Goal: Task Accomplishment & Management: Manage account settings

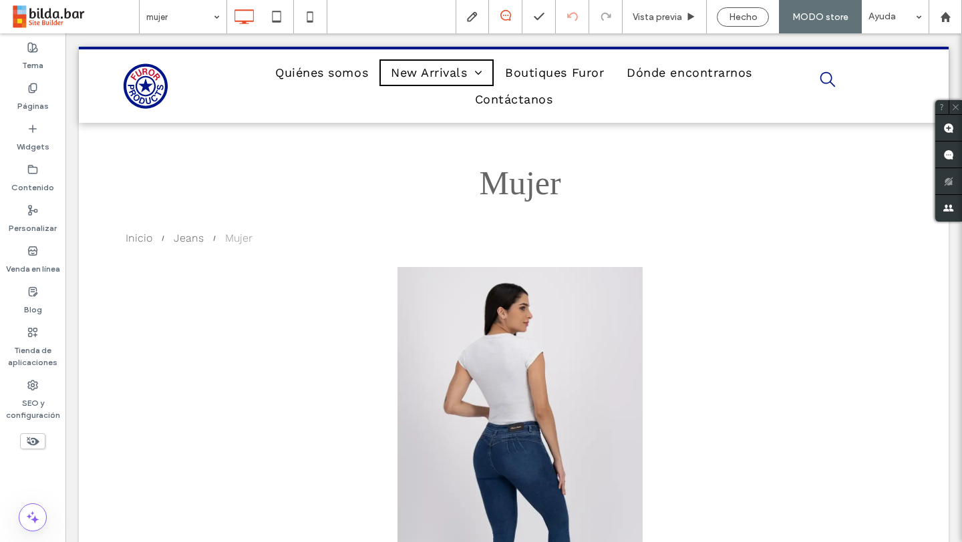
scroll to position [458, 0]
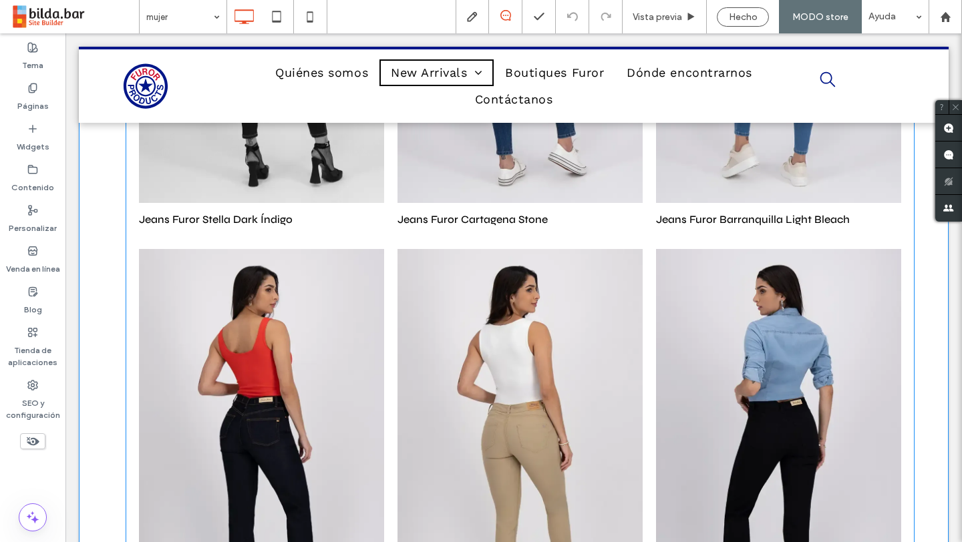
click at [177, 238] on li "Jeans Furor Stella Dark Índigo $102.00 Button" at bounding box center [261, 22] width 258 height 440
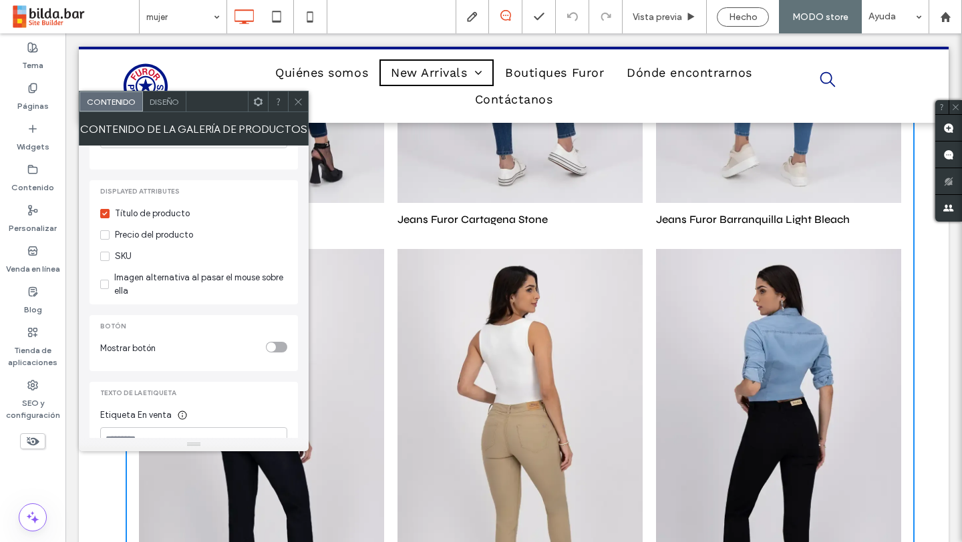
scroll to position [325, 0]
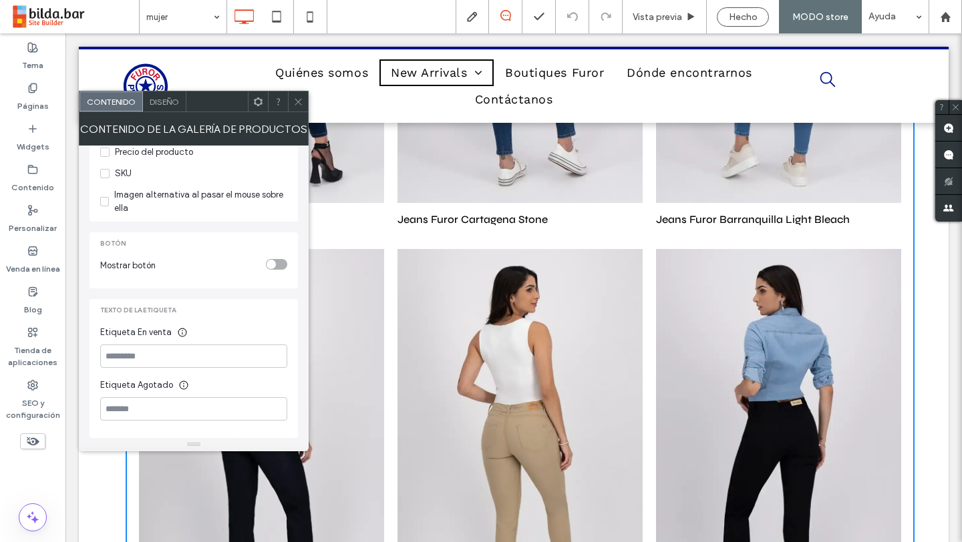
click at [296, 99] on icon at bounding box center [298, 102] width 10 height 10
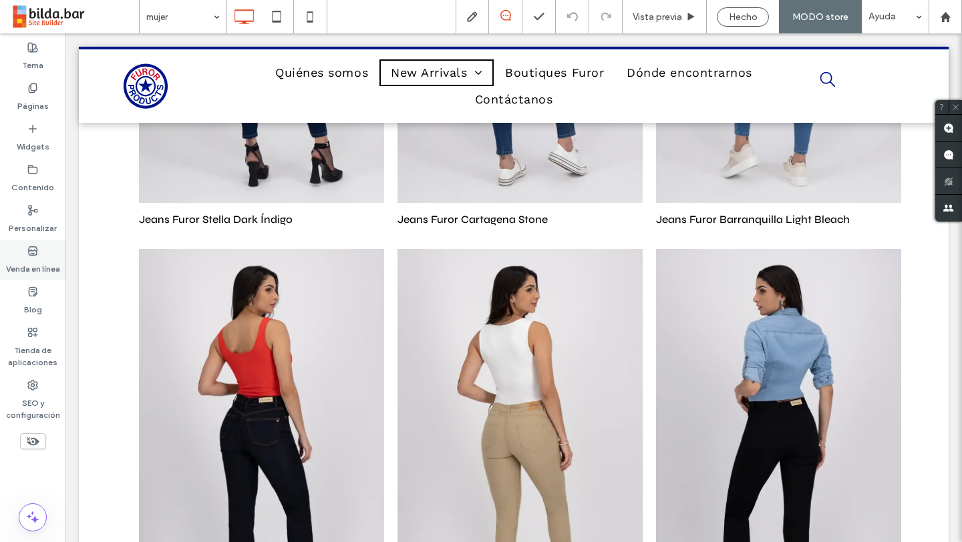
click at [36, 261] on label "Venda en línea" at bounding box center [33, 265] width 54 height 19
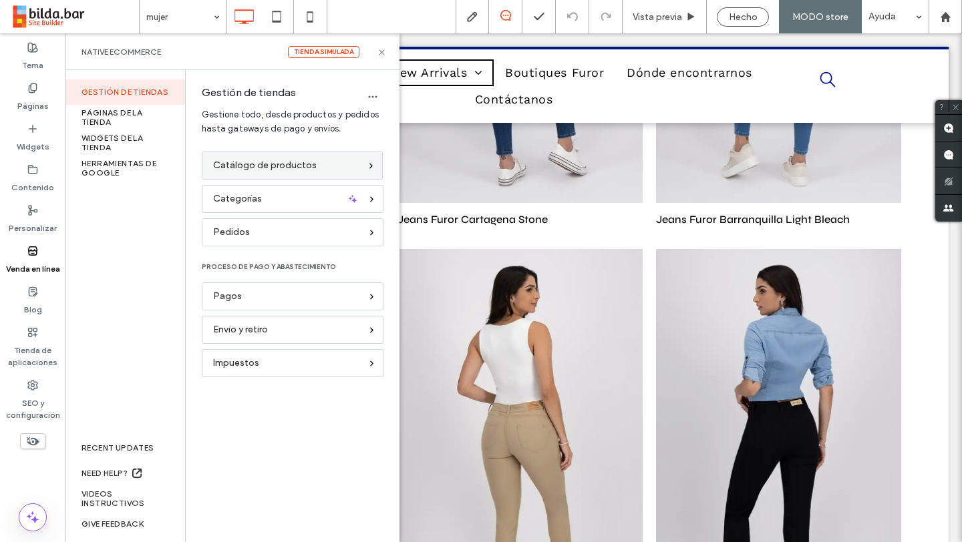
click at [315, 160] on div "Catálogo de productos" at bounding box center [286, 165] width 147 height 15
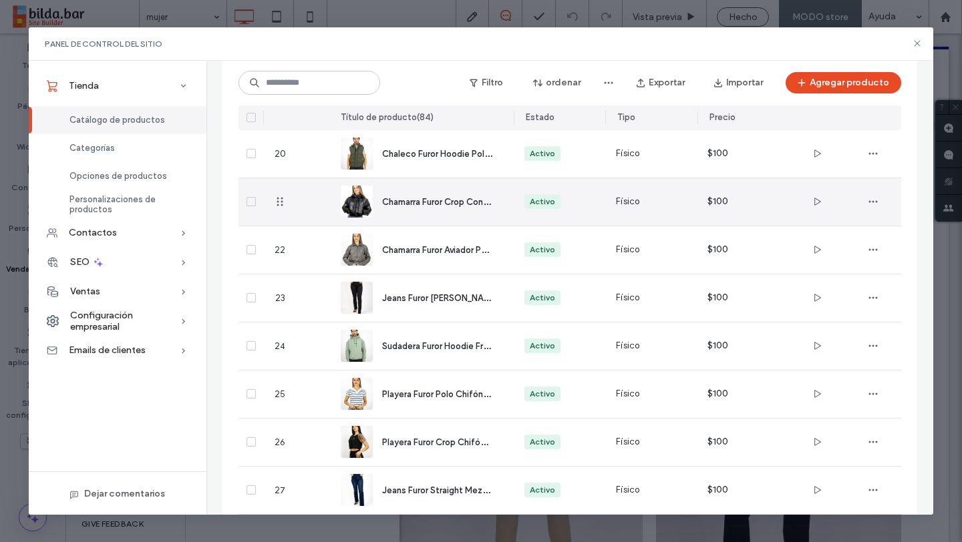
scroll to position [1009, 0]
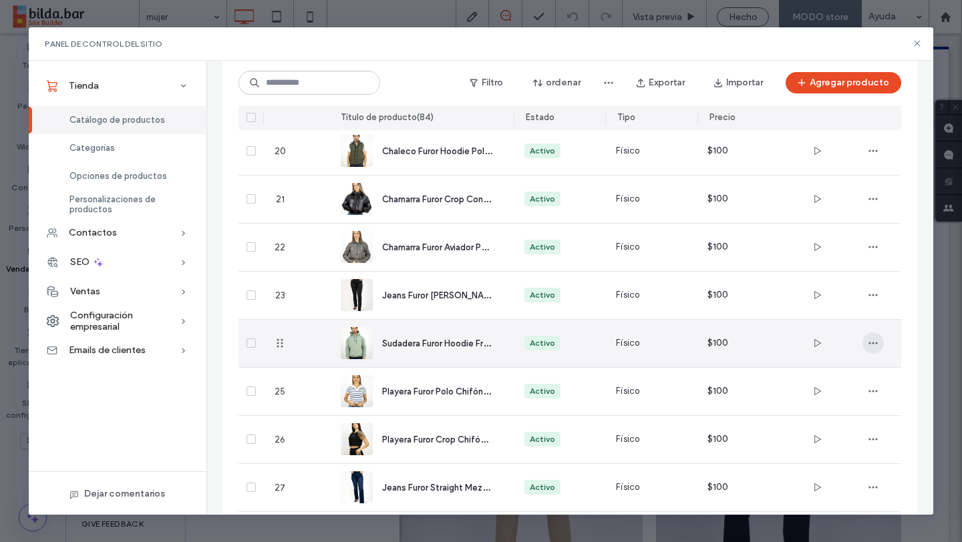
click at [876, 345] on icon "button" at bounding box center [872, 343] width 11 height 11
click at [814, 341] on use "button" at bounding box center [817, 343] width 7 height 8
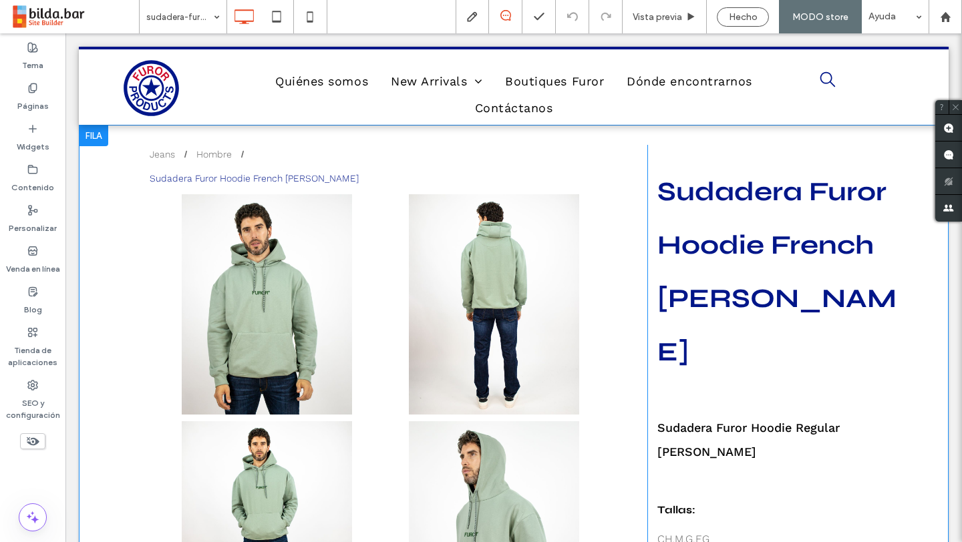
click at [134, 194] on div "Jeans Hombre Sudadera Furor Hoodie French Terry Verde Button Button Button Butt…" at bounding box center [380, 432] width 534 height 574
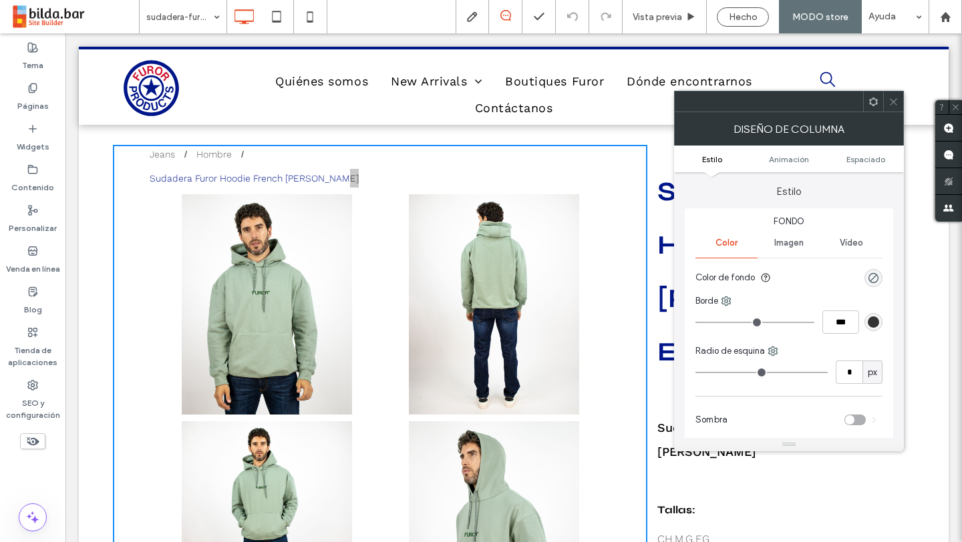
click at [889, 102] on icon at bounding box center [893, 102] width 10 height 10
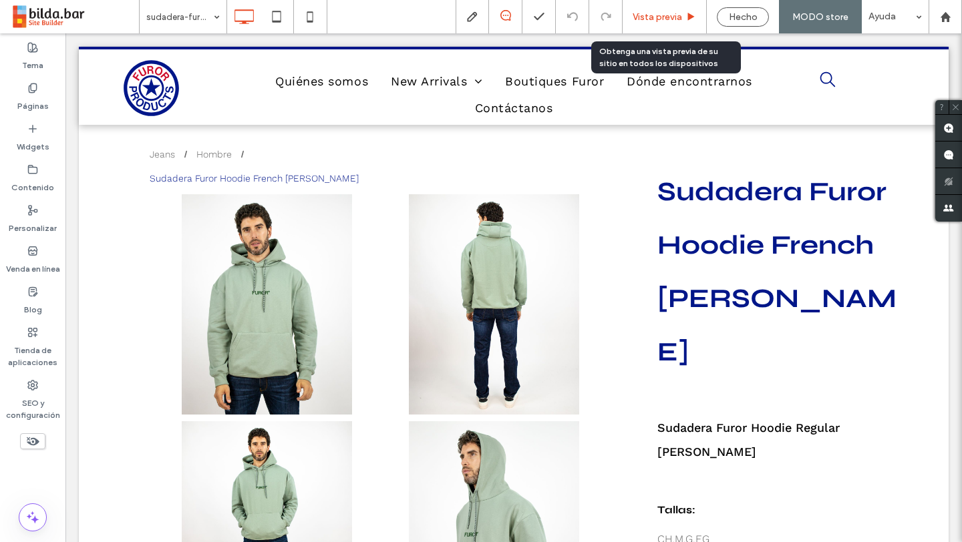
click at [666, 19] on span "Vista previa" at bounding box center [656, 16] width 49 height 11
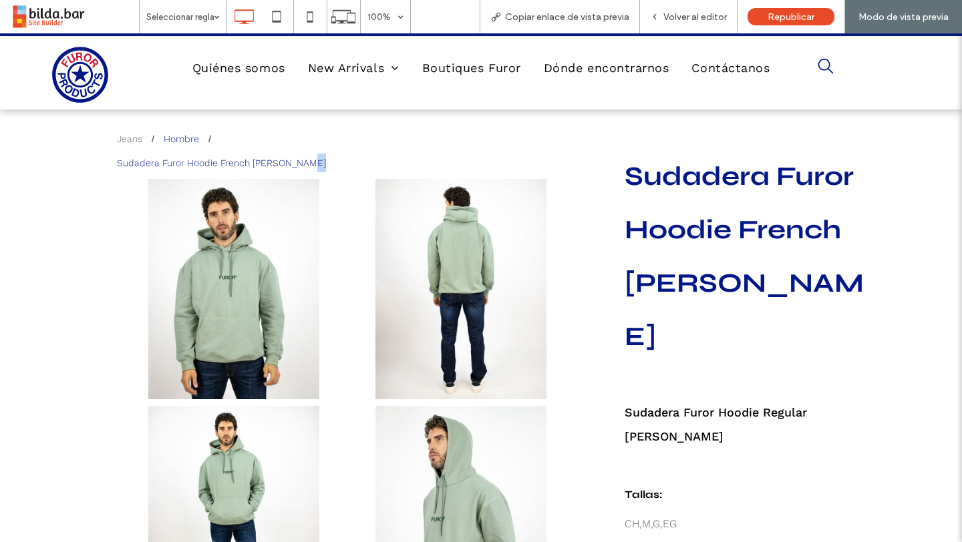
click at [185, 141] on div "Hombre" at bounding box center [181, 139] width 35 height 19
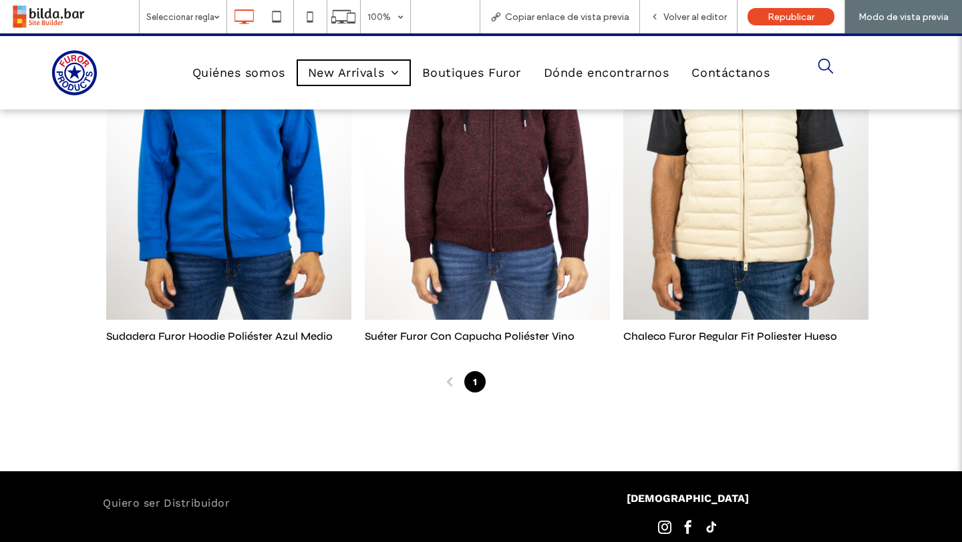
scroll to position [5180, 0]
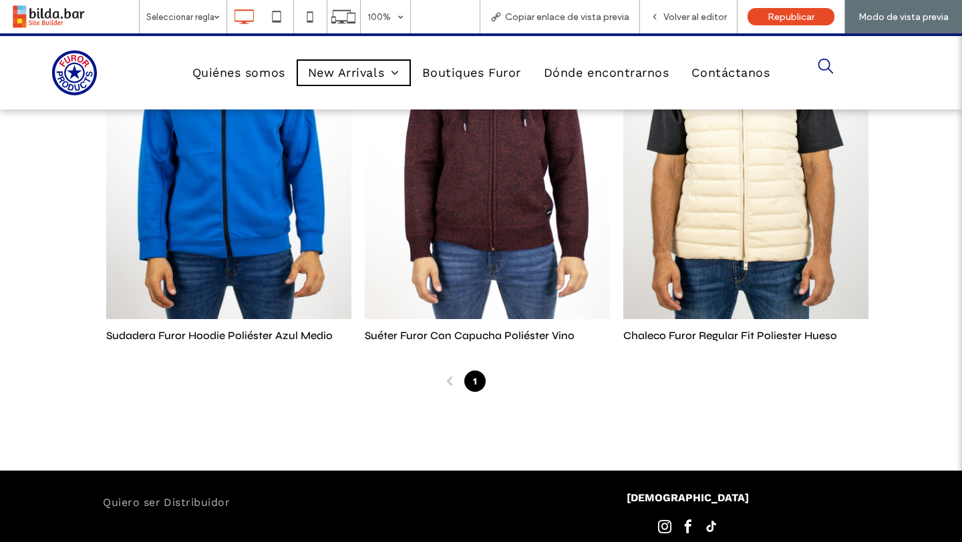
click at [511, 389] on ul "1 (current) 2" at bounding box center [487, 381] width 789 height 21
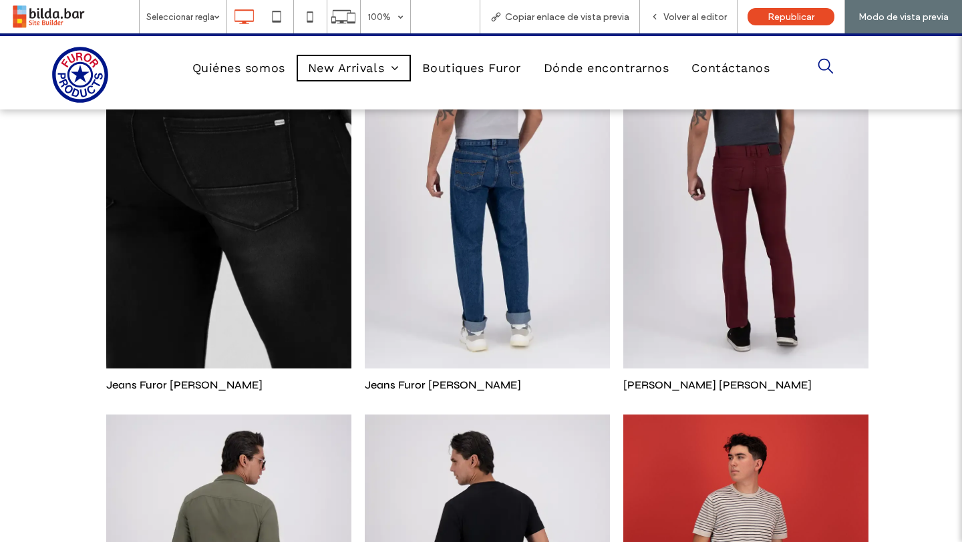
scroll to position [0, 0]
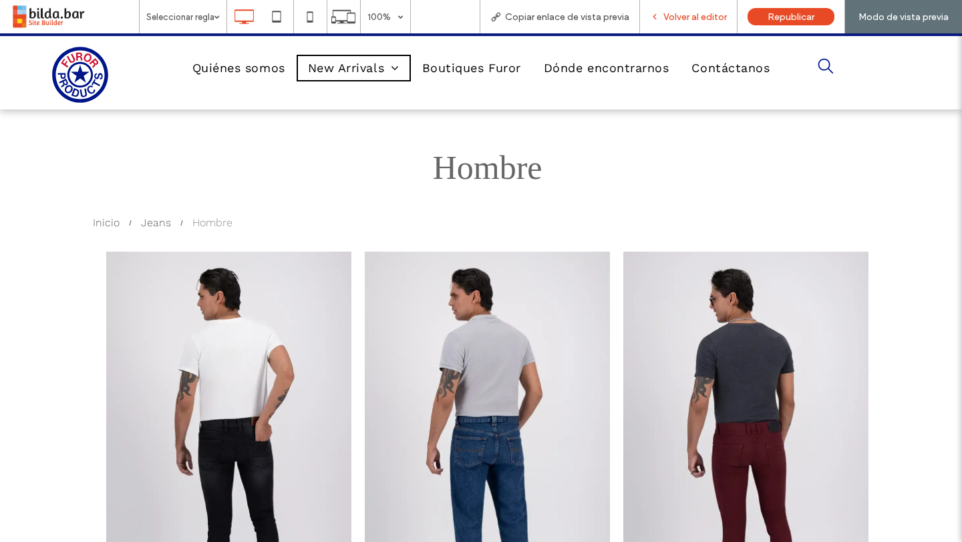
click at [699, 21] on span "Volver al editor" at bounding box center [694, 16] width 63 height 11
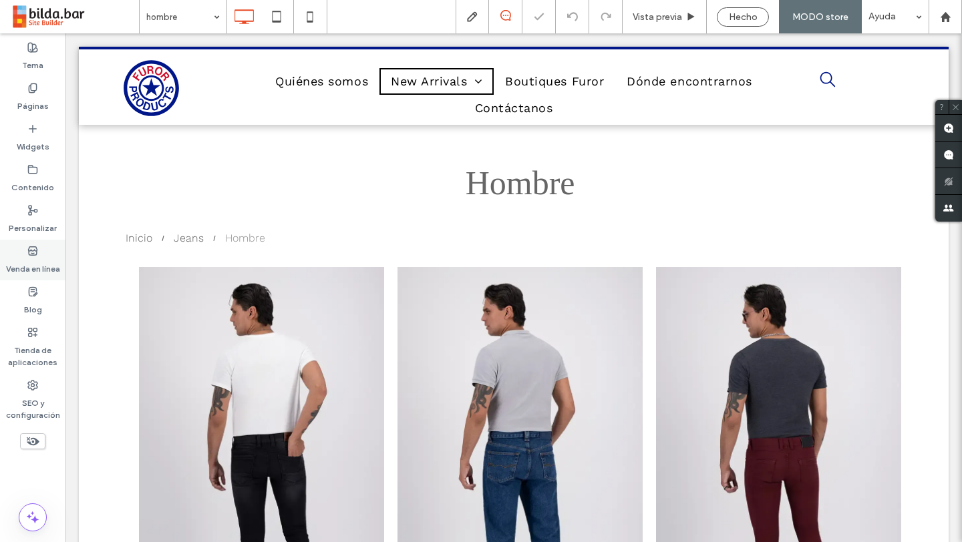
click at [41, 261] on label "Venda en línea" at bounding box center [33, 265] width 54 height 19
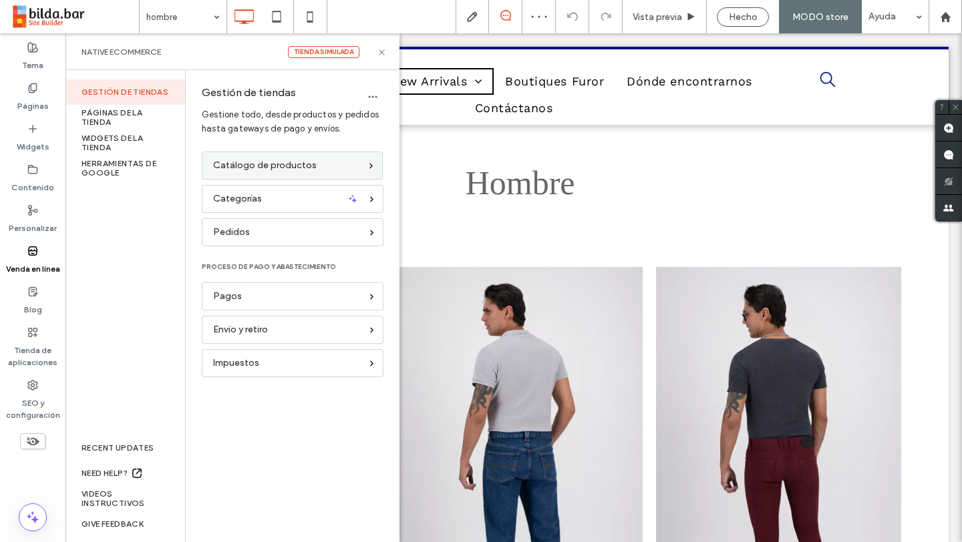
click at [310, 172] on span "Catálogo de productos" at bounding box center [265, 165] width 104 height 15
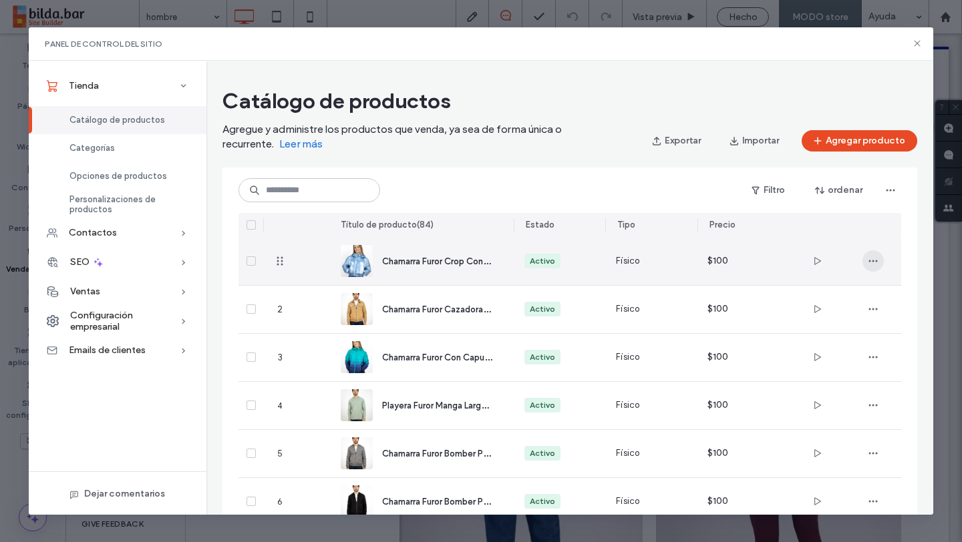
click at [878, 263] on span "button" at bounding box center [872, 260] width 21 height 21
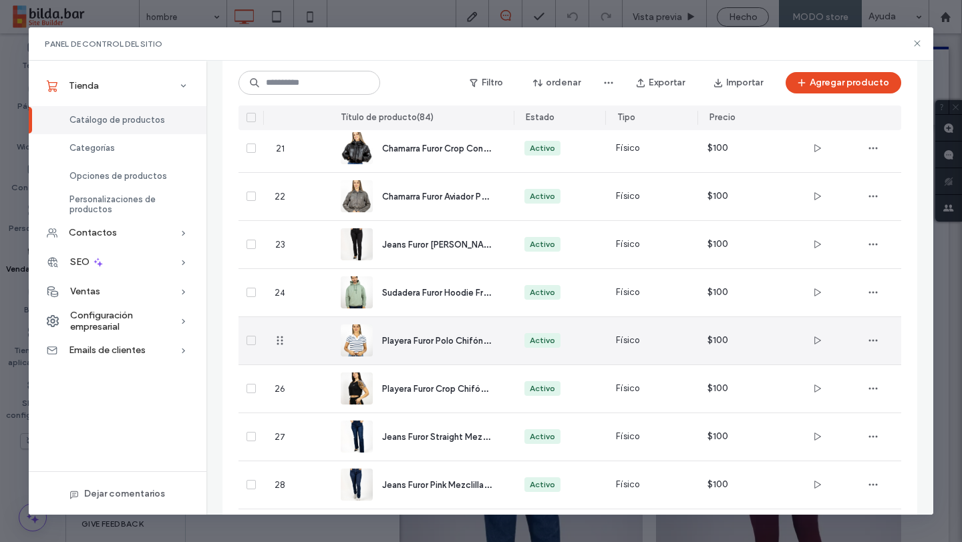
scroll to position [1064, 0]
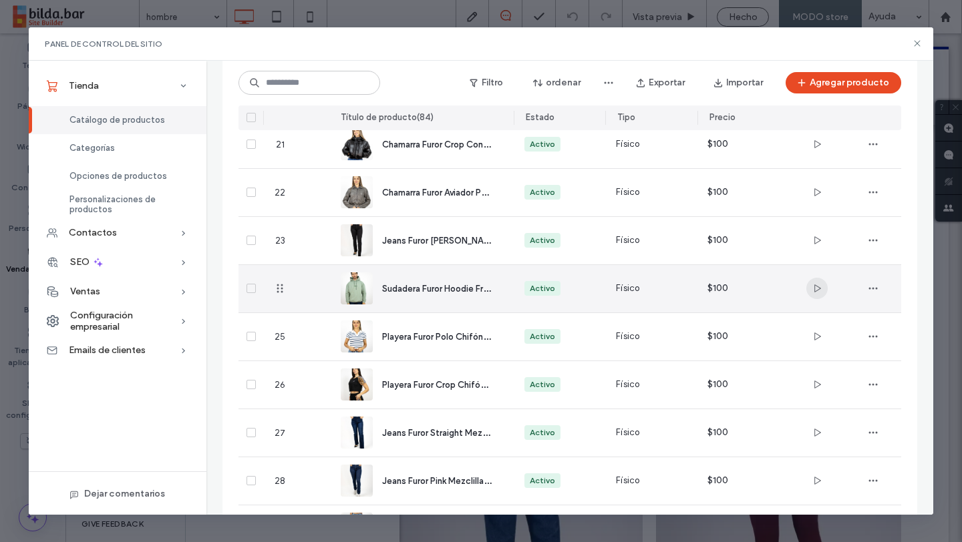
click at [817, 286] on use "button" at bounding box center [817, 288] width 7 height 8
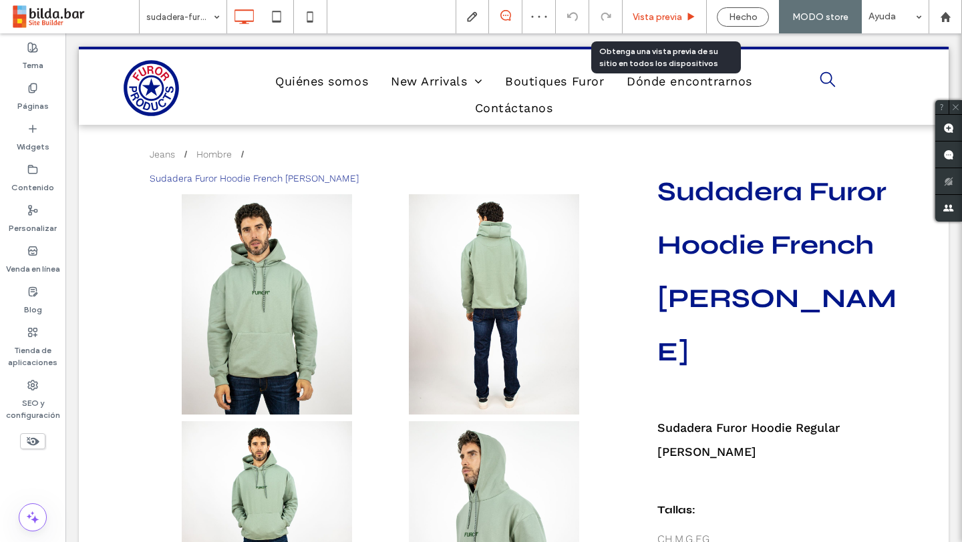
click at [640, 14] on span "Vista previa" at bounding box center [656, 16] width 49 height 11
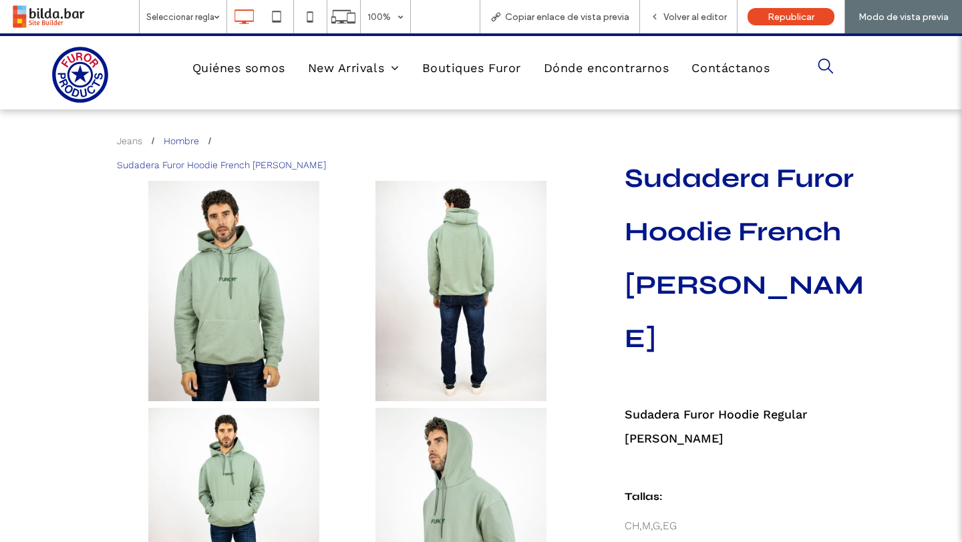
click at [182, 144] on div "Hombre" at bounding box center [181, 141] width 35 height 19
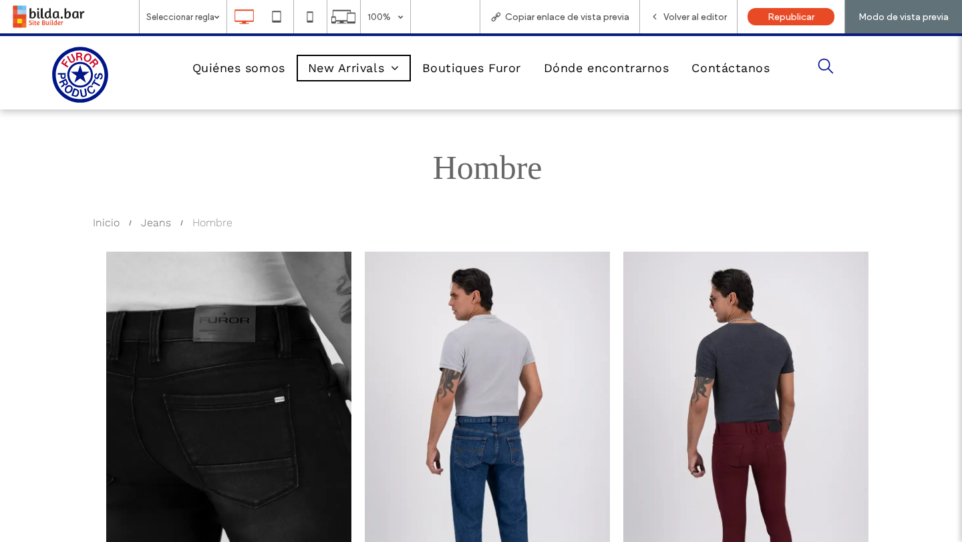
click at [268, 402] on link at bounding box center [228, 449] width 245 height 394
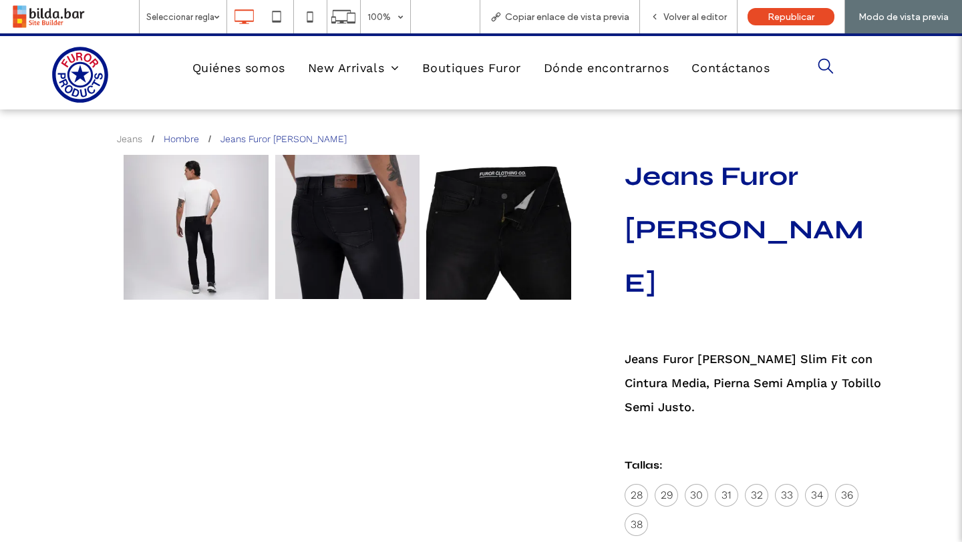
click at [184, 139] on div "Hombre" at bounding box center [181, 139] width 35 height 19
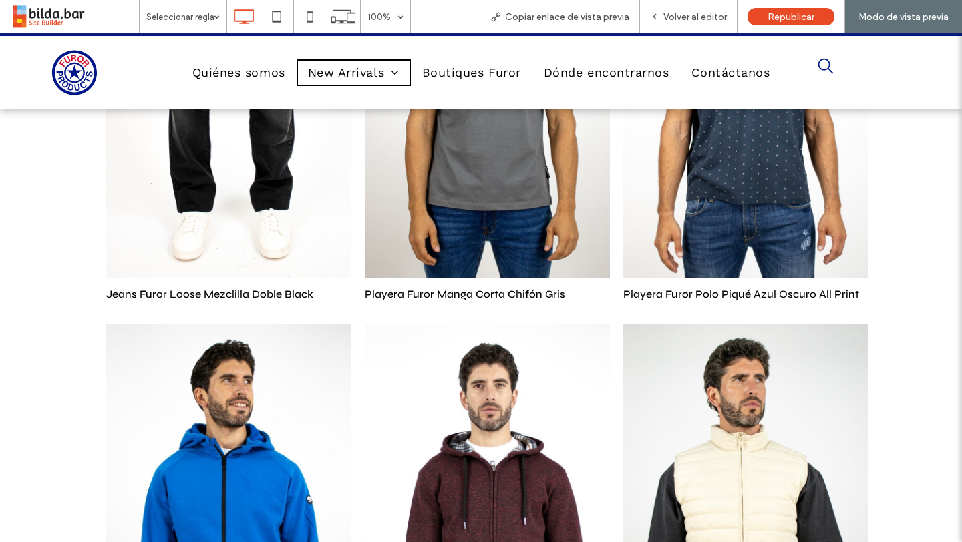
scroll to position [5252, 0]
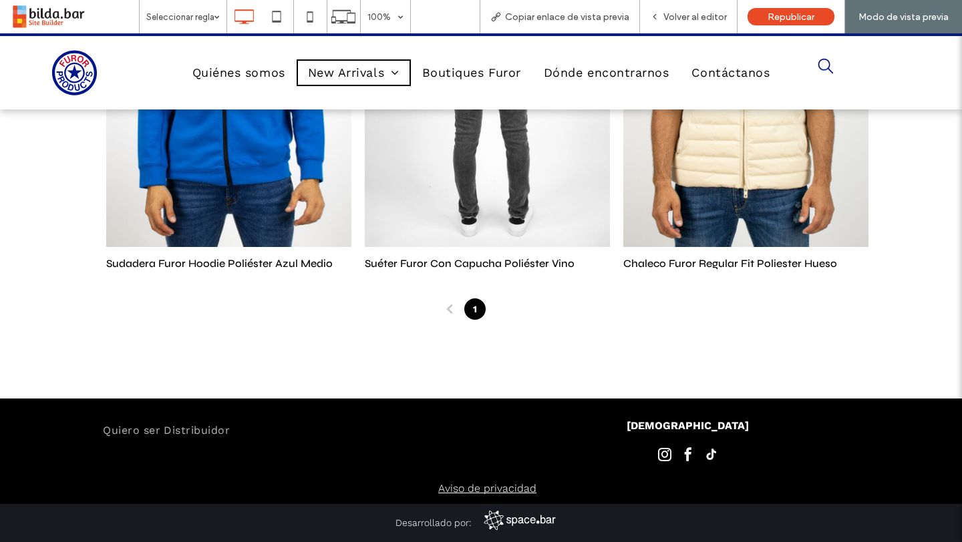
click at [505, 180] on link at bounding box center [487, 50] width 245 height 394
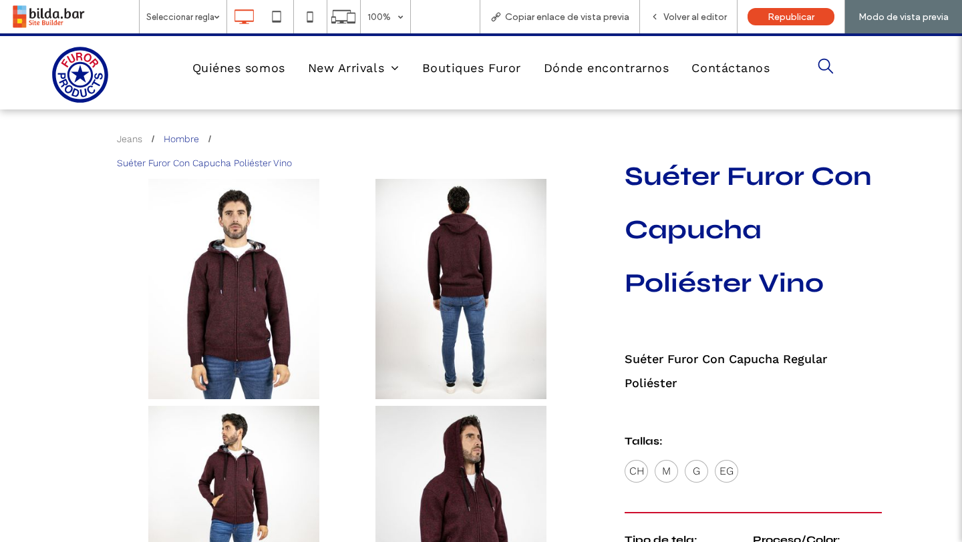
click at [174, 140] on div "Hombre" at bounding box center [181, 139] width 35 height 19
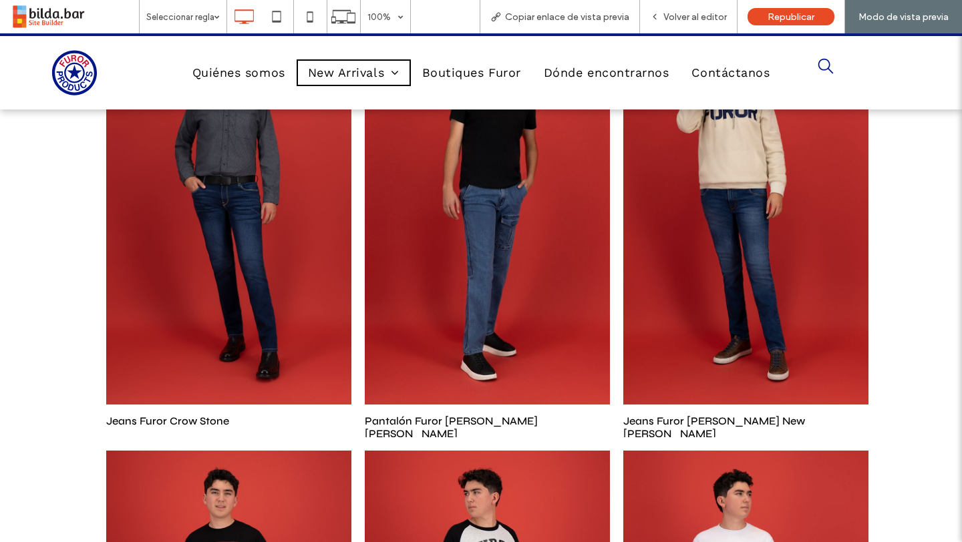
scroll to position [2220, 0]
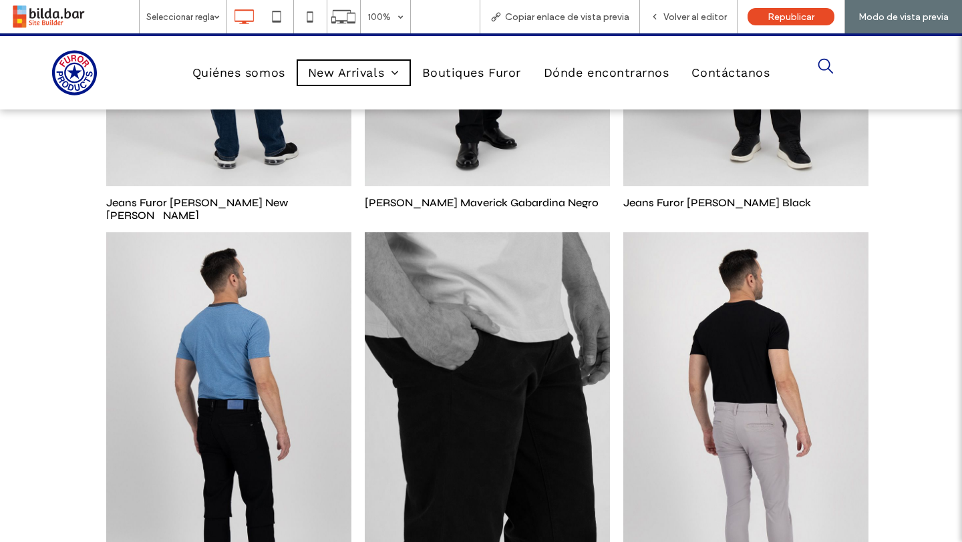
click at [476, 373] on link at bounding box center [487, 429] width 245 height 394
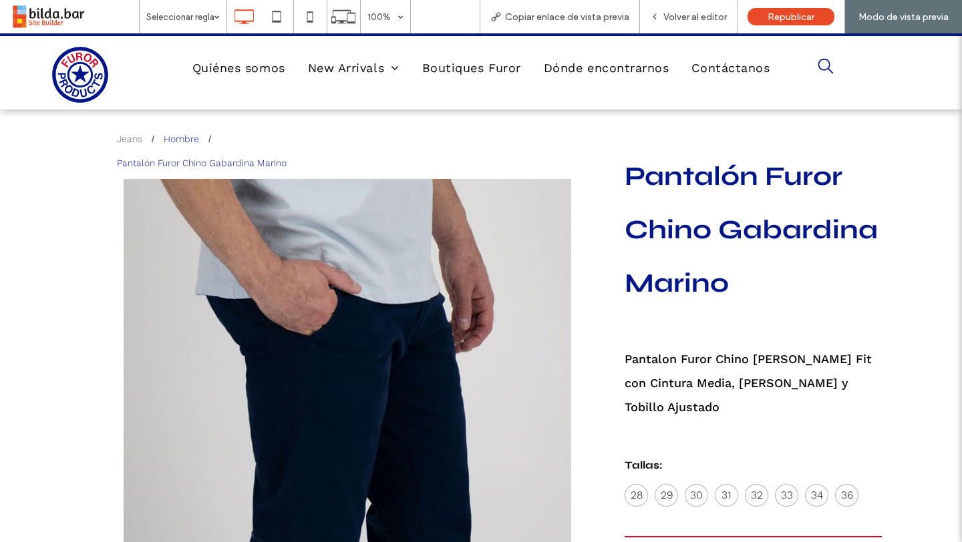
click at [178, 141] on div "Hombre" at bounding box center [181, 139] width 35 height 19
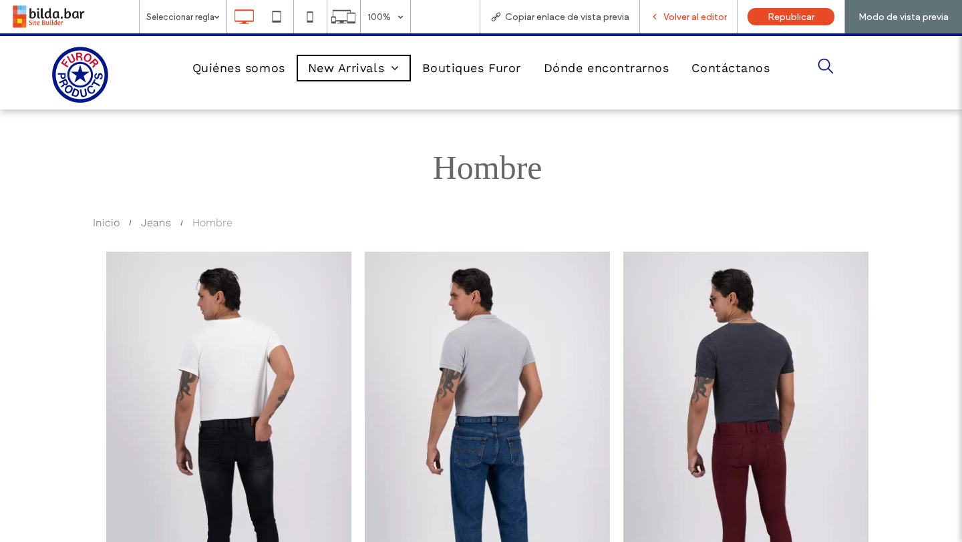
click at [689, 27] on div "Volver al editor" at bounding box center [688, 16] width 97 height 33
click at [674, 18] on span "Volver al editor" at bounding box center [694, 16] width 63 height 11
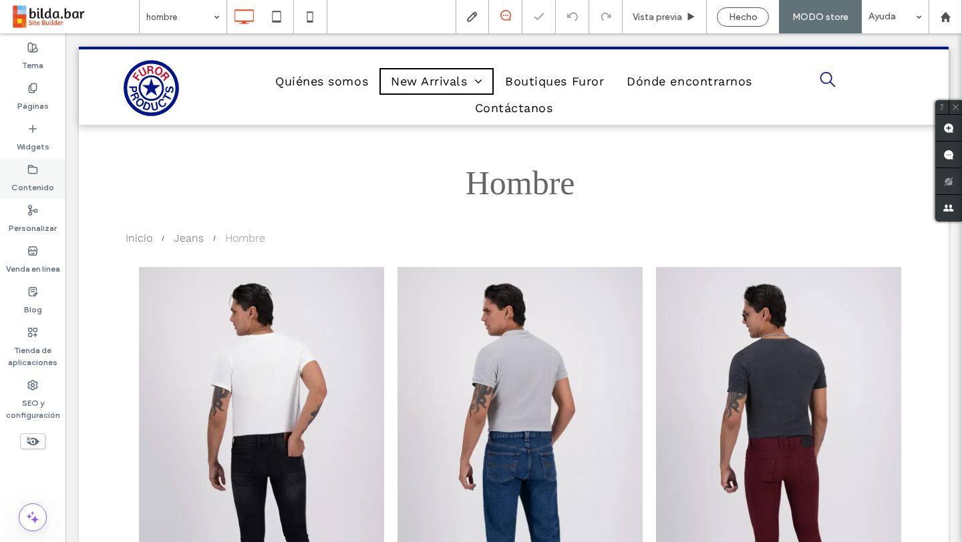
click at [35, 172] on icon at bounding box center [32, 169] width 11 height 11
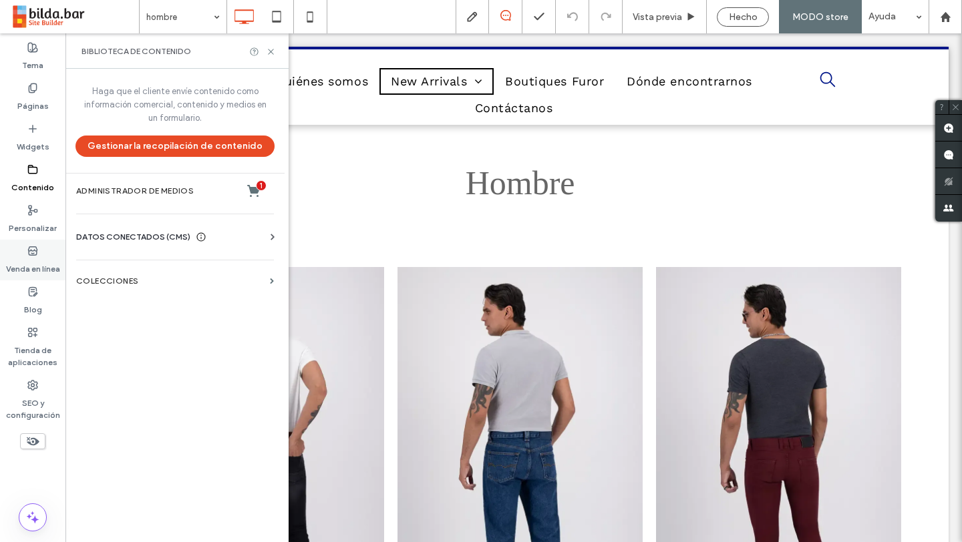
click at [30, 270] on label "Venda en línea" at bounding box center [33, 265] width 54 height 19
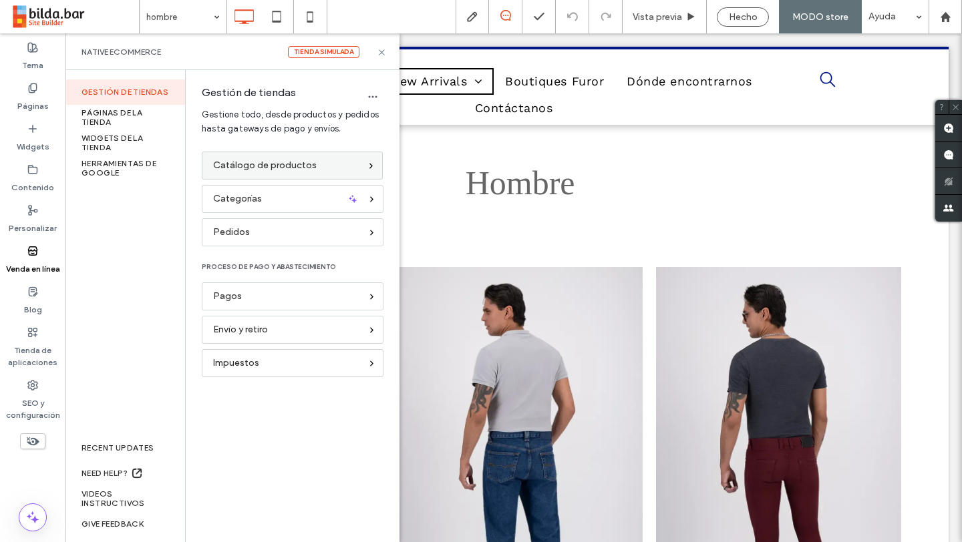
click at [264, 162] on span "Catálogo de productos" at bounding box center [265, 165] width 104 height 15
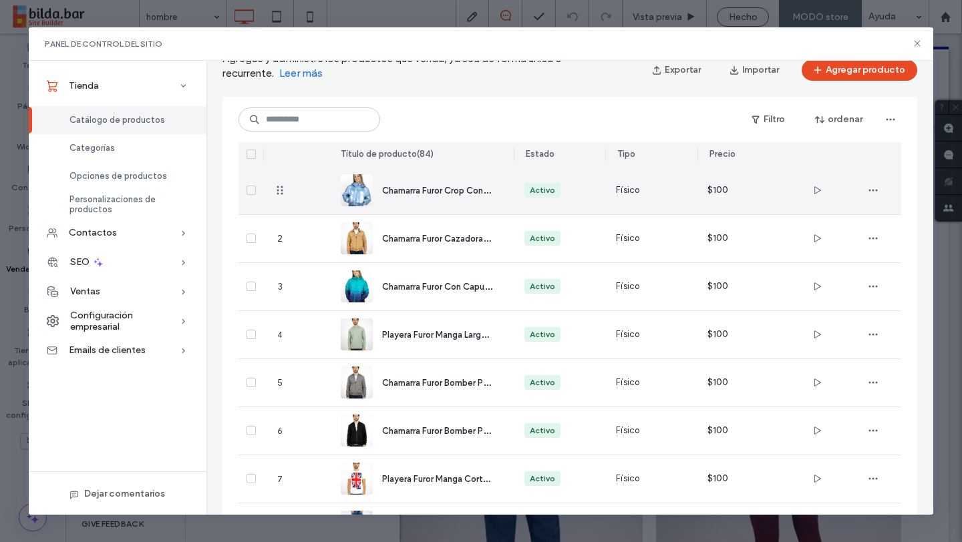
scroll to position [66, 0]
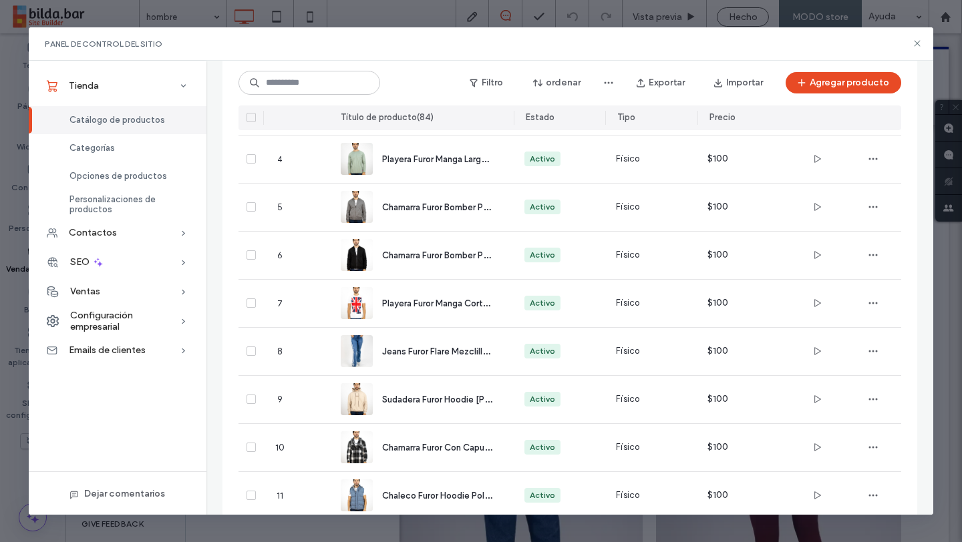
scroll to position [232, 0]
click at [128, 152] on div "Categorías" at bounding box center [118, 148] width 178 height 28
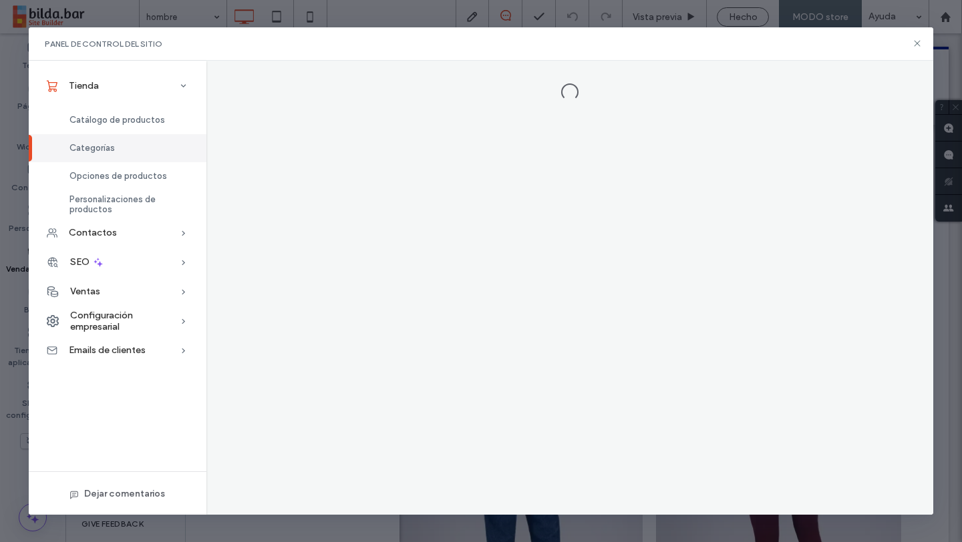
scroll to position [0, 0]
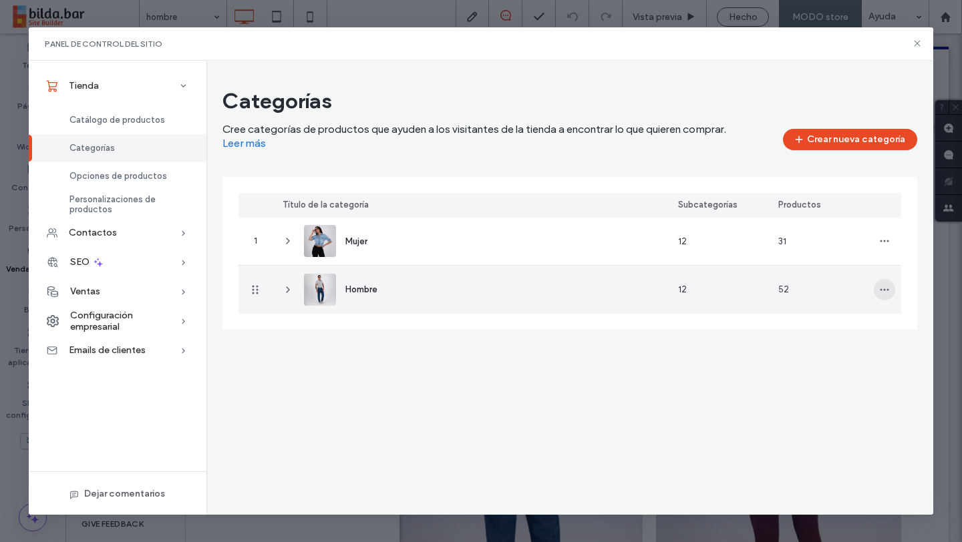
click at [887, 291] on icon "button" at bounding box center [884, 289] width 11 height 11
click at [871, 315] on div "Editar categoría" at bounding box center [834, 324] width 119 height 25
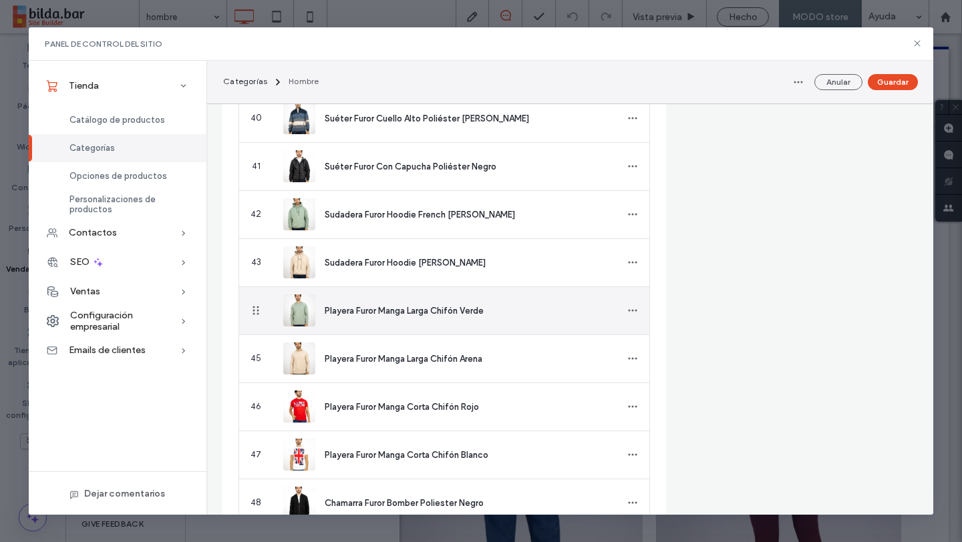
scroll to position [2376, 0]
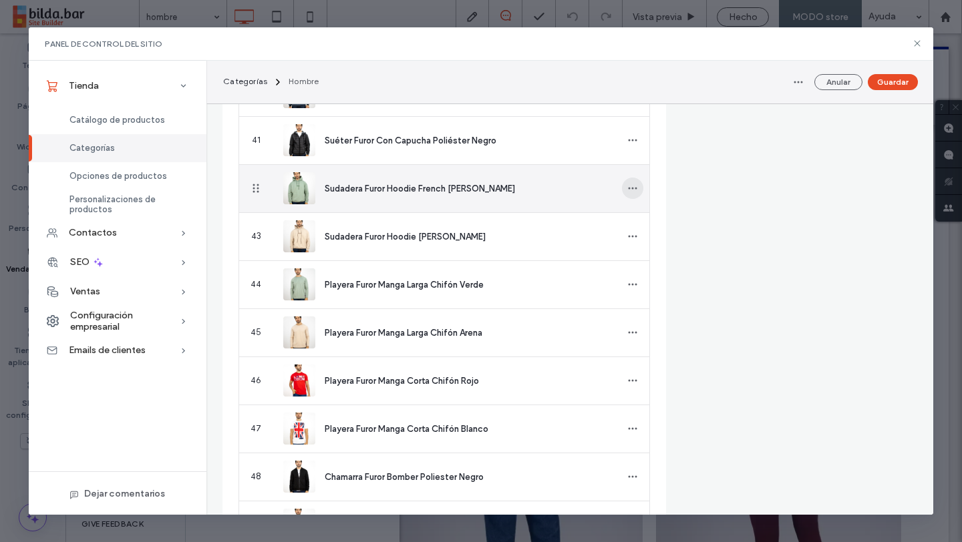
click at [636, 190] on icon "button" at bounding box center [632, 188] width 11 height 11
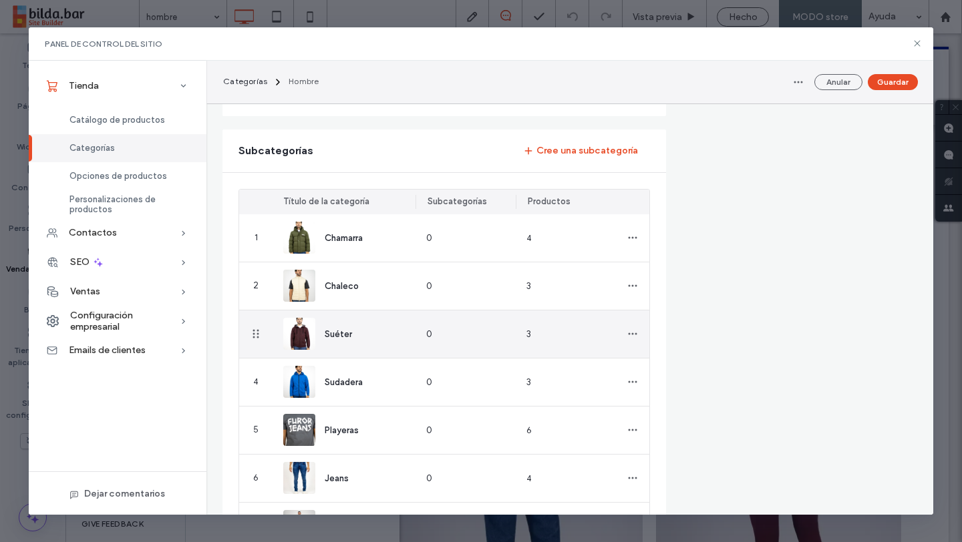
scroll to position [2949, 0]
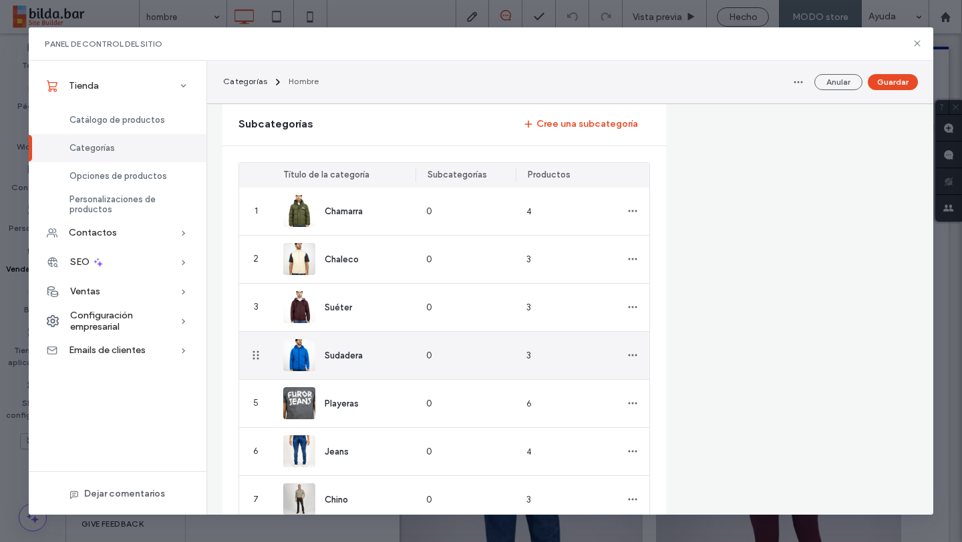
click at [530, 361] on div "3" at bounding box center [528, 356] width 5 height 14
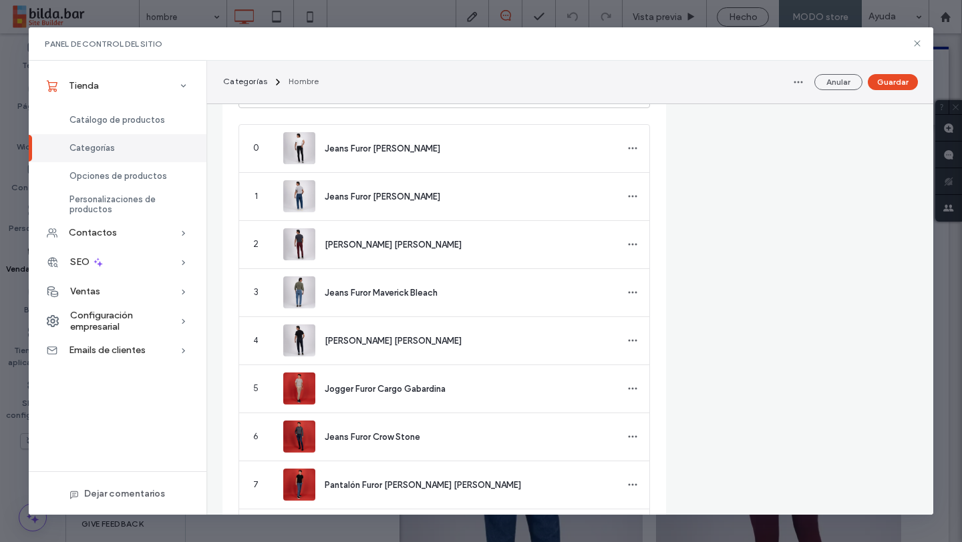
type input "********"
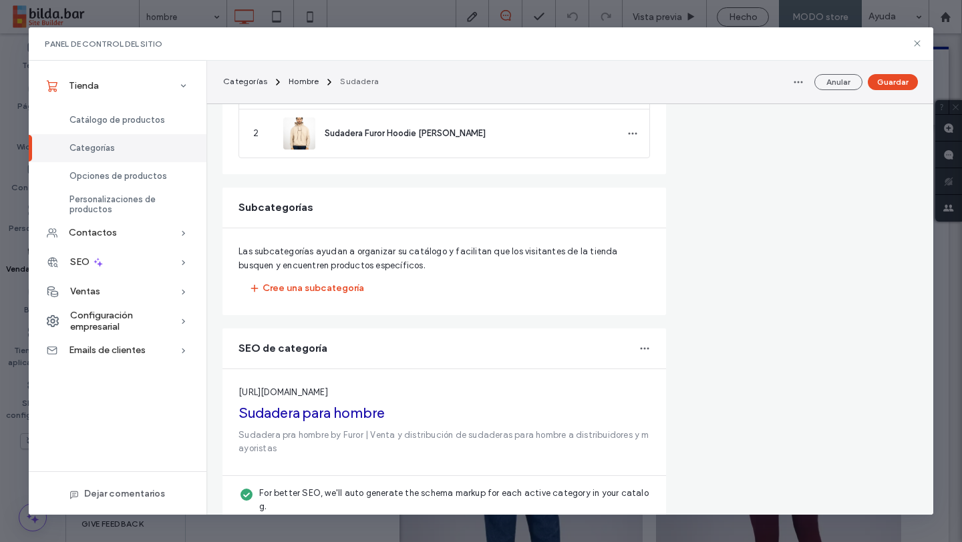
scroll to position [525, 0]
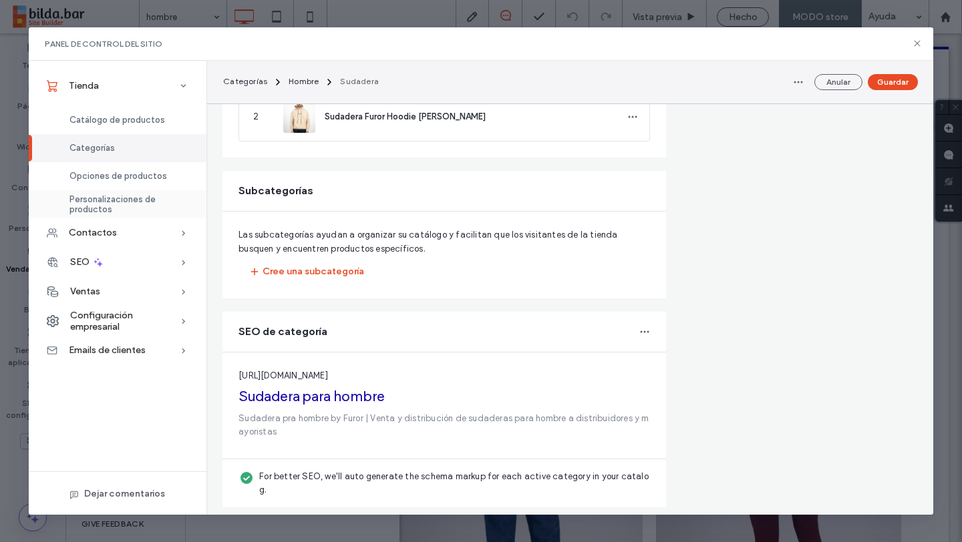
click at [144, 202] on span "Personalizaciones de productos" at bounding box center [129, 204] width 121 height 20
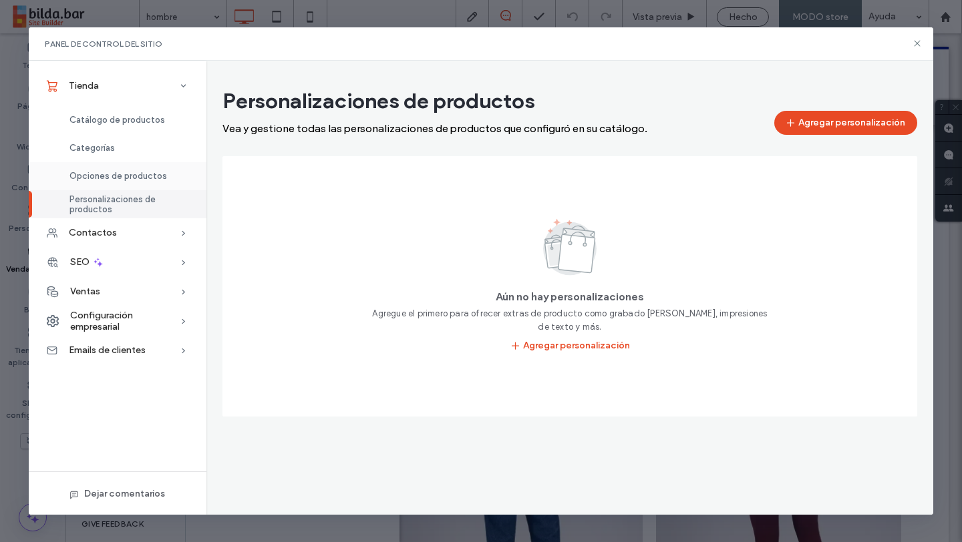
click at [146, 177] on span "Opciones de productos" at bounding box center [117, 176] width 97 height 10
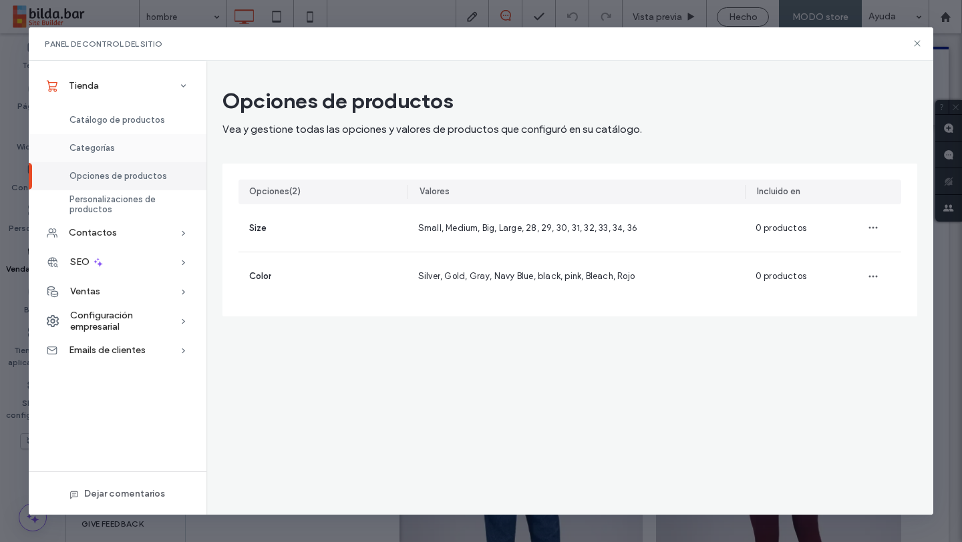
click at [95, 143] on span "Categorías" at bounding box center [91, 148] width 45 height 10
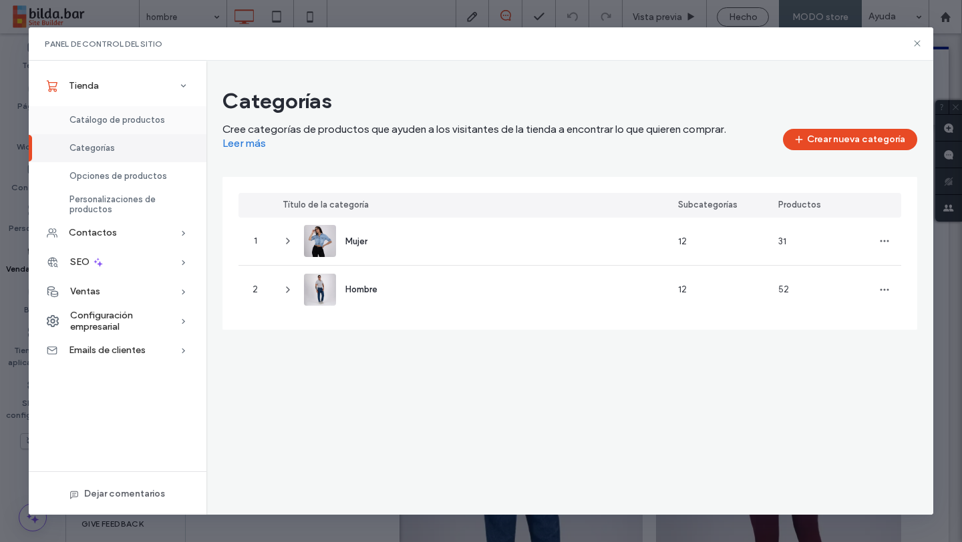
click at [105, 121] on span "Catálogo de productos" at bounding box center [116, 120] width 95 height 10
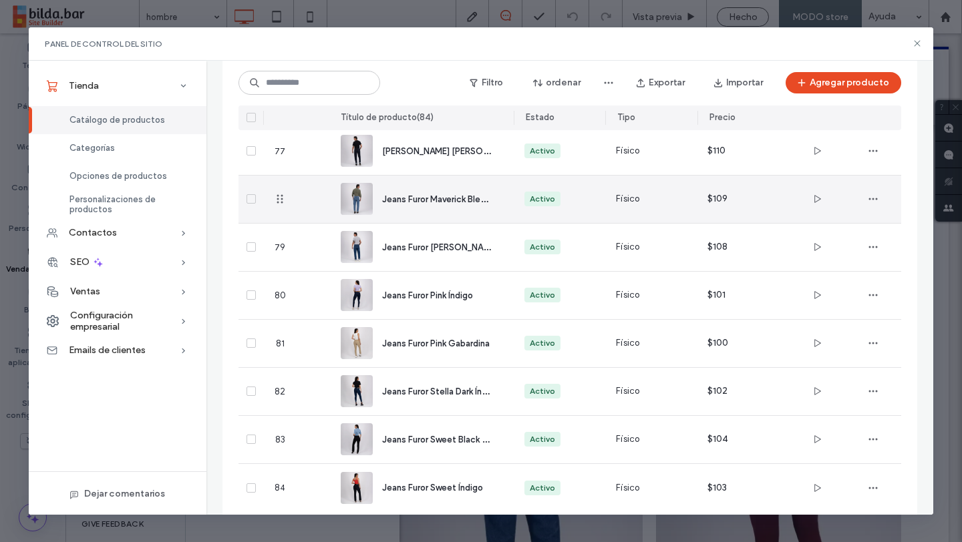
scroll to position [3778, 0]
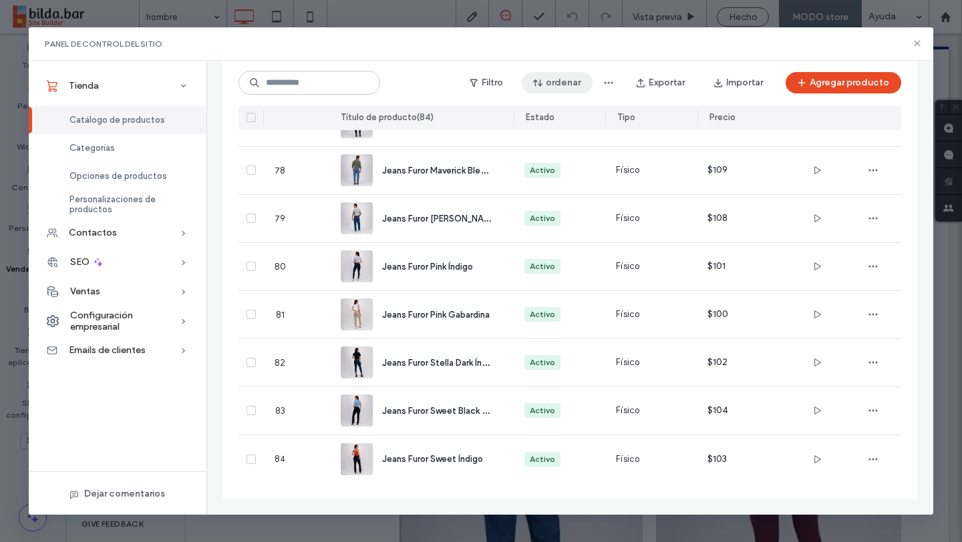
click at [563, 87] on button "ordenar" at bounding box center [557, 82] width 71 height 21
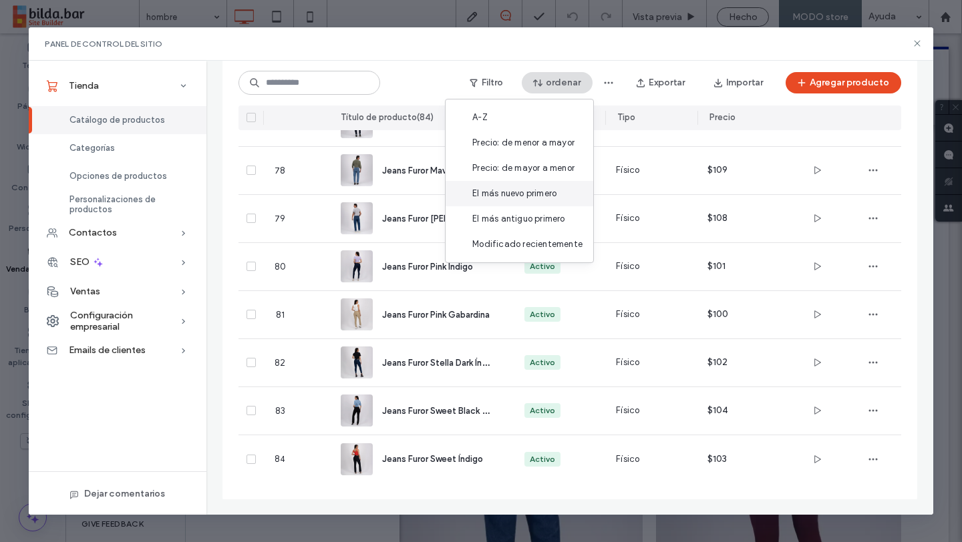
click at [541, 190] on span "El más nuevo primero" at bounding box center [514, 193] width 84 height 13
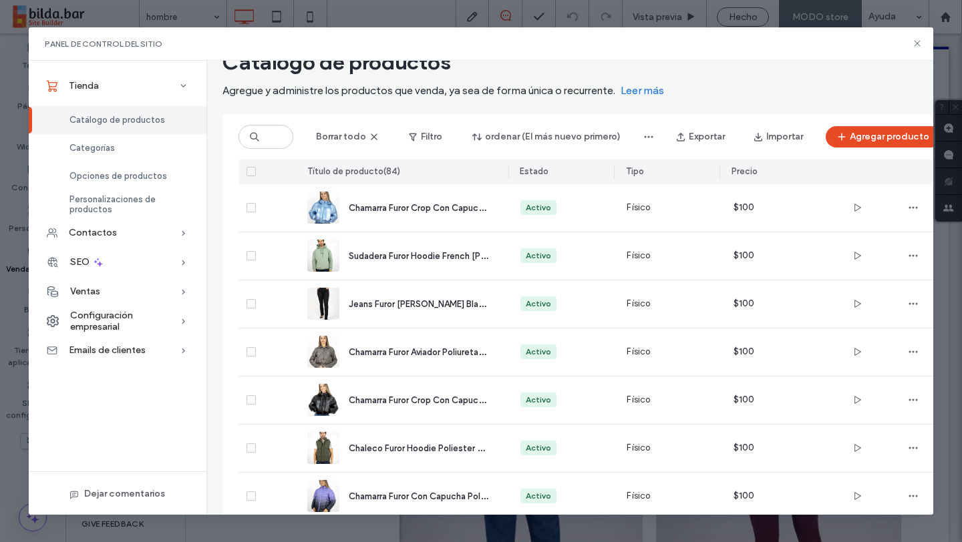
scroll to position [0, 0]
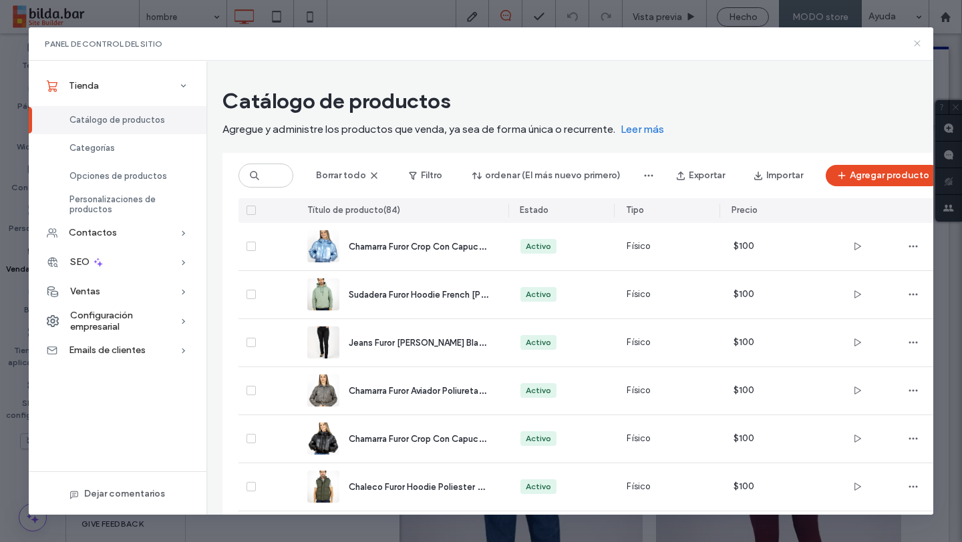
click at [917, 43] on use at bounding box center [916, 44] width 6 height 6
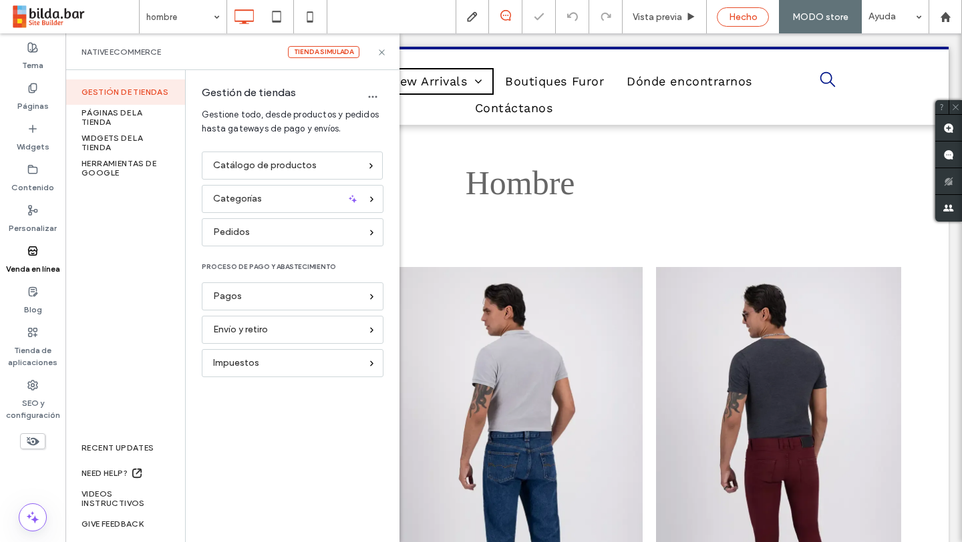
click at [734, 21] on span "Hecho" at bounding box center [743, 16] width 29 height 11
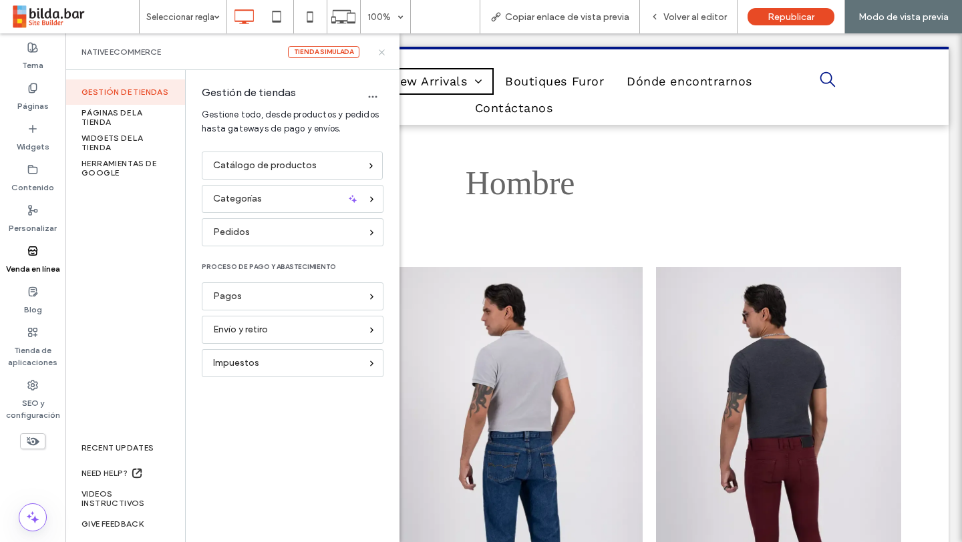
click at [381, 52] on use at bounding box center [381, 51] width 5 height 5
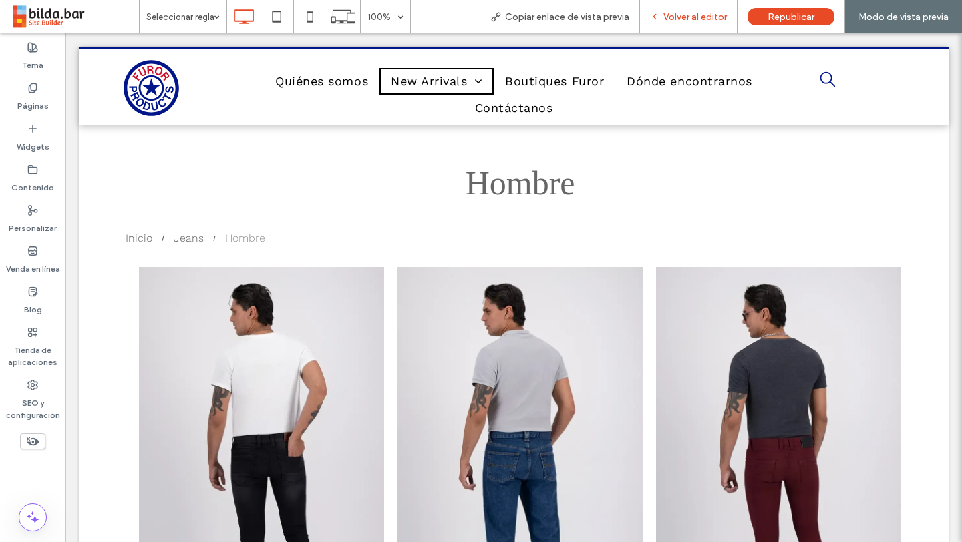
click at [682, 29] on div "Volver al editor" at bounding box center [688, 16] width 97 height 33
click at [680, 15] on span "Volver al editor" at bounding box center [694, 16] width 63 height 11
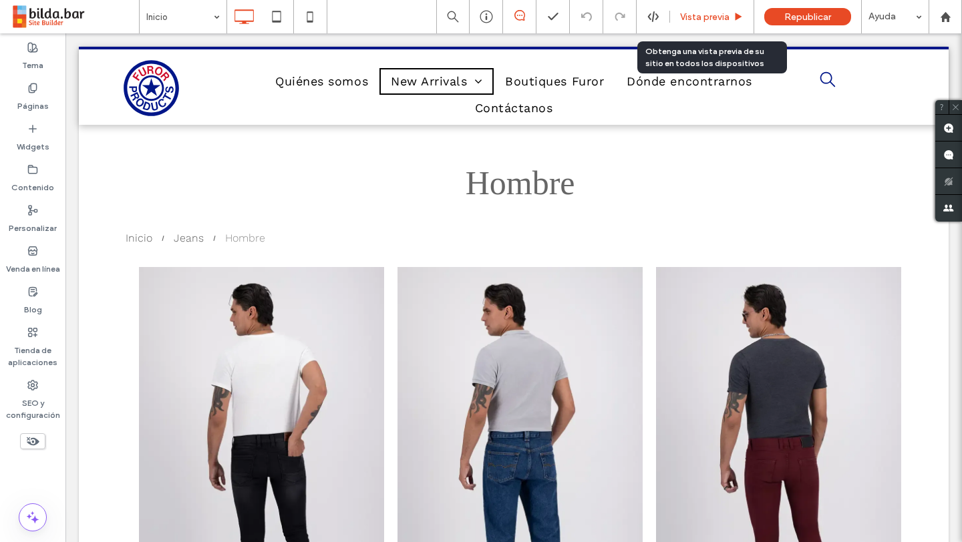
click at [704, 24] on div "Vista previa" at bounding box center [712, 16] width 84 height 33
click at [710, 13] on span "Vista previa" at bounding box center [704, 16] width 49 height 11
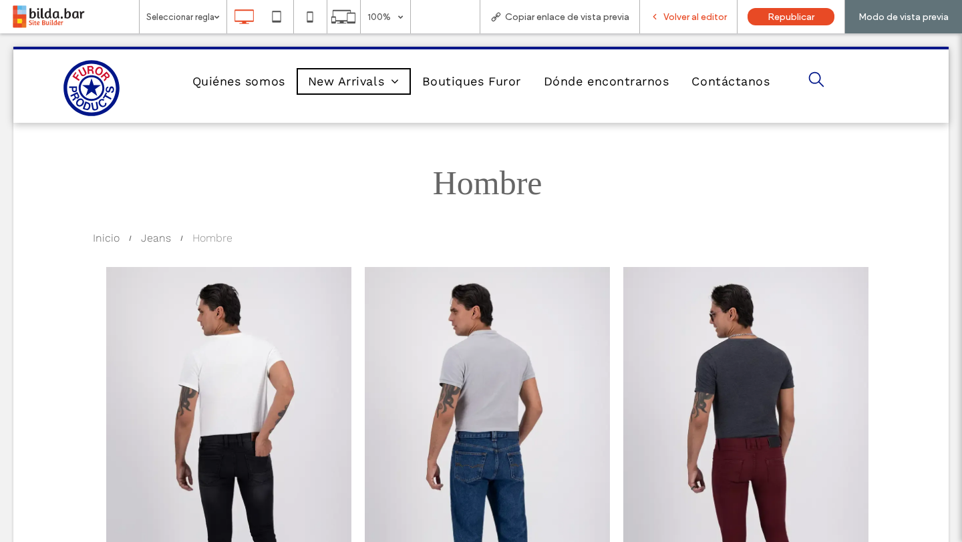
click at [699, 14] on span "Volver al editor" at bounding box center [694, 16] width 63 height 11
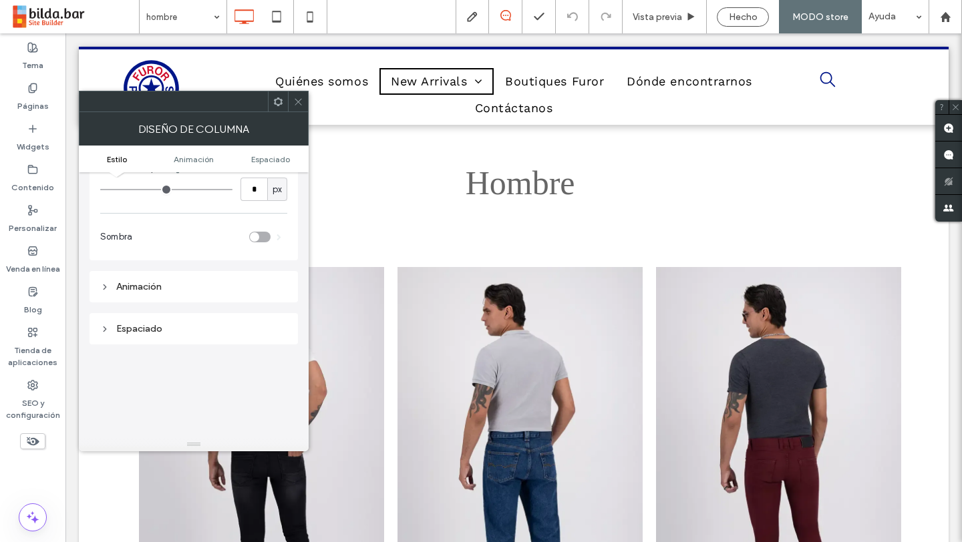
scroll to position [184, 0]
click at [298, 115] on div "Diseño de columna" at bounding box center [194, 128] width 230 height 33
click at [298, 104] on icon at bounding box center [298, 102] width 10 height 10
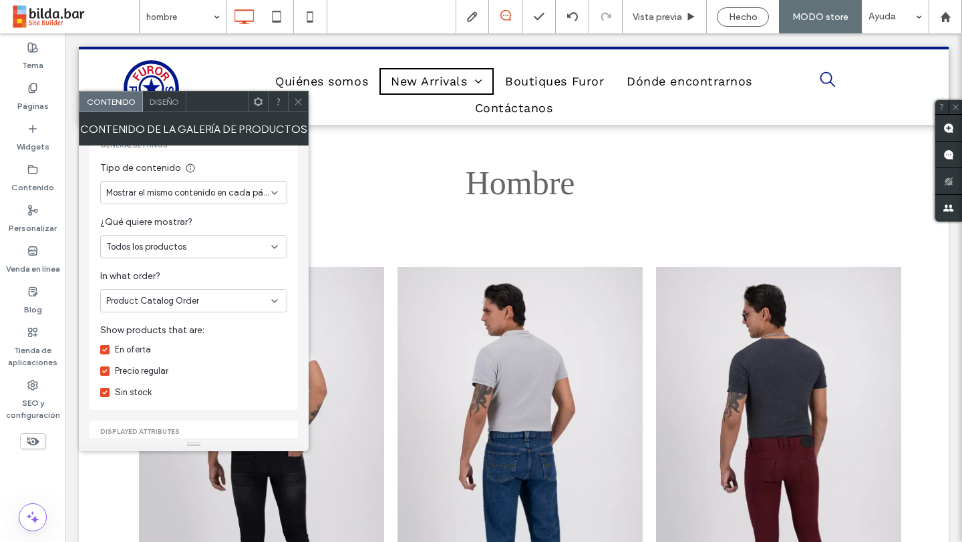
scroll to position [176, 0]
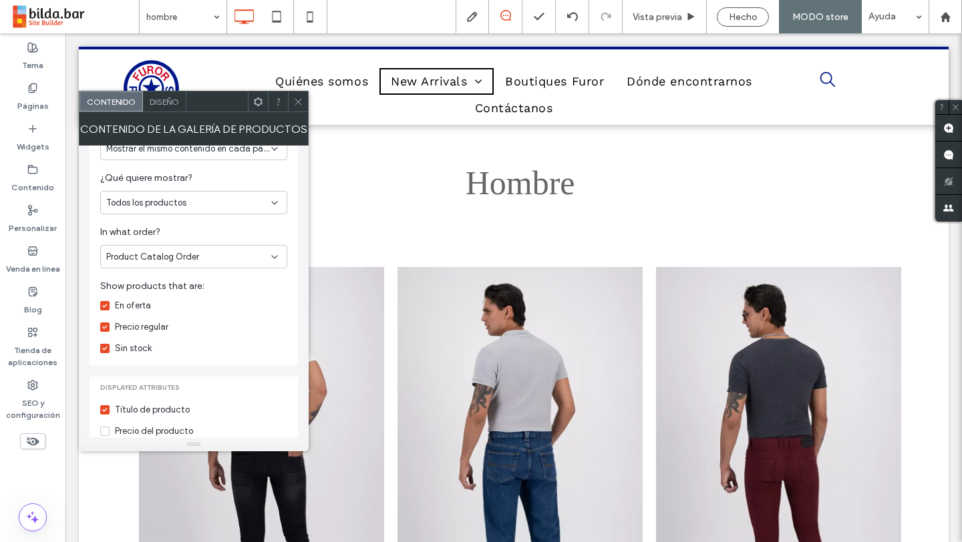
click at [208, 268] on div "General settings Tipo de contenido Mostrar el mismo contenido en cada página ¿Q…" at bounding box center [193, 226] width 187 height 258
click at [213, 265] on div "Product Catalog Order" at bounding box center [193, 256] width 187 height 23
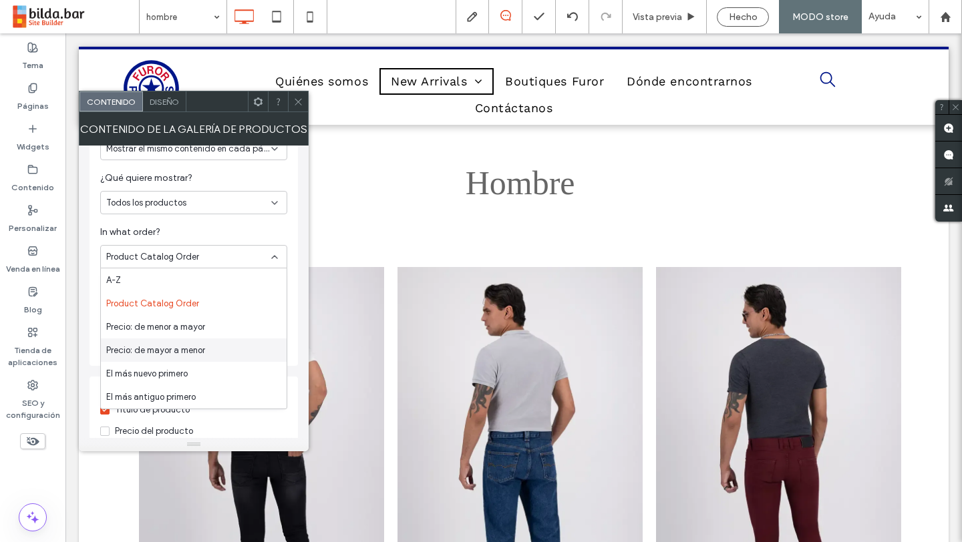
scroll to position [23, 0]
click at [208, 347] on div "El más nuevo primero" at bounding box center [194, 350] width 186 height 23
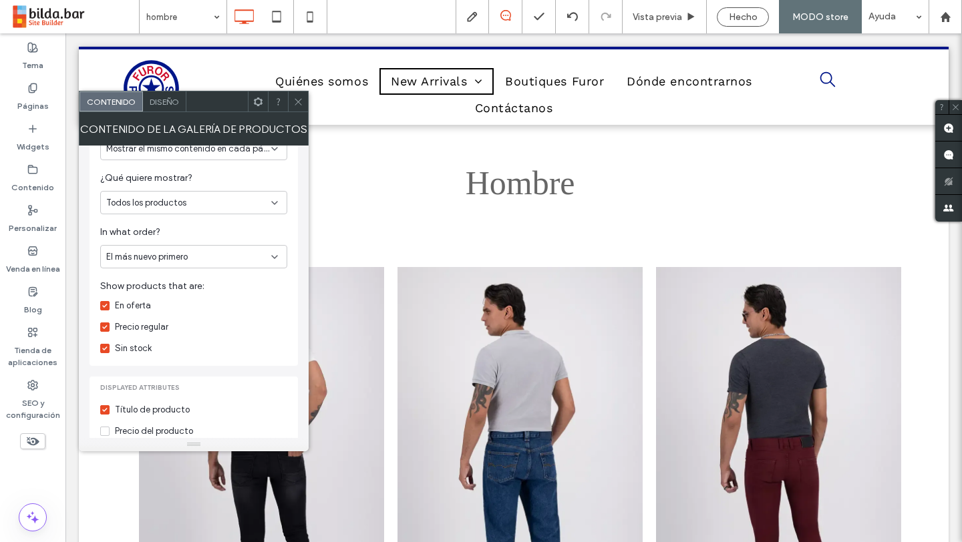
click at [242, 268] on div "General settings Tipo de contenido Mostrar el mismo contenido en cada página ¿Q…" at bounding box center [193, 226] width 187 height 258
click at [239, 257] on div "El más nuevo primero" at bounding box center [188, 256] width 165 height 13
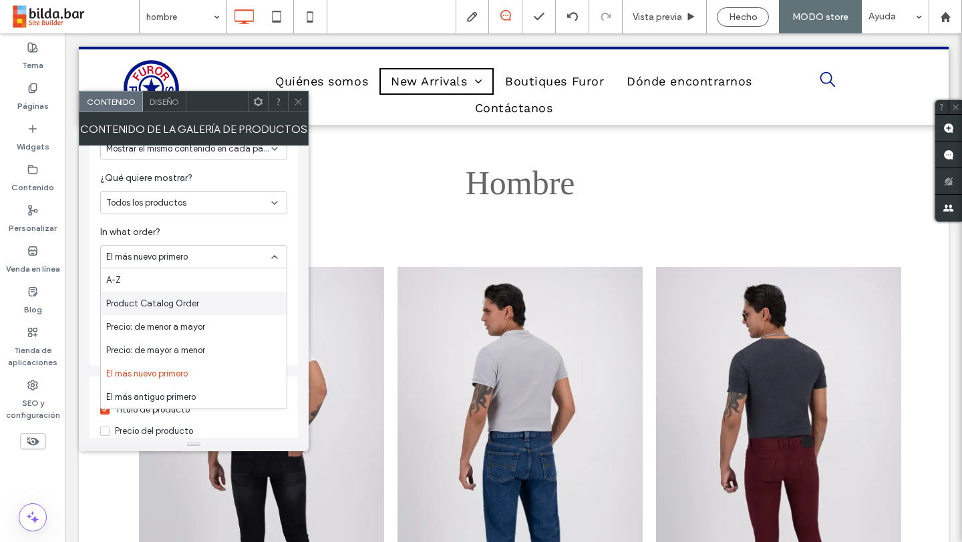
click at [204, 300] on div "Product Catalog Order" at bounding box center [194, 303] width 186 height 23
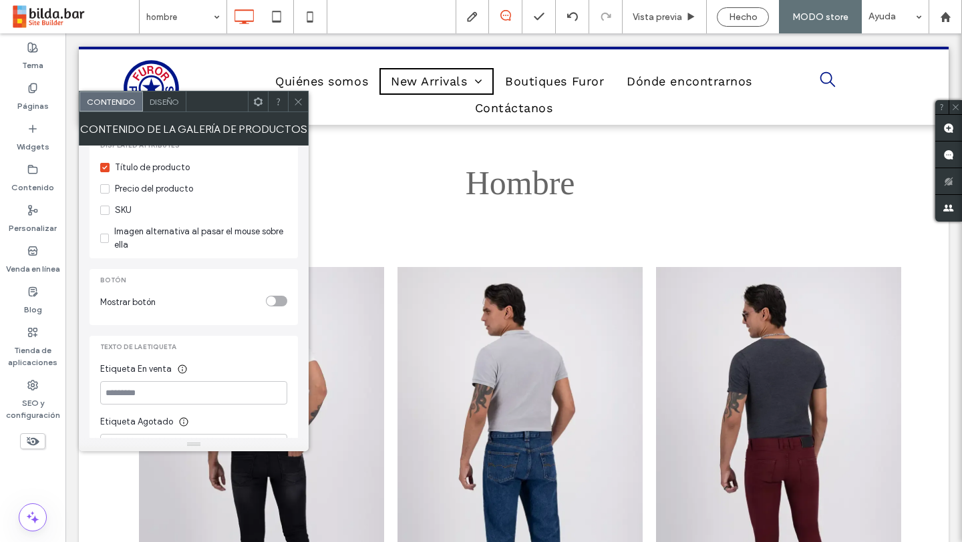
scroll to position [455, 0]
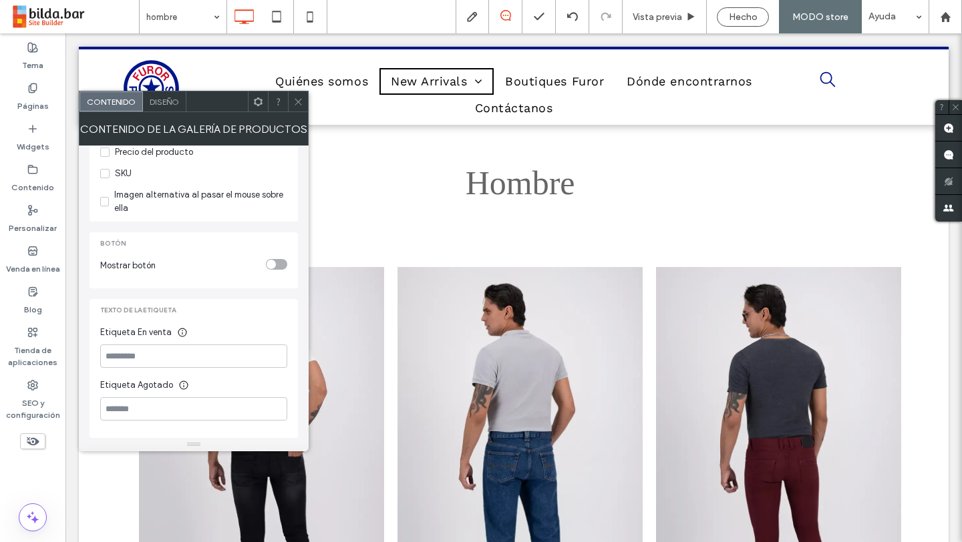
click at [275, 262] on div "toggle" at bounding box center [270, 264] width 9 height 9
click at [275, 262] on div "toggle" at bounding box center [276, 264] width 21 height 11
click at [297, 108] on span at bounding box center [298, 101] width 10 height 20
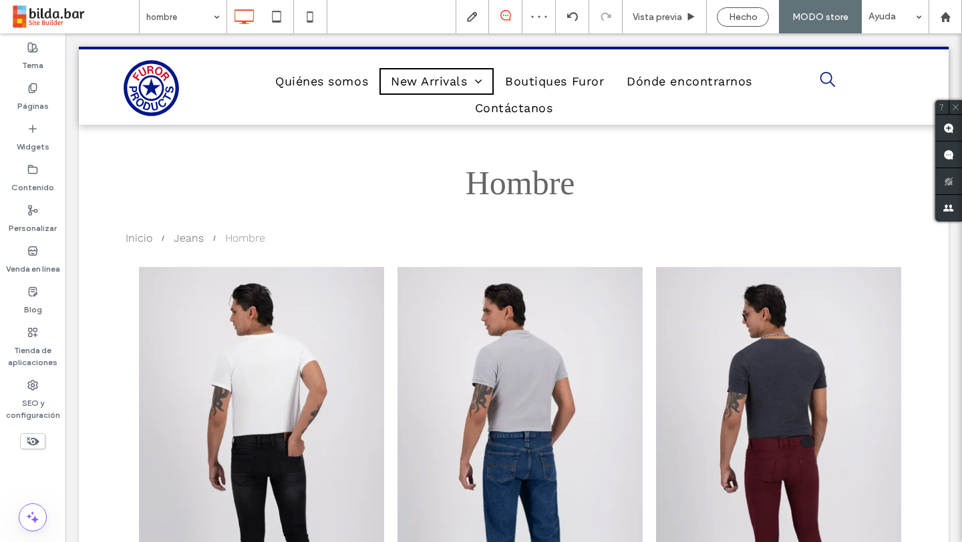
scroll to position [325, 0]
click at [40, 168] on div "Contenido" at bounding box center [32, 178] width 65 height 41
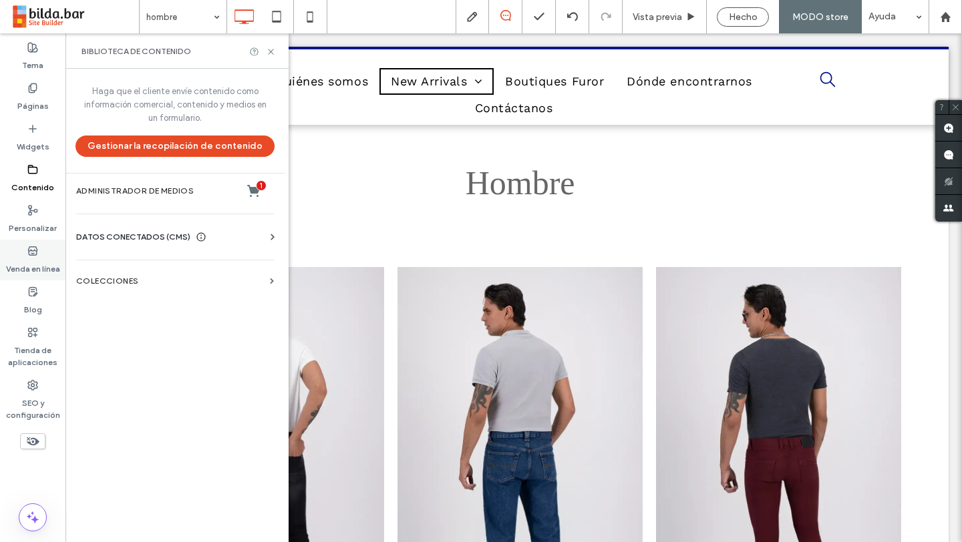
click at [41, 257] on label "Venda en línea" at bounding box center [33, 265] width 54 height 19
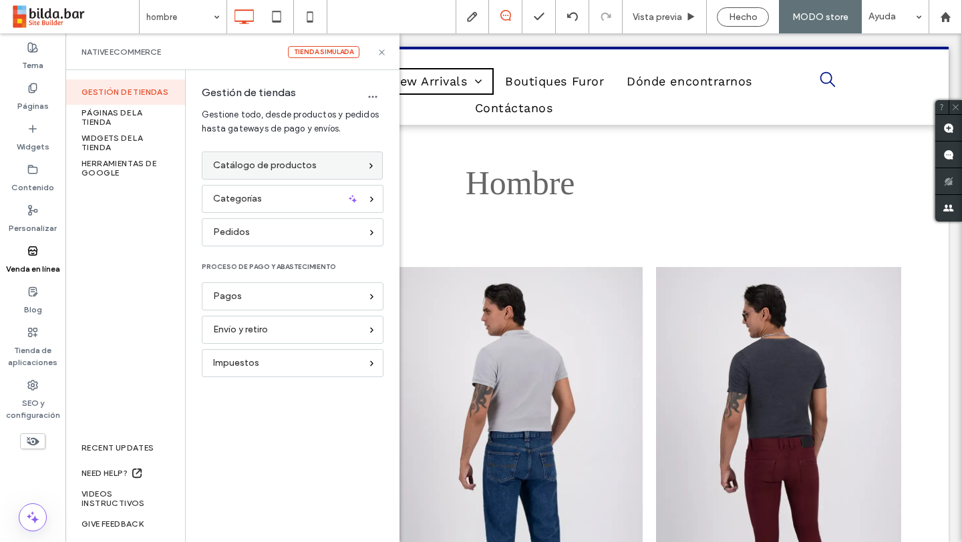
click at [271, 164] on span "Catálogo de productos" at bounding box center [265, 165] width 104 height 15
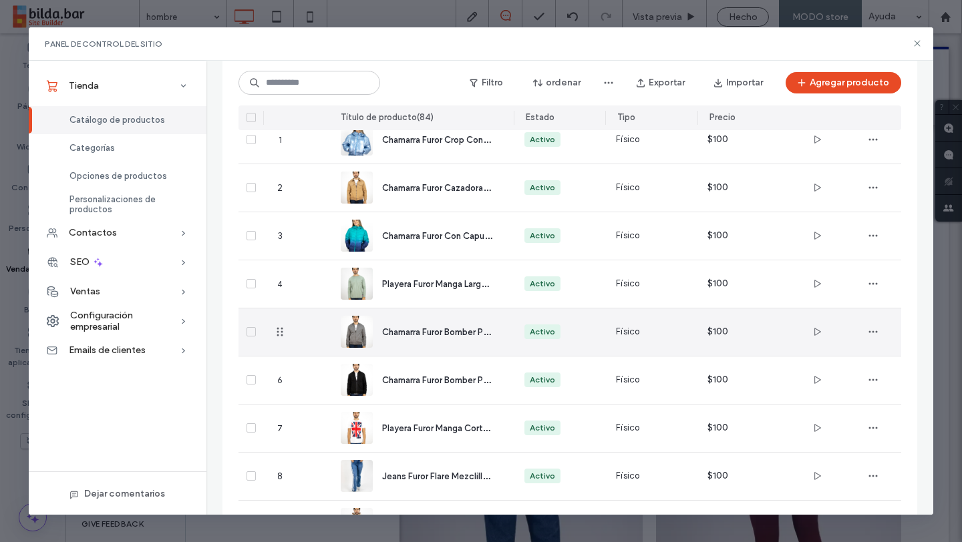
scroll to position [117, 0]
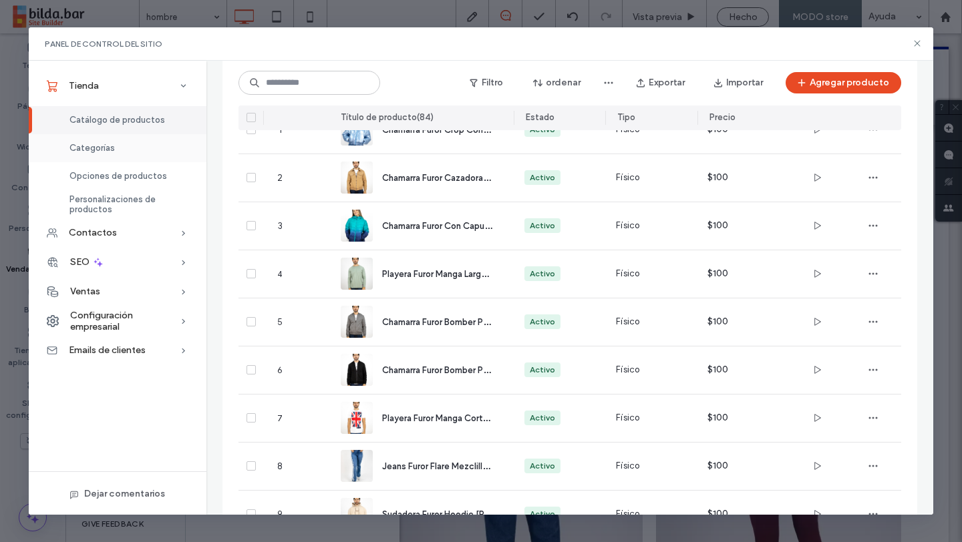
click at [135, 151] on div "Categorías" at bounding box center [118, 148] width 178 height 28
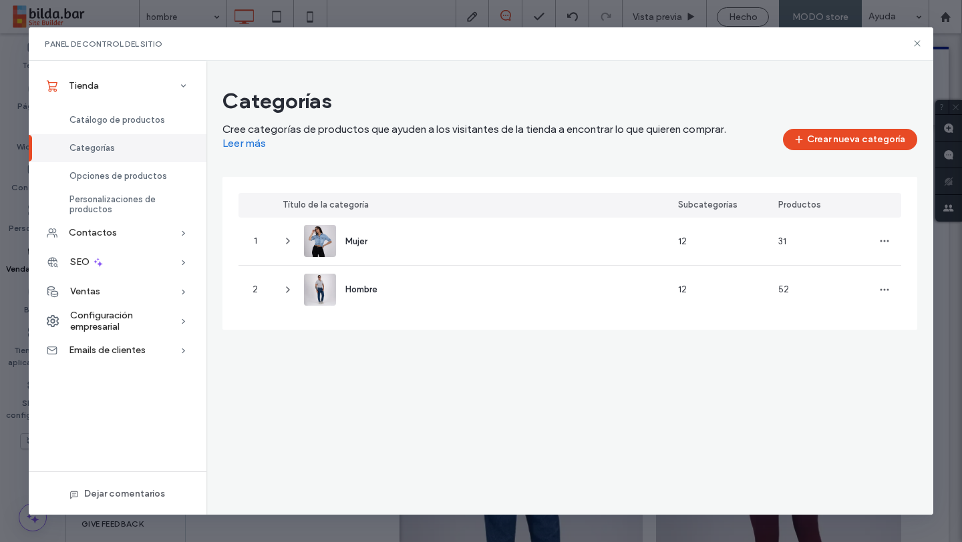
scroll to position [0, 0]
click at [915, 46] on icon at bounding box center [916, 43] width 11 height 11
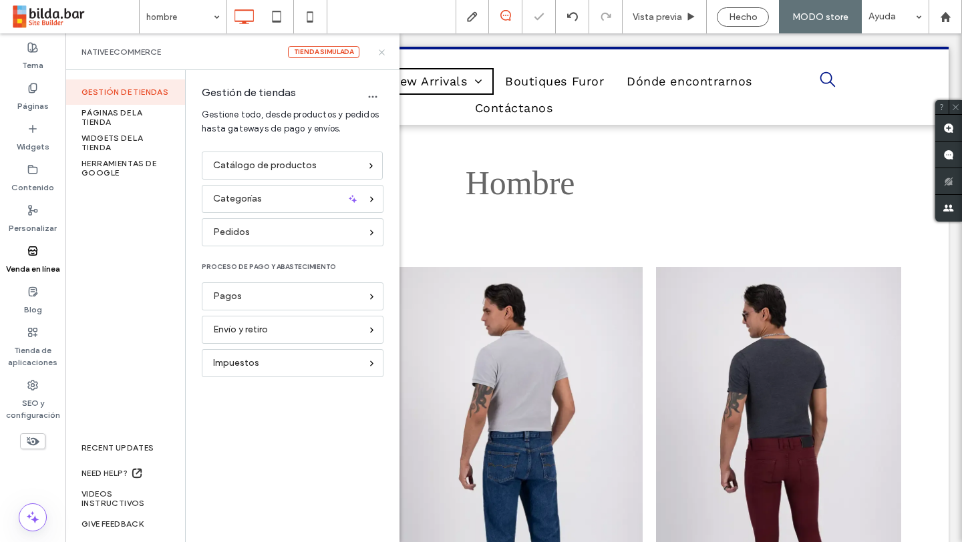
click at [381, 55] on icon at bounding box center [382, 52] width 10 height 10
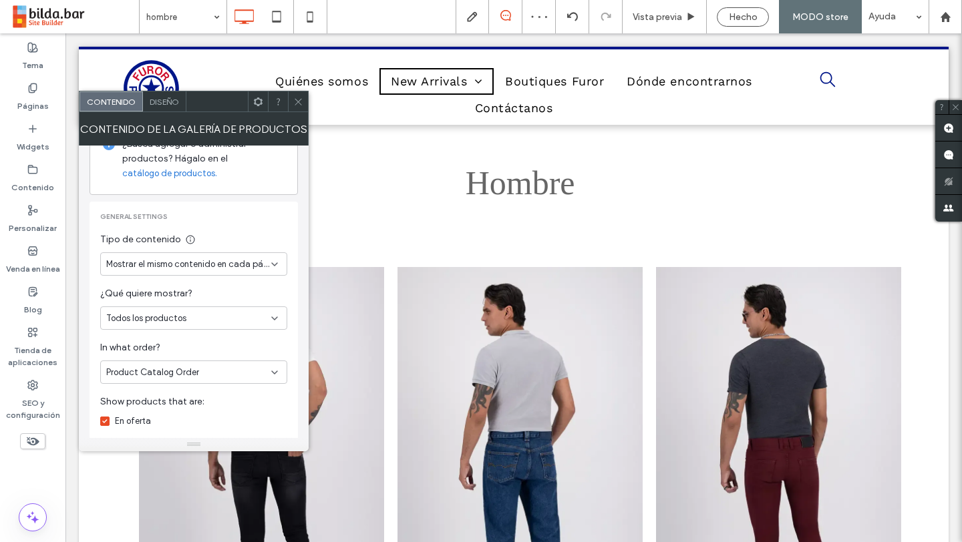
scroll to position [62, 0]
click at [234, 260] on span "Mostrar el mismo contenido en cada página" at bounding box center [188, 262] width 165 height 13
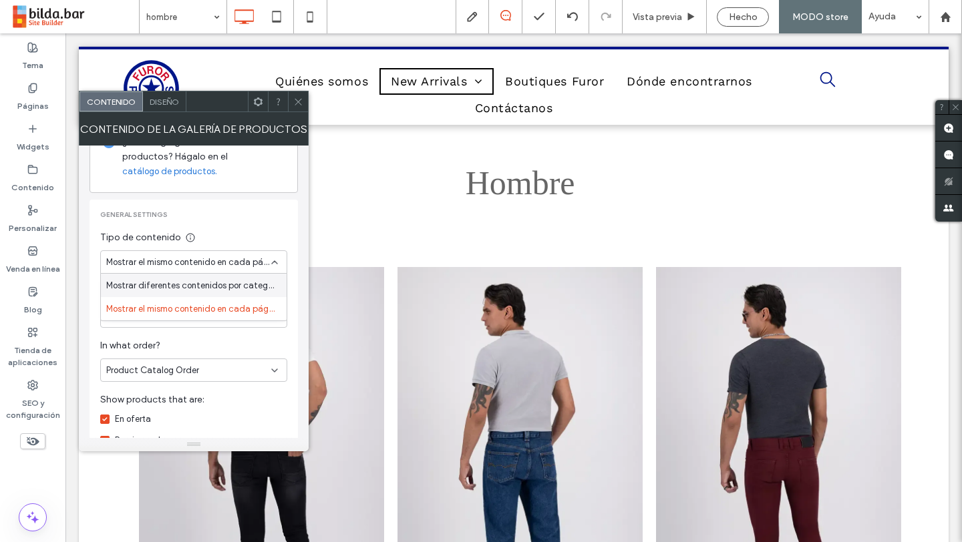
click at [234, 260] on span "Mostrar el mismo contenido en cada página" at bounding box center [188, 262] width 165 height 13
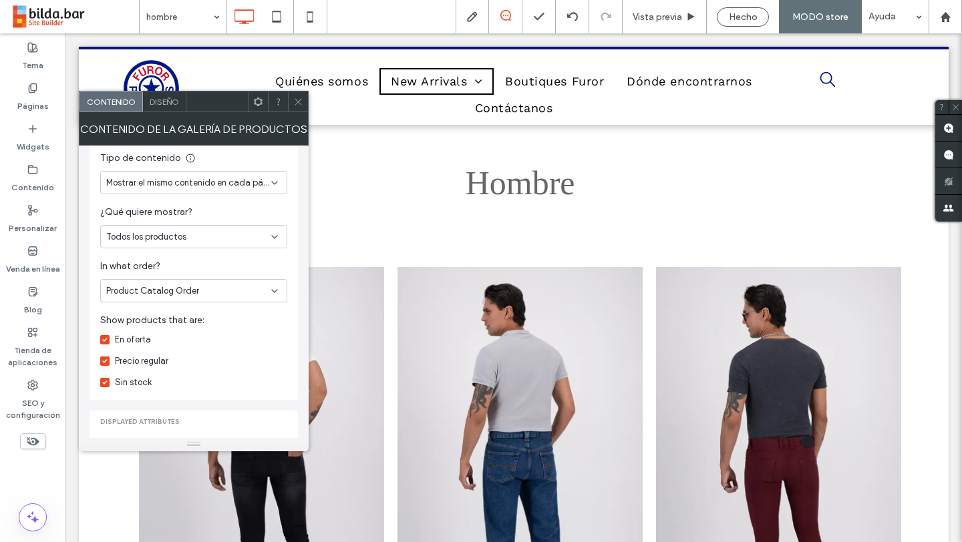
scroll to position [151, 0]
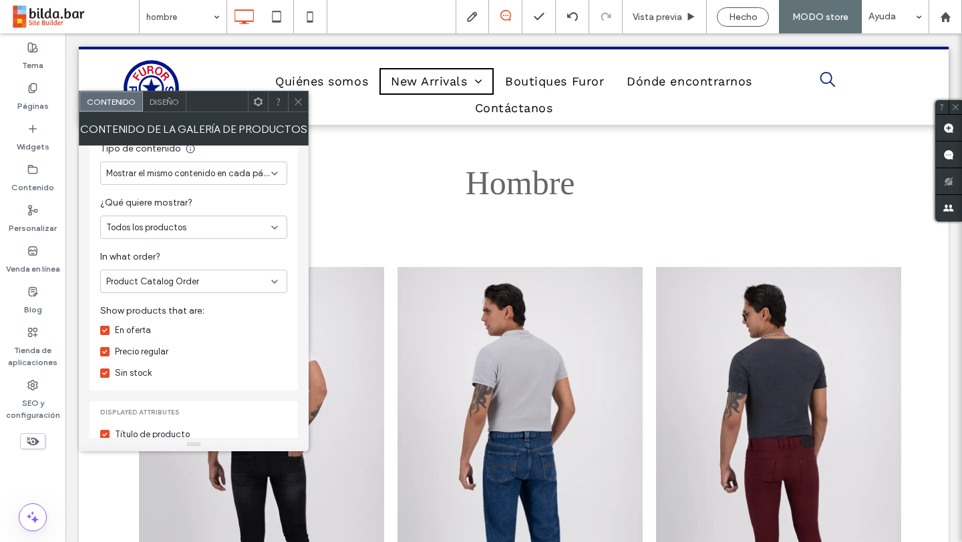
click at [208, 277] on div "Product Catalog Order" at bounding box center [188, 281] width 165 height 13
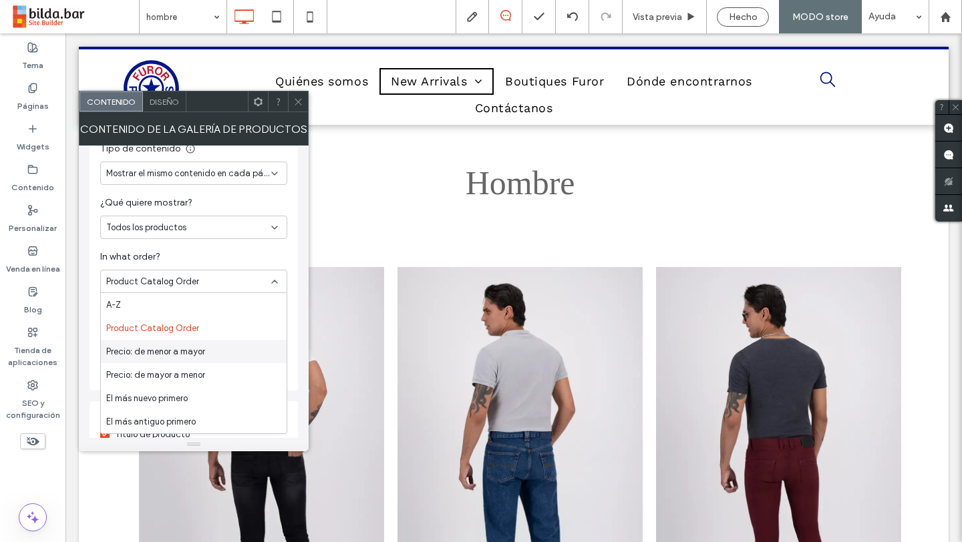
scroll to position [23, 0]
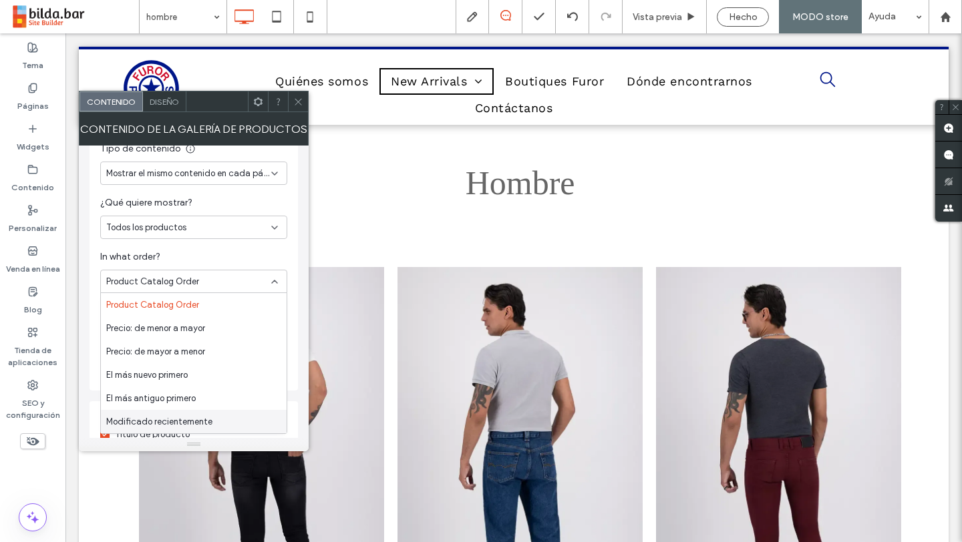
click at [216, 419] on div "Modificado recientemente" at bounding box center [194, 421] width 186 height 23
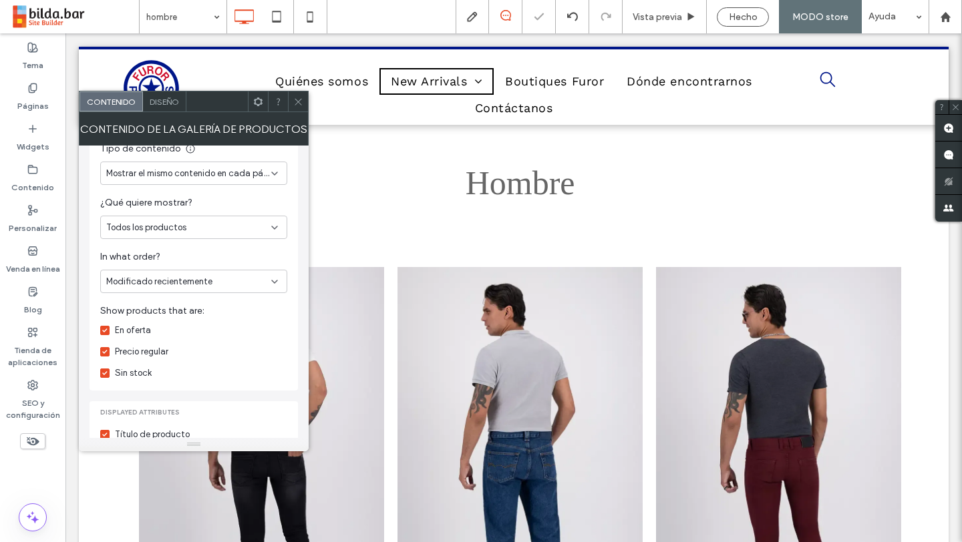
click at [219, 277] on div "Modificado recientemente" at bounding box center [188, 281] width 165 height 13
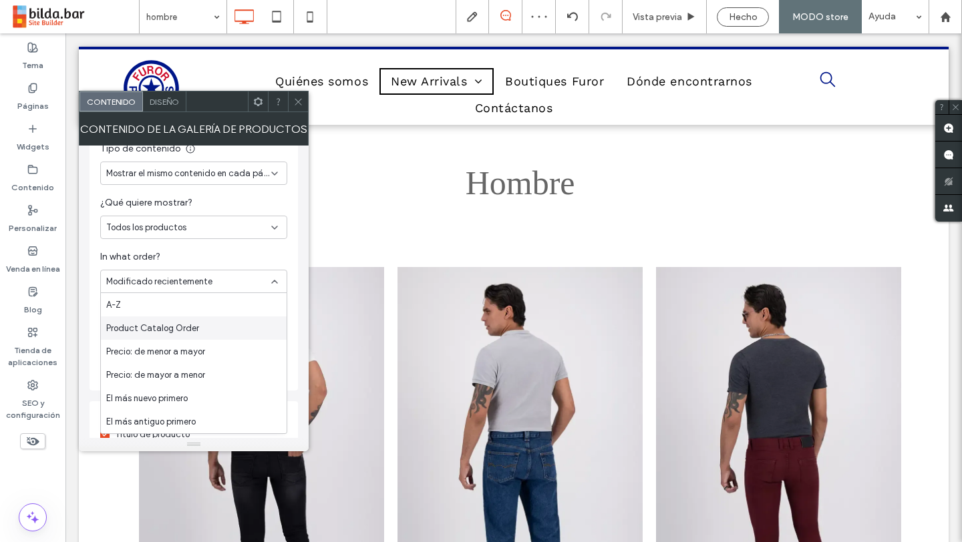
click at [221, 339] on div "Product Catalog Order" at bounding box center [194, 328] width 186 height 23
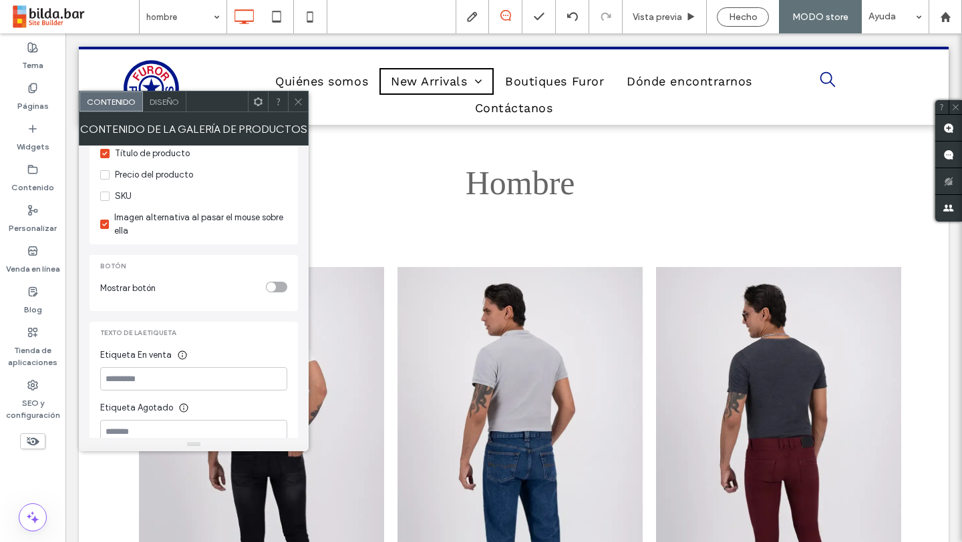
scroll to position [455, 0]
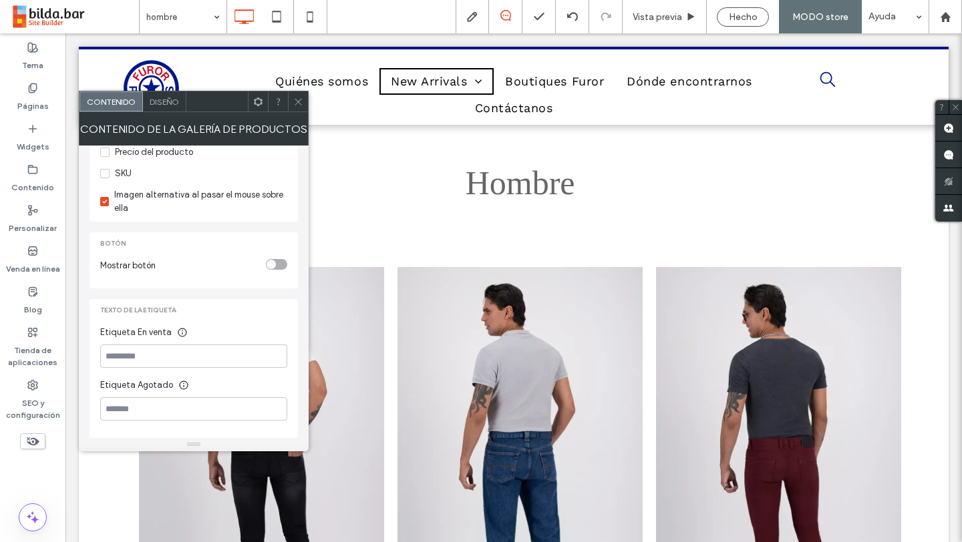
click at [160, 108] on div "Diseño" at bounding box center [164, 101] width 43 height 20
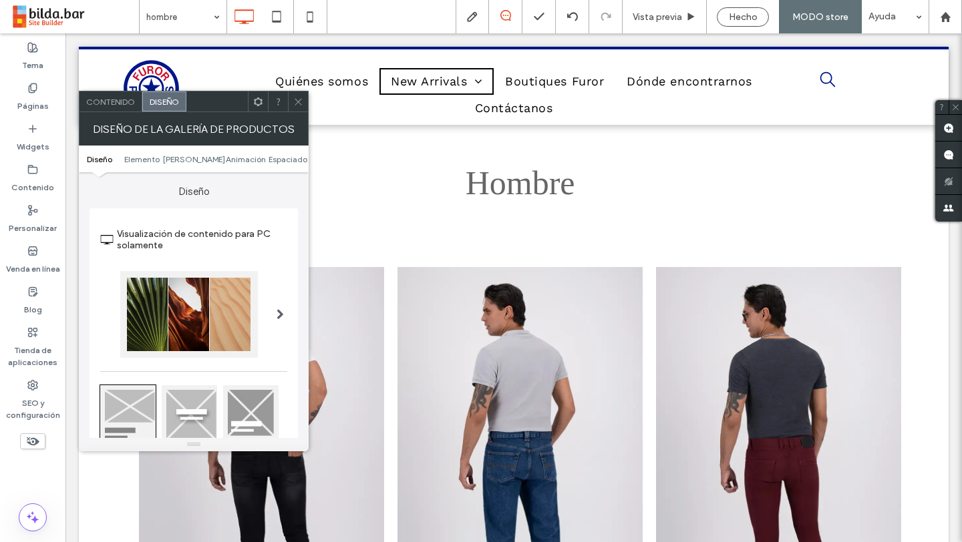
type input "**"
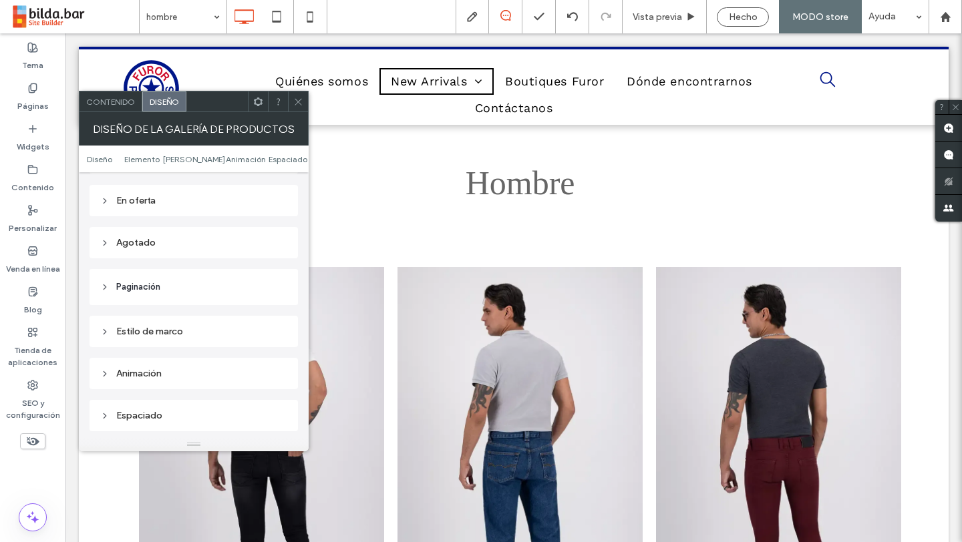
scroll to position [688, 0]
click at [163, 260] on header "Paginación" at bounding box center [193, 275] width 208 height 36
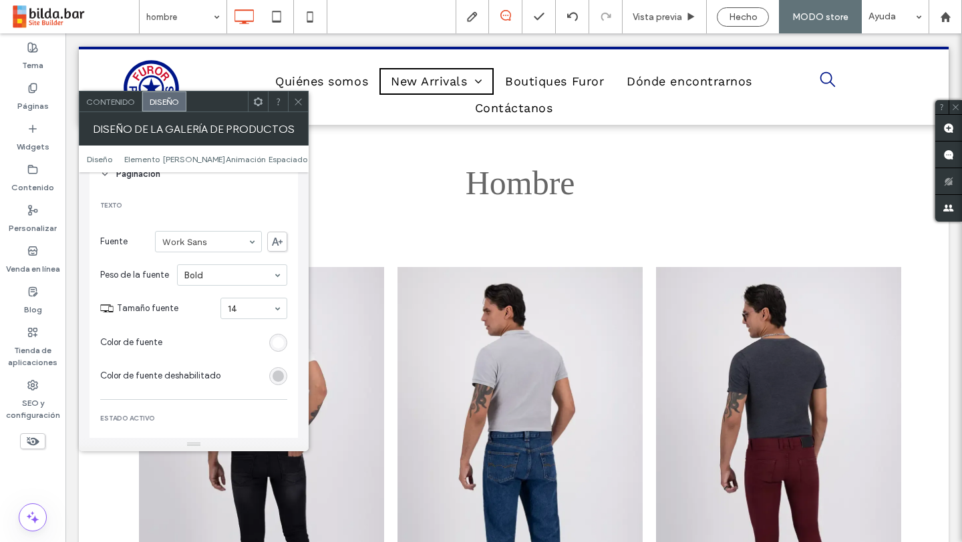
scroll to position [789, 0]
click at [278, 370] on div "rgb(201, 202, 205)" at bounding box center [277, 375] width 11 height 11
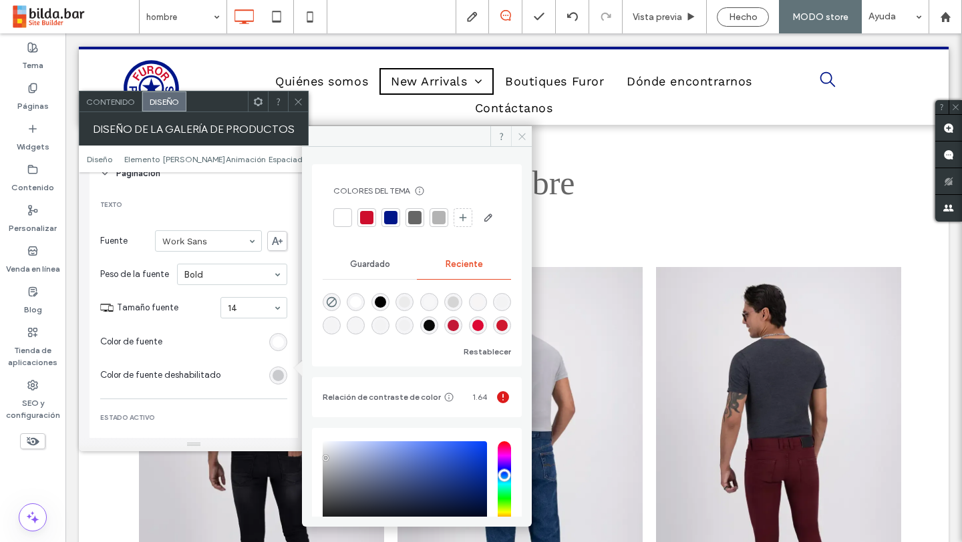
click at [523, 136] on icon at bounding box center [522, 137] width 10 height 10
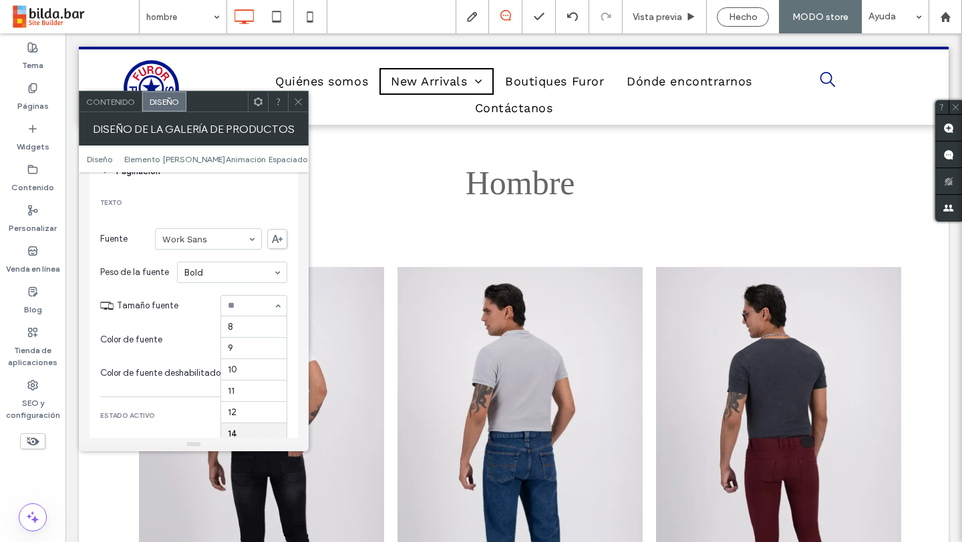
scroll to position [107, 0]
click at [259, 301] on input at bounding box center [250, 305] width 45 height 9
click at [285, 337] on div "rgb(255, 255, 255)" at bounding box center [278, 340] width 18 height 18
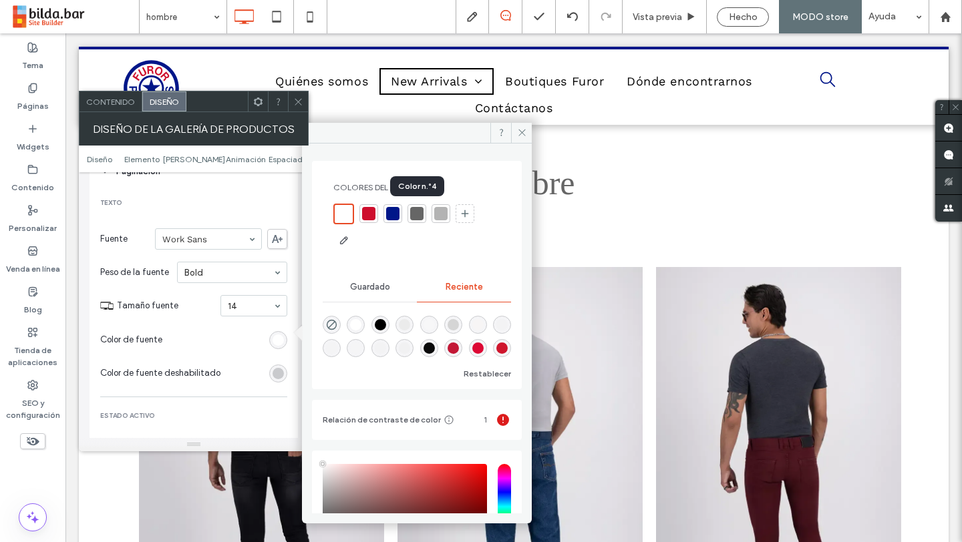
click at [421, 216] on div at bounding box center [416, 213] width 13 height 13
click at [521, 130] on icon at bounding box center [522, 133] width 10 height 10
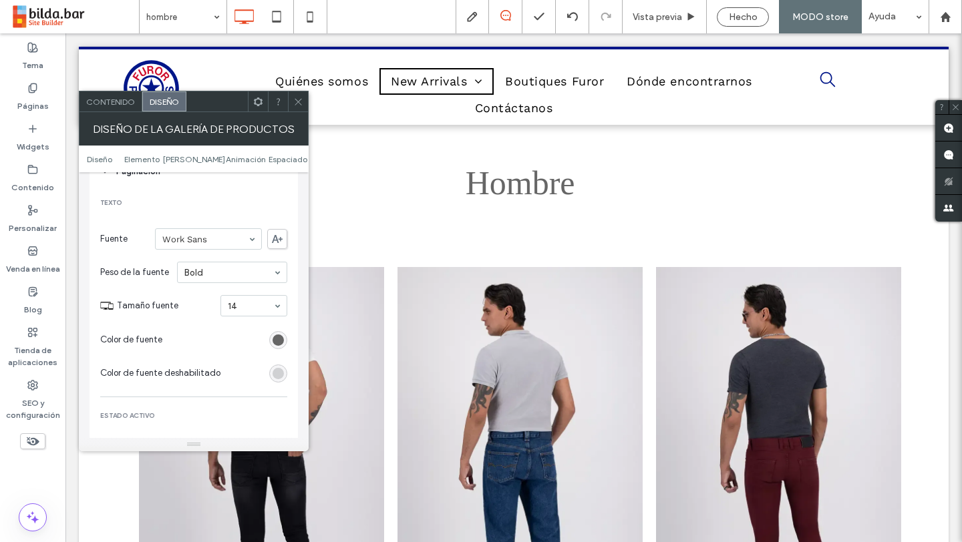
click at [279, 370] on div "rgb(201, 202, 205)" at bounding box center [277, 373] width 11 height 11
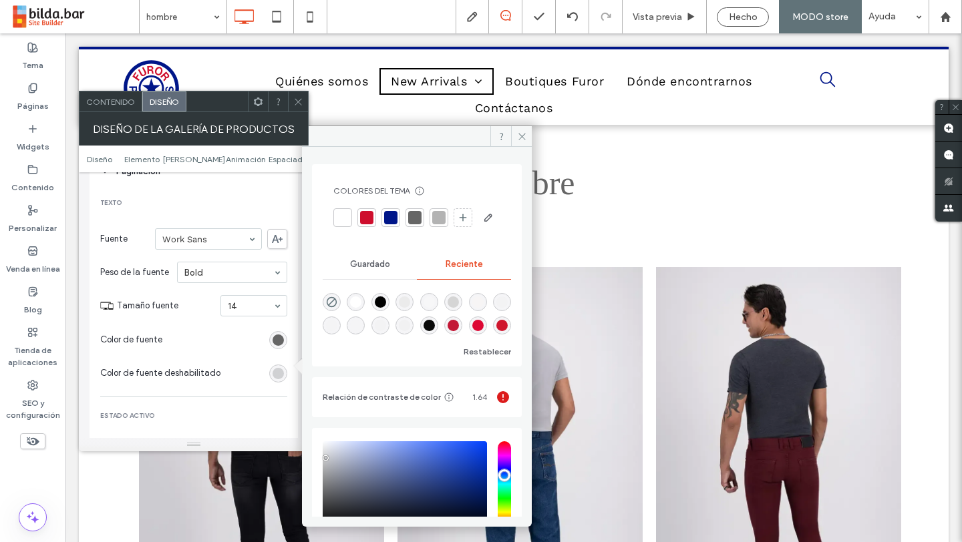
click at [279, 370] on div "rgb(201, 202, 205)" at bounding box center [277, 373] width 11 height 11
click at [386, 308] on div "rgba(0, 0, 0, 1)" at bounding box center [380, 301] width 11 height 11
type input "*******"
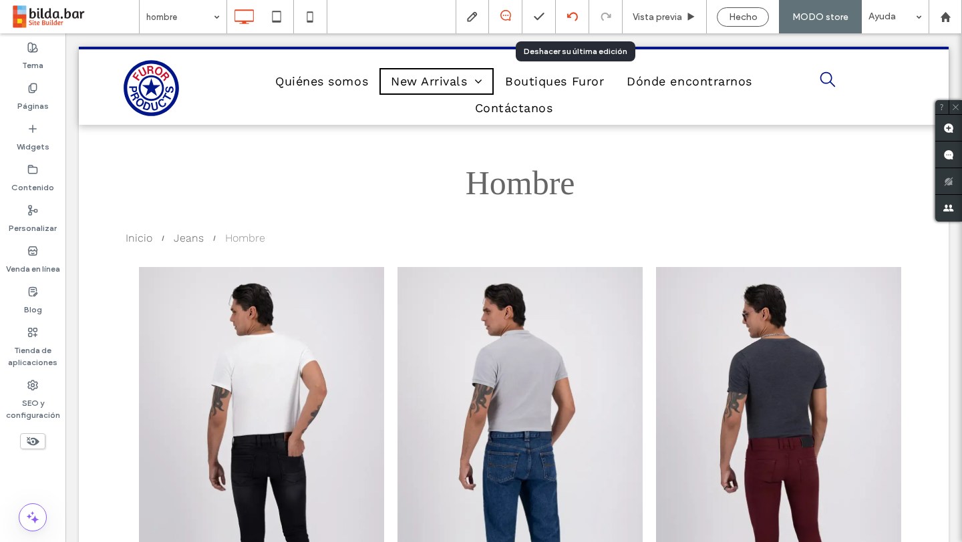
click at [577, 15] on use at bounding box center [571, 16] width 11 height 9
click at [576, 12] on icon at bounding box center [572, 16] width 11 height 11
click at [576, 23] on div at bounding box center [572, 16] width 33 height 33
click at [571, 15] on use at bounding box center [571, 16] width 11 height 9
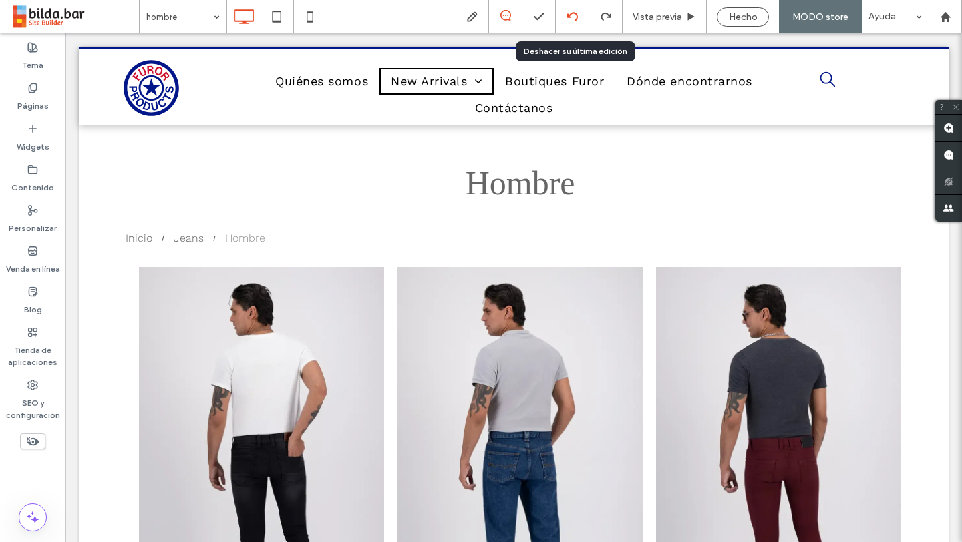
click at [574, 15] on icon at bounding box center [572, 16] width 11 height 11
click at [571, 25] on div at bounding box center [572, 16] width 33 height 33
click at [574, 11] on icon at bounding box center [572, 16] width 11 height 11
click at [573, 18] on icon at bounding box center [572, 16] width 11 height 11
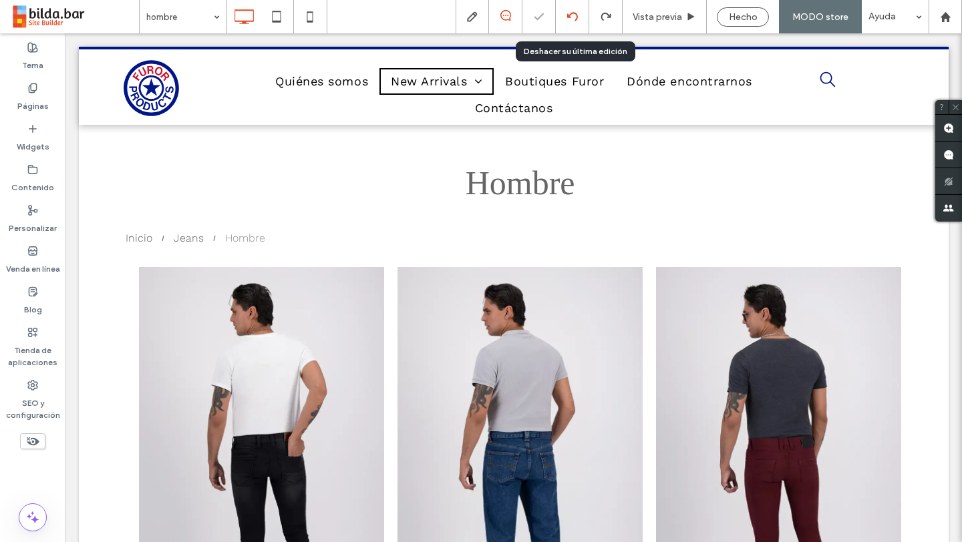
click at [573, 18] on icon at bounding box center [572, 16] width 11 height 11
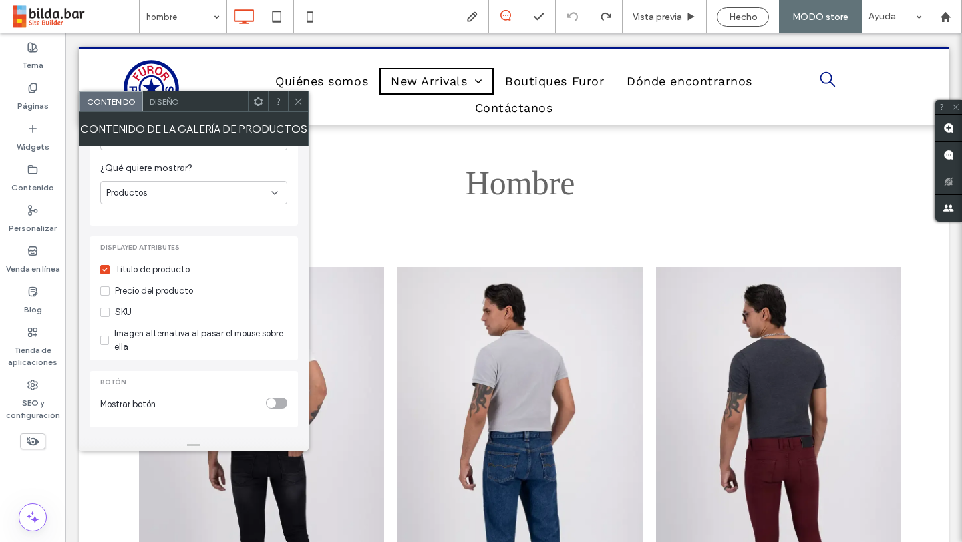
scroll to position [325, 0]
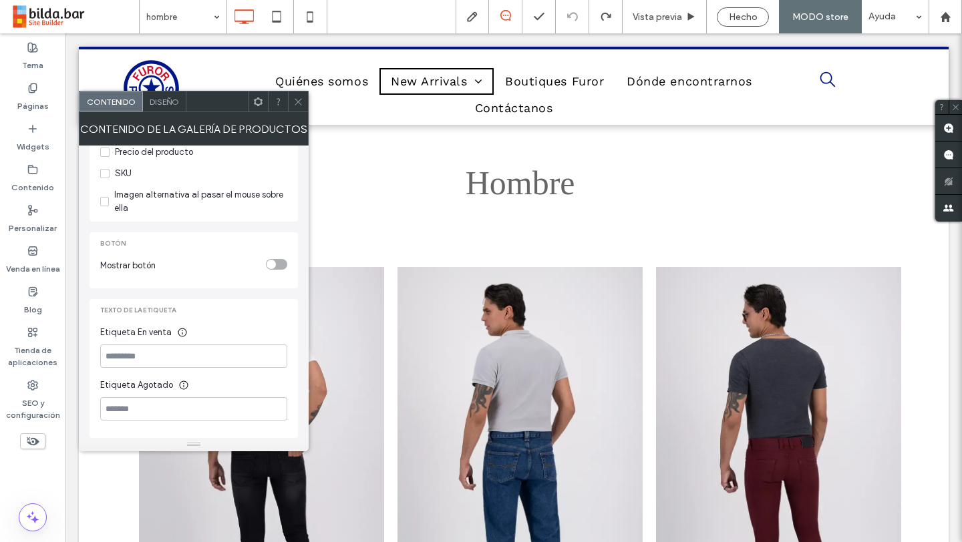
click at [162, 106] on span "Diseño" at bounding box center [164, 102] width 29 height 10
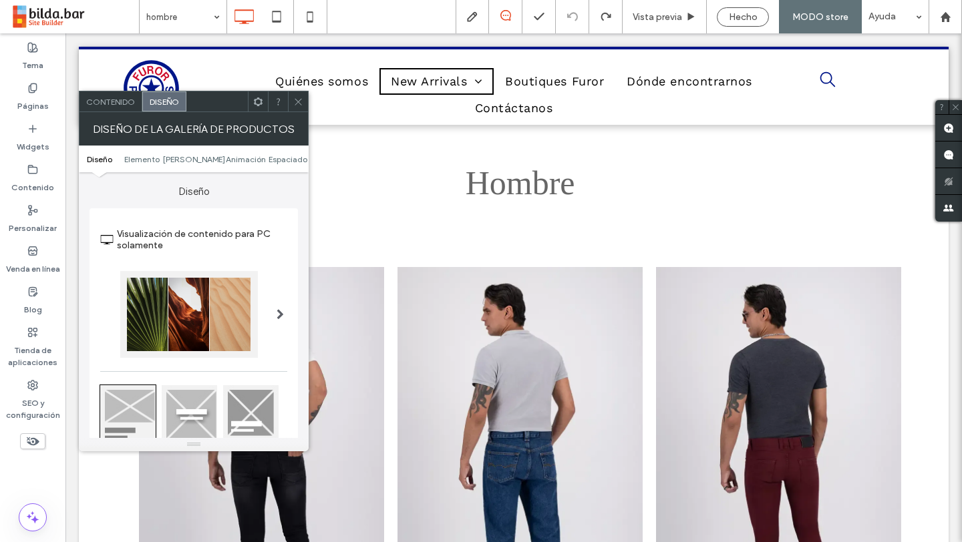
type input "**"
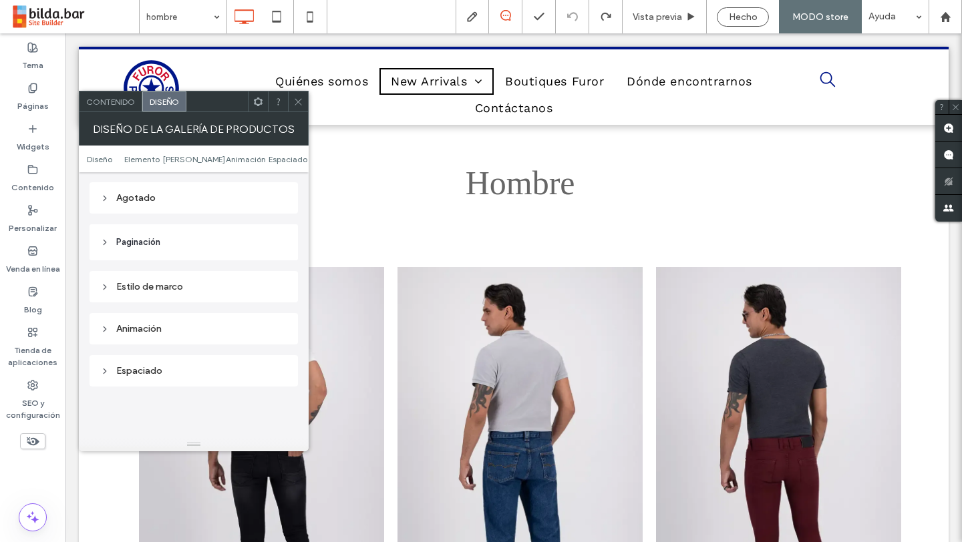
scroll to position [725, 0]
click at [164, 228] on header "Paginación" at bounding box center [193, 238] width 208 height 36
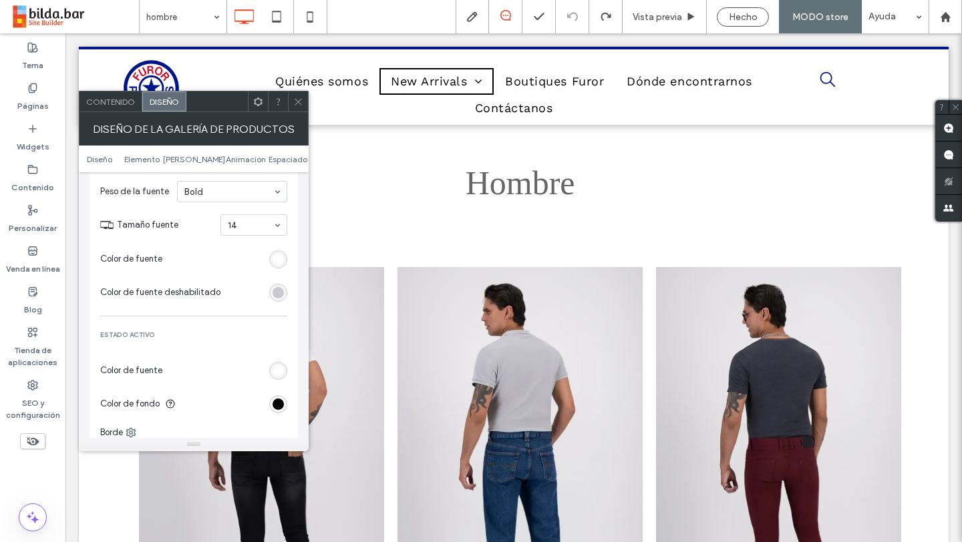
scroll to position [874, 0]
click at [280, 252] on div "rgb(255, 255, 255)" at bounding box center [277, 257] width 11 height 11
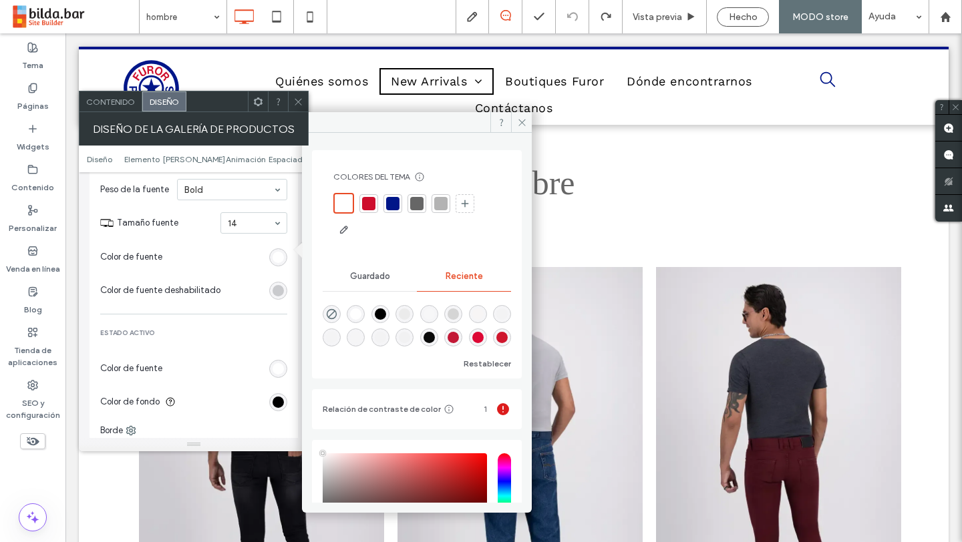
click at [414, 204] on div at bounding box center [416, 203] width 13 height 13
click at [520, 125] on icon at bounding box center [522, 123] width 10 height 10
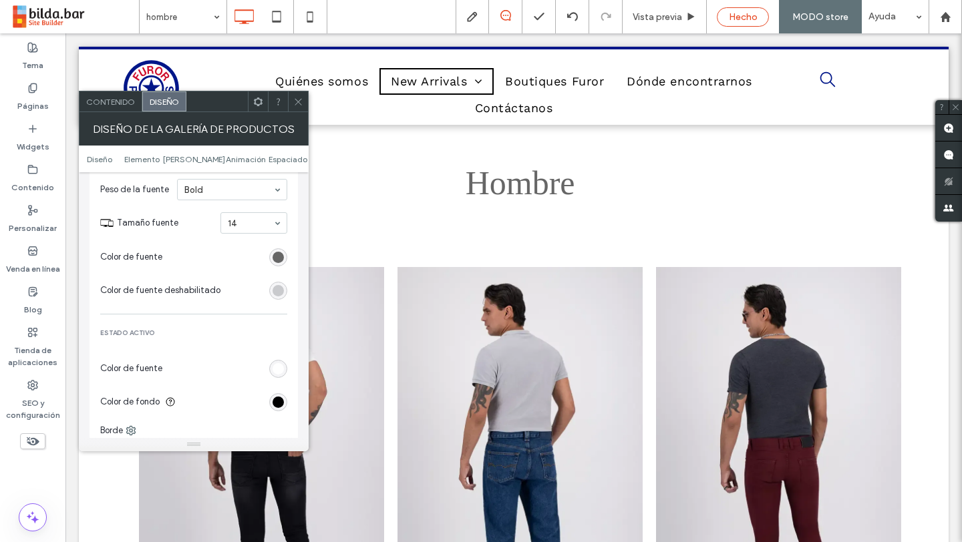
click at [743, 19] on span "Hecho" at bounding box center [743, 16] width 29 height 11
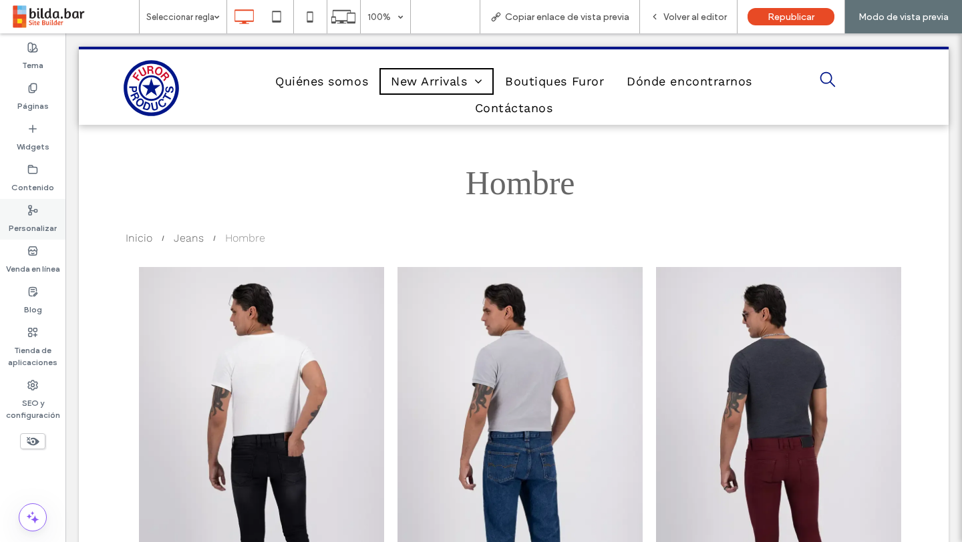
click at [35, 214] on icon at bounding box center [32, 210] width 11 height 11
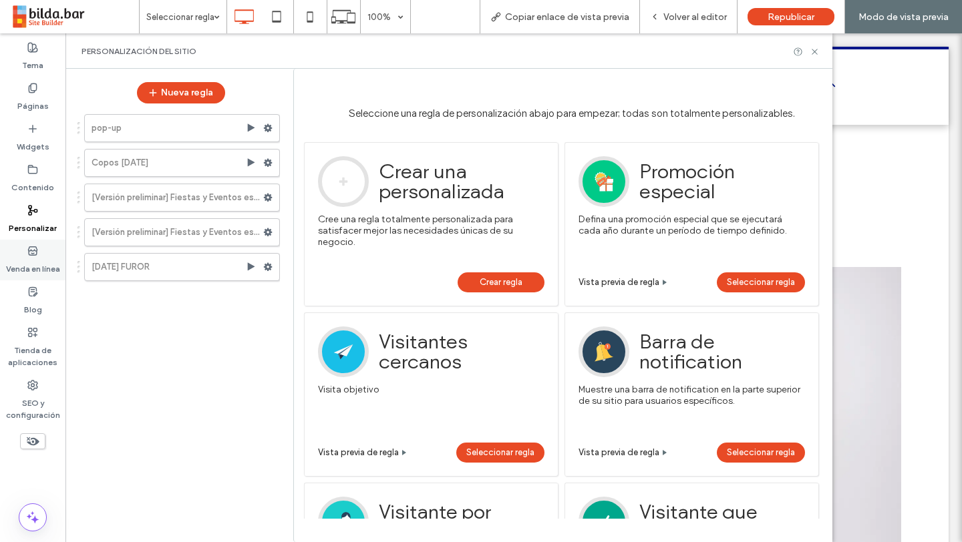
click at [47, 264] on label "Venda en línea" at bounding box center [33, 265] width 54 height 19
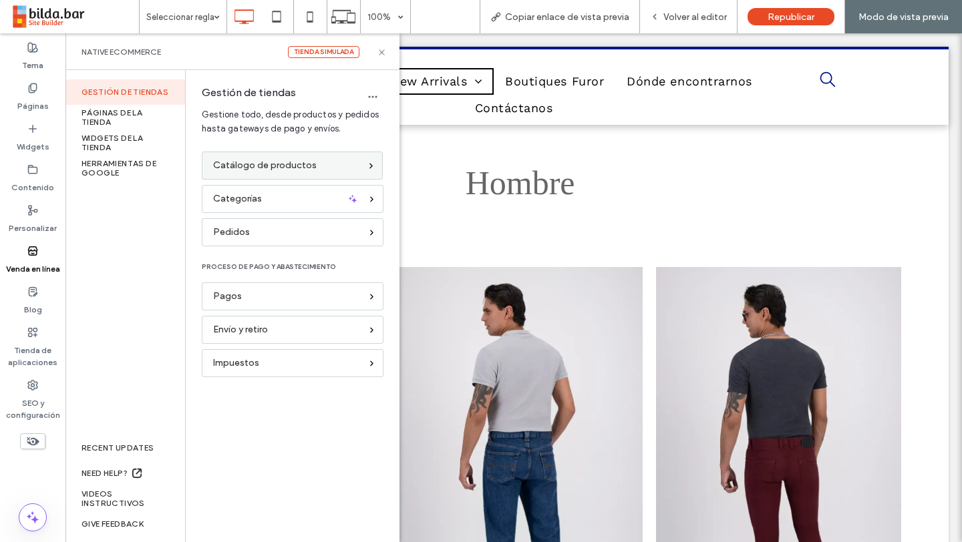
click at [282, 170] on span "Catálogo de productos" at bounding box center [265, 165] width 104 height 15
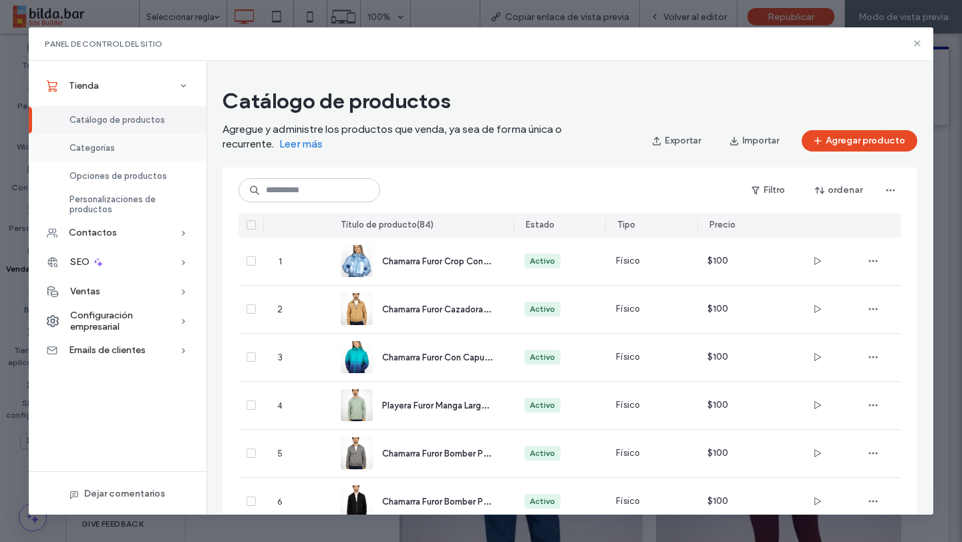
click at [130, 145] on div "Categorías" at bounding box center [118, 148] width 178 height 28
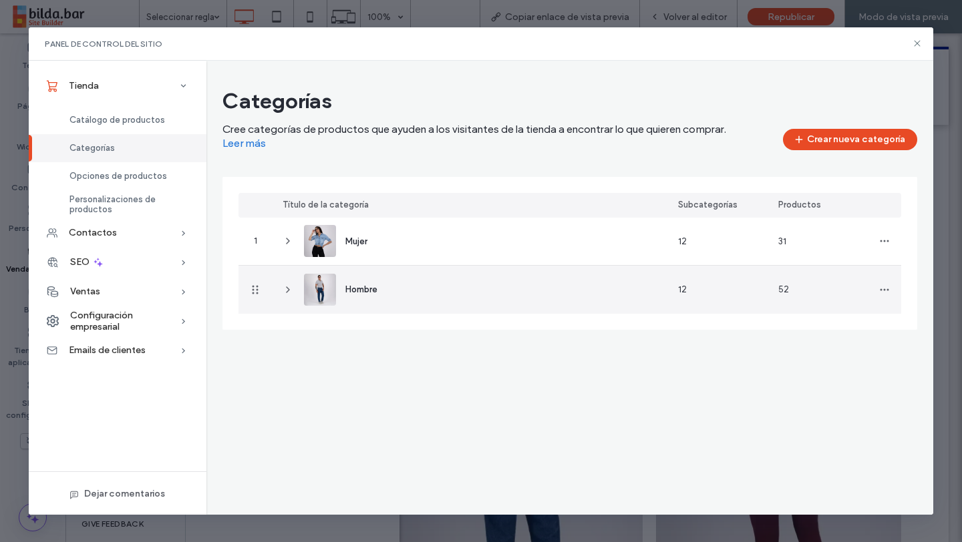
click at [800, 294] on div "52" at bounding box center [817, 290] width 100 height 48
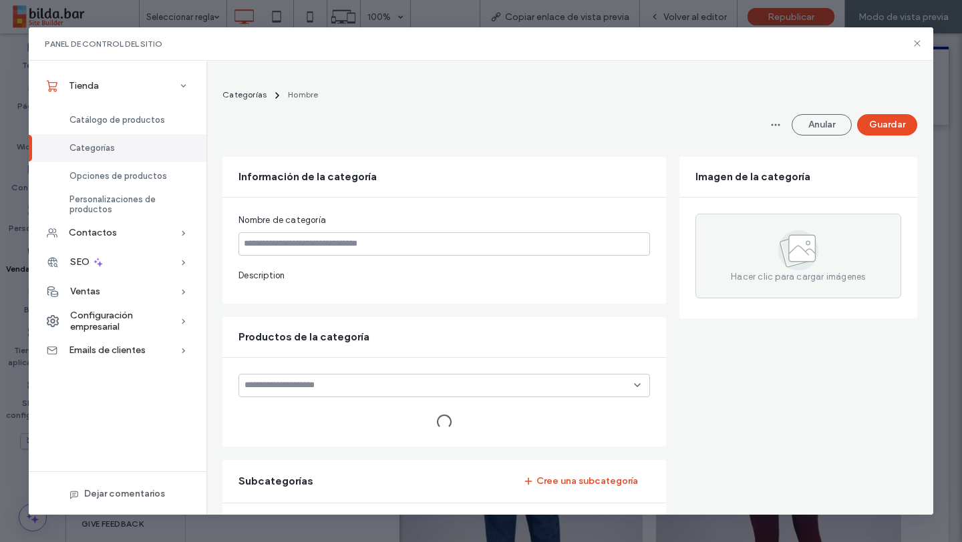
type input "******"
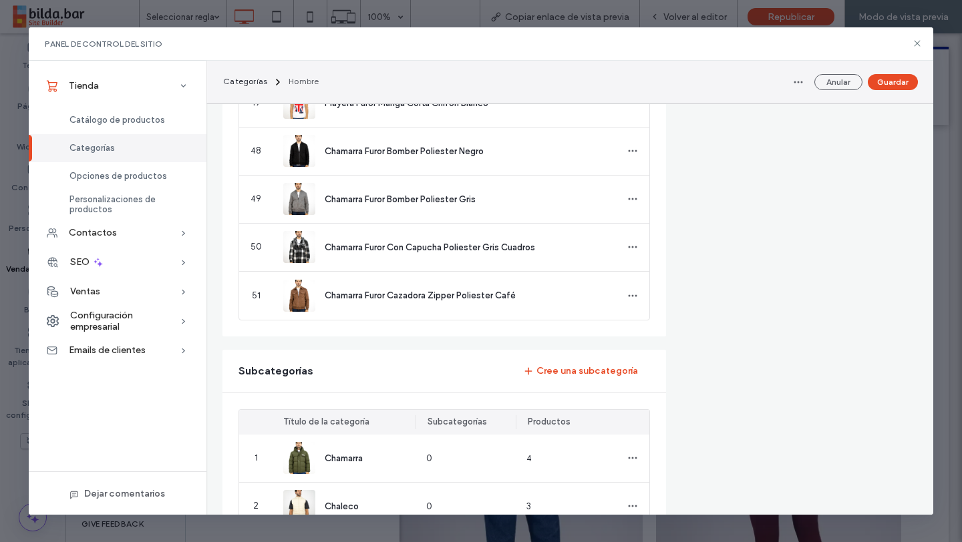
scroll to position [2649, 0]
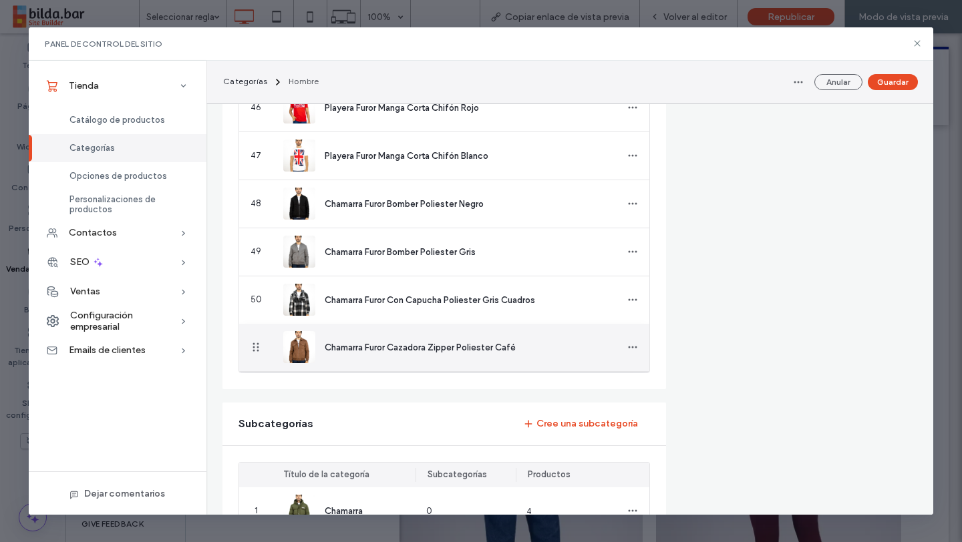
drag, startPoint x: 254, startPoint y: 351, endPoint x: 268, endPoint y: 355, distance: 15.2
click at [635, 349] on use "button" at bounding box center [632, 348] width 9 height 2
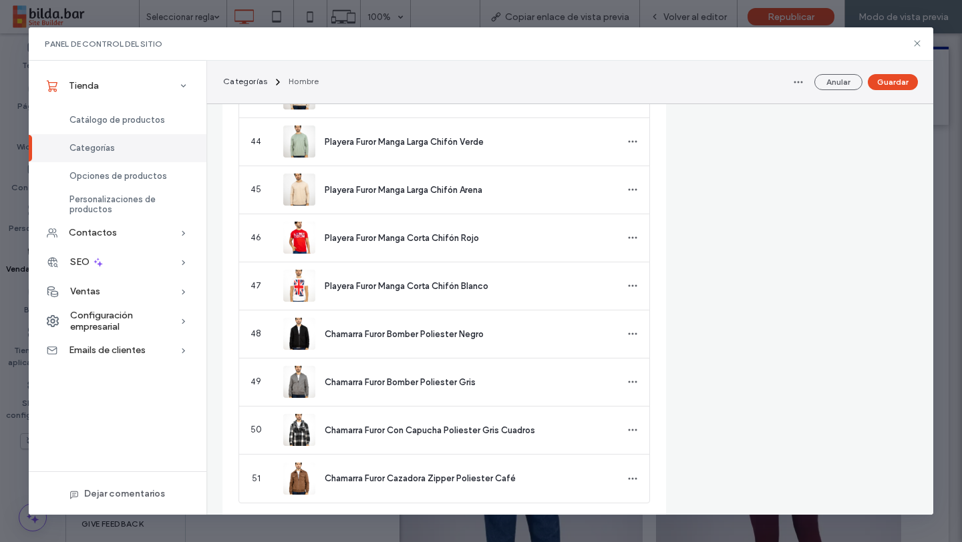
scroll to position [2511, 0]
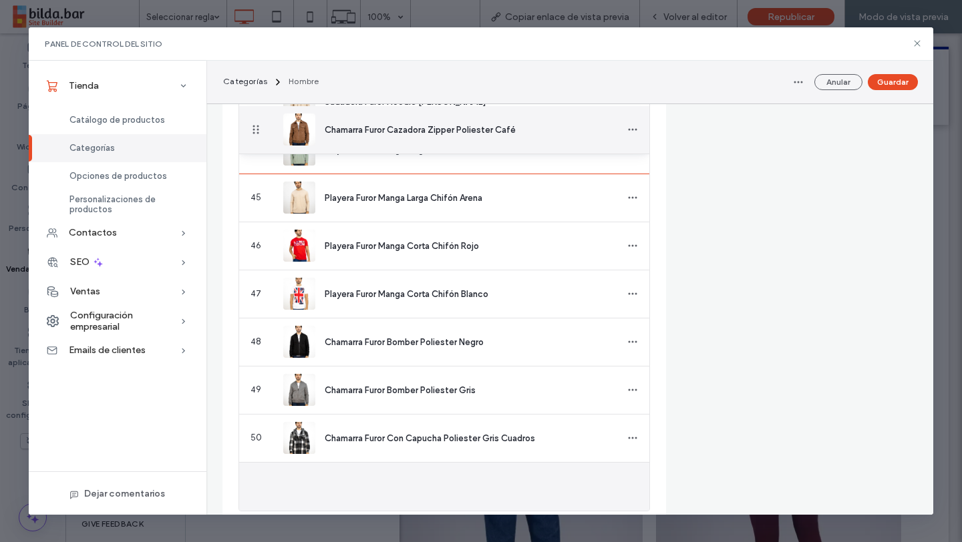
drag, startPoint x: 252, startPoint y: 485, endPoint x: 259, endPoint y: 130, distance: 355.3
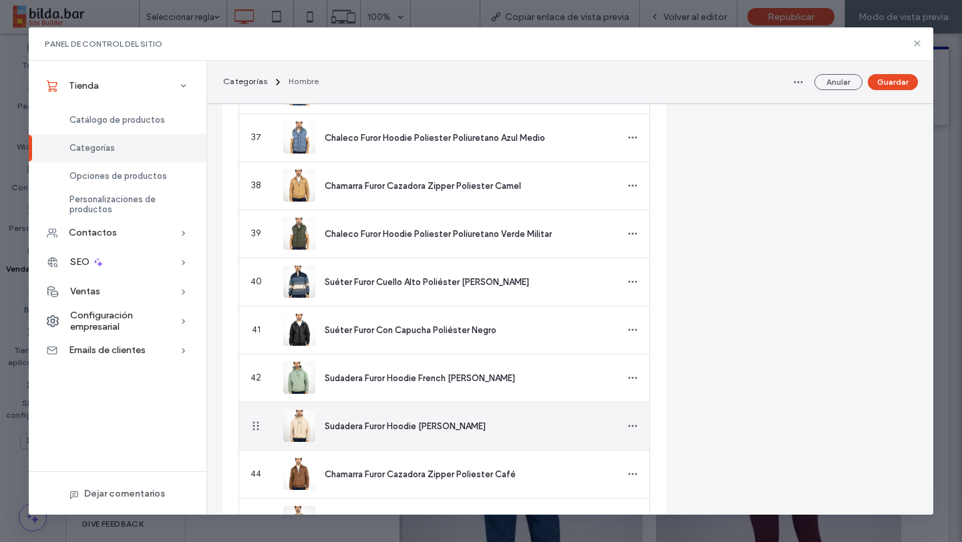
scroll to position [2177, 0]
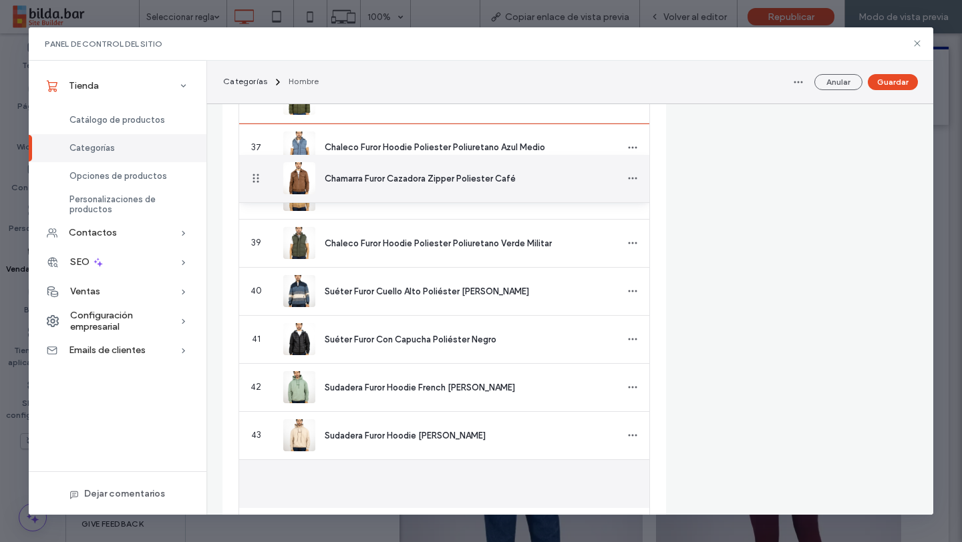
drag, startPoint x: 253, startPoint y: 485, endPoint x: 262, endPoint y: 172, distance: 313.3
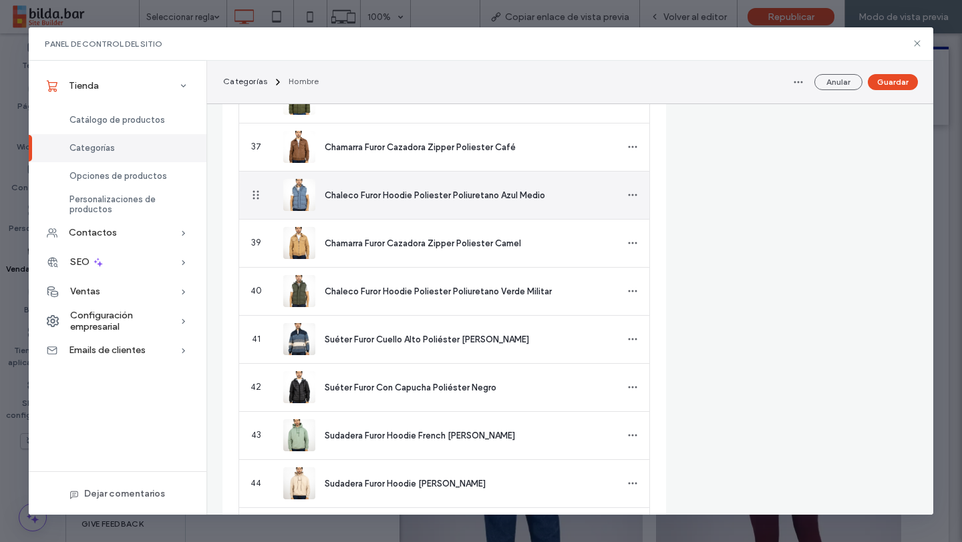
scroll to position [2071, 0]
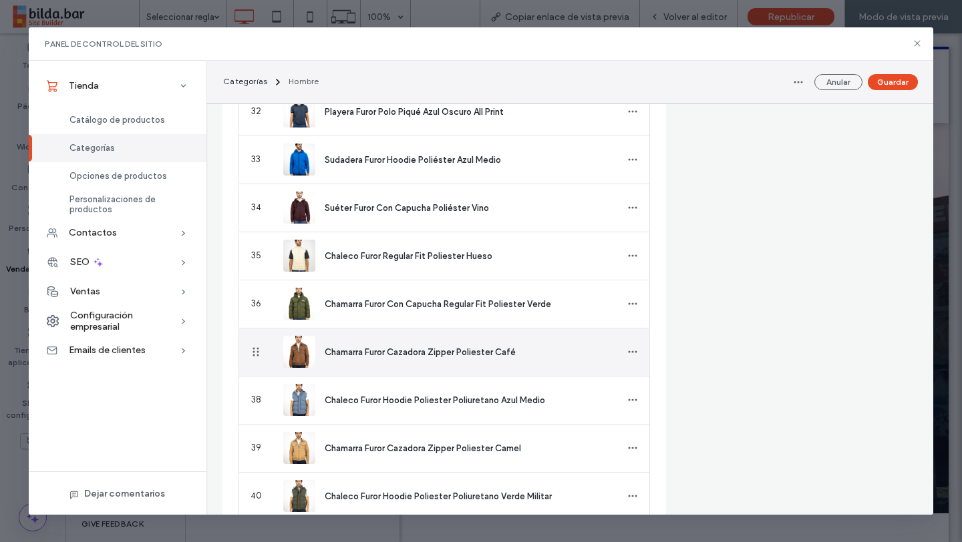
scroll to position [1972, 0]
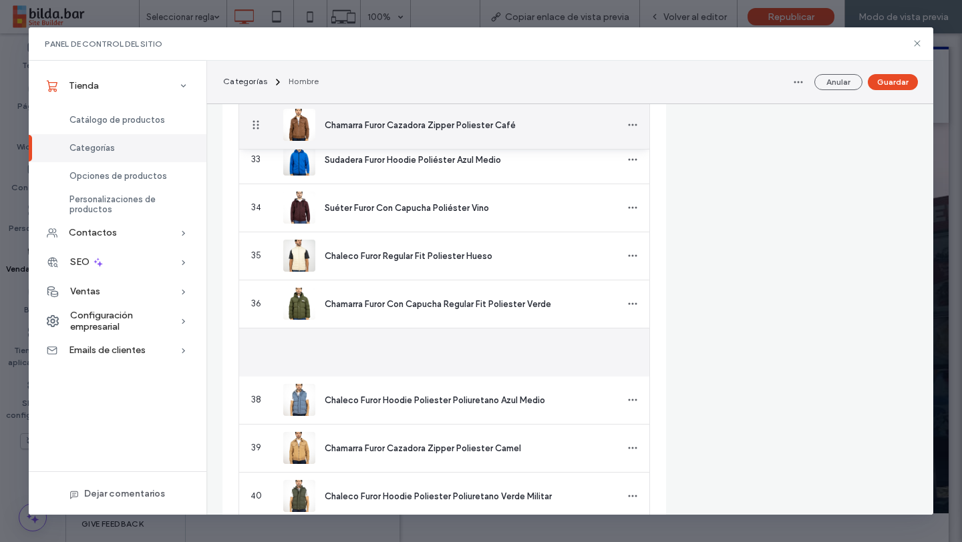
drag, startPoint x: 256, startPoint y: 355, endPoint x: 262, endPoint y: 134, distance: 221.8
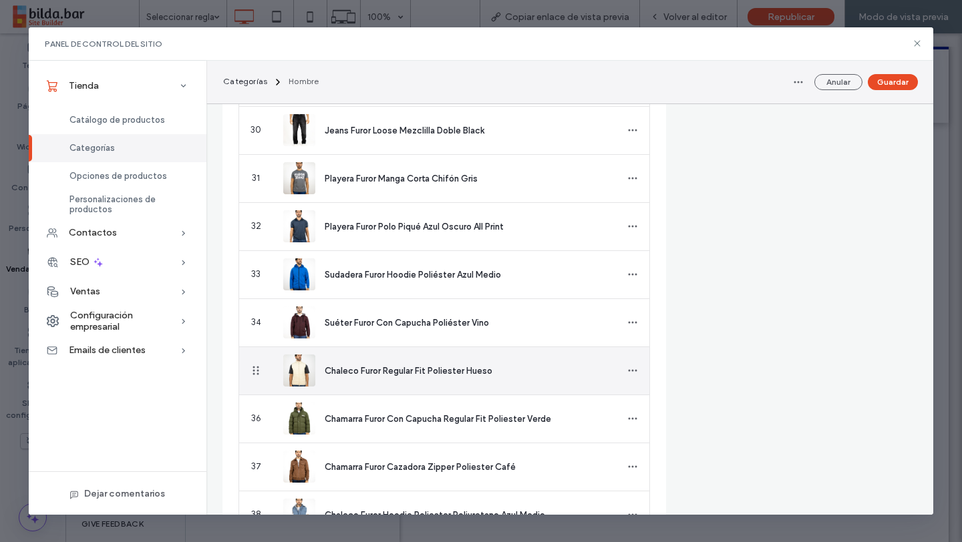
scroll to position [1859, 0]
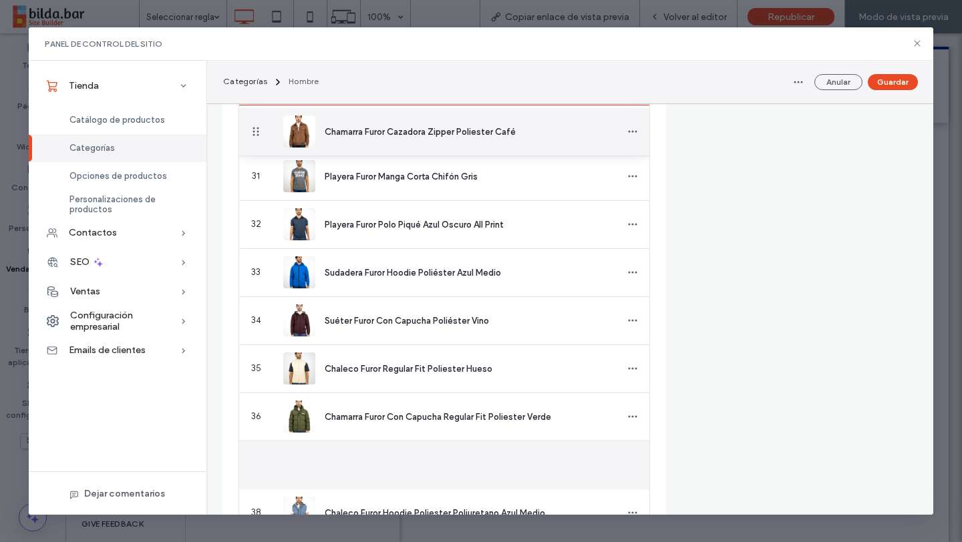
drag, startPoint x: 253, startPoint y: 464, endPoint x: 256, endPoint y: 132, distance: 331.9
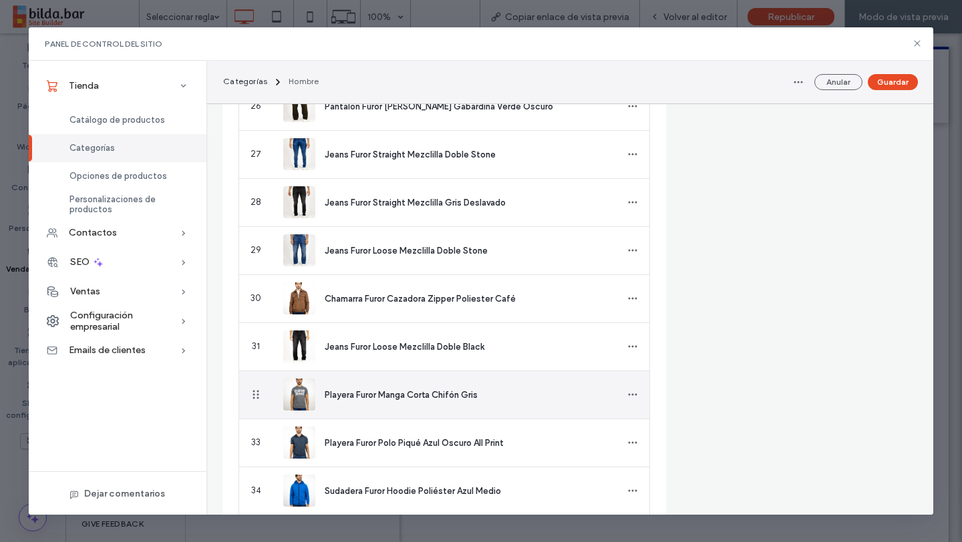
scroll to position [1684, 0]
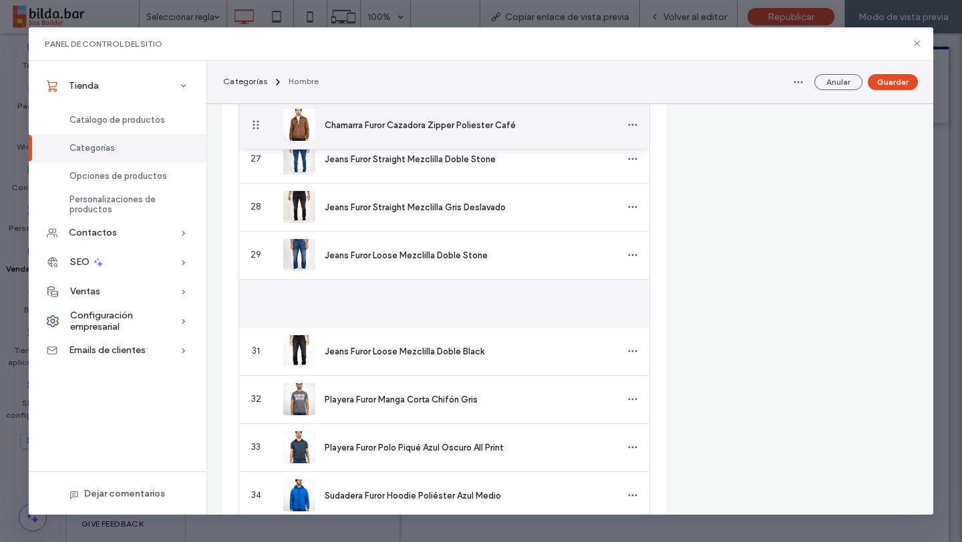
drag, startPoint x: 254, startPoint y: 304, endPoint x: 250, endPoint y: 128, distance: 176.3
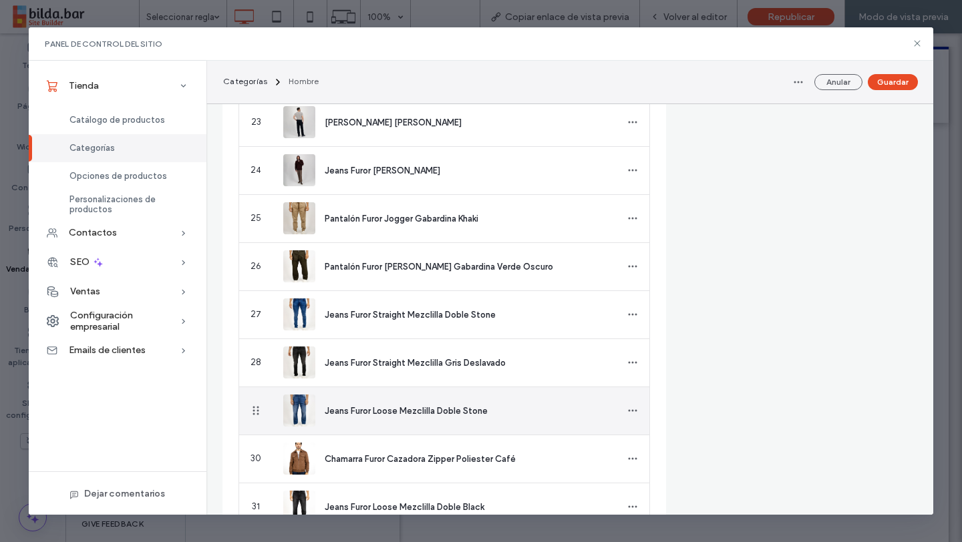
scroll to position [1526, 0]
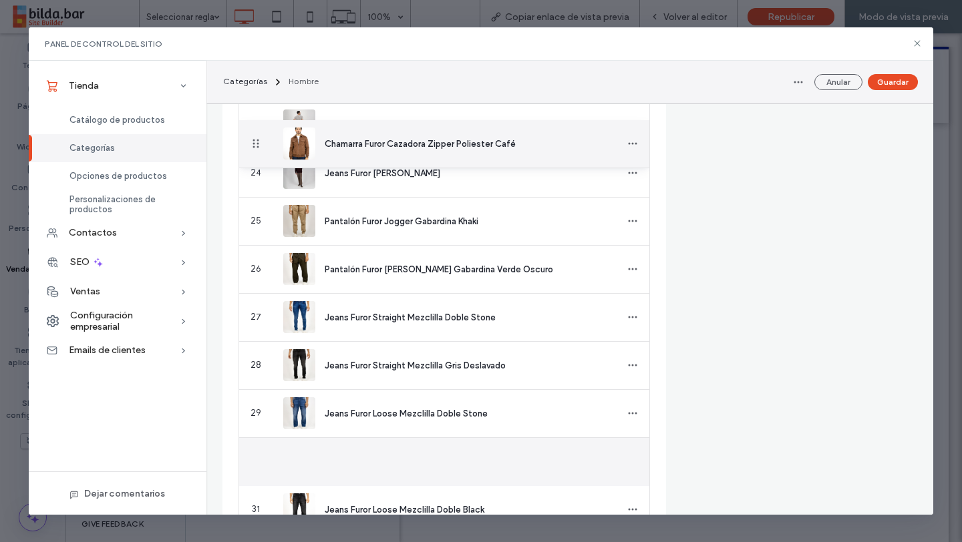
drag, startPoint x: 255, startPoint y: 455, endPoint x: 263, endPoint y: 144, distance: 311.3
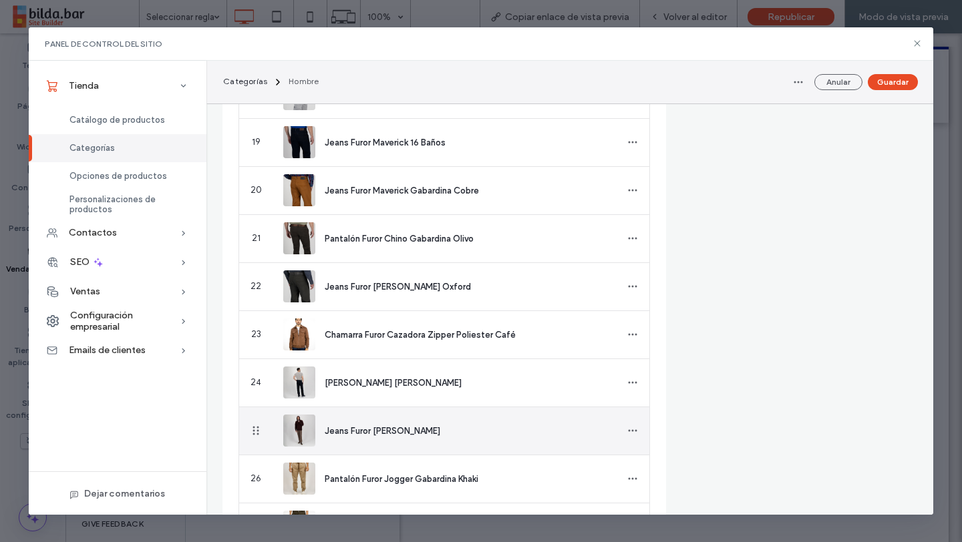
scroll to position [1311, 0]
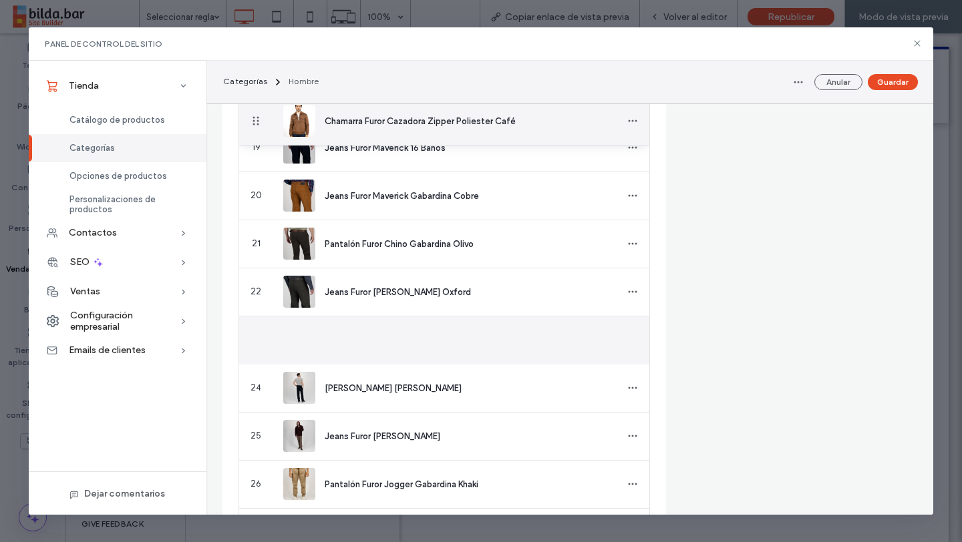
drag, startPoint x: 252, startPoint y: 339, endPoint x: 269, endPoint y: 124, distance: 215.0
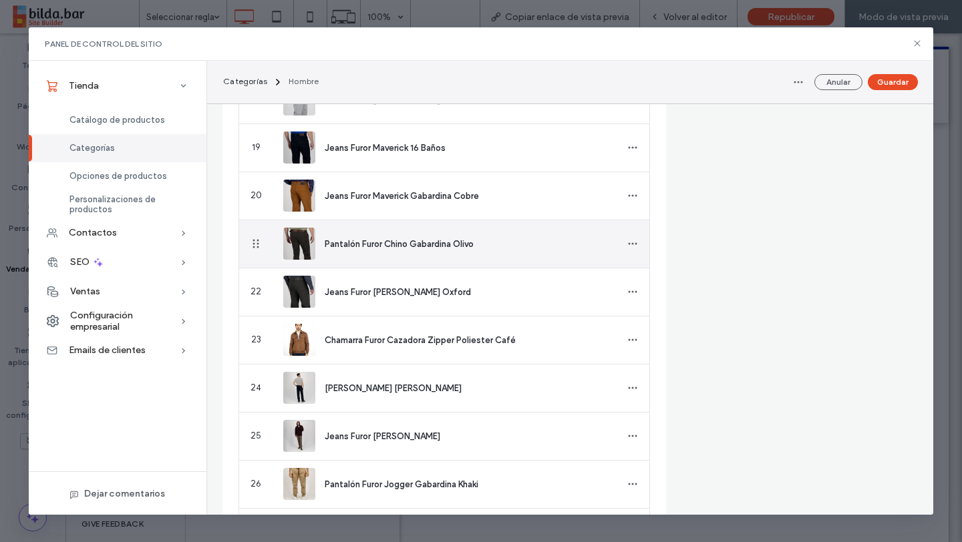
scroll to position [1233, 0]
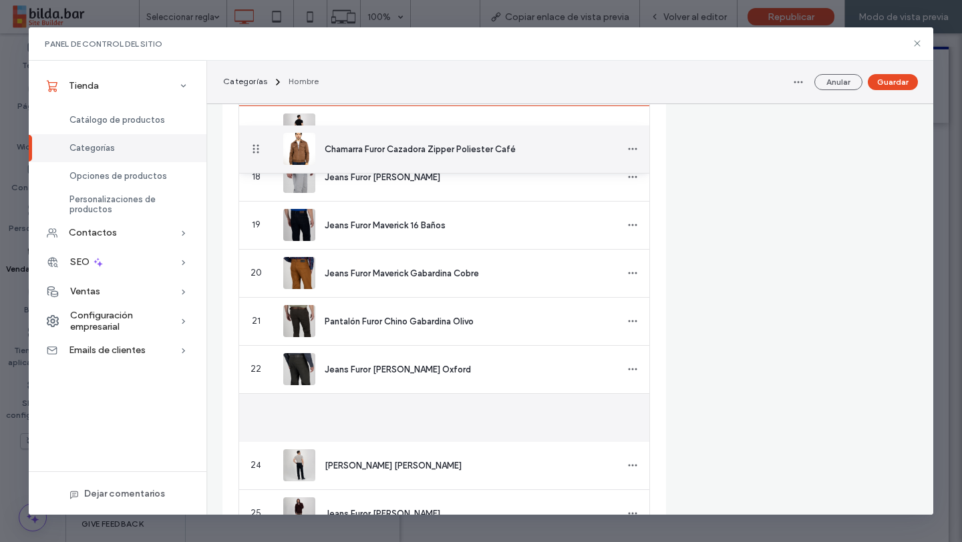
drag, startPoint x: 256, startPoint y: 417, endPoint x: 282, endPoint y: 149, distance: 269.0
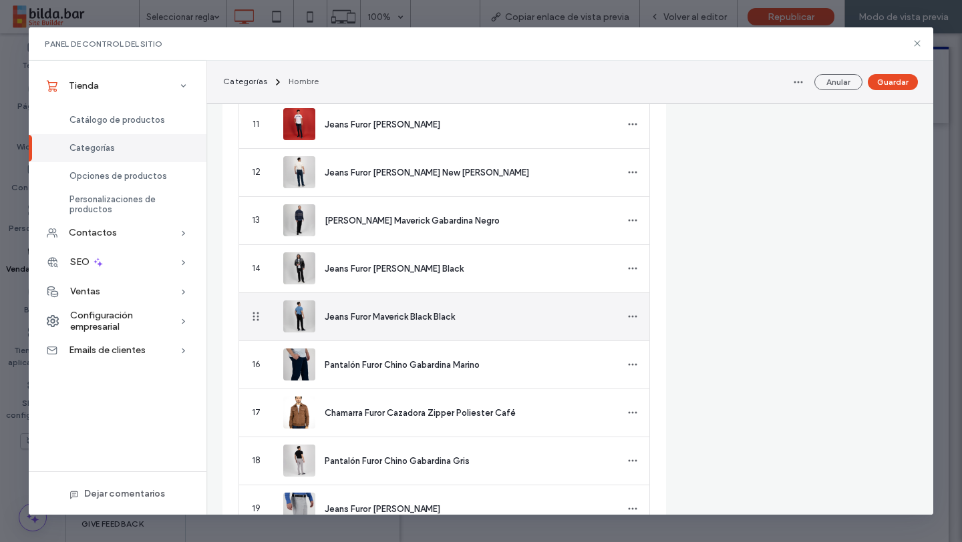
scroll to position [942, 0]
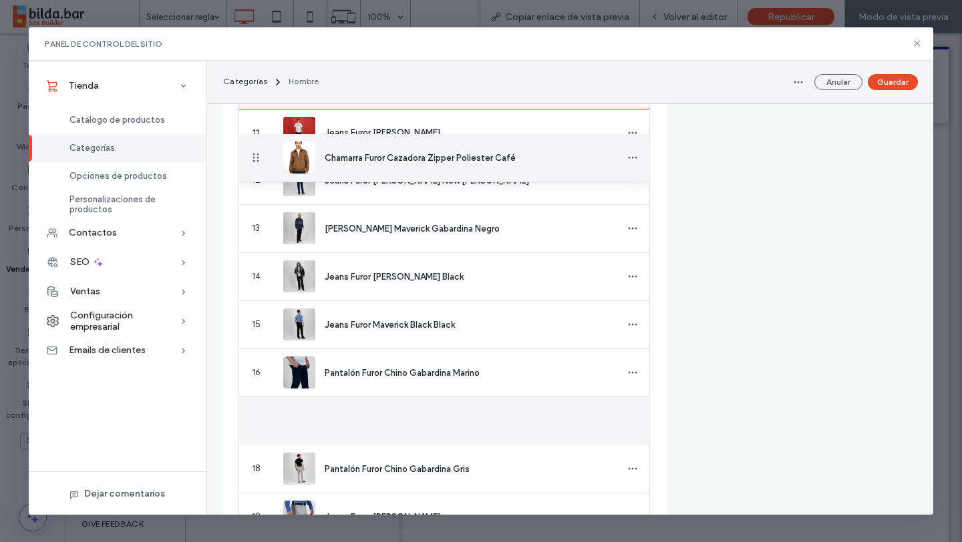
drag, startPoint x: 252, startPoint y: 423, endPoint x: 317, endPoint y: 260, distance: 175.7
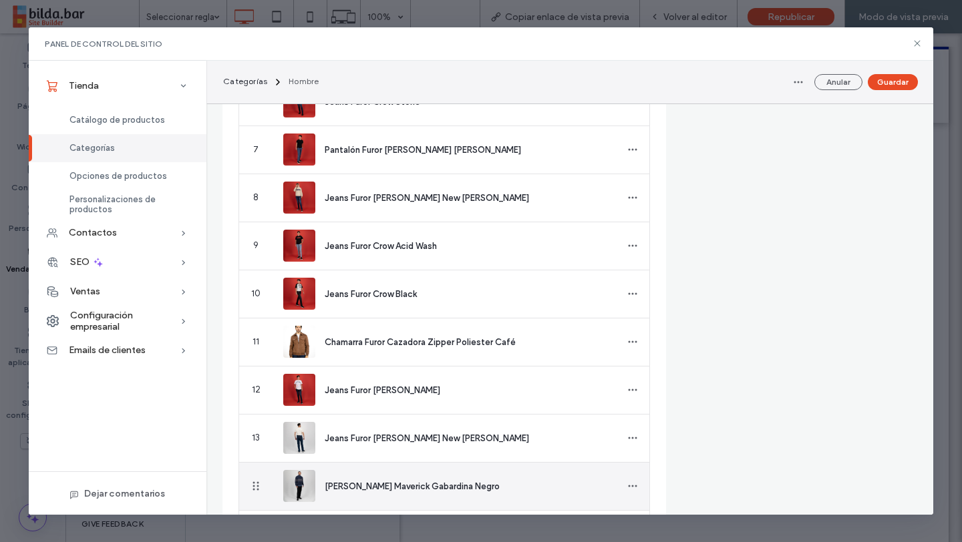
scroll to position [712, 0]
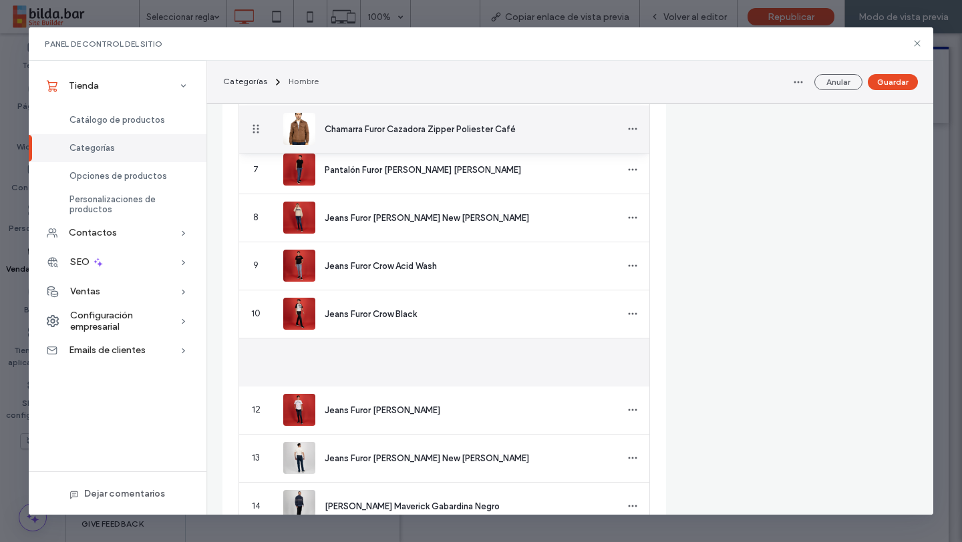
drag, startPoint x: 256, startPoint y: 356, endPoint x: 296, endPoint y: 256, distance: 108.1
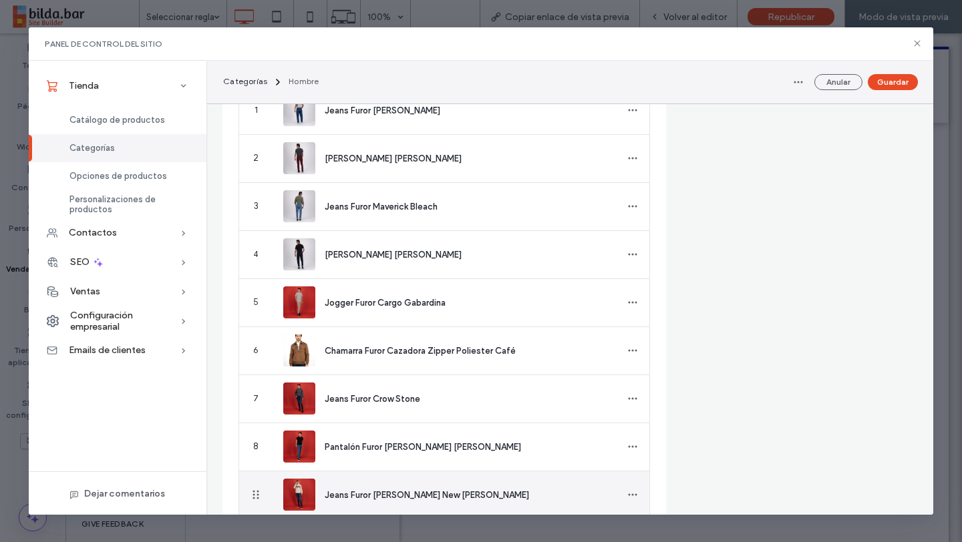
scroll to position [477, 0]
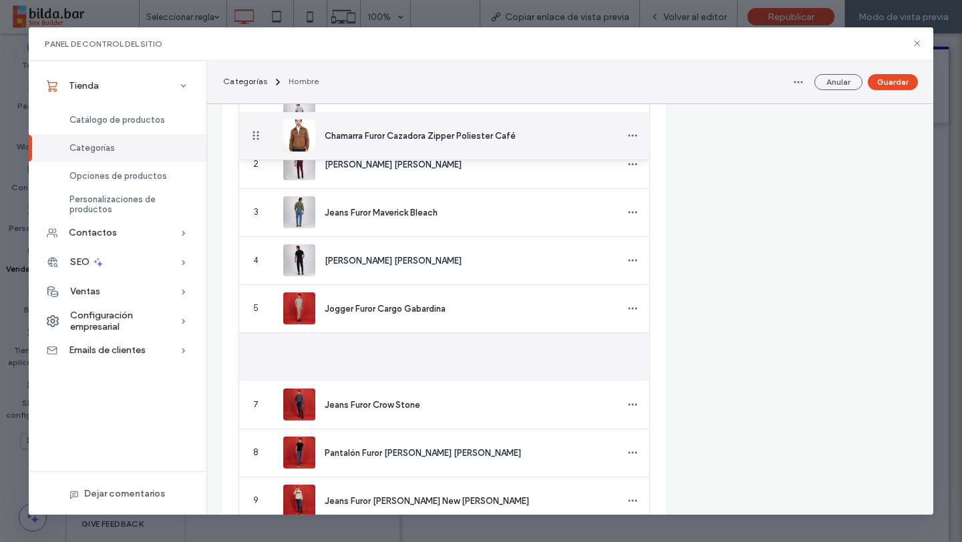
drag, startPoint x: 252, startPoint y: 359, endPoint x: 302, endPoint y: 252, distance: 118.0
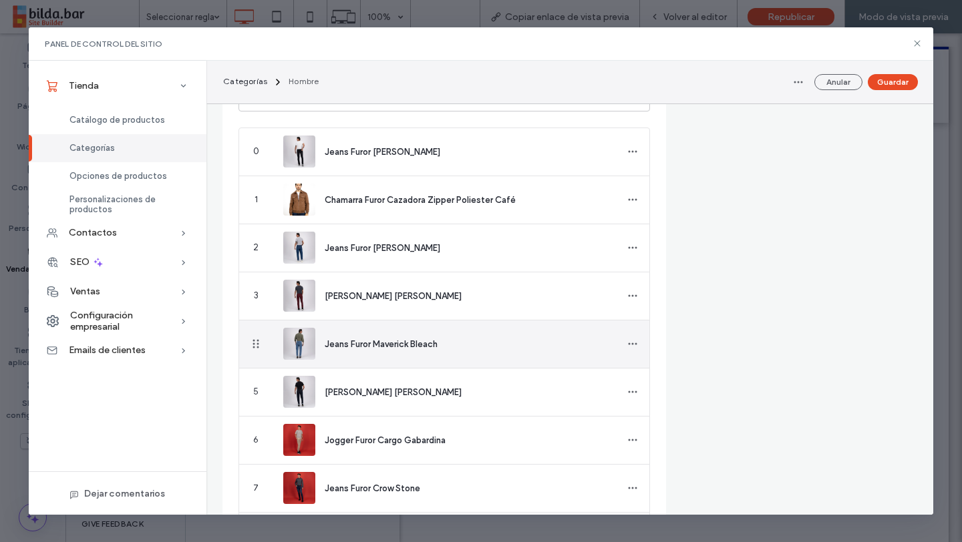
scroll to position [384, 0]
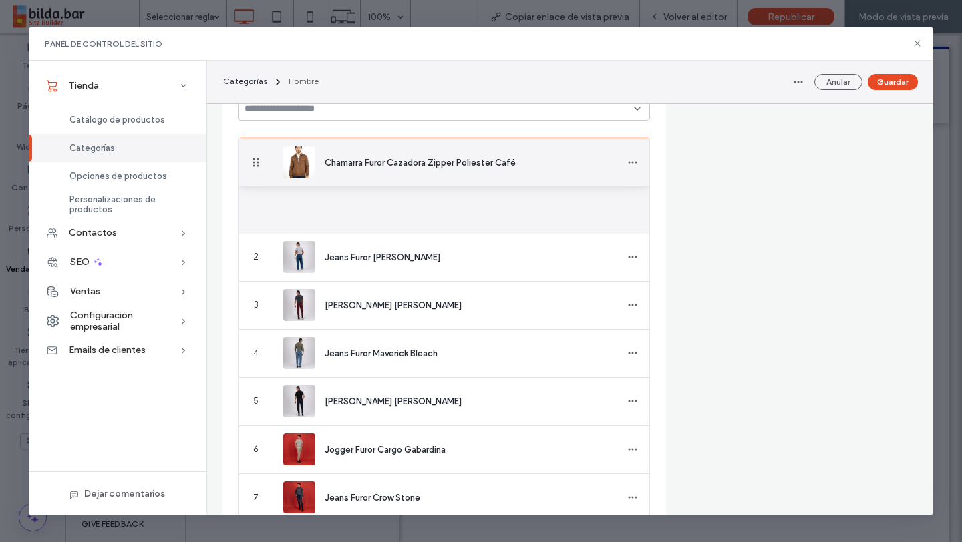
drag, startPoint x: 254, startPoint y: 207, endPoint x: 252, endPoint y: 163, distance: 44.1
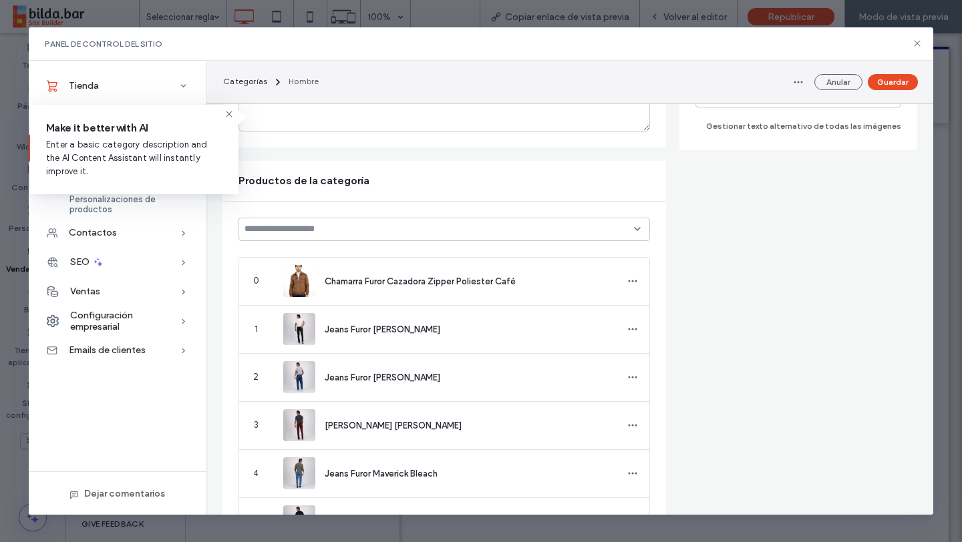
scroll to position [192, 0]
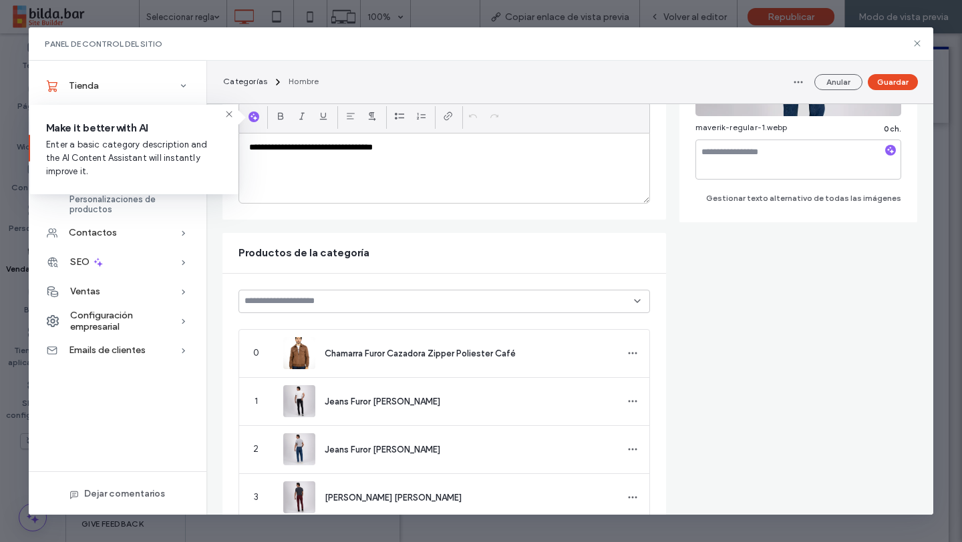
click at [634, 302] on icon at bounding box center [637, 301] width 11 height 11
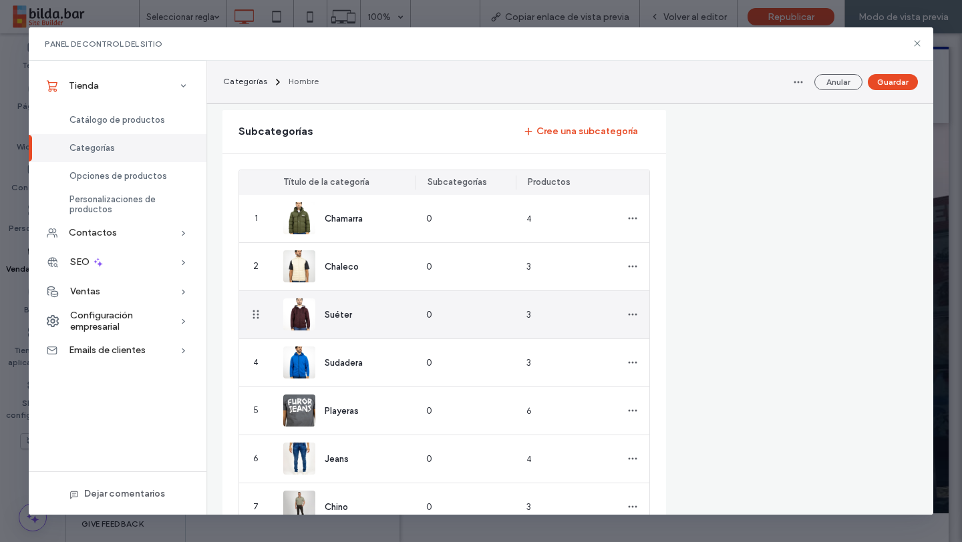
scroll to position [2943, 0]
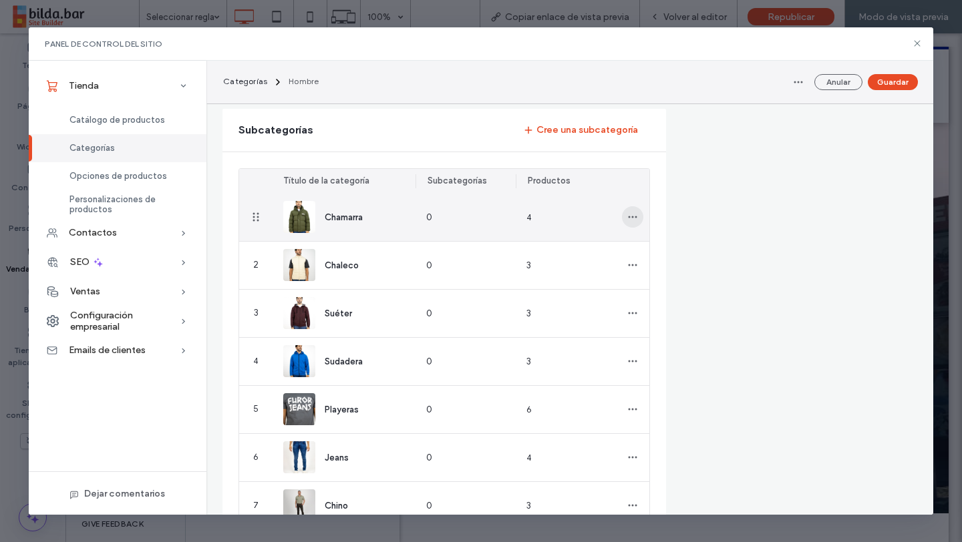
click at [634, 221] on icon "button" at bounding box center [632, 217] width 11 height 11
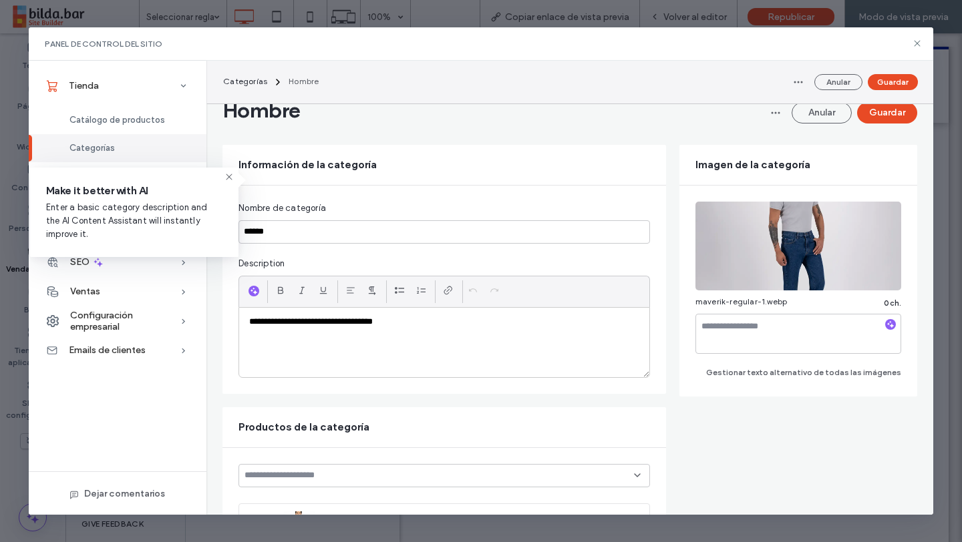
scroll to position [0, 0]
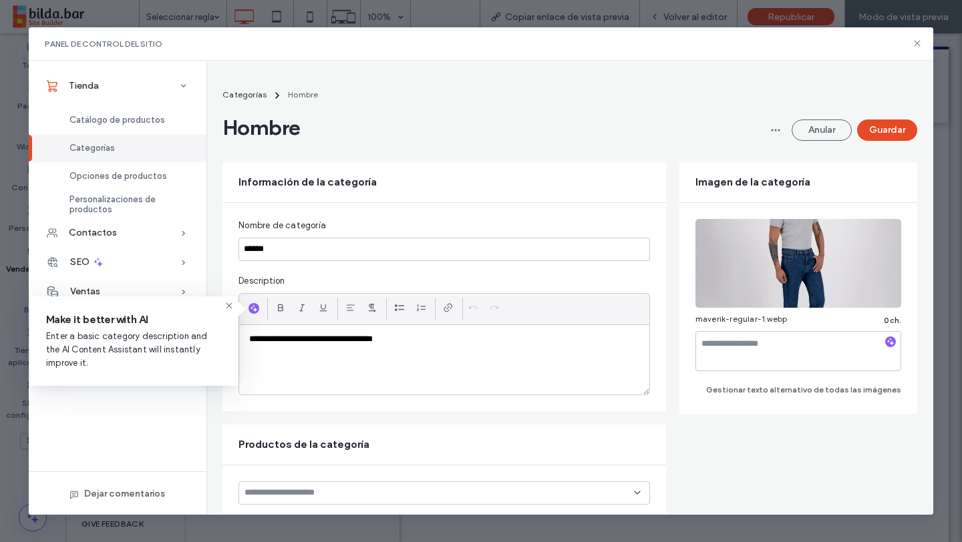
click at [230, 306] on icon at bounding box center [229, 305] width 11 height 11
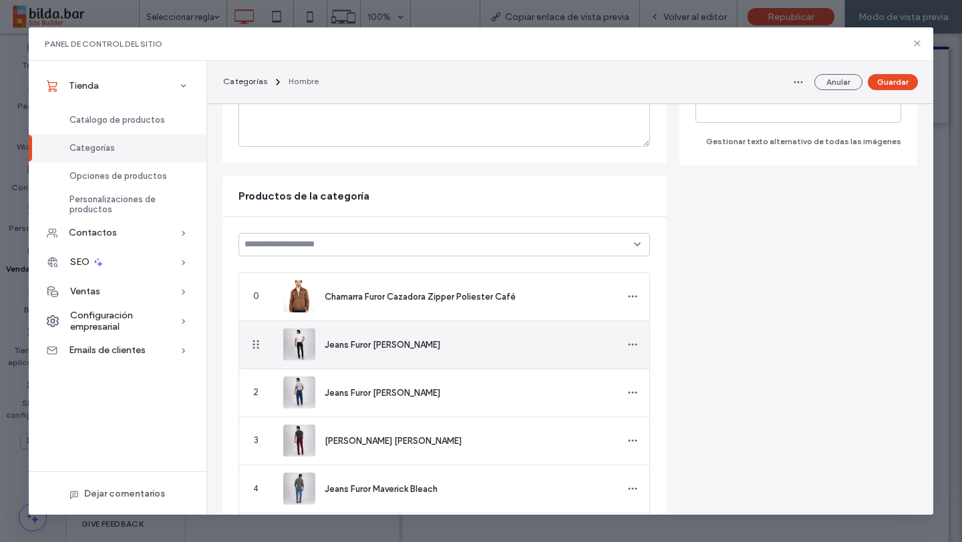
scroll to position [256, 0]
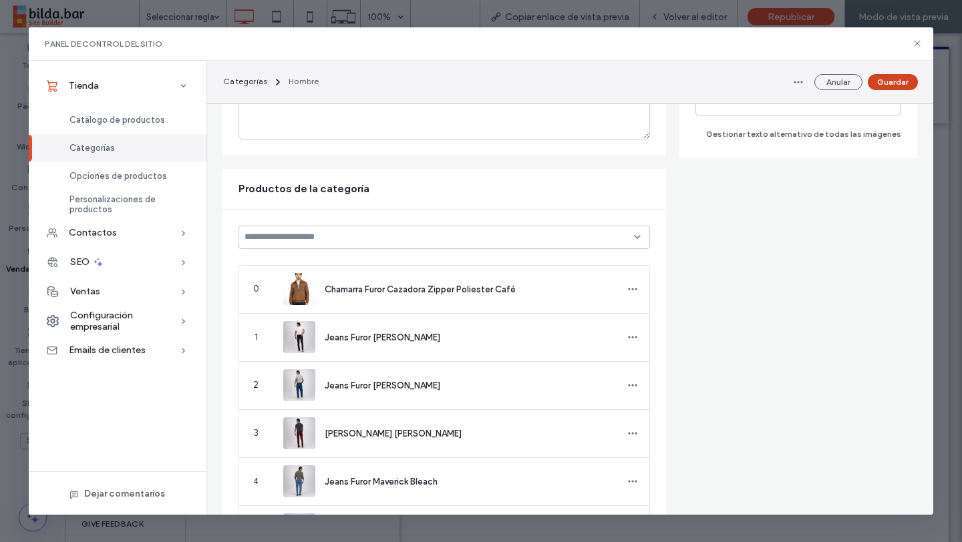
click at [892, 85] on button "Guardar" at bounding box center [892, 82] width 50 height 16
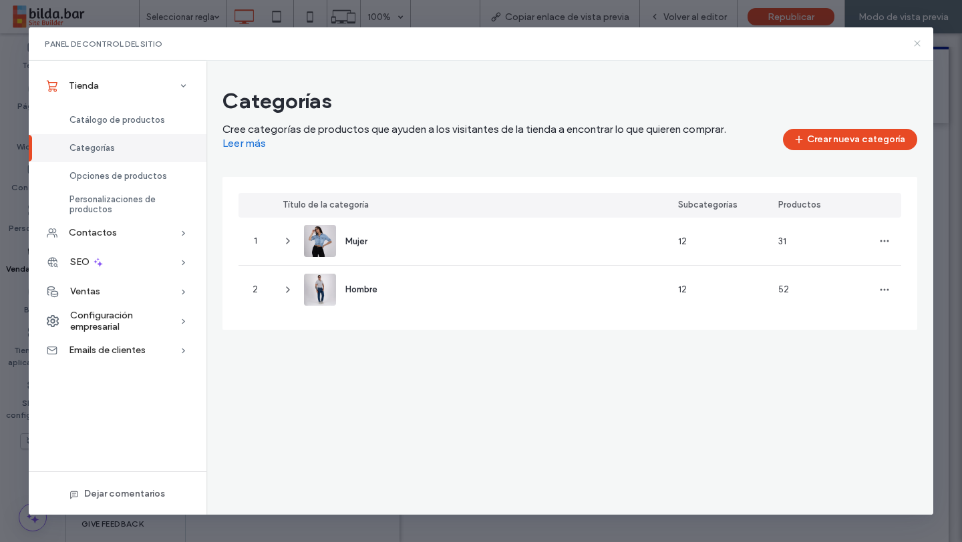
click at [917, 46] on icon at bounding box center [916, 43] width 11 height 11
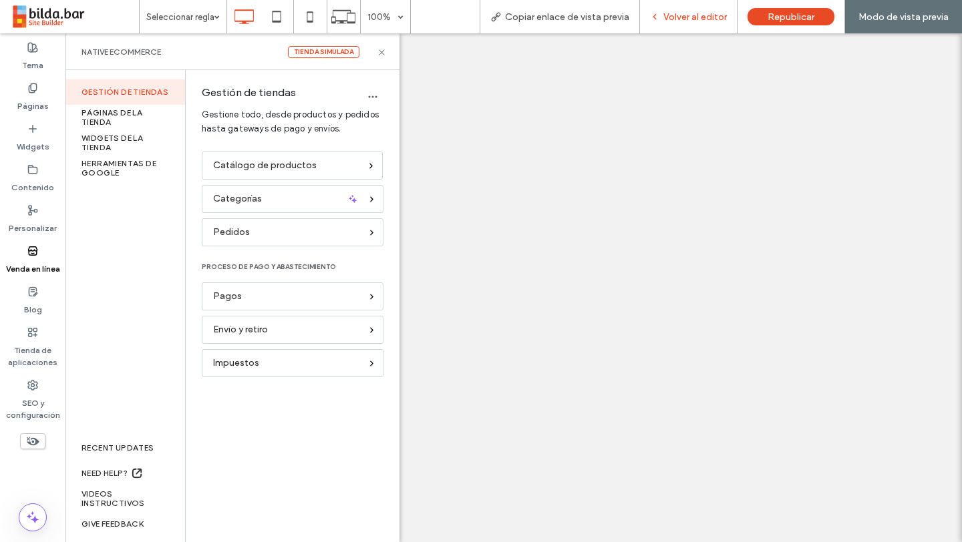
click at [383, 55] on icon at bounding box center [382, 52] width 10 height 10
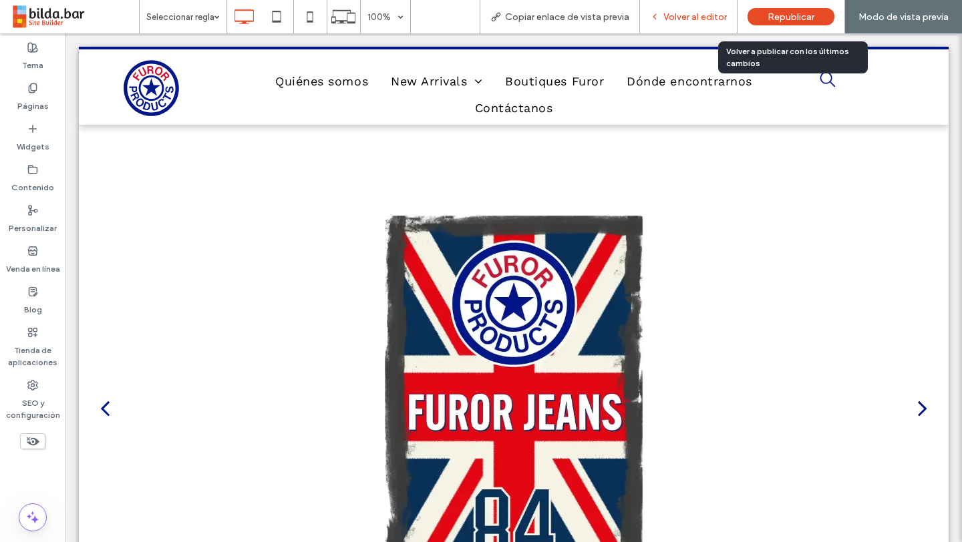
click at [690, 26] on div "Volver al editor" at bounding box center [688, 16] width 97 height 33
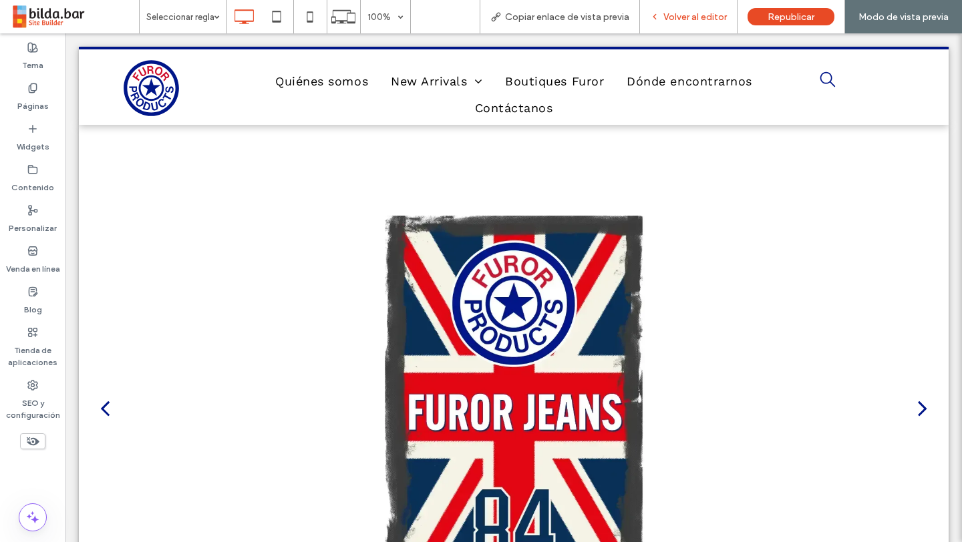
click at [692, 10] on div "Volver al editor" at bounding box center [688, 16] width 97 height 33
click at [676, 19] on span "Volver al editor" at bounding box center [694, 16] width 63 height 11
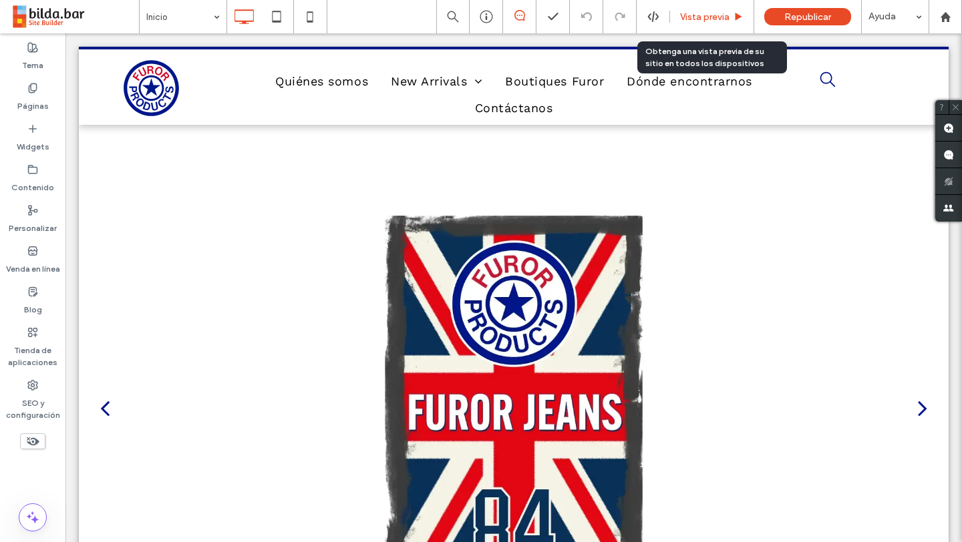
click at [711, 22] on div "Vista previa" at bounding box center [712, 16] width 84 height 33
click at [700, 13] on span "Vista previa" at bounding box center [704, 16] width 49 height 11
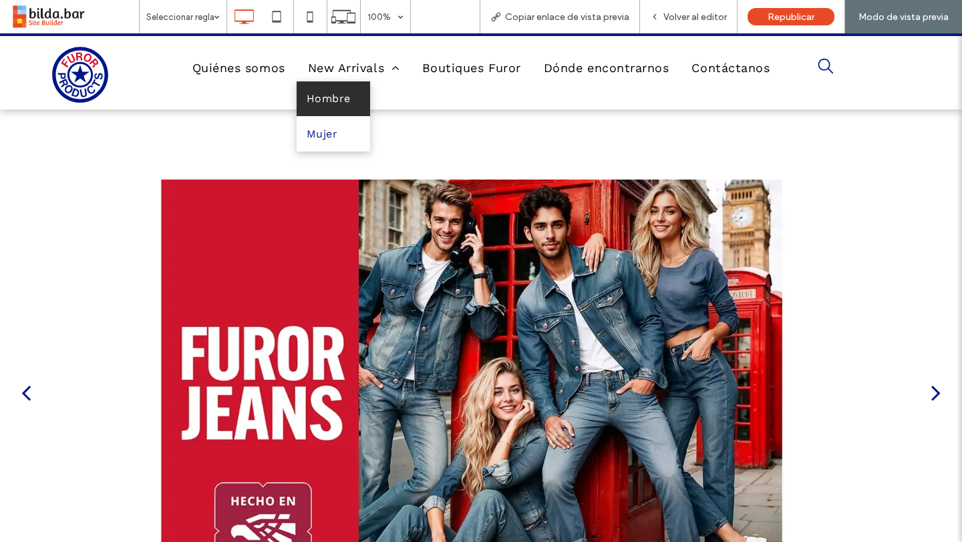
click at [357, 95] on link "Hombre" at bounding box center [333, 98] width 74 height 35
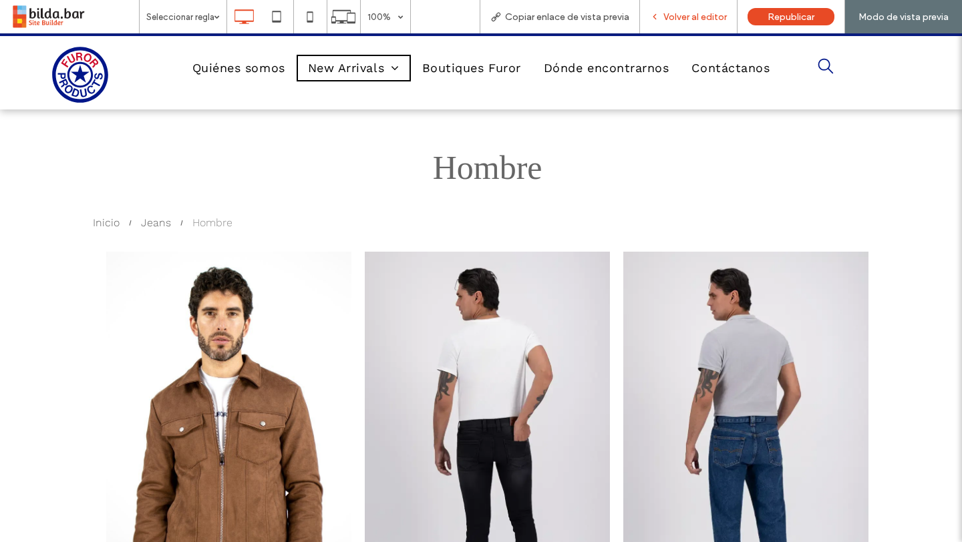
click at [674, 18] on span "Volver al editor" at bounding box center [694, 16] width 63 height 11
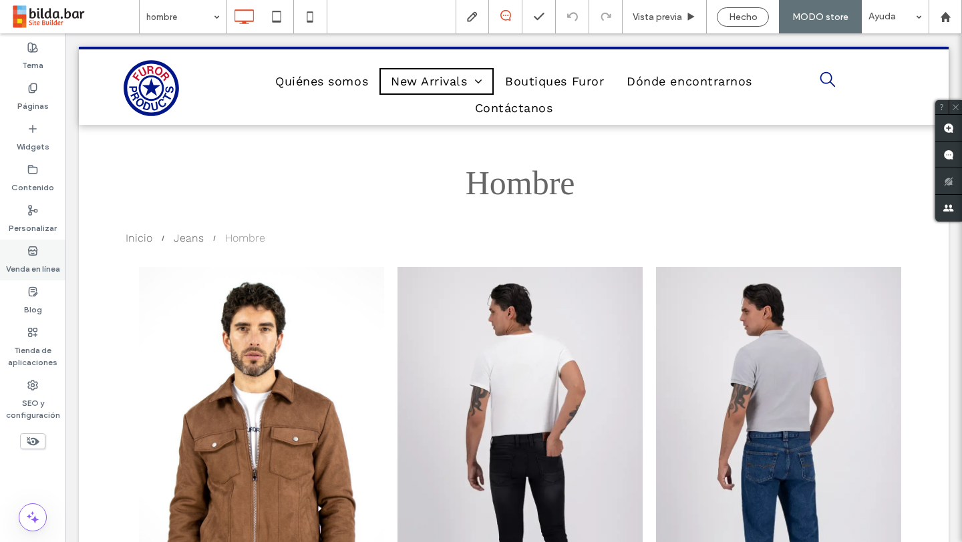
click at [26, 254] on div "Venda en línea" at bounding box center [32, 260] width 65 height 41
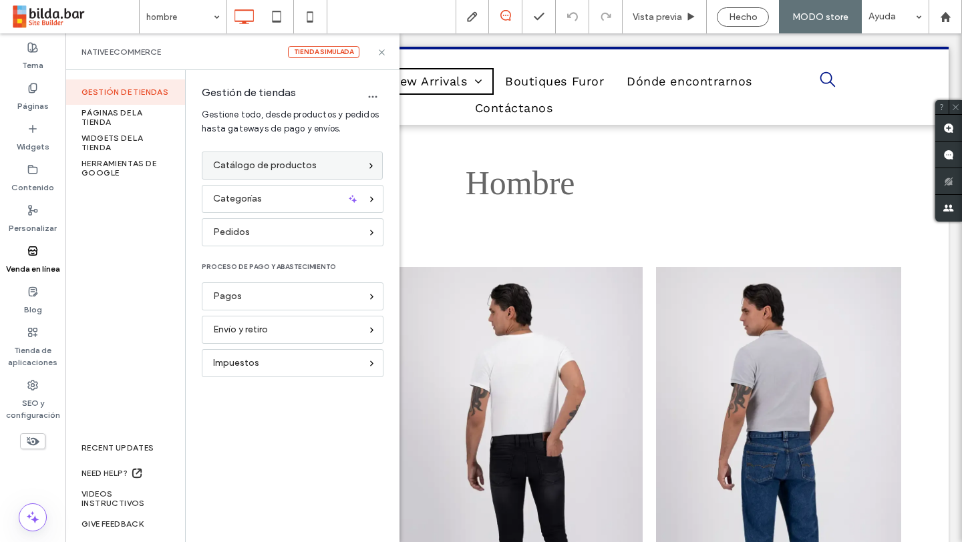
click at [299, 163] on span "Catálogo de productos" at bounding box center [265, 165] width 104 height 15
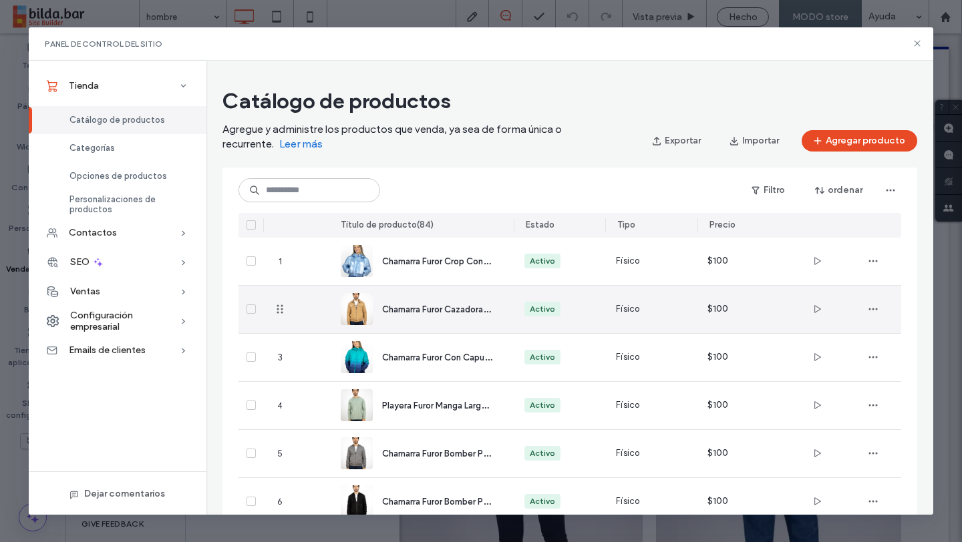
scroll to position [5, 0]
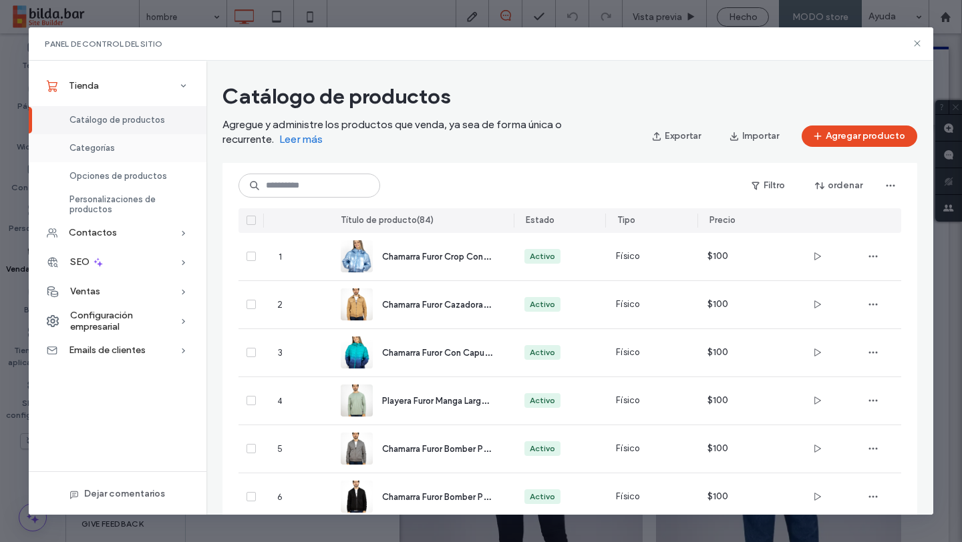
click at [106, 150] on span "Categorías" at bounding box center [91, 148] width 45 height 10
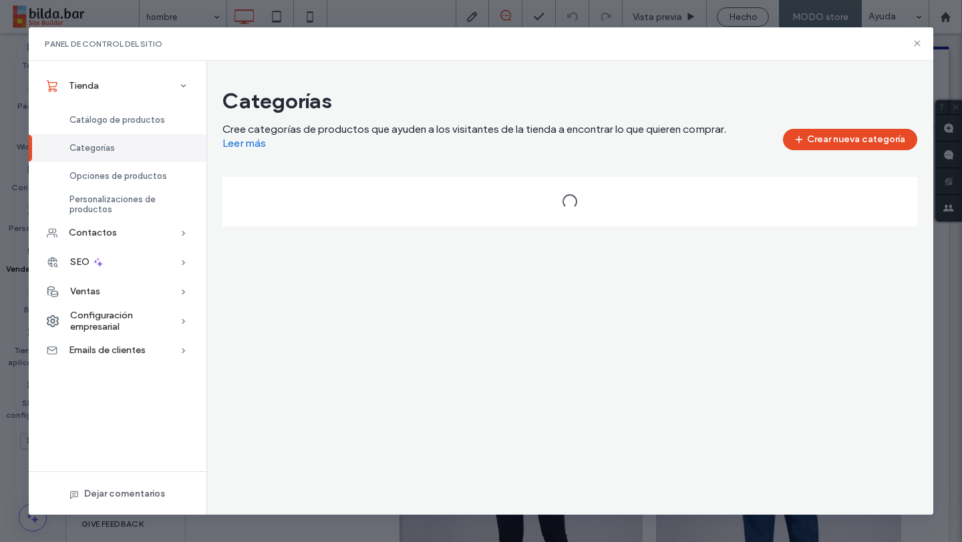
scroll to position [0, 0]
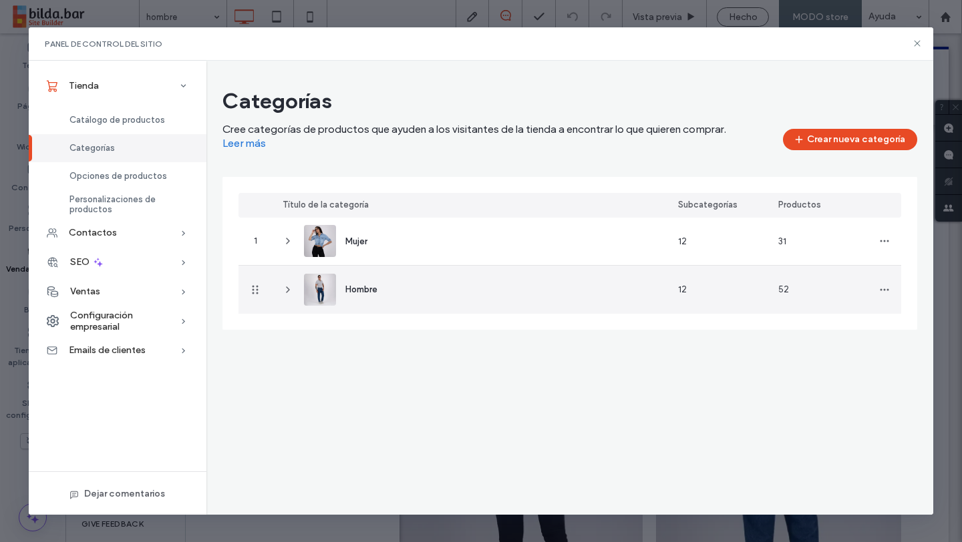
click at [397, 277] on div "Hombre" at bounding box center [469, 290] width 395 height 48
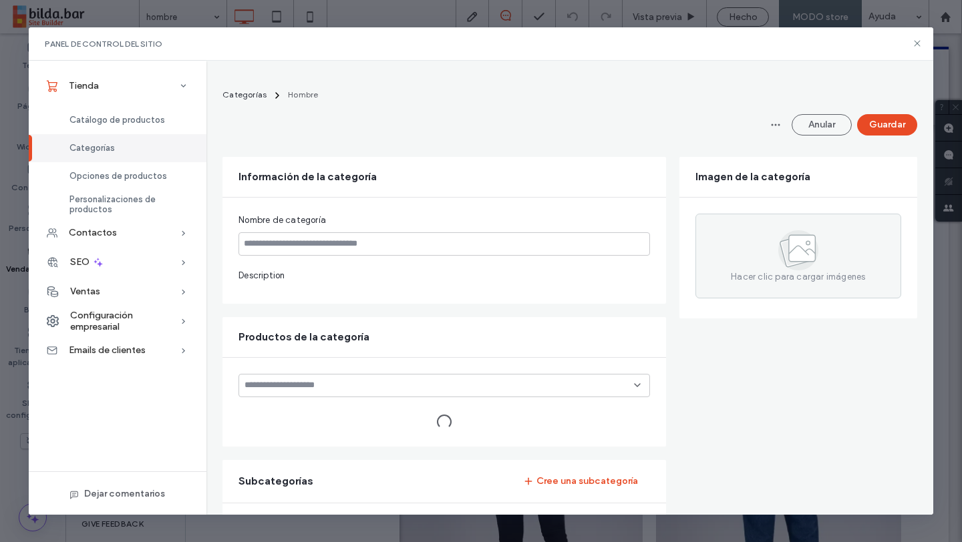
type input "******"
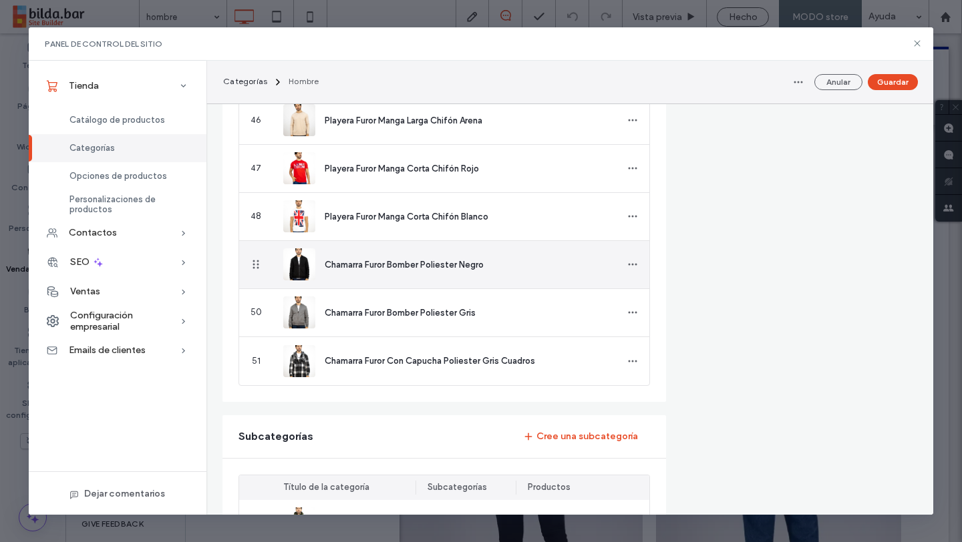
scroll to position [2633, 0]
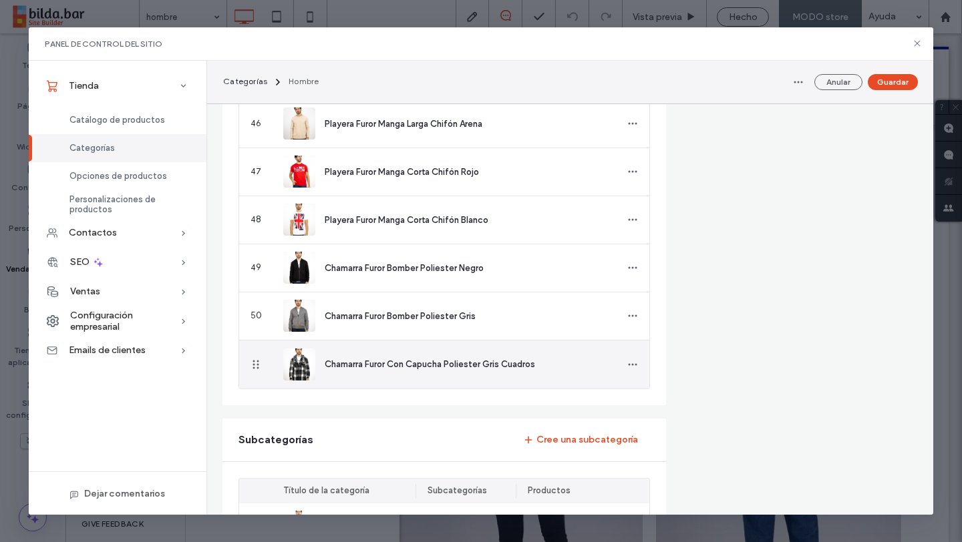
click at [375, 360] on span "Chamarra Furor Con Capucha Poliester Gris Cuadros" at bounding box center [430, 364] width 210 height 10
click at [297, 366] on img at bounding box center [299, 365] width 32 height 32
click at [638, 369] on span "button" at bounding box center [632, 364] width 21 height 21
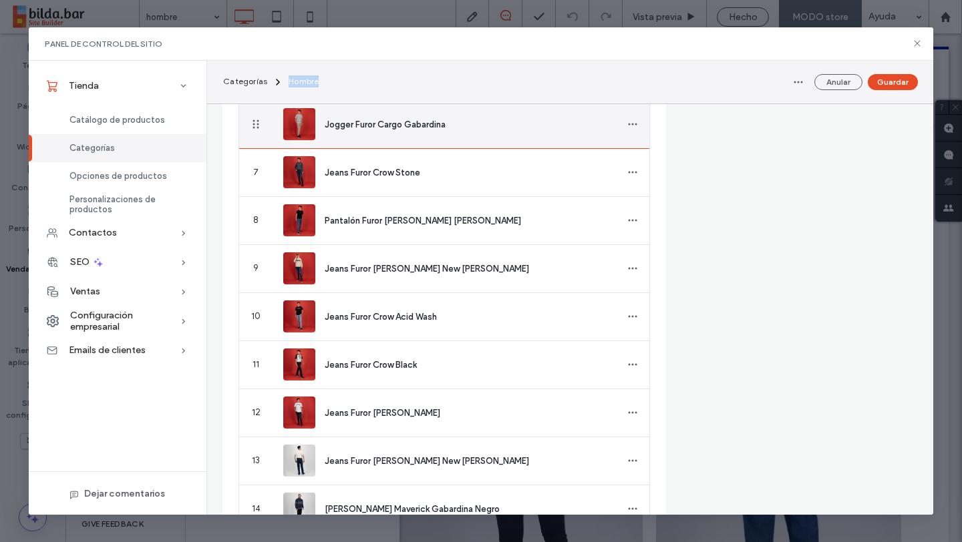
scroll to position [701, 0]
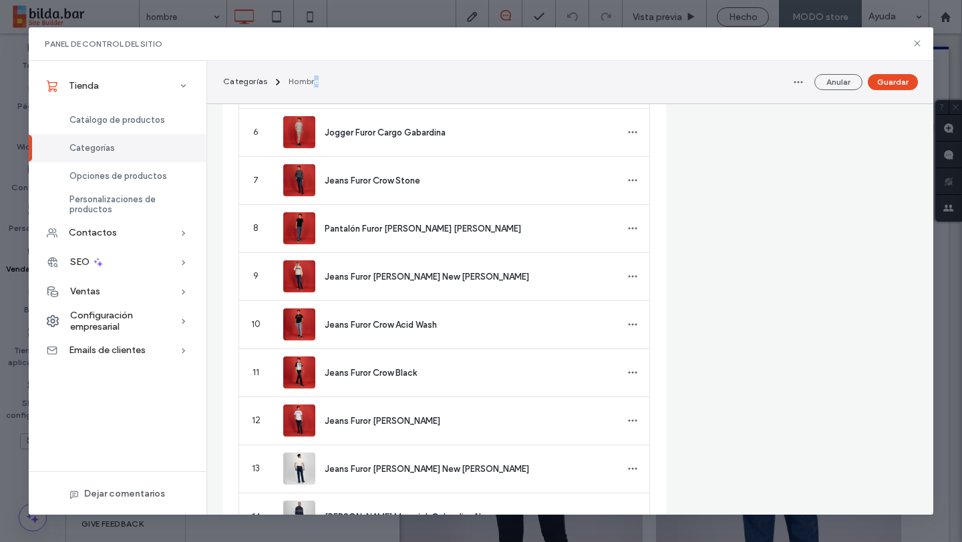
drag, startPoint x: 256, startPoint y: 366, endPoint x: 312, endPoint y: 82, distance: 289.2
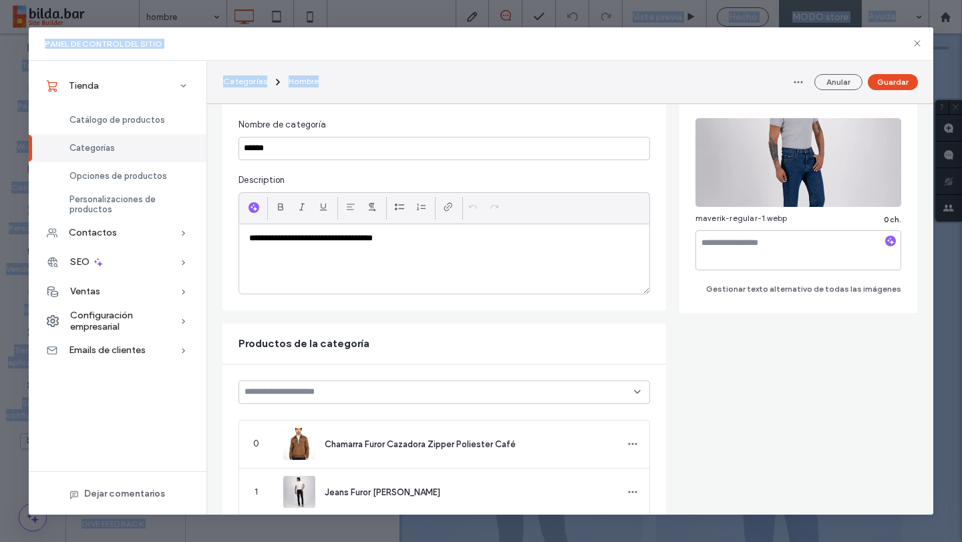
scroll to position [0, 0]
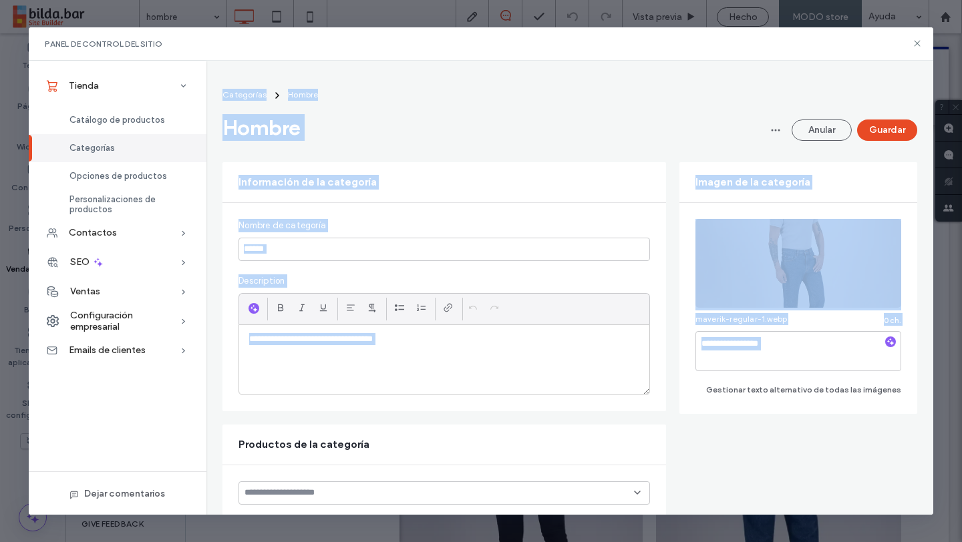
drag, startPoint x: 256, startPoint y: 236, endPoint x: 387, endPoint y: 429, distance: 233.0
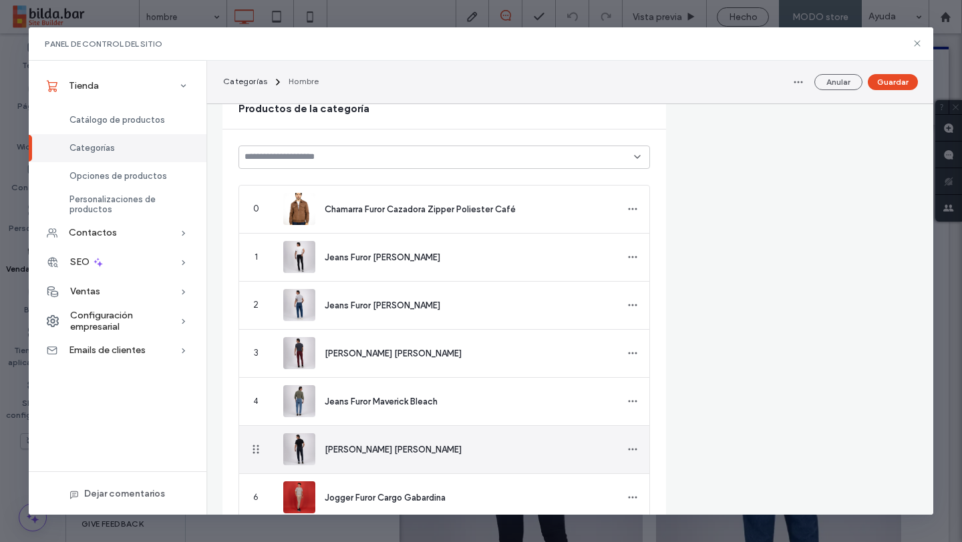
click at [389, 431] on div "[PERSON_NAME] [PERSON_NAME]" at bounding box center [444, 449] width 322 height 47
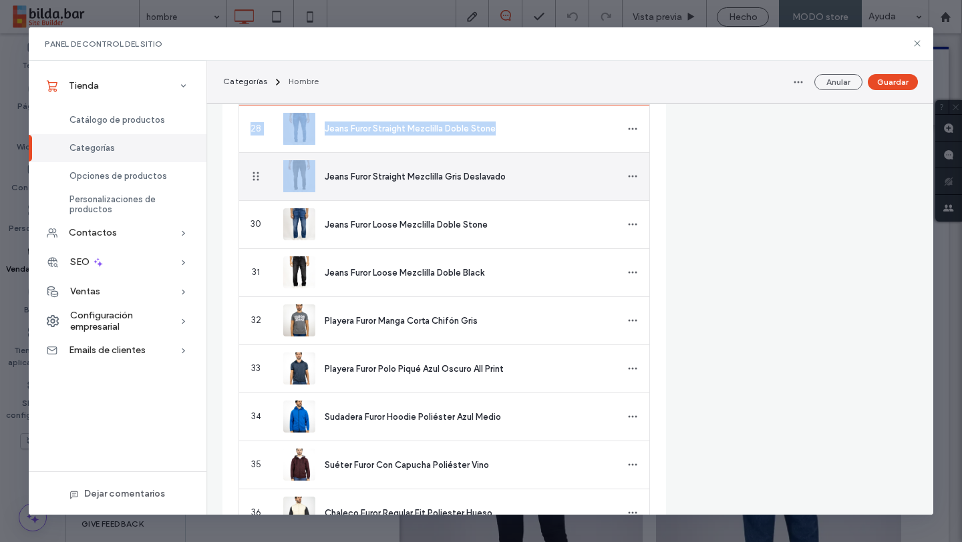
scroll to position [1723, 0]
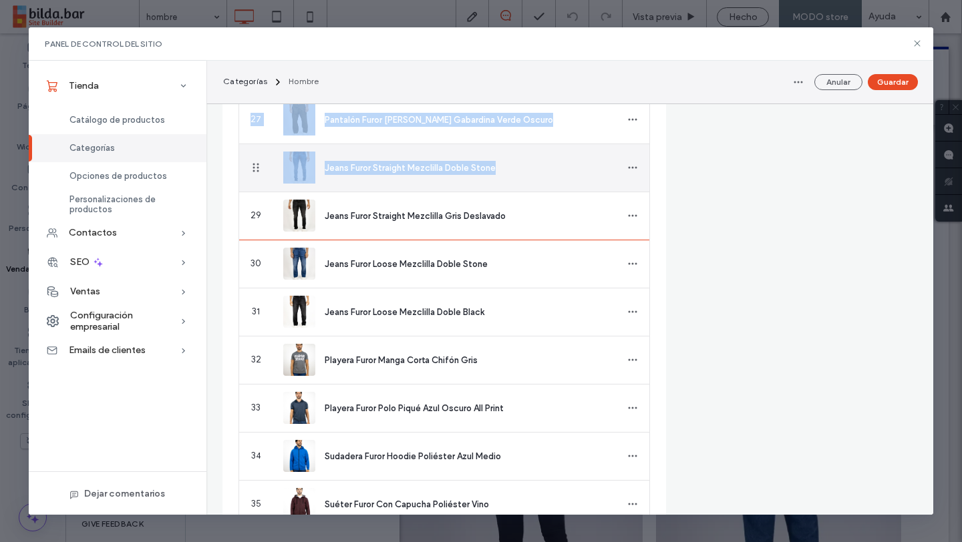
drag, startPoint x: 255, startPoint y: 491, endPoint x: 329, endPoint y: 188, distance: 311.9
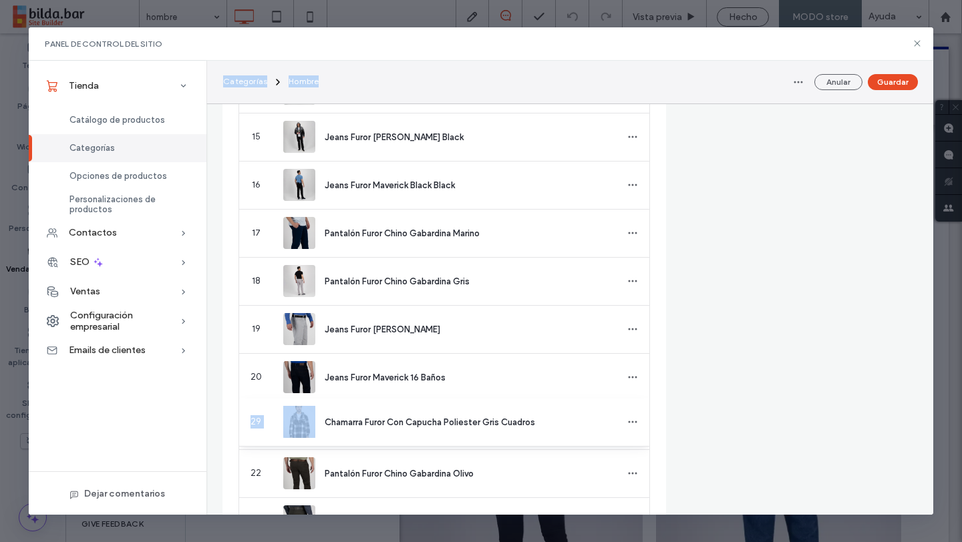
scroll to position [1087, 0]
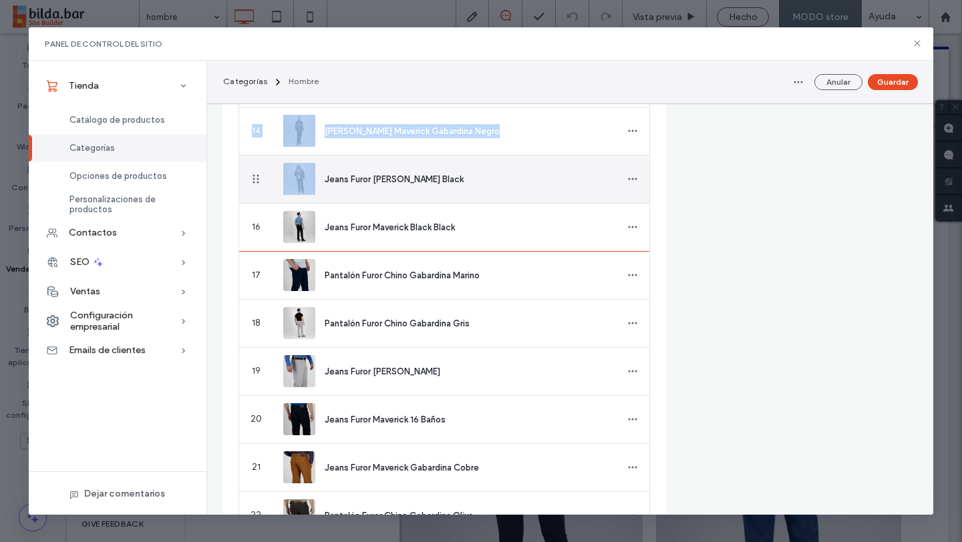
drag, startPoint x: 253, startPoint y: 456, endPoint x: 262, endPoint y: 186, distance: 269.9
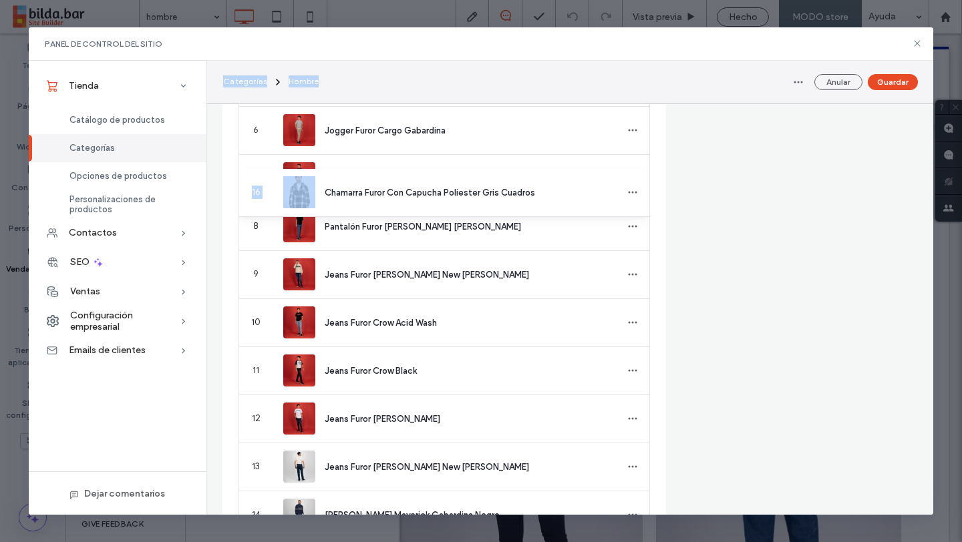
scroll to position [264, 0]
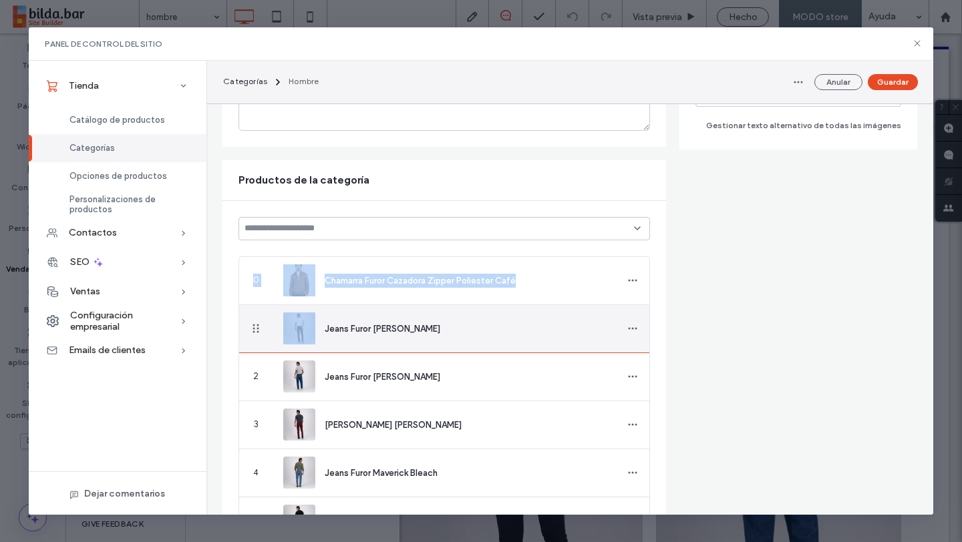
drag, startPoint x: 254, startPoint y: 459, endPoint x: 302, endPoint y: 314, distance: 153.1
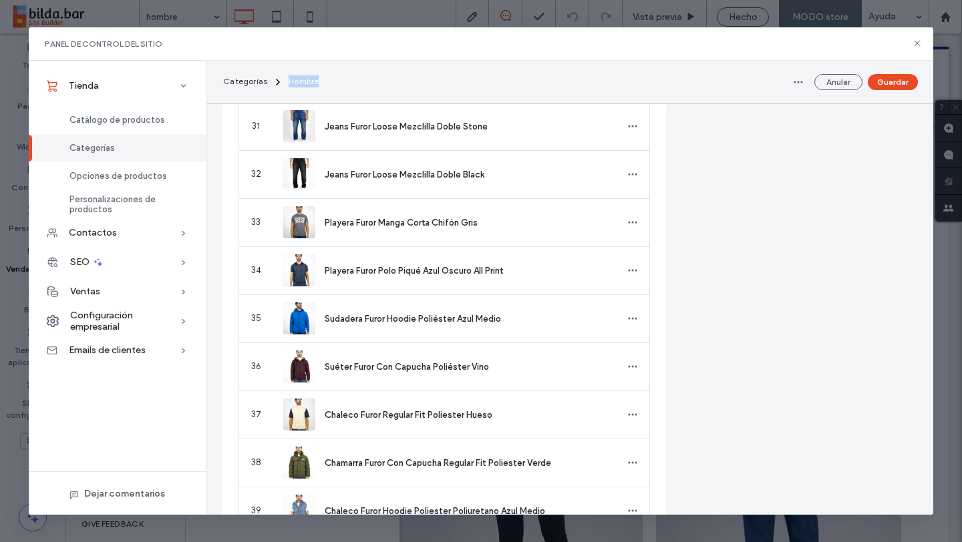
scroll to position [1823, 0]
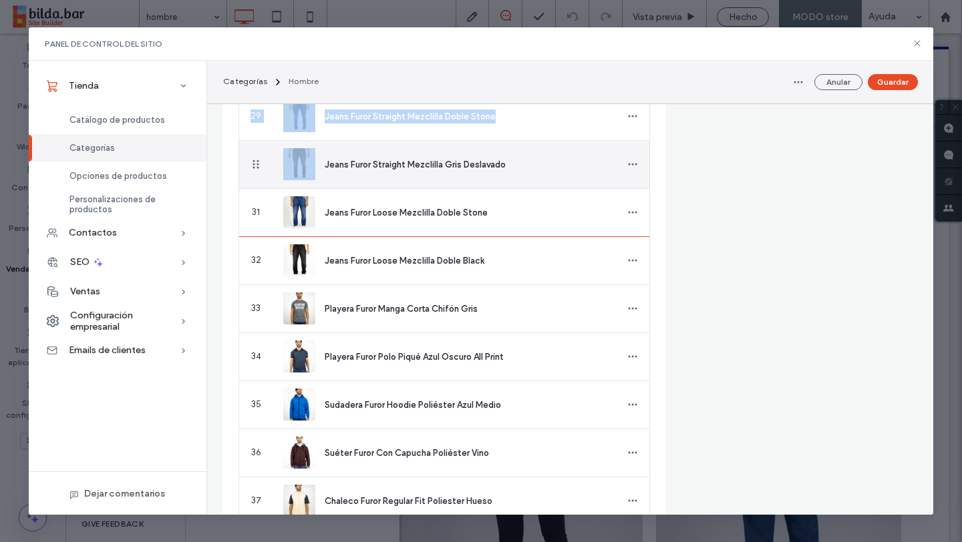
drag, startPoint x: 256, startPoint y: 456, endPoint x: 303, endPoint y: 186, distance: 274.4
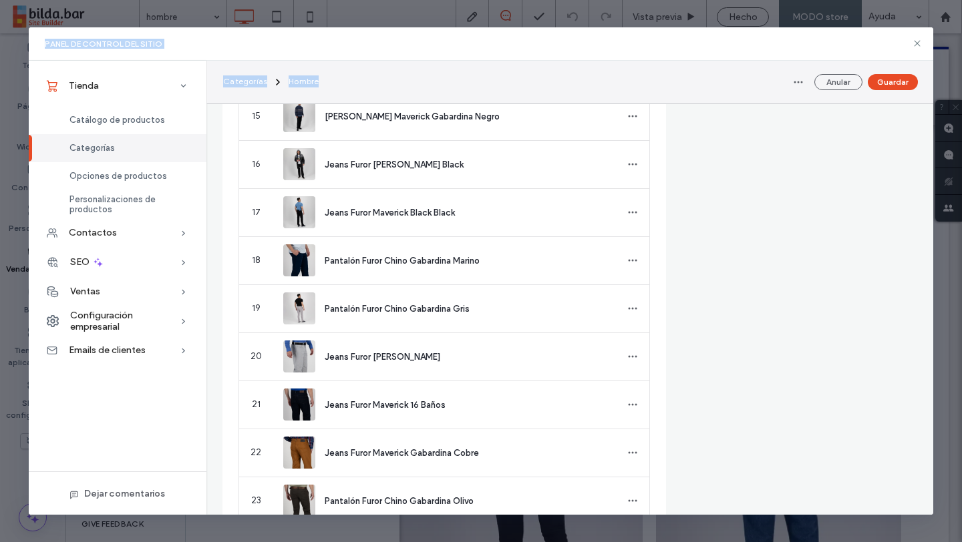
scroll to position [811, 0]
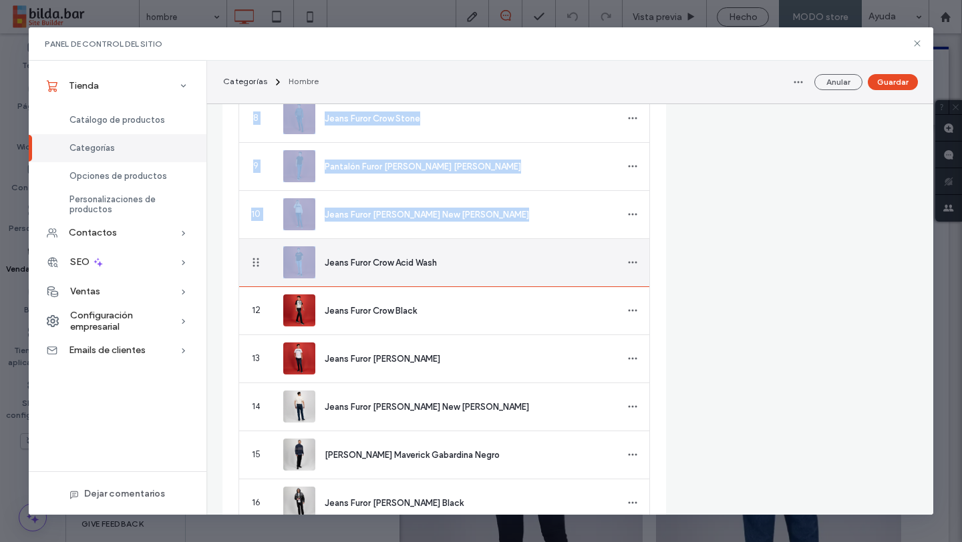
drag, startPoint x: 256, startPoint y: 292, endPoint x: 306, endPoint y: 242, distance: 70.4
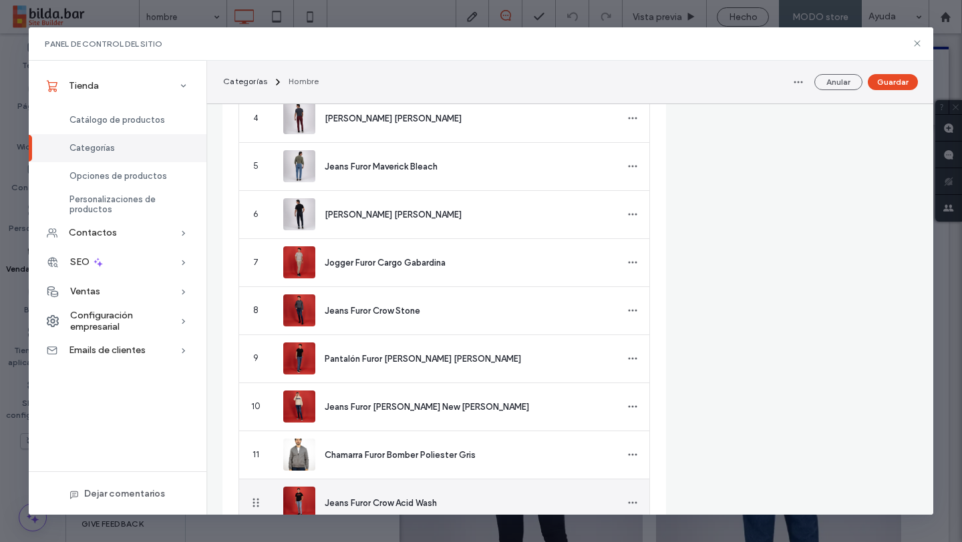
scroll to position [612, 0]
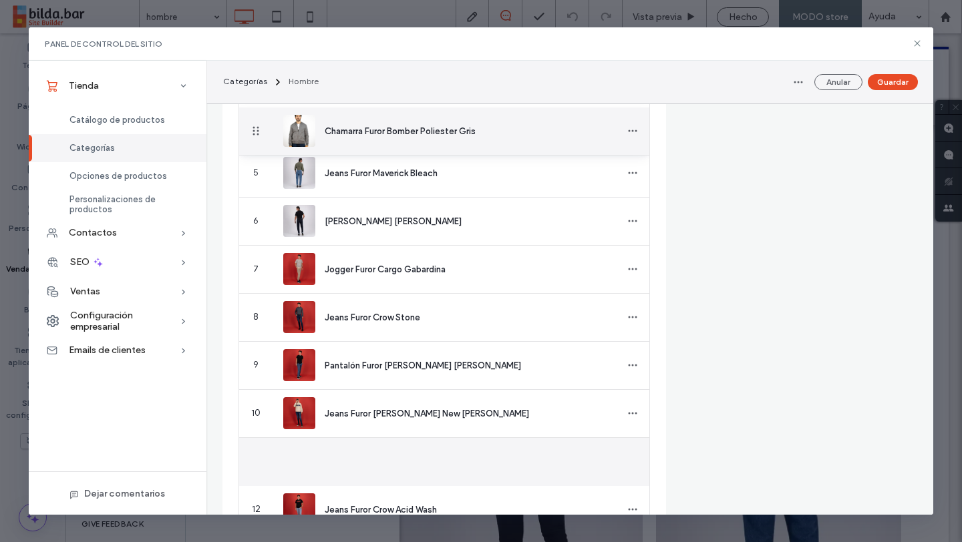
drag, startPoint x: 255, startPoint y: 457, endPoint x: 254, endPoint y: 130, distance: 327.2
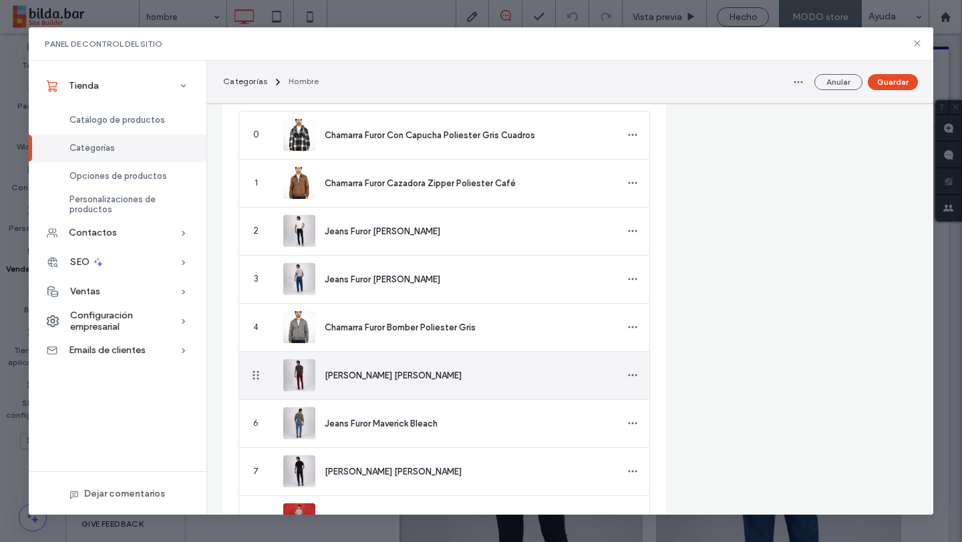
scroll to position [403, 0]
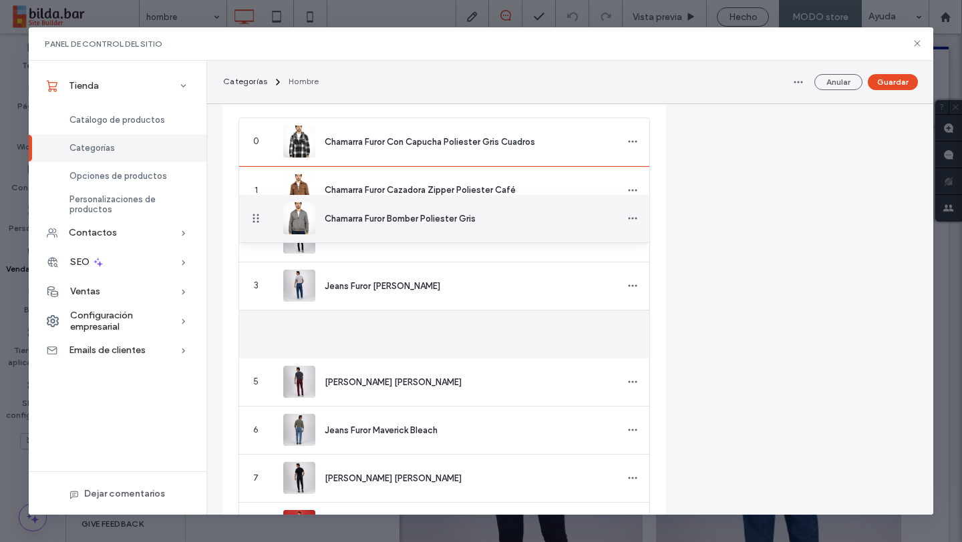
drag, startPoint x: 256, startPoint y: 337, endPoint x: 252, endPoint y: 219, distance: 118.3
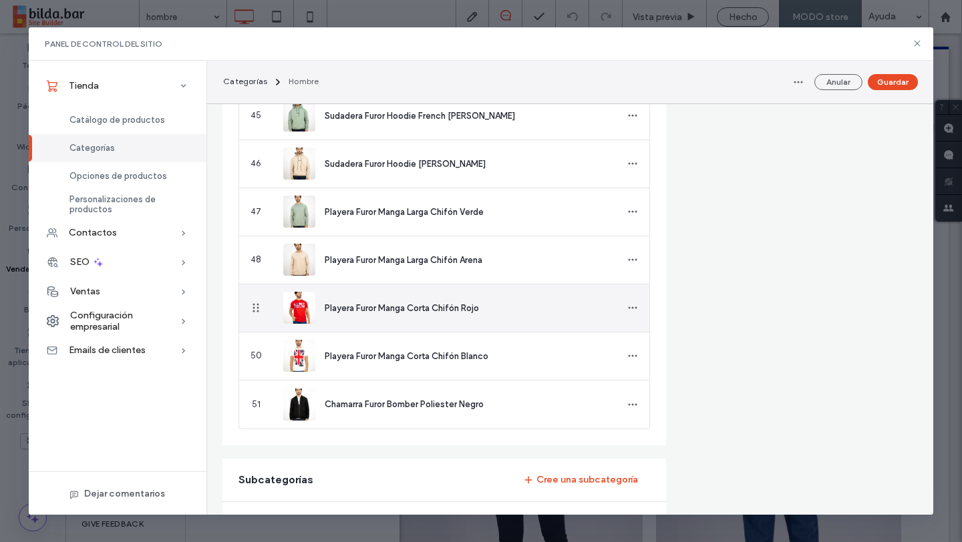
scroll to position [2550, 0]
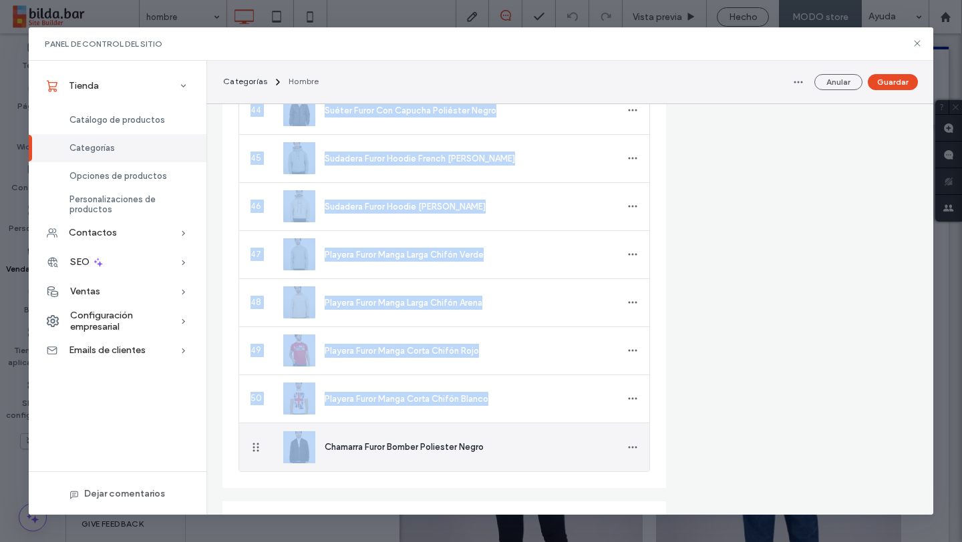
drag, startPoint x: 226, startPoint y: 358, endPoint x: 375, endPoint y: 437, distance: 168.5
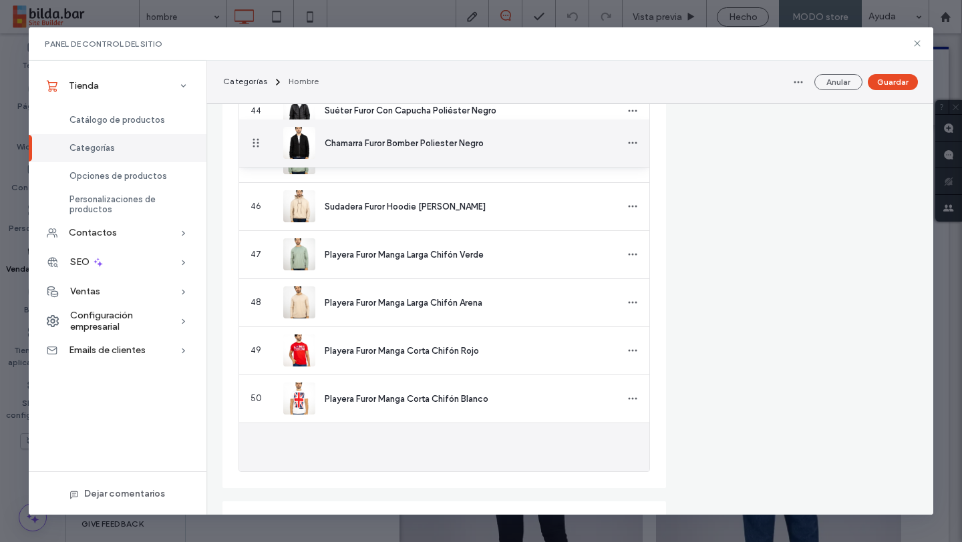
drag, startPoint x: 258, startPoint y: 446, endPoint x: 363, endPoint y: 140, distance: 323.3
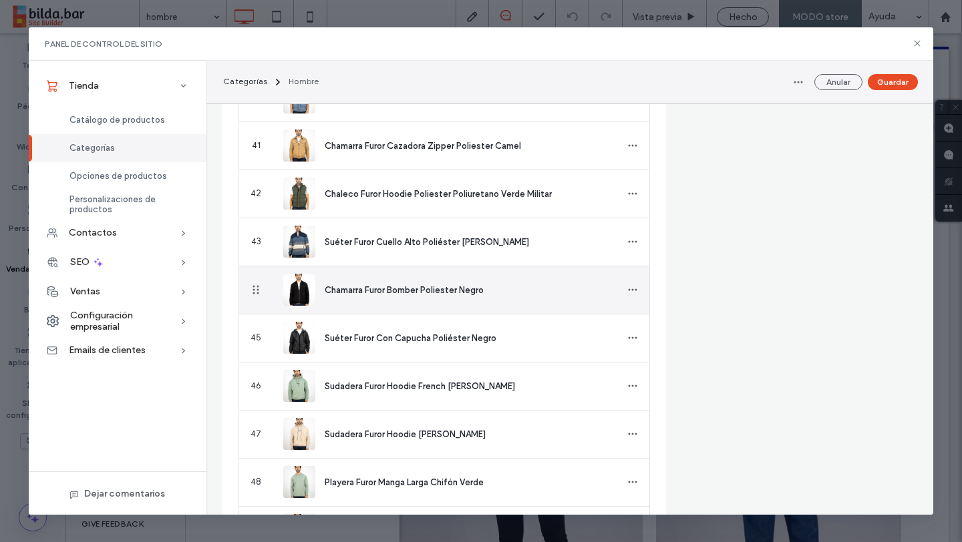
scroll to position [2361, 0]
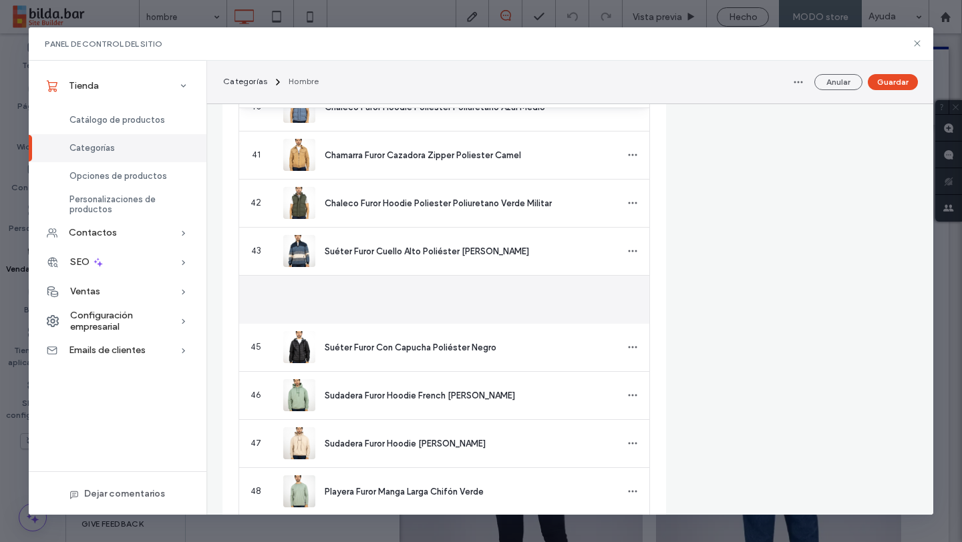
drag, startPoint x: 254, startPoint y: 298, endPoint x: 301, endPoint y: 84, distance: 219.4
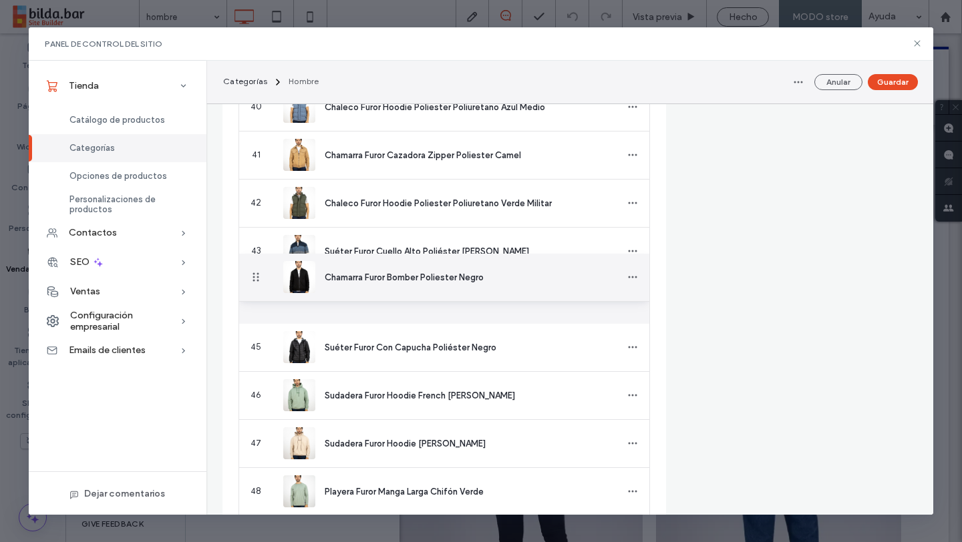
drag, startPoint x: 260, startPoint y: 303, endPoint x: 345, endPoint y: 278, distance: 88.5
drag, startPoint x: 256, startPoint y: 296, endPoint x: 331, endPoint y: 295, distance: 74.1
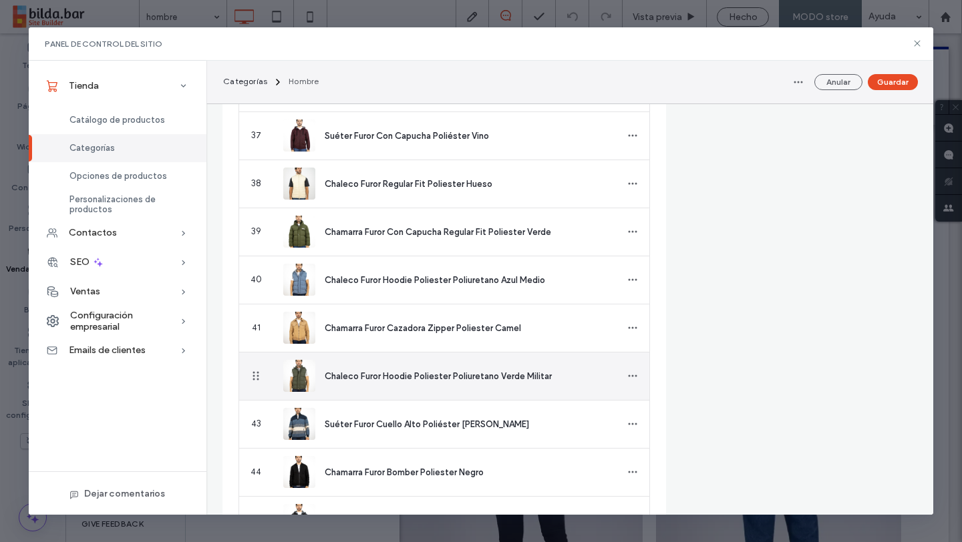
scroll to position [2174, 0]
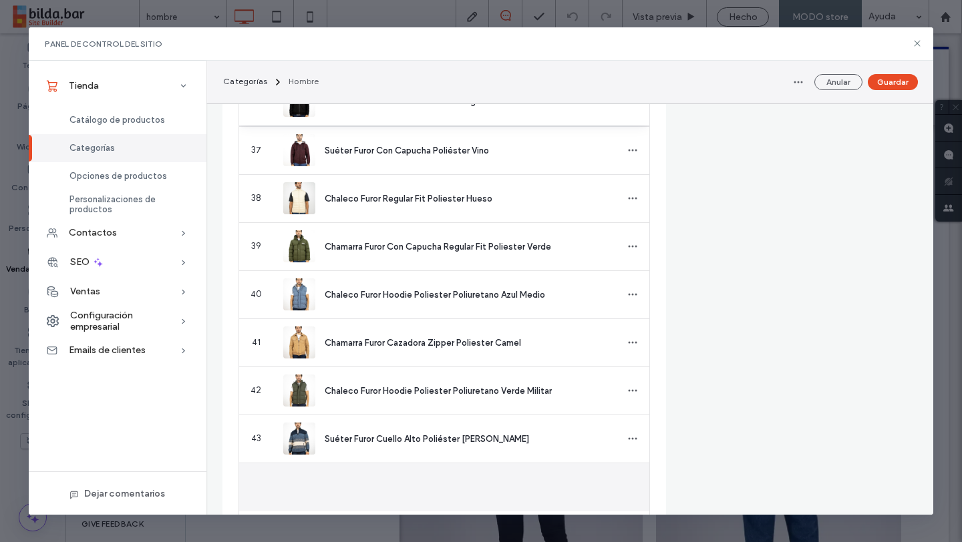
drag, startPoint x: 258, startPoint y: 485, endPoint x: 264, endPoint y: 101, distance: 384.0
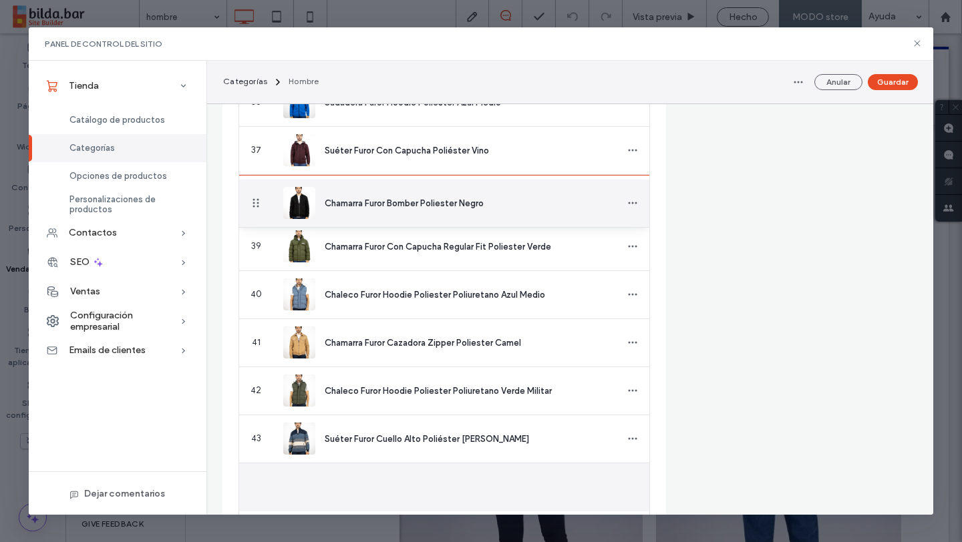
drag, startPoint x: 260, startPoint y: 487, endPoint x: 252, endPoint y: 202, distance: 284.6
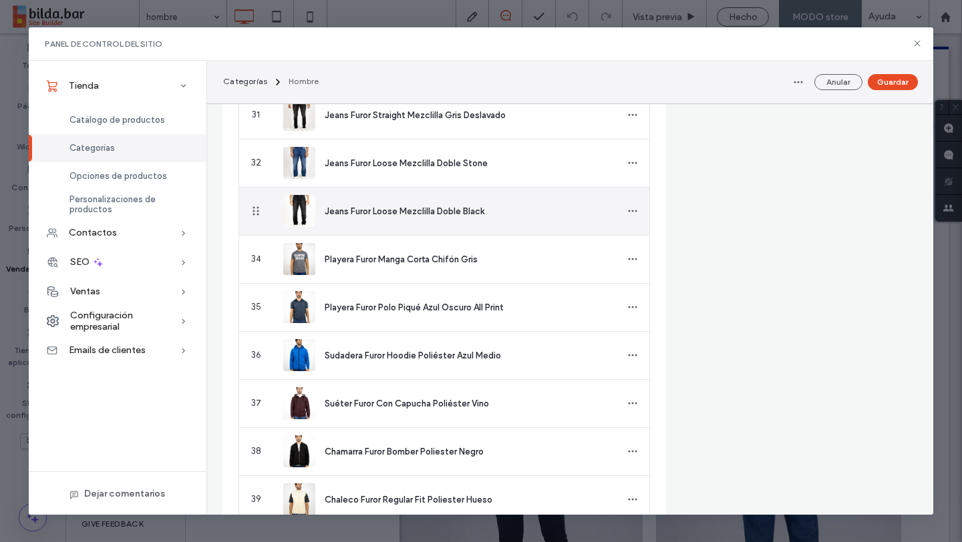
scroll to position [1908, 0]
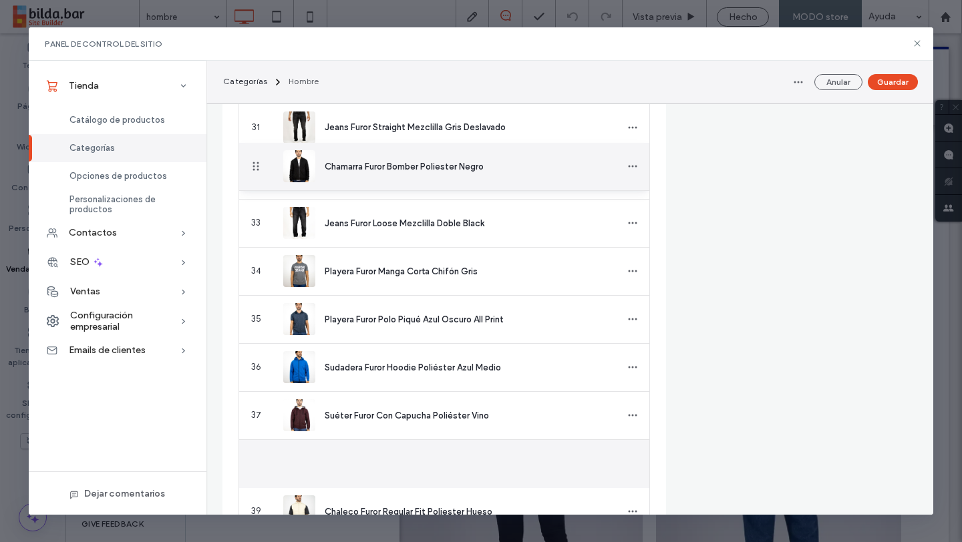
drag, startPoint x: 257, startPoint y: 463, endPoint x: 258, endPoint y: 166, distance: 297.1
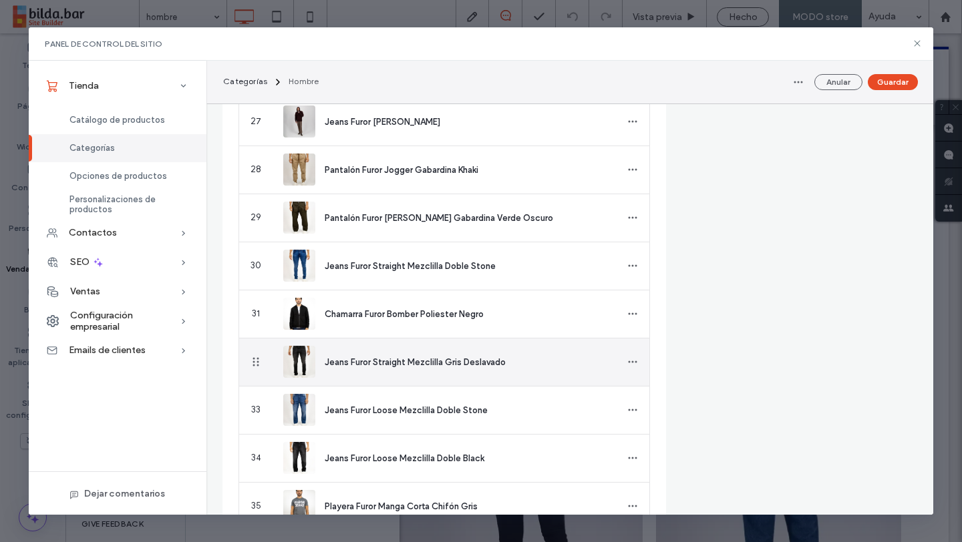
scroll to position [1698, 0]
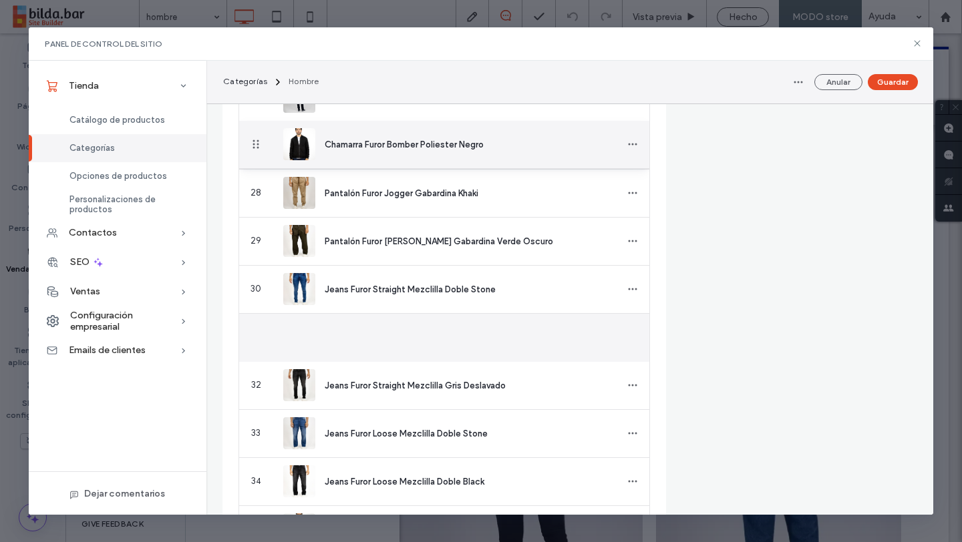
drag, startPoint x: 256, startPoint y: 340, endPoint x: 264, endPoint y: 145, distance: 195.2
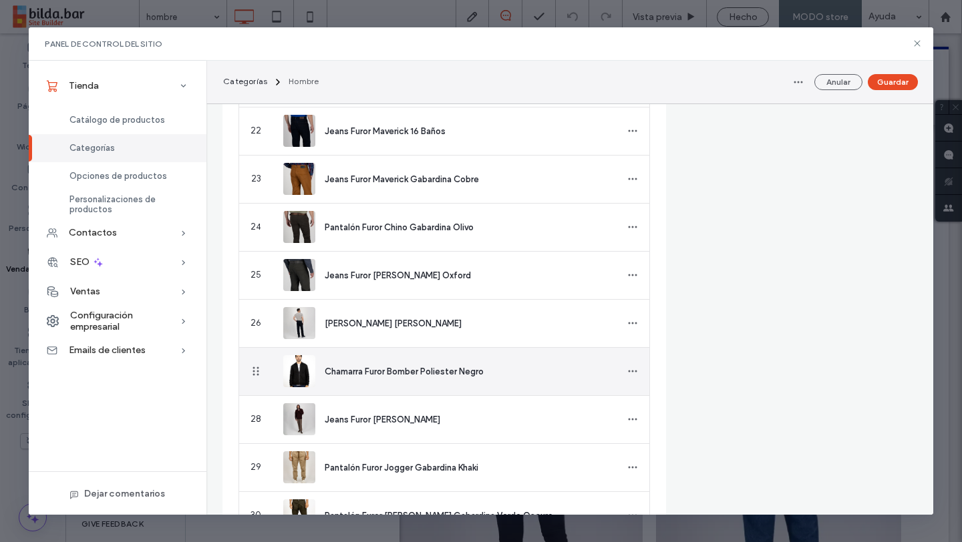
scroll to position [1463, 0]
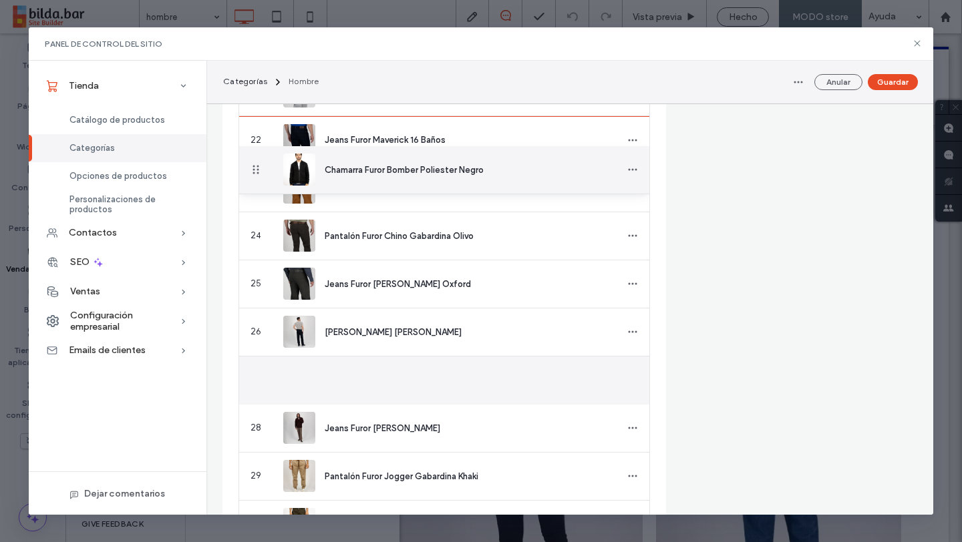
drag, startPoint x: 253, startPoint y: 382, endPoint x: 254, endPoint y: 170, distance: 211.7
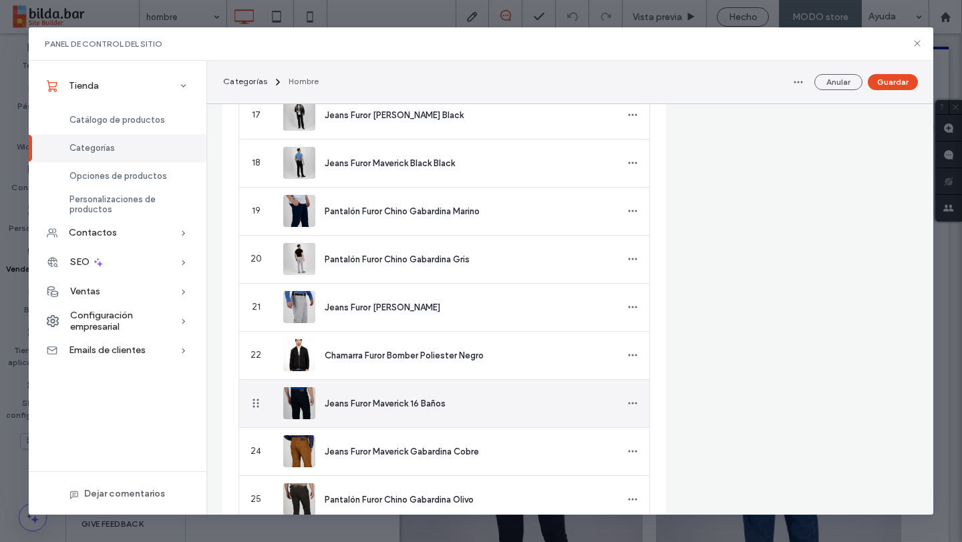
scroll to position [1247, 0]
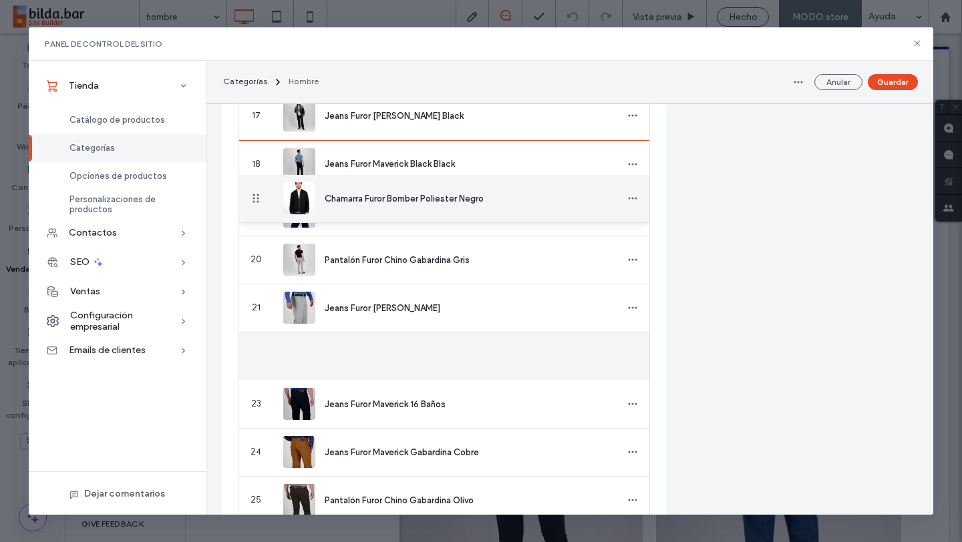
drag, startPoint x: 249, startPoint y: 364, endPoint x: 260, endPoint y: 199, distance: 165.3
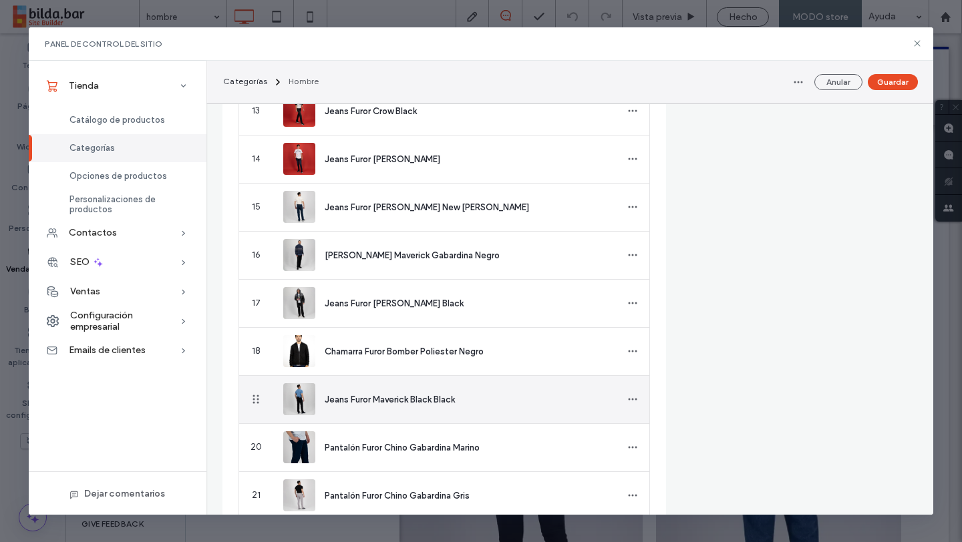
scroll to position [1058, 0]
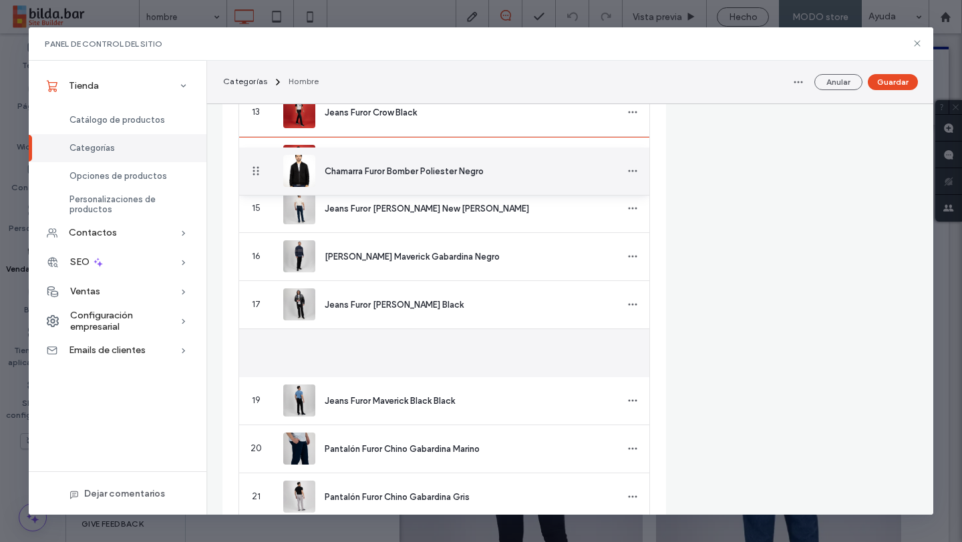
drag, startPoint x: 259, startPoint y: 359, endPoint x: 267, endPoint y: 172, distance: 187.8
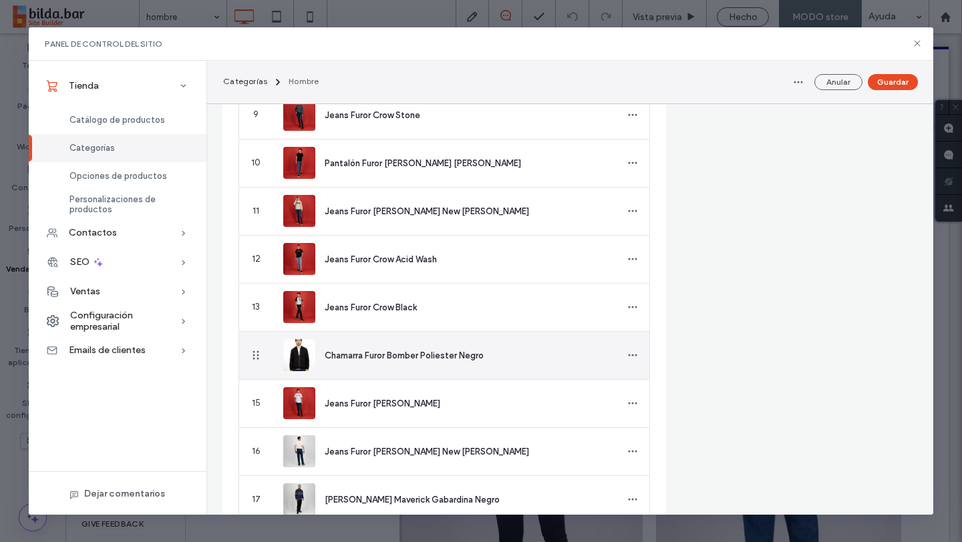
scroll to position [861, 0]
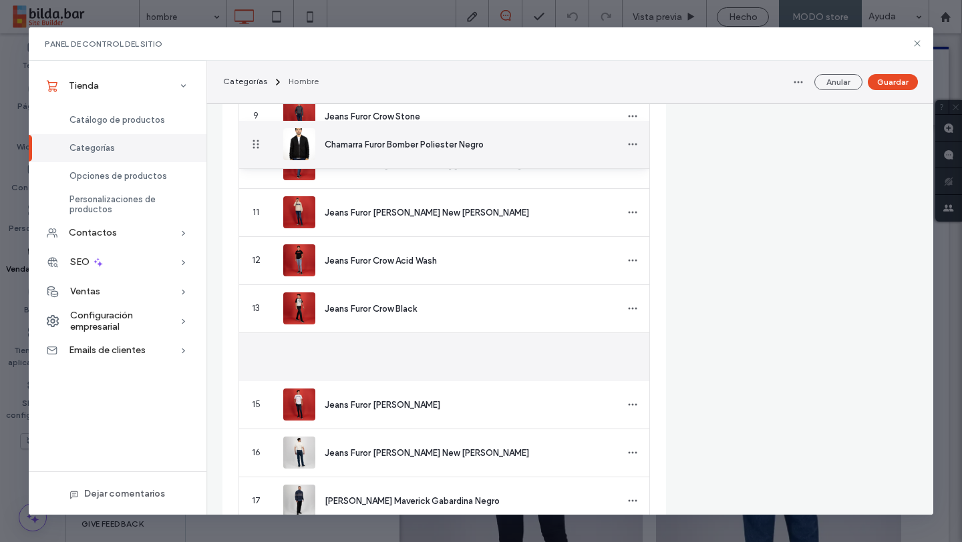
drag, startPoint x: 256, startPoint y: 357, endPoint x: 260, endPoint y: 161, distance: 196.3
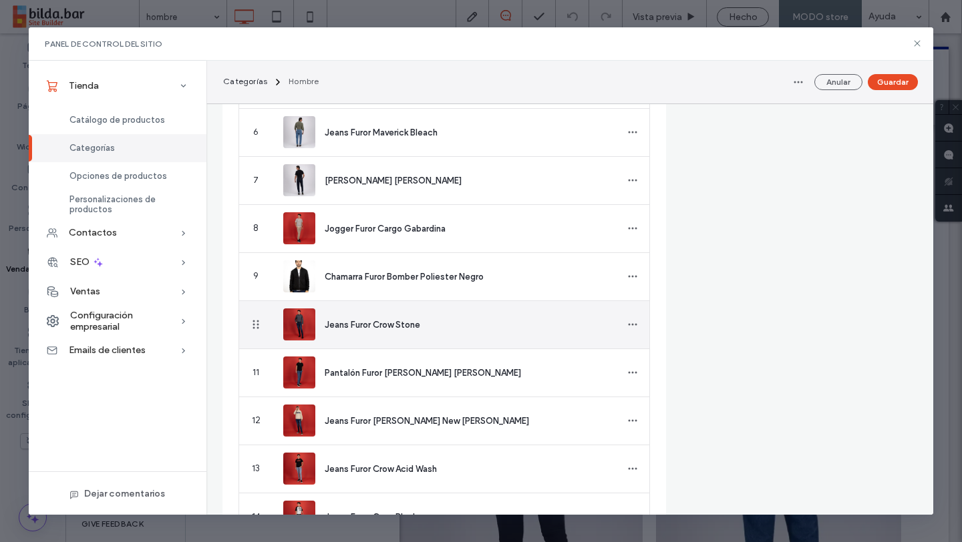
scroll to position [680, 0]
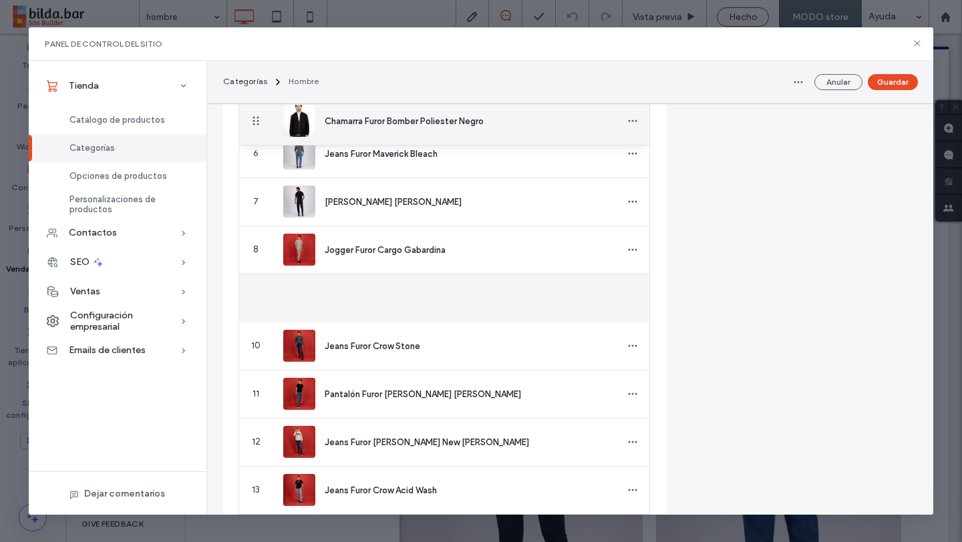
drag, startPoint x: 258, startPoint y: 297, endPoint x: 260, endPoint y: 122, distance: 175.6
drag, startPoint x: 252, startPoint y: 301, endPoint x: 244, endPoint y: 112, distance: 189.1
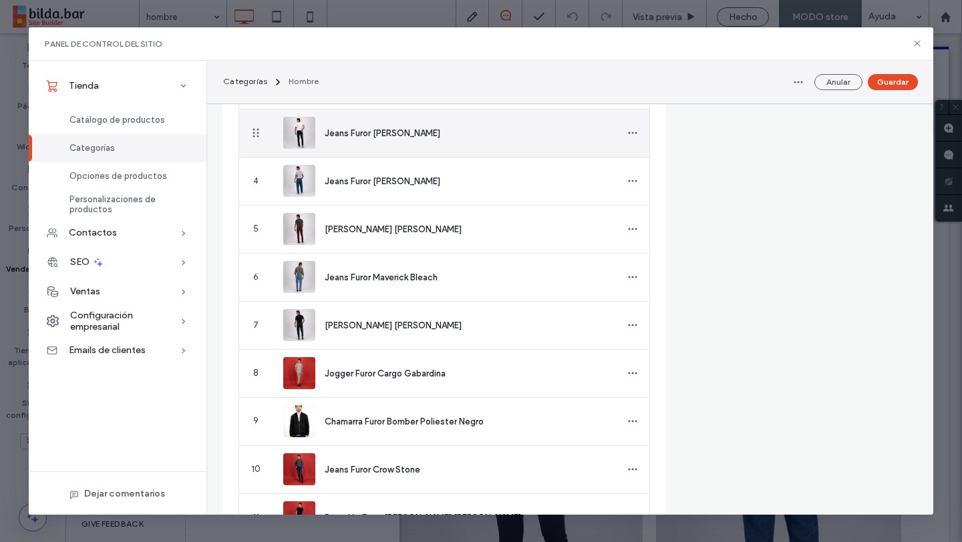
scroll to position [550, 0]
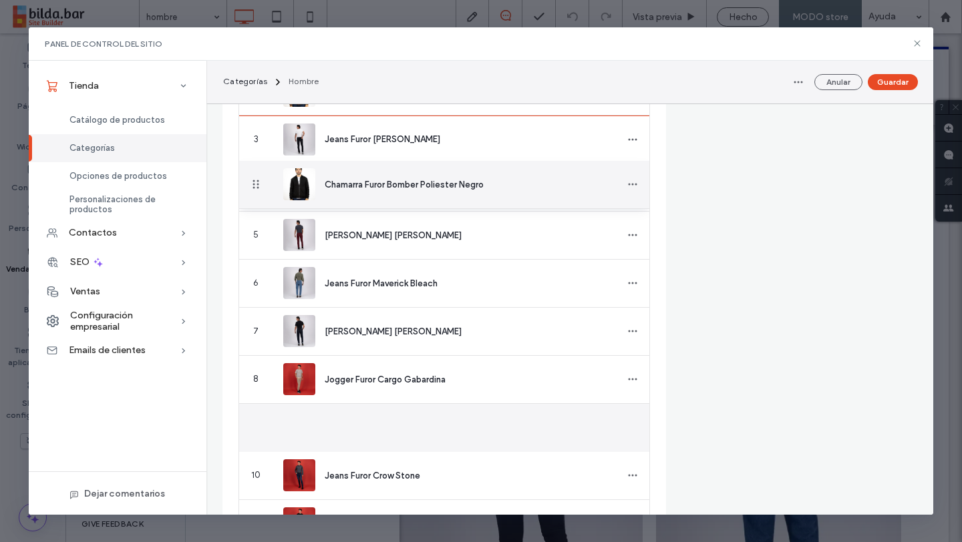
drag, startPoint x: 256, startPoint y: 423, endPoint x: 244, endPoint y: 185, distance: 238.7
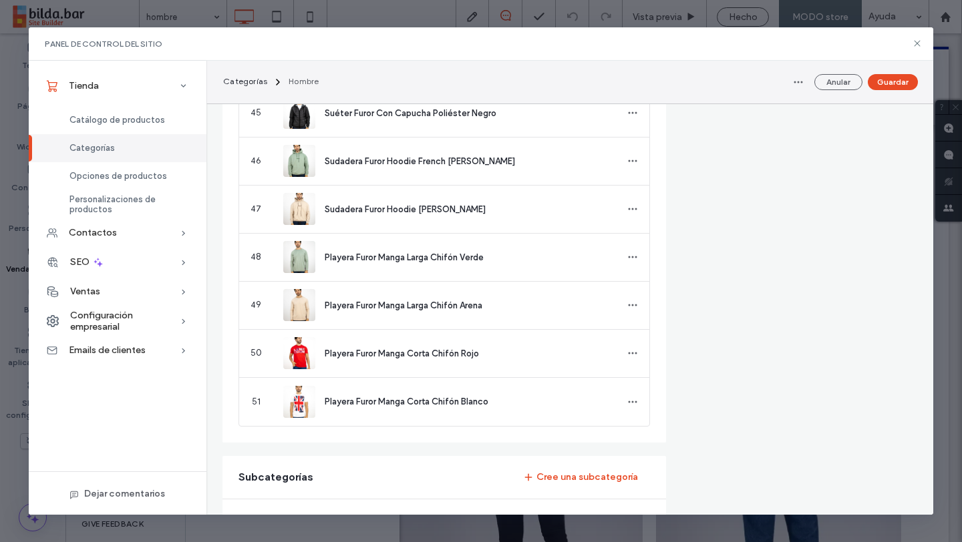
scroll to position [2587, 0]
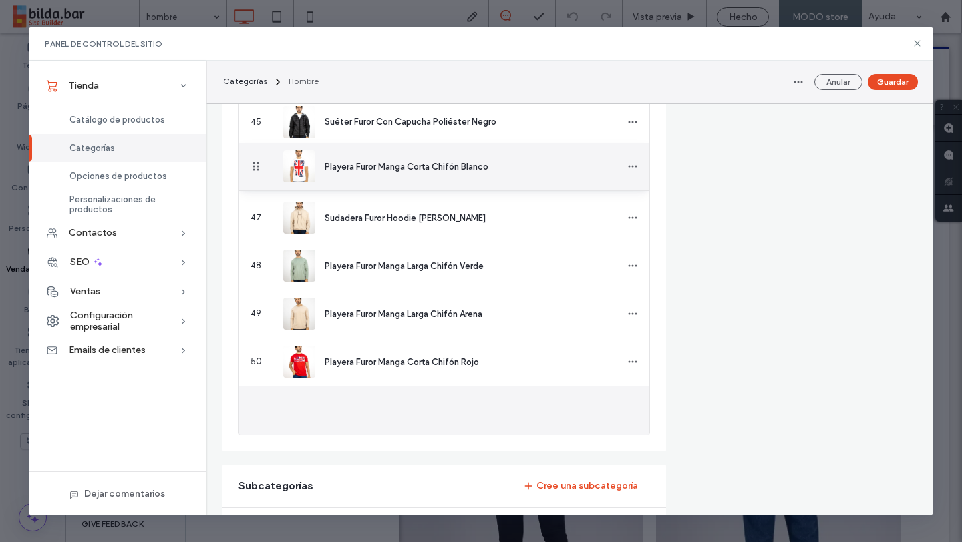
drag, startPoint x: 256, startPoint y: 405, endPoint x: 252, endPoint y: 167, distance: 238.4
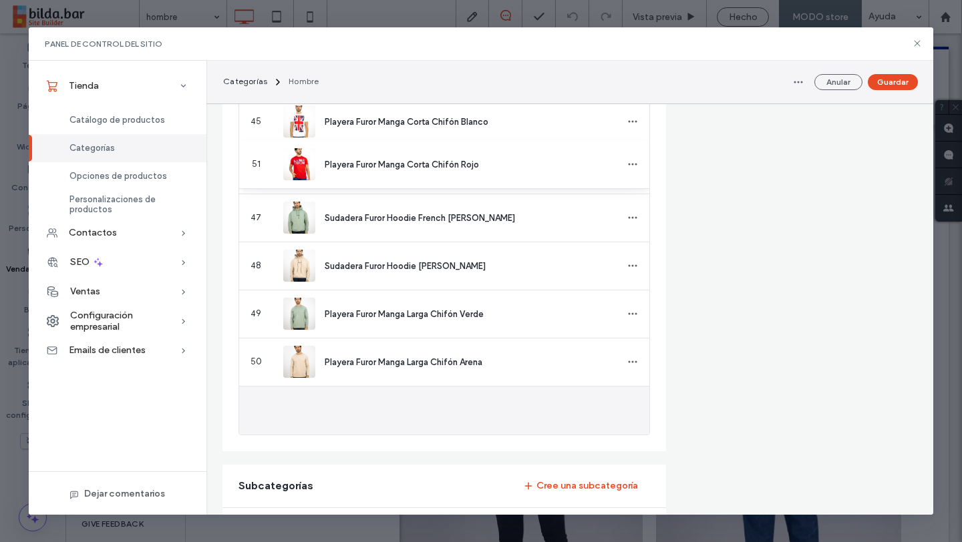
drag, startPoint x: 255, startPoint y: 411, endPoint x: 234, endPoint y: 168, distance: 244.0
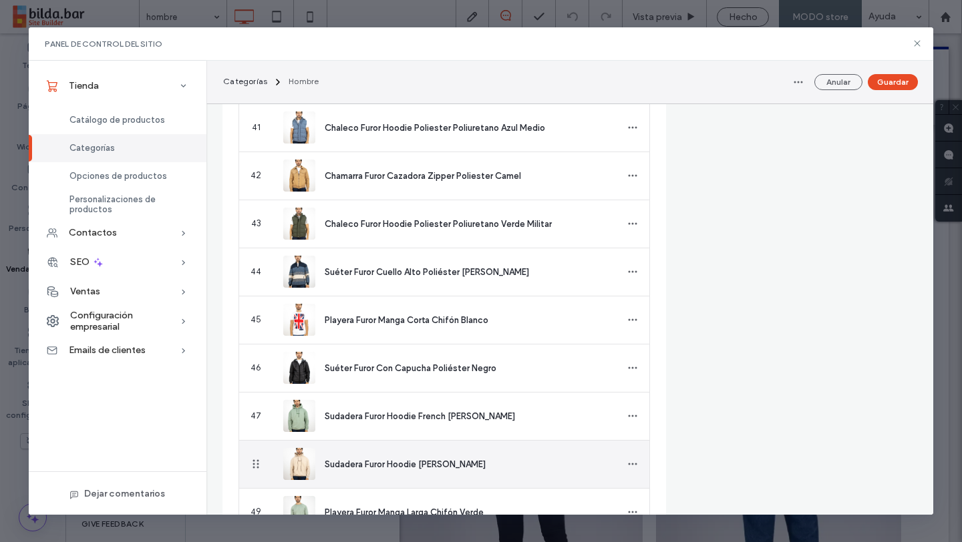
scroll to position [2382, 0]
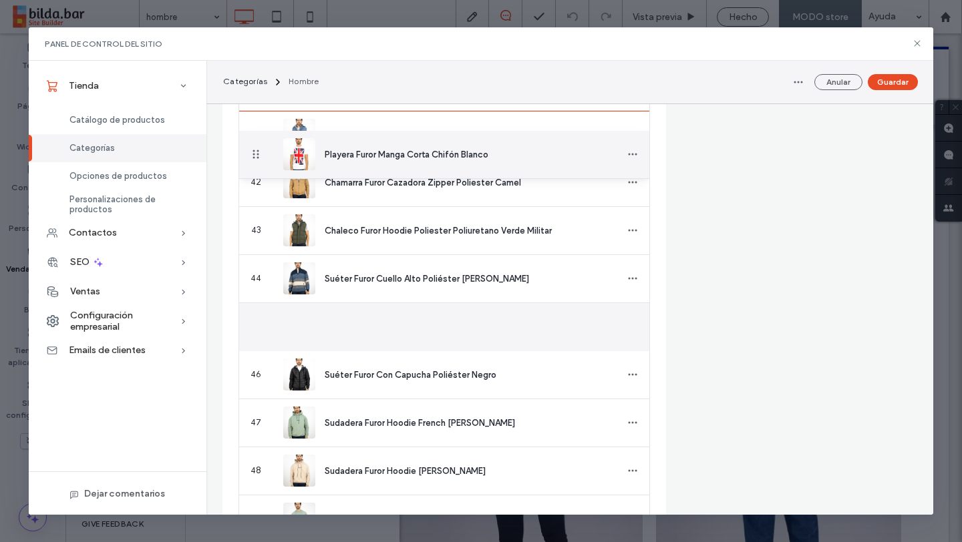
drag, startPoint x: 257, startPoint y: 323, endPoint x: 257, endPoint y: 155, distance: 168.3
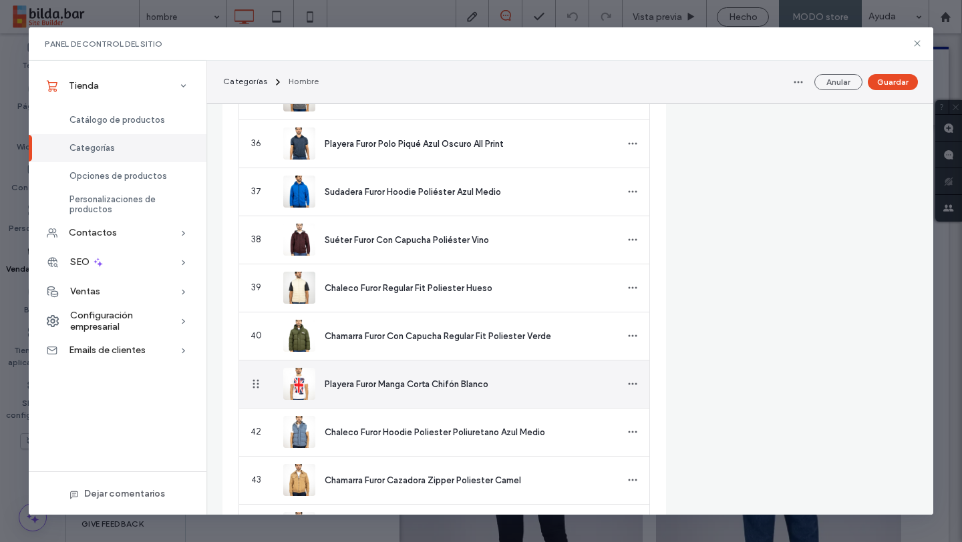
scroll to position [2131, 0]
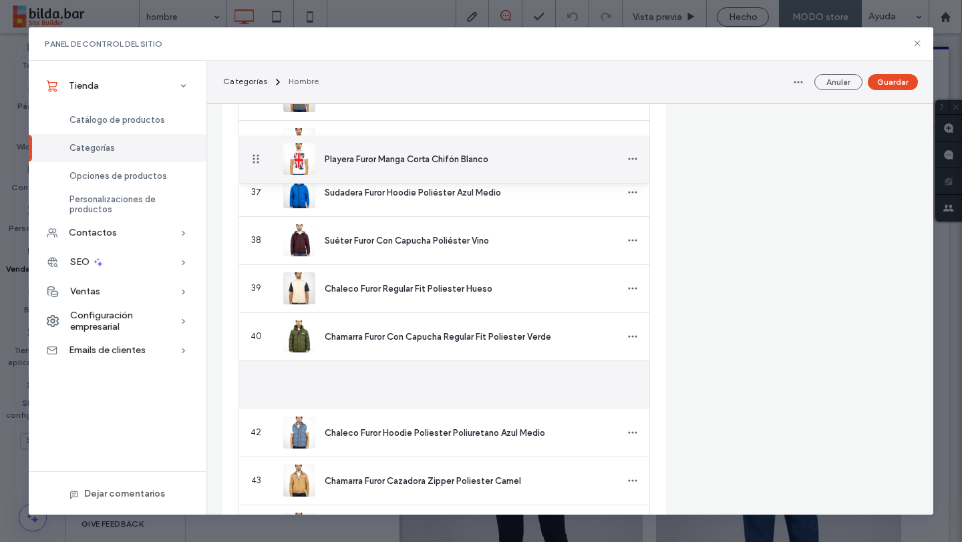
drag, startPoint x: 254, startPoint y: 389, endPoint x: 259, endPoint y: 160, distance: 228.4
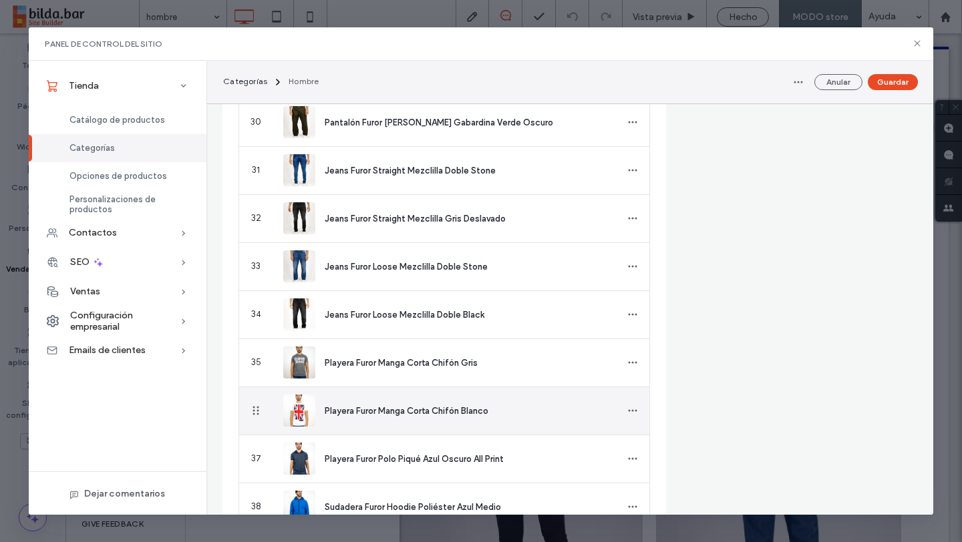
scroll to position [1852, 0]
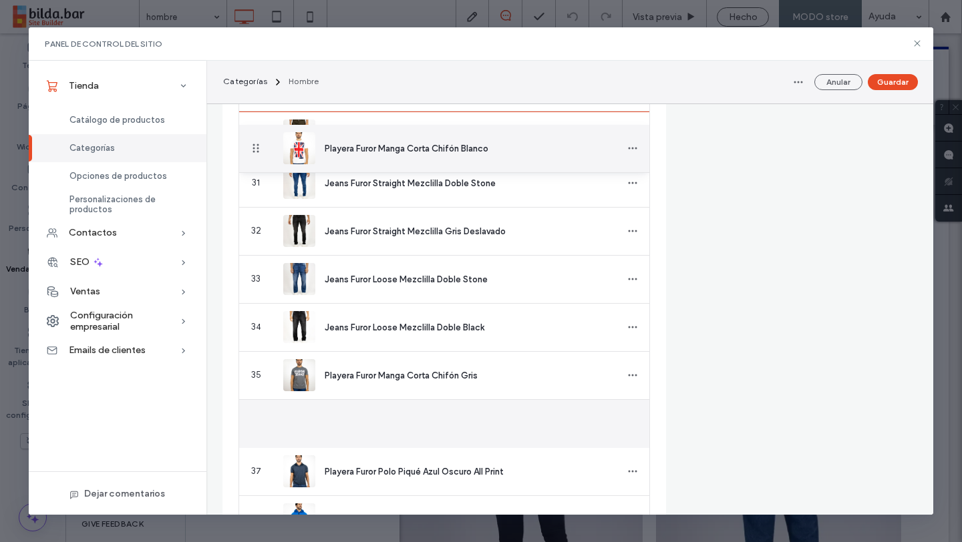
drag, startPoint x: 255, startPoint y: 427, endPoint x: 257, endPoint y: 150, distance: 277.1
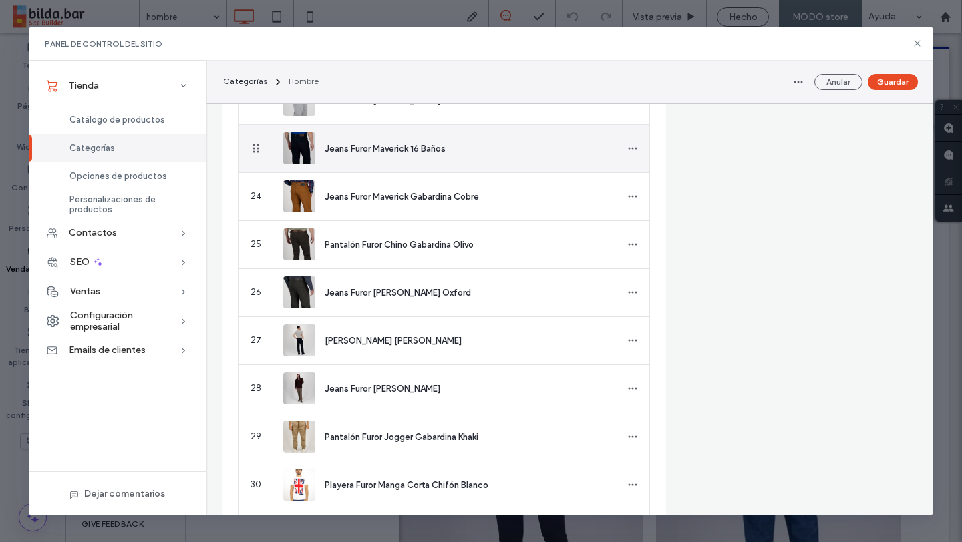
scroll to position [1510, 0]
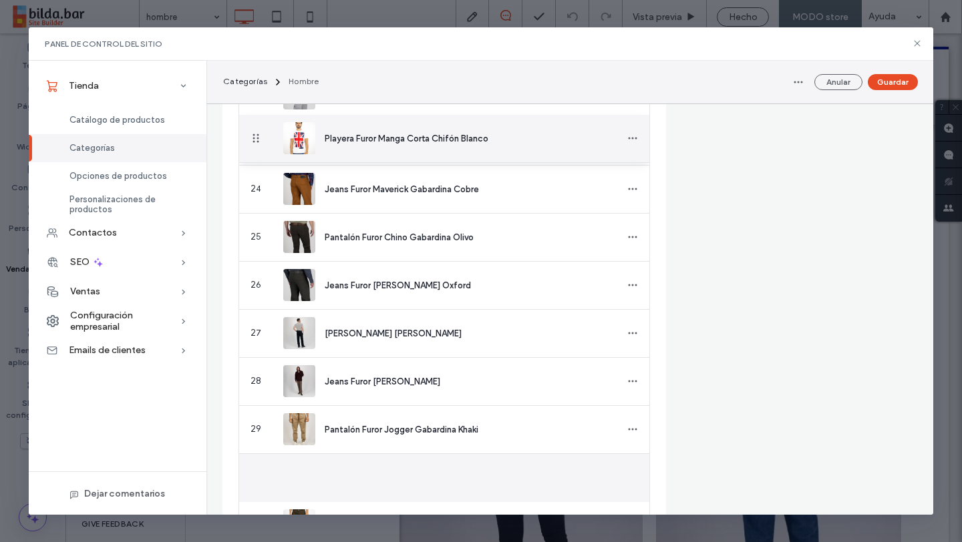
drag, startPoint x: 257, startPoint y: 481, endPoint x: 244, endPoint y: 139, distance: 342.1
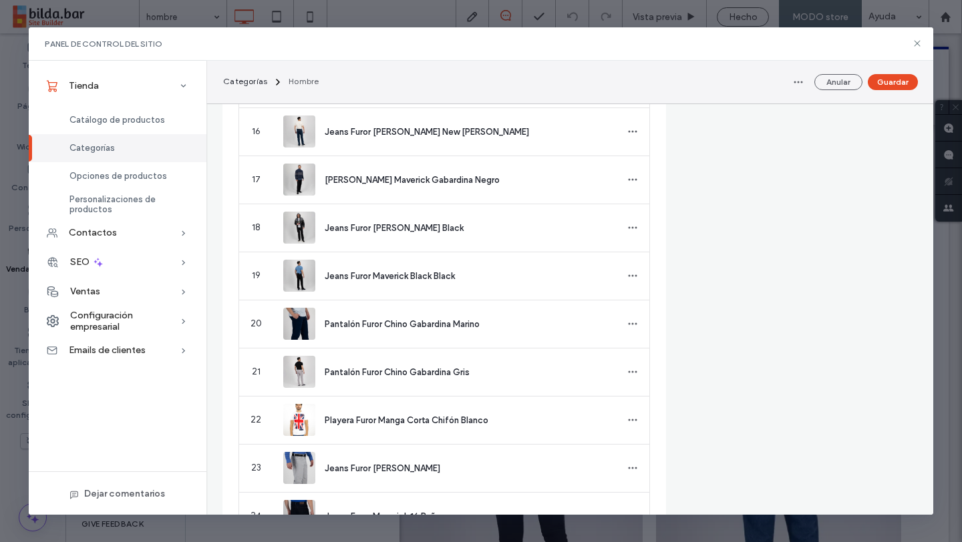
scroll to position [1163, 0]
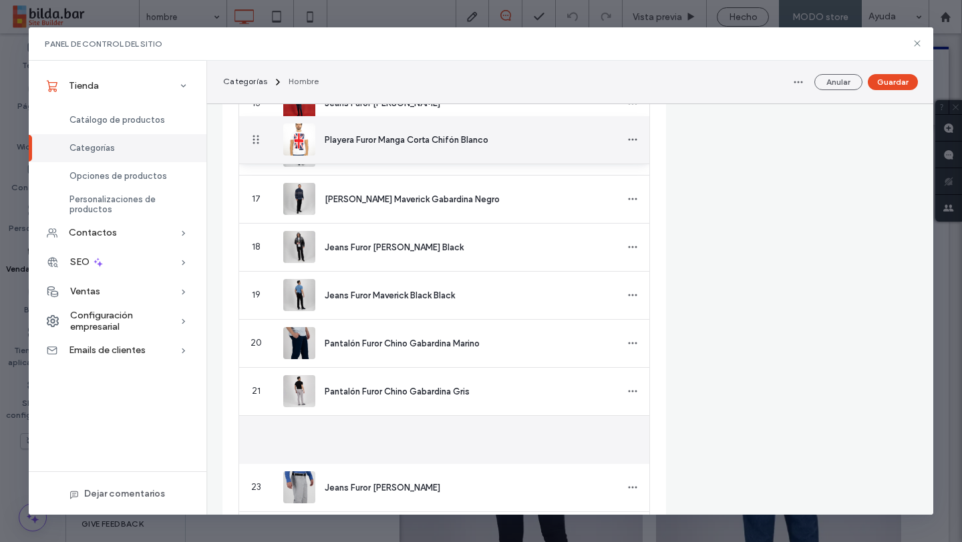
drag, startPoint x: 258, startPoint y: 440, endPoint x: 267, endPoint y: 141, distance: 299.3
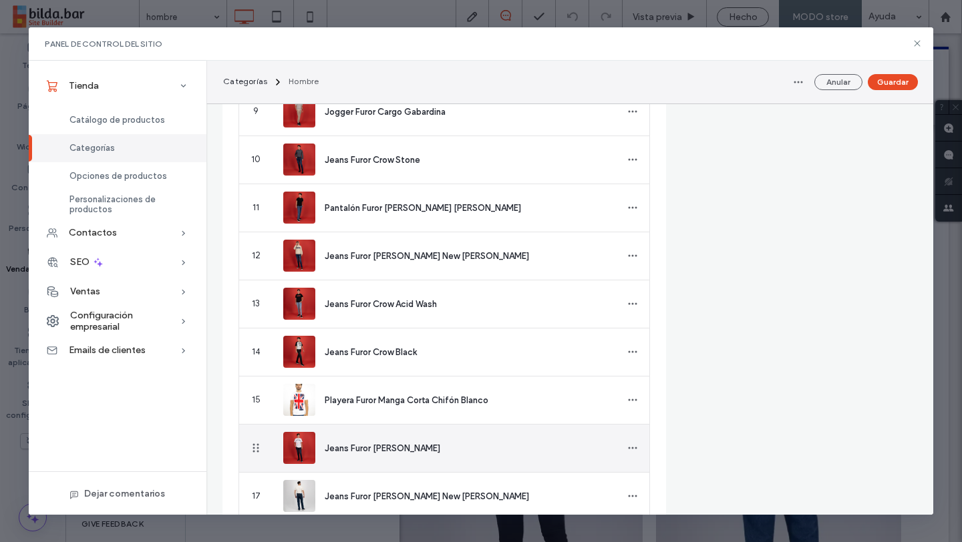
scroll to position [863, 0]
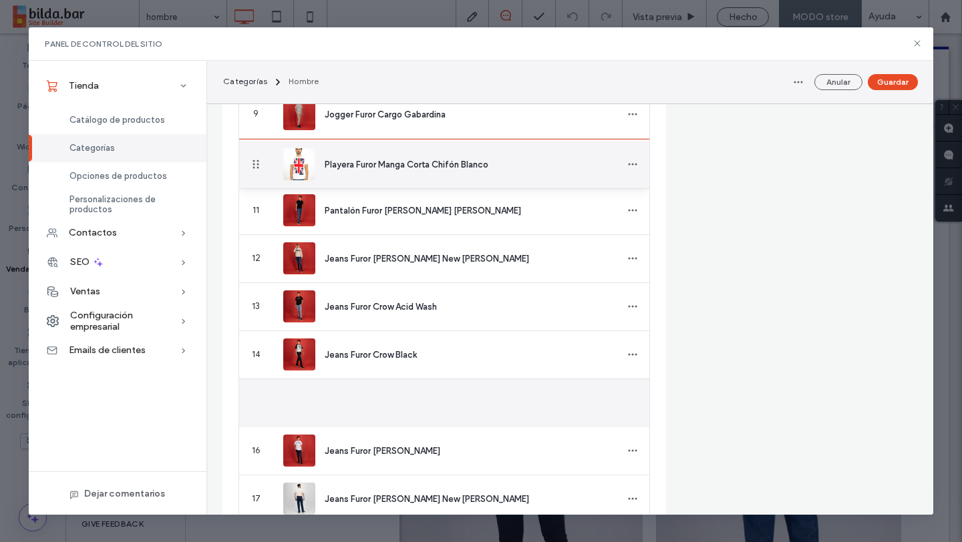
drag, startPoint x: 256, startPoint y: 403, endPoint x: 257, endPoint y: 165, distance: 237.7
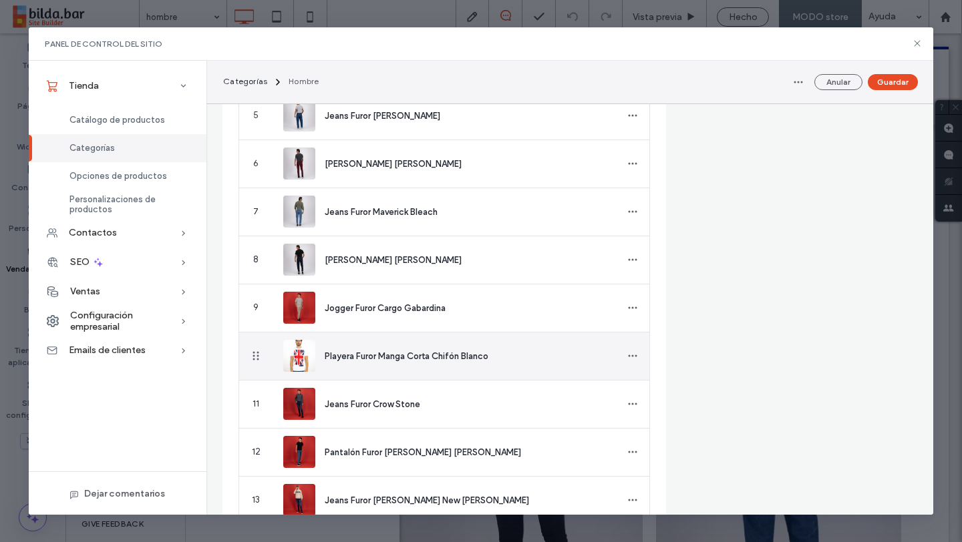
scroll to position [643, 0]
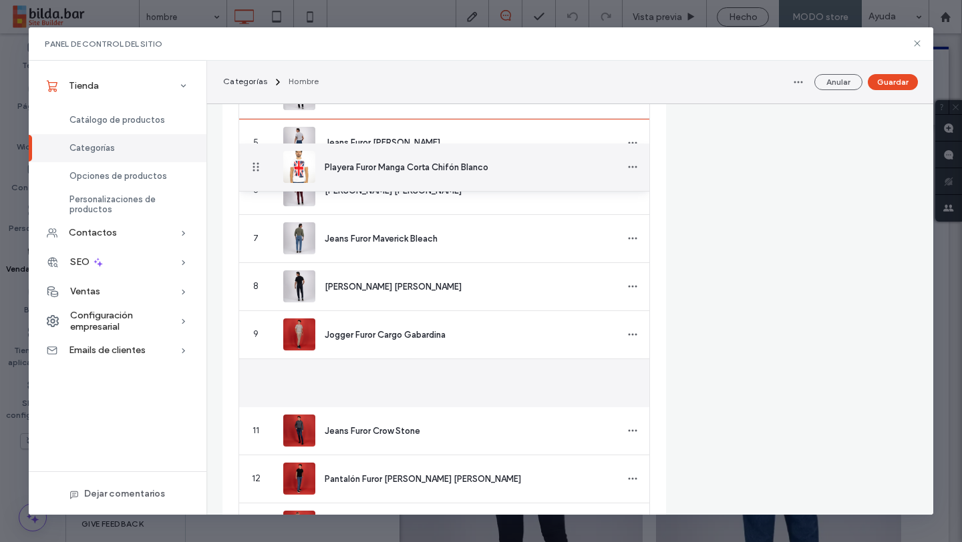
drag, startPoint x: 254, startPoint y: 382, endPoint x: 260, endPoint y: 168, distance: 214.4
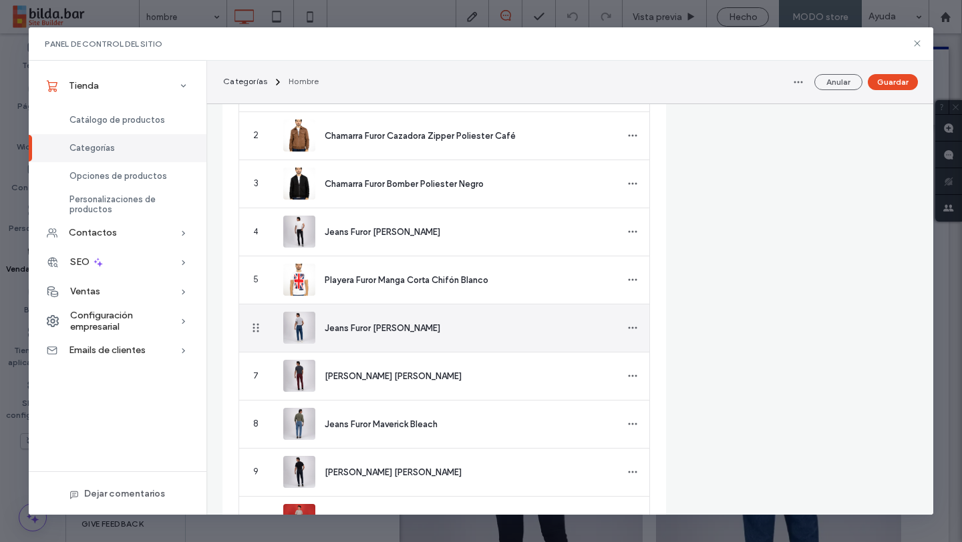
scroll to position [453, 0]
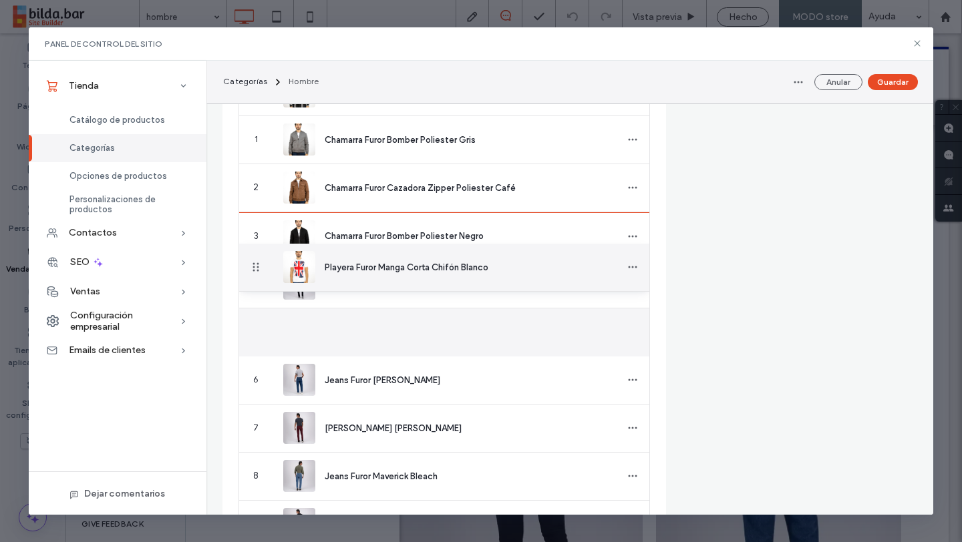
drag, startPoint x: 257, startPoint y: 333, endPoint x: 248, endPoint y: 268, distance: 65.4
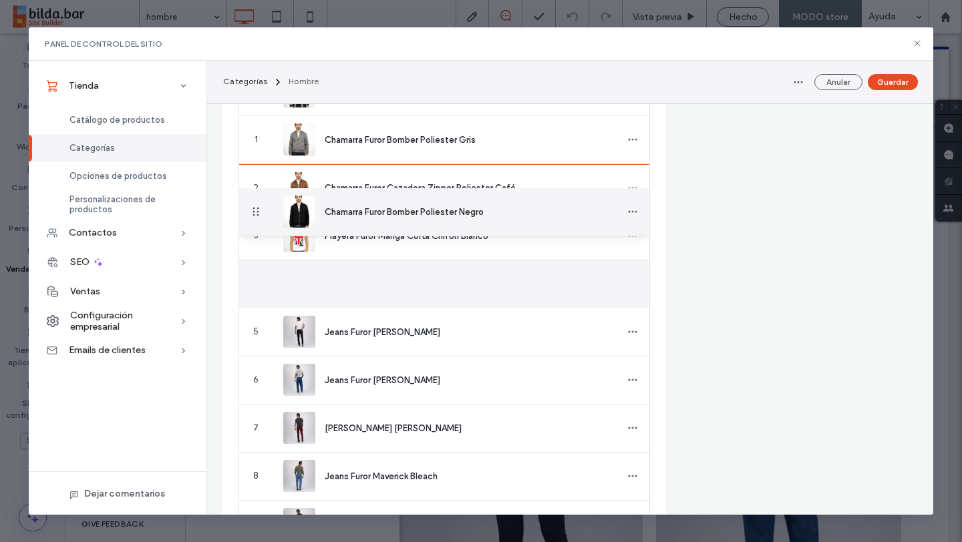
drag, startPoint x: 259, startPoint y: 290, endPoint x: 260, endPoint y: 212, distance: 78.1
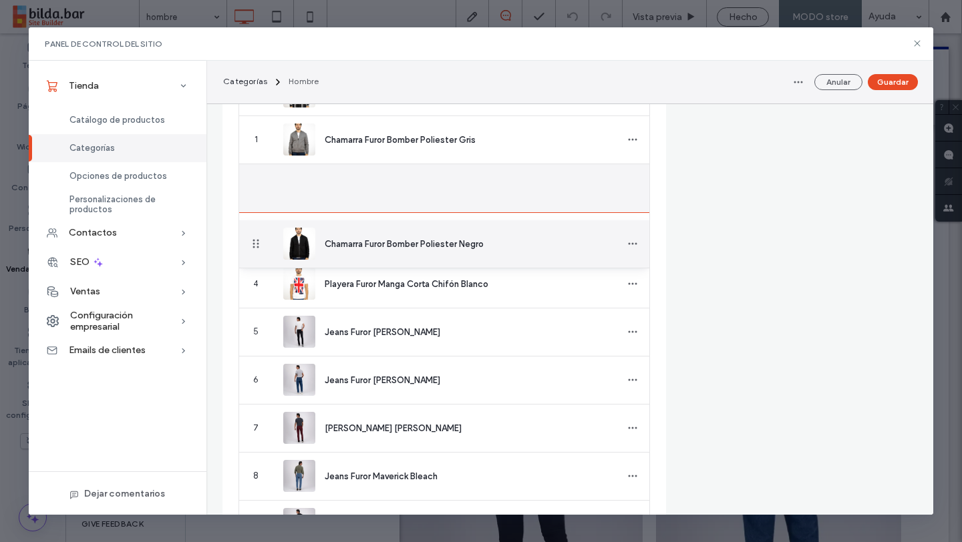
drag, startPoint x: 258, startPoint y: 193, endPoint x: 262, endPoint y: 244, distance: 51.6
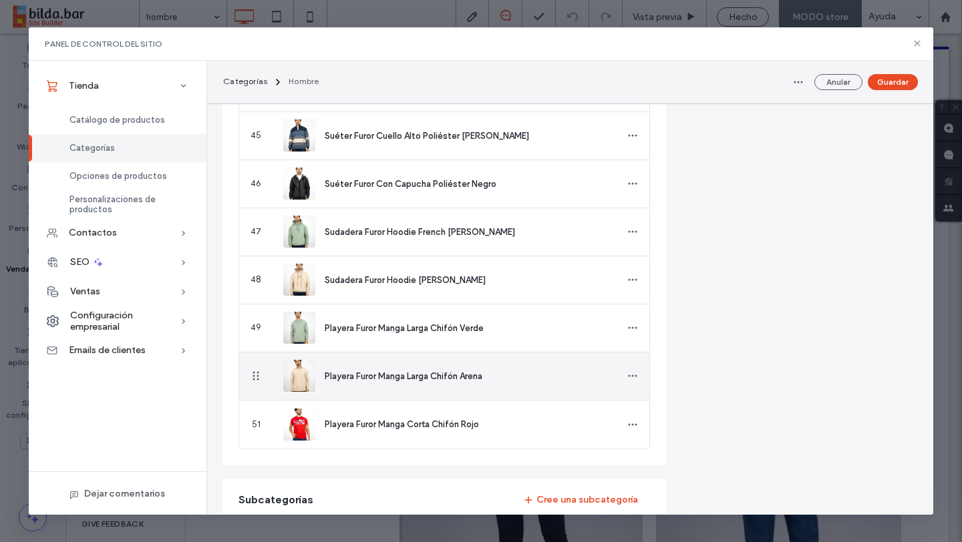
scroll to position [2569, 0]
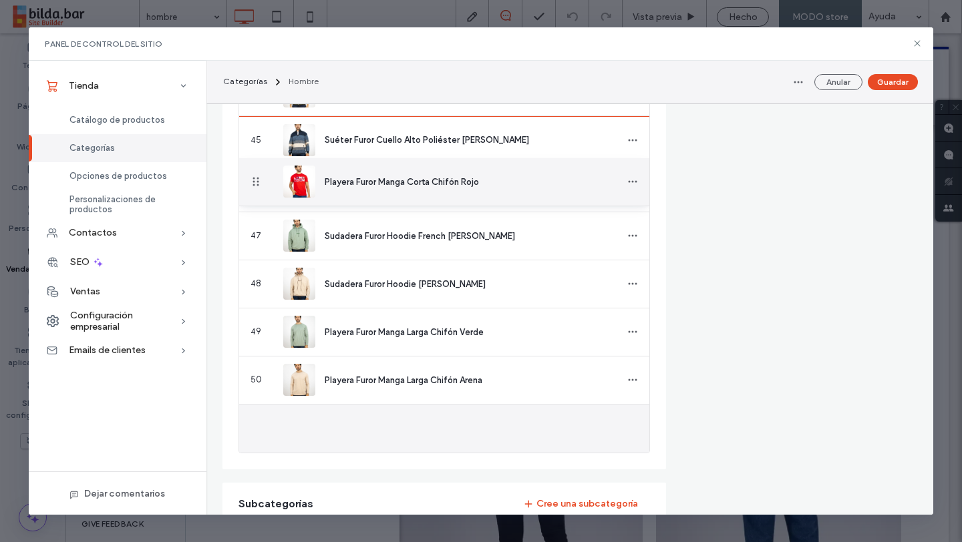
drag, startPoint x: 254, startPoint y: 430, endPoint x: 260, endPoint y: 182, distance: 248.5
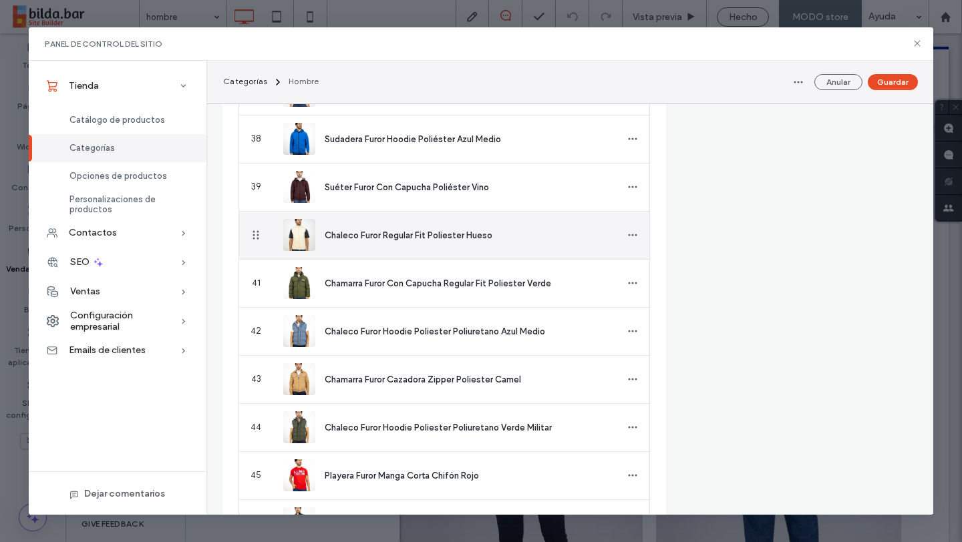
scroll to position [2226, 0]
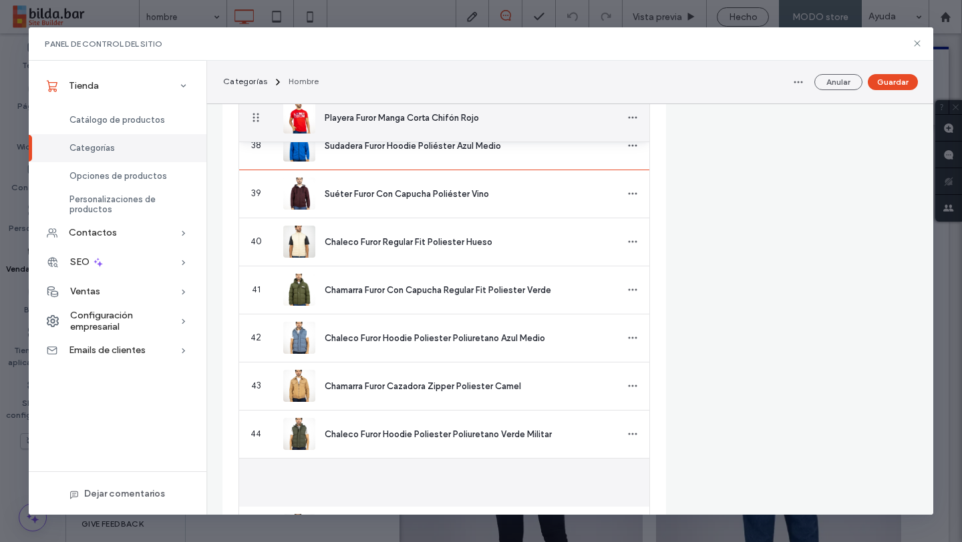
drag, startPoint x: 256, startPoint y: 477, endPoint x: 250, endPoint y: 119, distance: 358.0
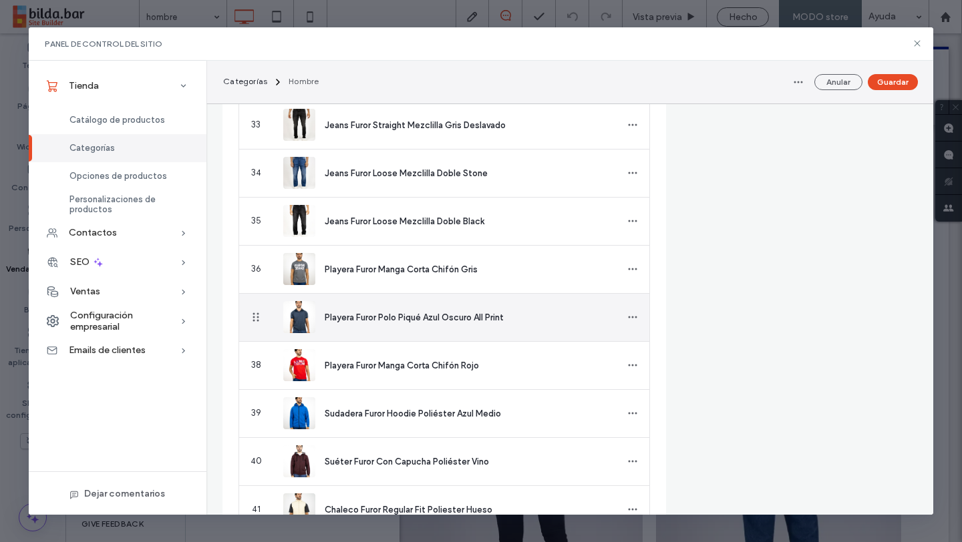
scroll to position [1978, 0]
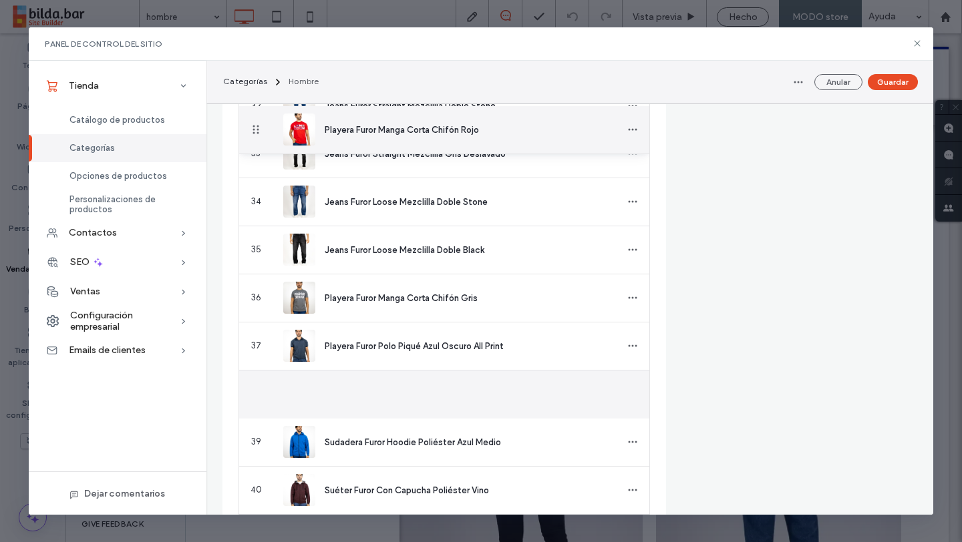
drag, startPoint x: 256, startPoint y: 388, endPoint x: 266, endPoint y: 128, distance: 260.6
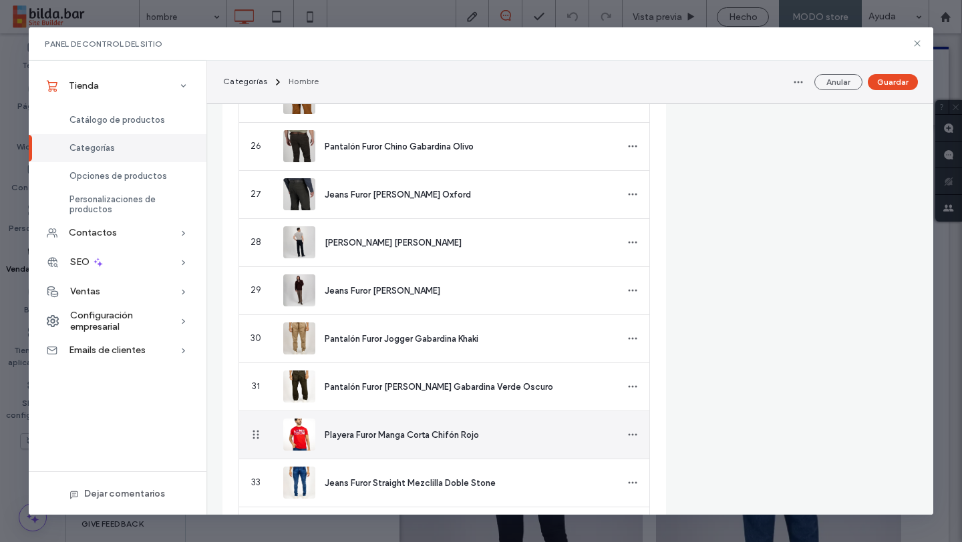
scroll to position [1635, 0]
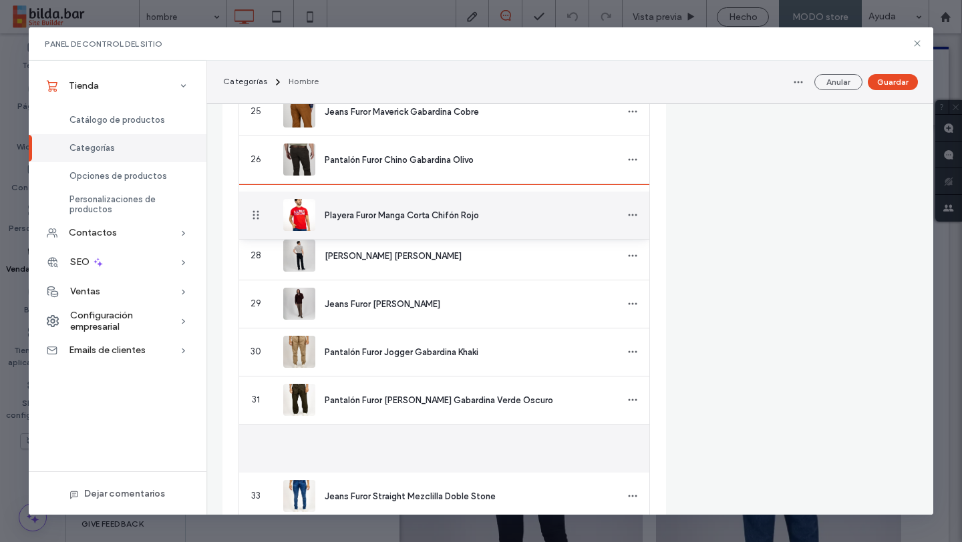
drag, startPoint x: 259, startPoint y: 451, endPoint x: 258, endPoint y: 199, distance: 251.7
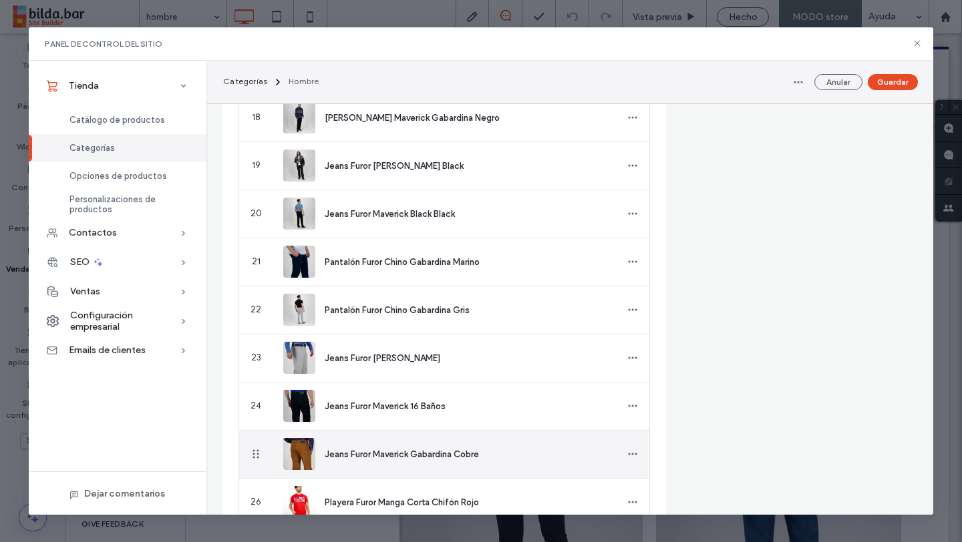
scroll to position [1299, 0]
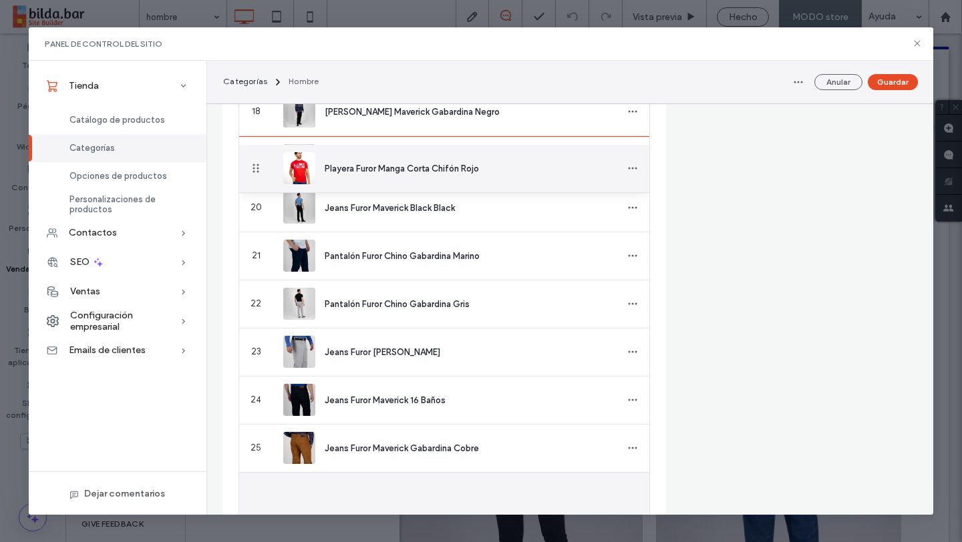
drag, startPoint x: 252, startPoint y: 493, endPoint x: 253, endPoint y: 169, distance: 323.9
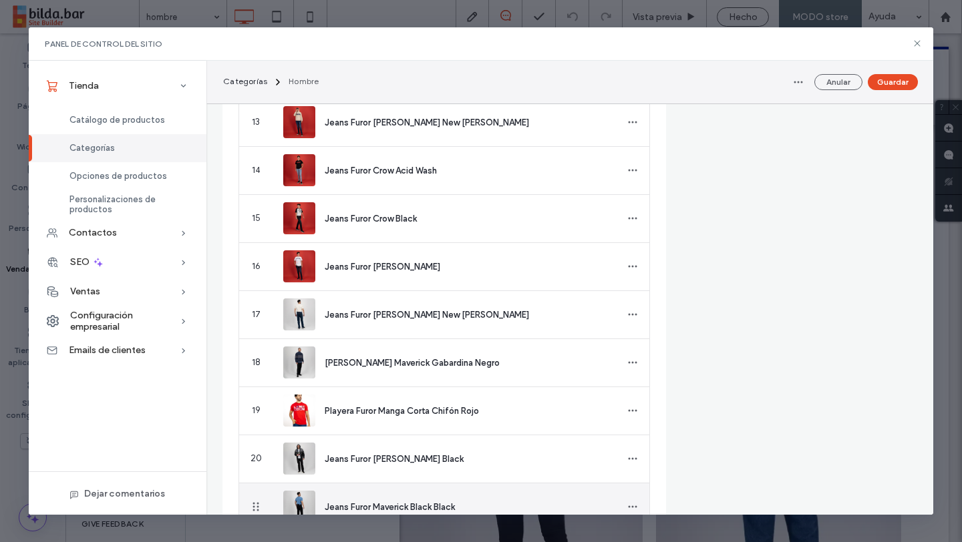
scroll to position [1039, 0]
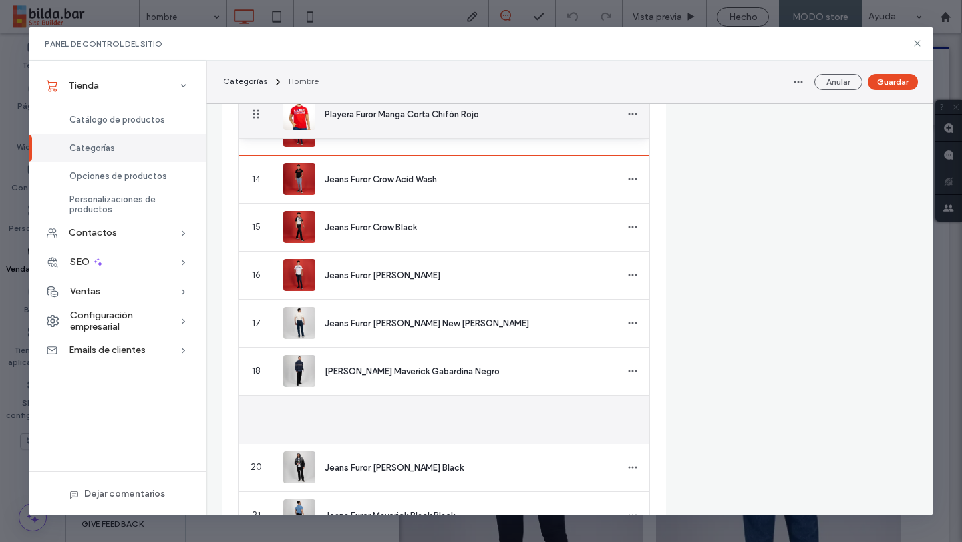
drag, startPoint x: 254, startPoint y: 422, endPoint x: 272, endPoint y: 115, distance: 307.7
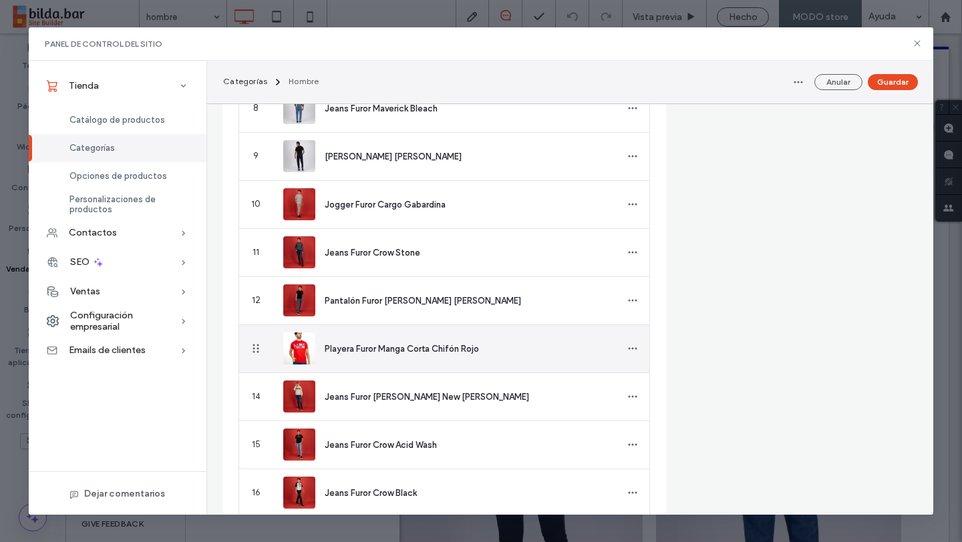
scroll to position [793, 0]
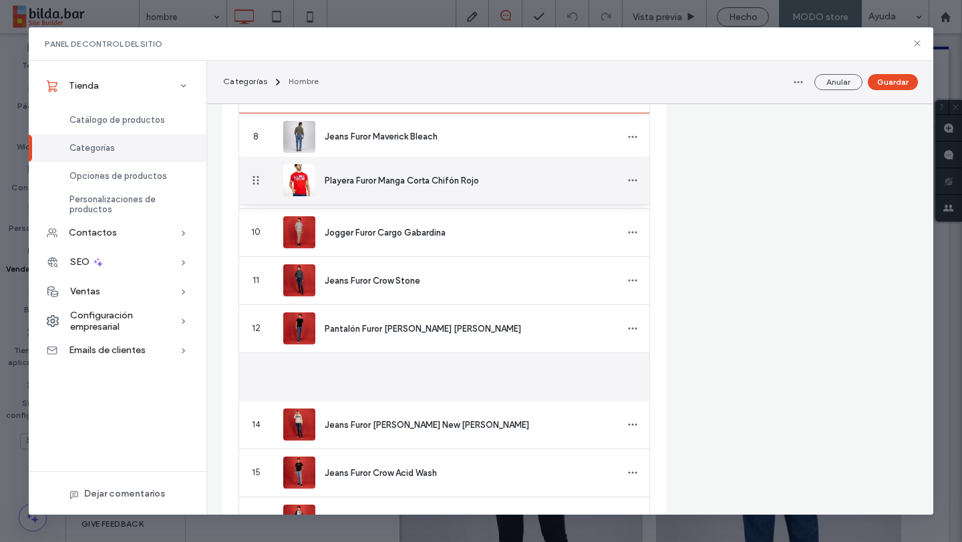
drag, startPoint x: 258, startPoint y: 379, endPoint x: 264, endPoint y: 166, distance: 212.4
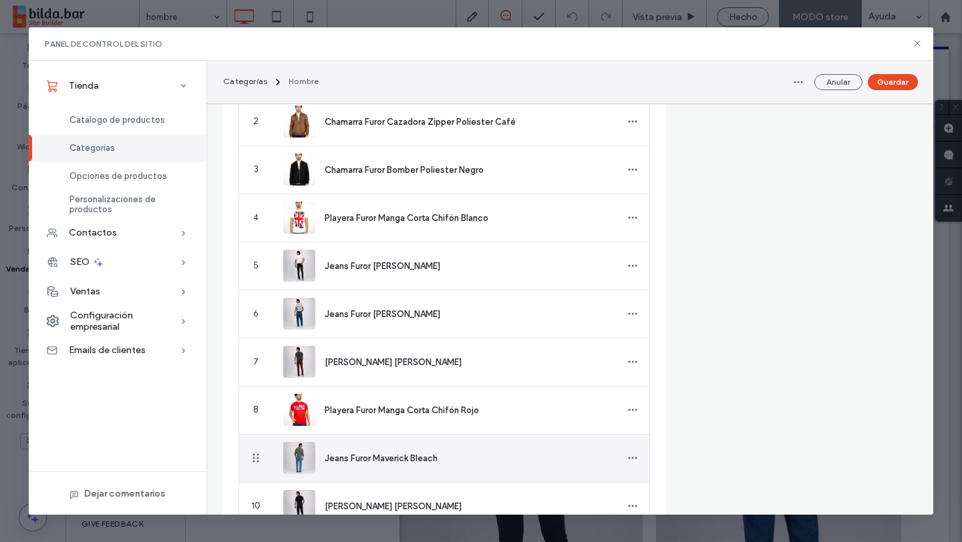
scroll to position [507, 0]
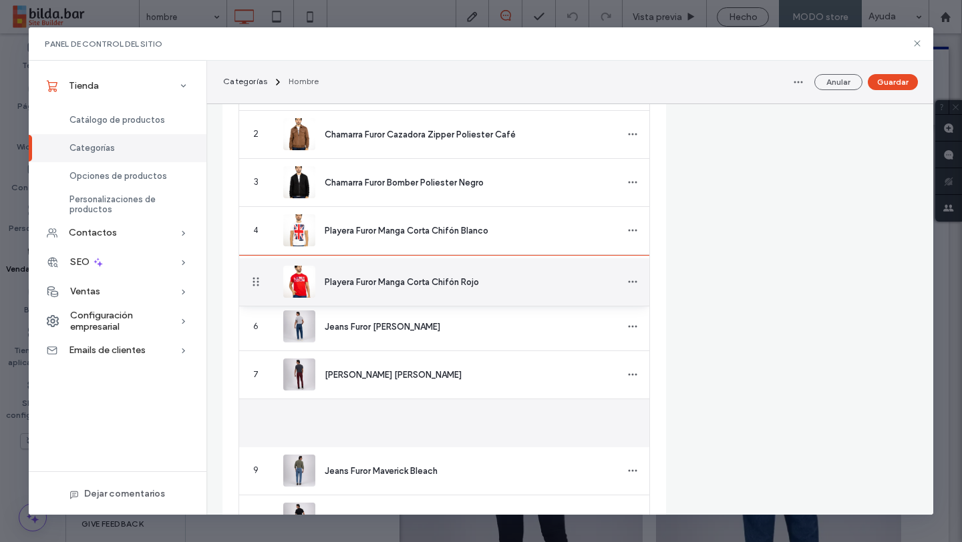
drag, startPoint x: 255, startPoint y: 427, endPoint x: 245, endPoint y: 282, distance: 145.2
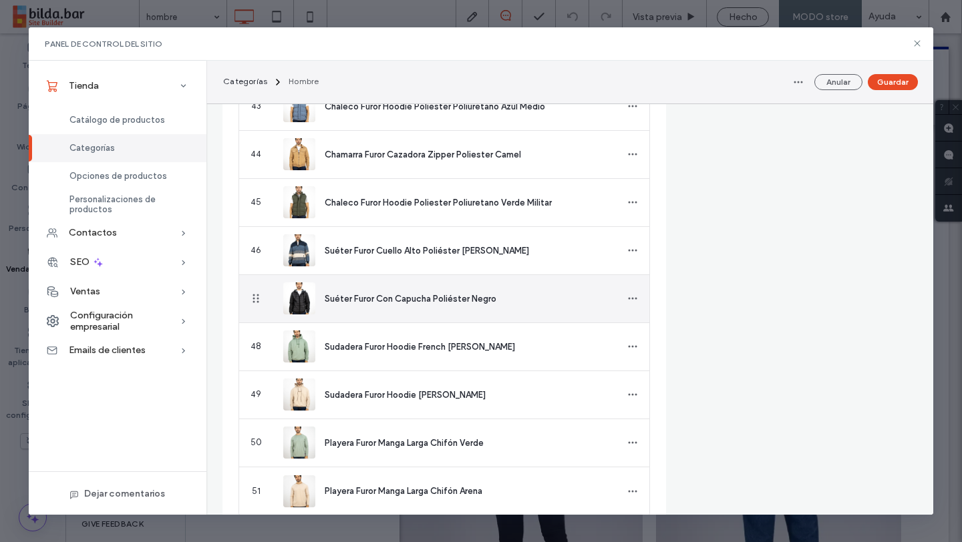
scroll to position [2502, 0]
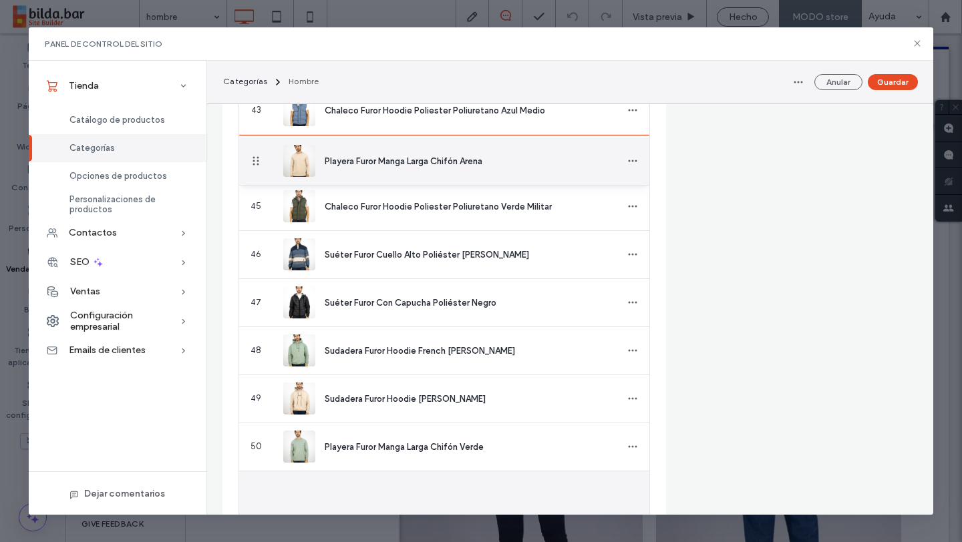
drag, startPoint x: 255, startPoint y: 495, endPoint x: 268, endPoint y: 155, distance: 340.1
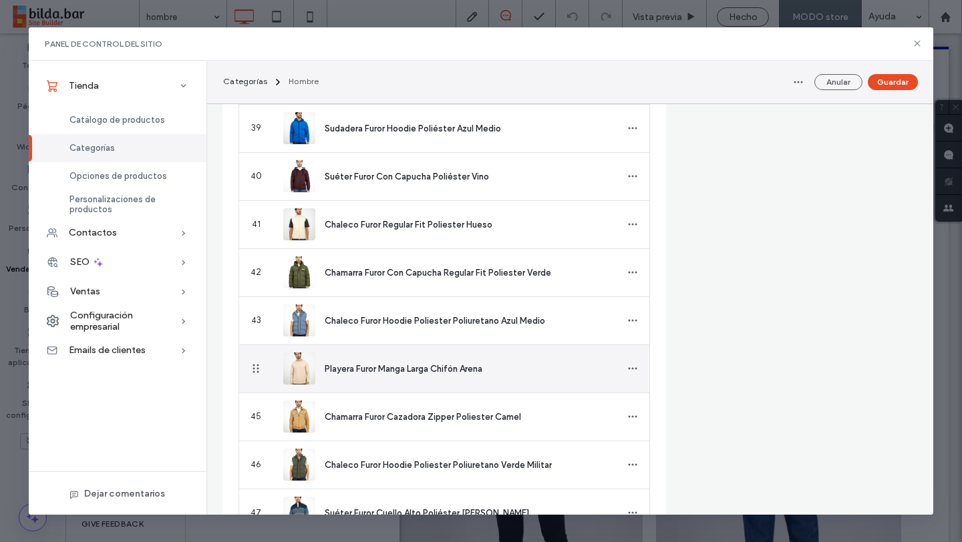
scroll to position [2251, 0]
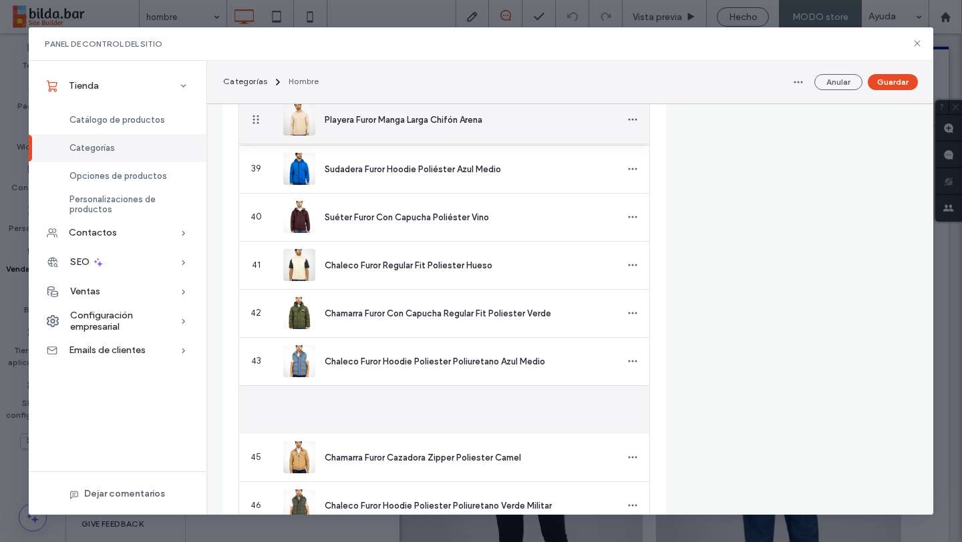
drag, startPoint x: 254, startPoint y: 407, endPoint x: 263, endPoint y: 119, distance: 288.0
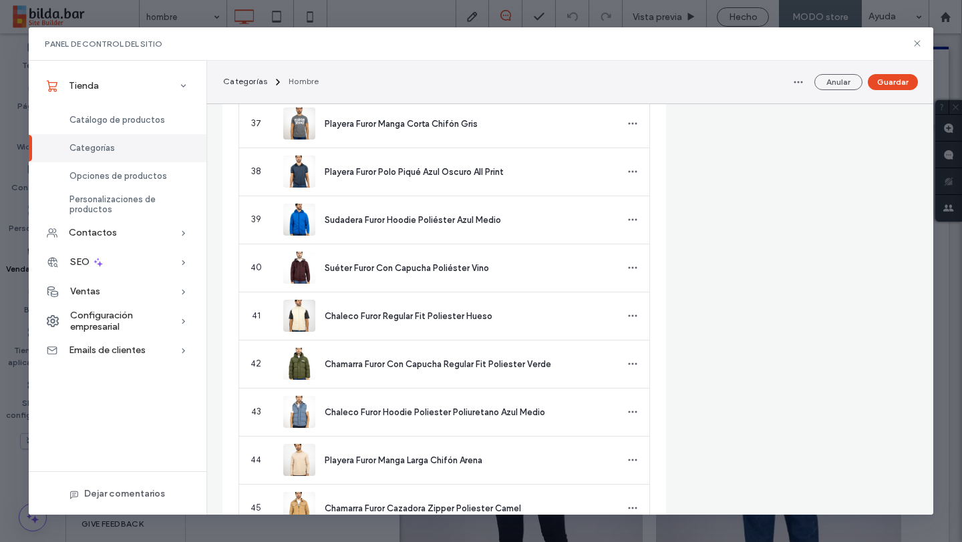
scroll to position [2202, 0]
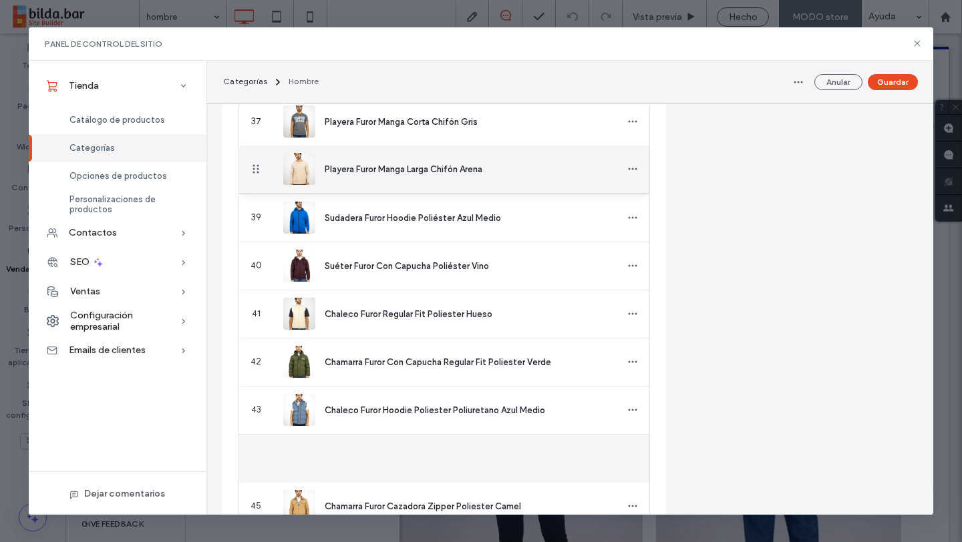
drag, startPoint x: 256, startPoint y: 454, endPoint x: 260, endPoint y: 170, distance: 284.5
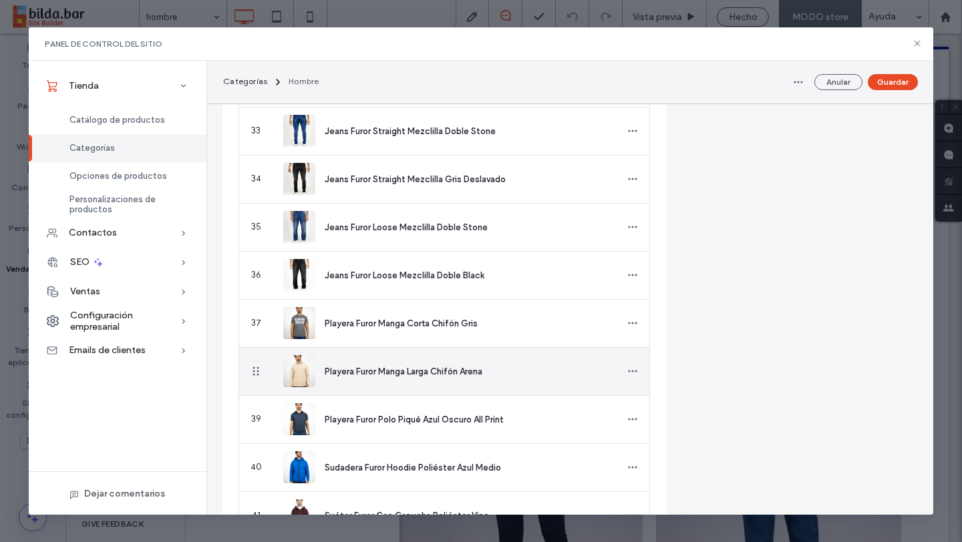
scroll to position [1988, 0]
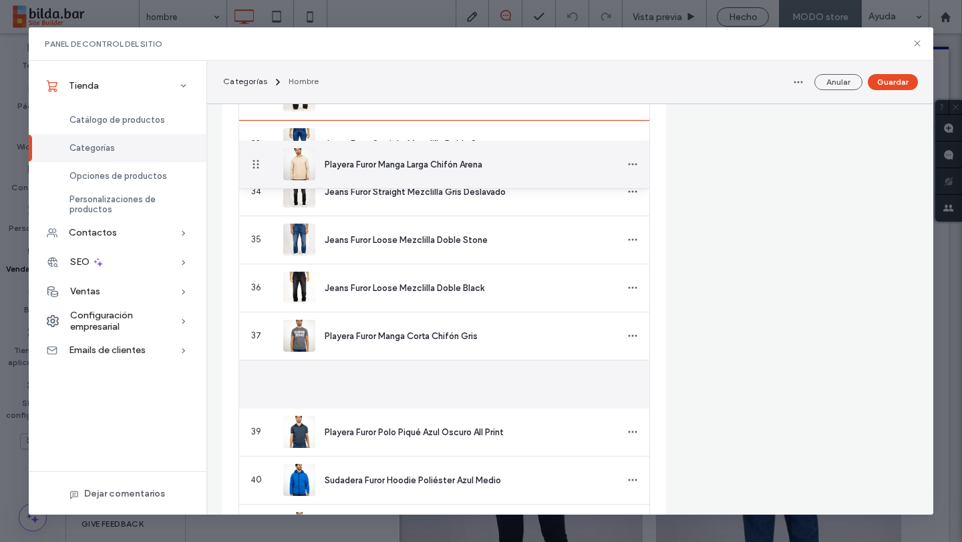
drag, startPoint x: 256, startPoint y: 384, endPoint x: 260, endPoint y: 150, distance: 233.7
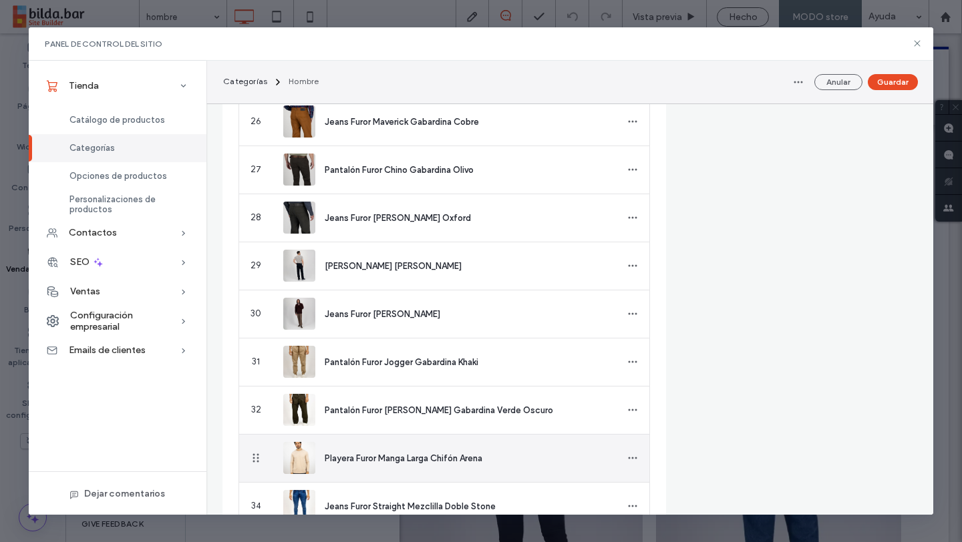
scroll to position [1667, 0]
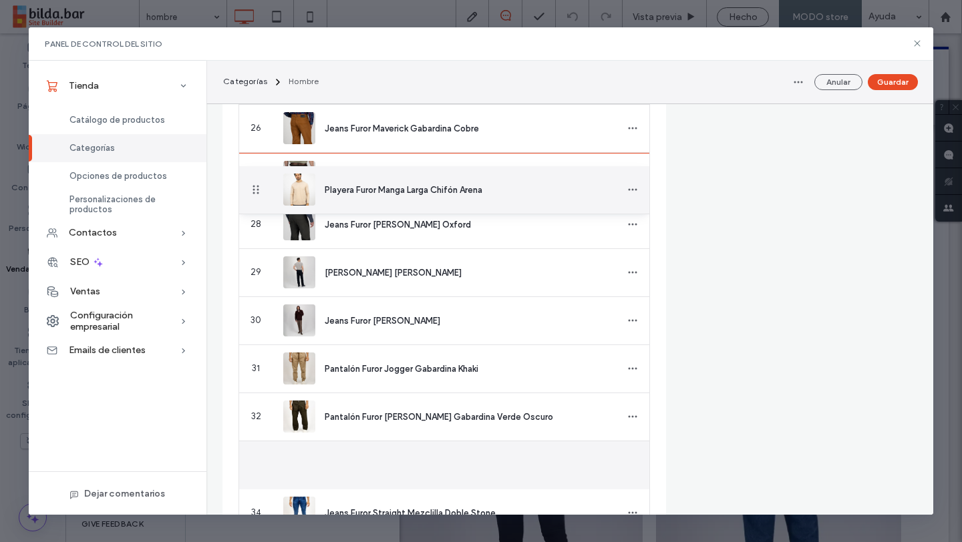
drag, startPoint x: 256, startPoint y: 465, endPoint x: 256, endPoint y: 187, distance: 278.5
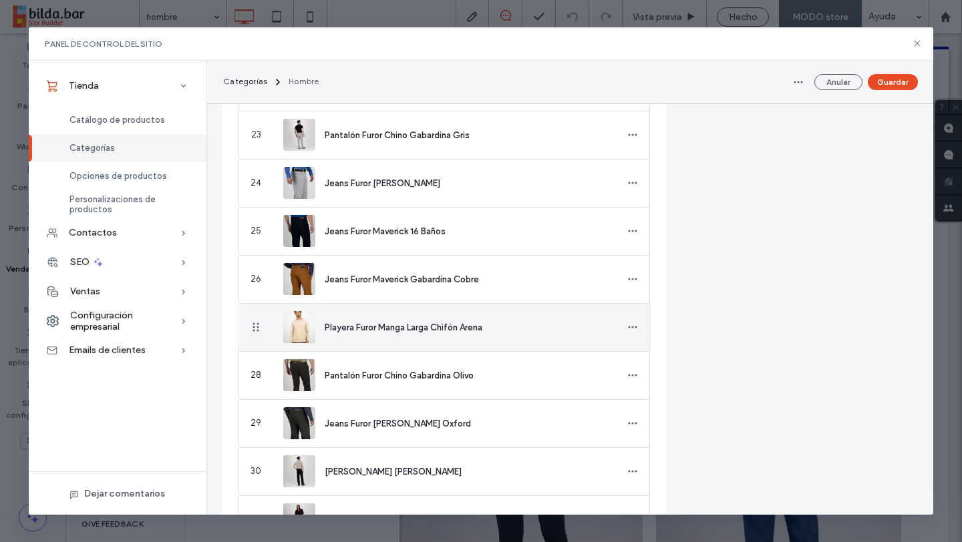
scroll to position [1449, 0]
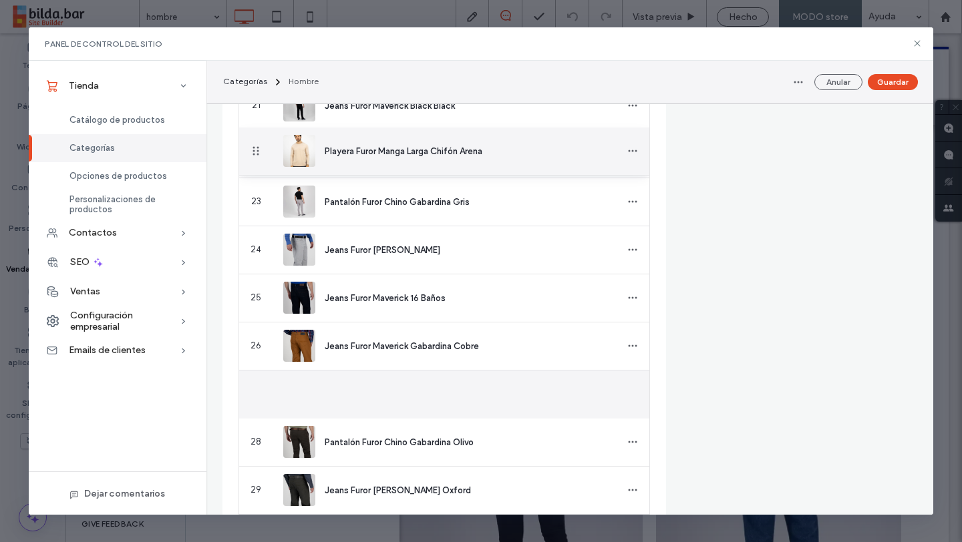
drag, startPoint x: 252, startPoint y: 397, endPoint x: 254, endPoint y: 149, distance: 248.4
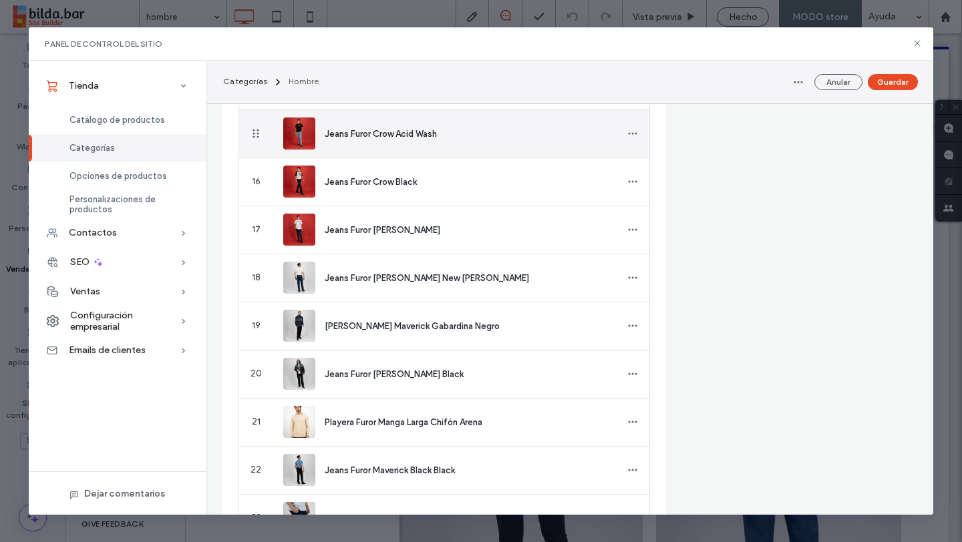
scroll to position [1071, 0]
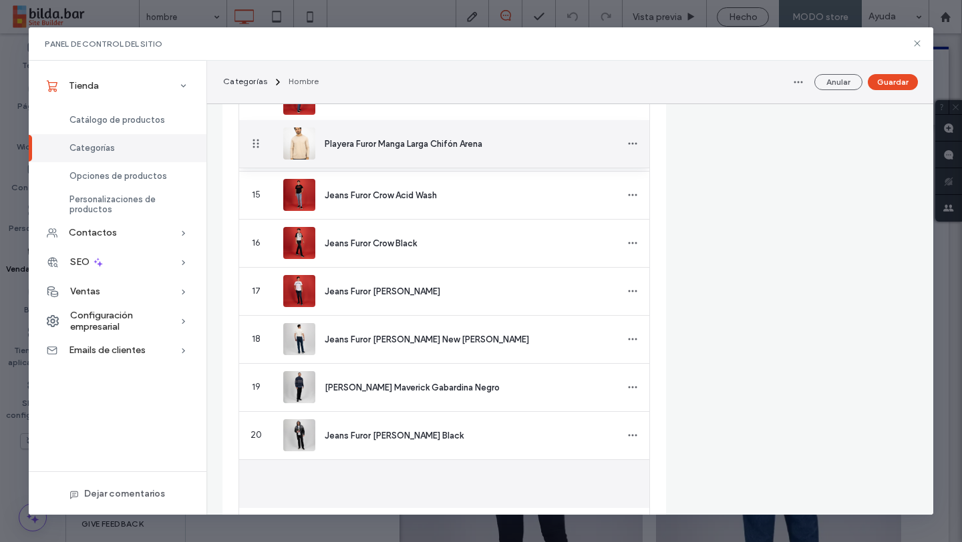
drag, startPoint x: 256, startPoint y: 481, endPoint x: 265, endPoint y: 144, distance: 338.0
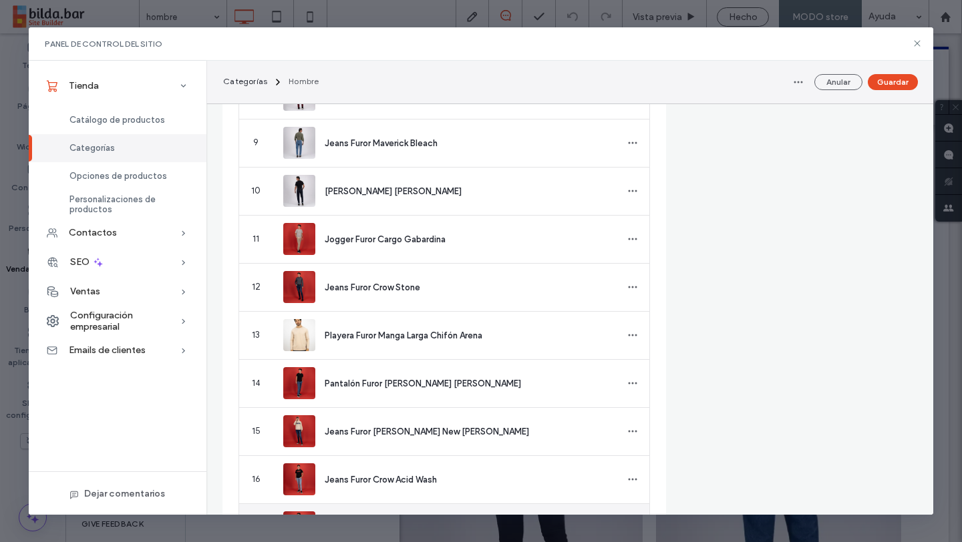
scroll to position [835, 0]
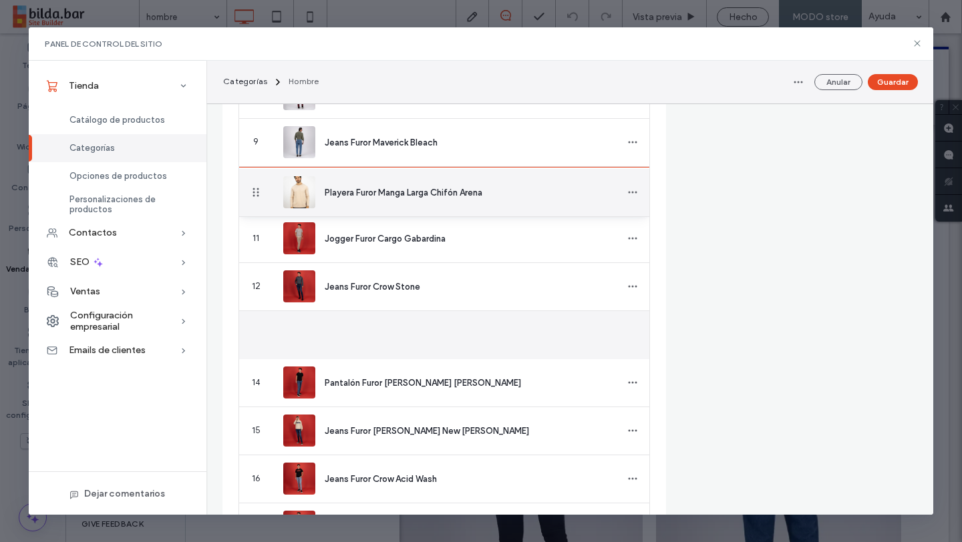
drag, startPoint x: 258, startPoint y: 331, endPoint x: 259, endPoint y: 180, distance: 150.9
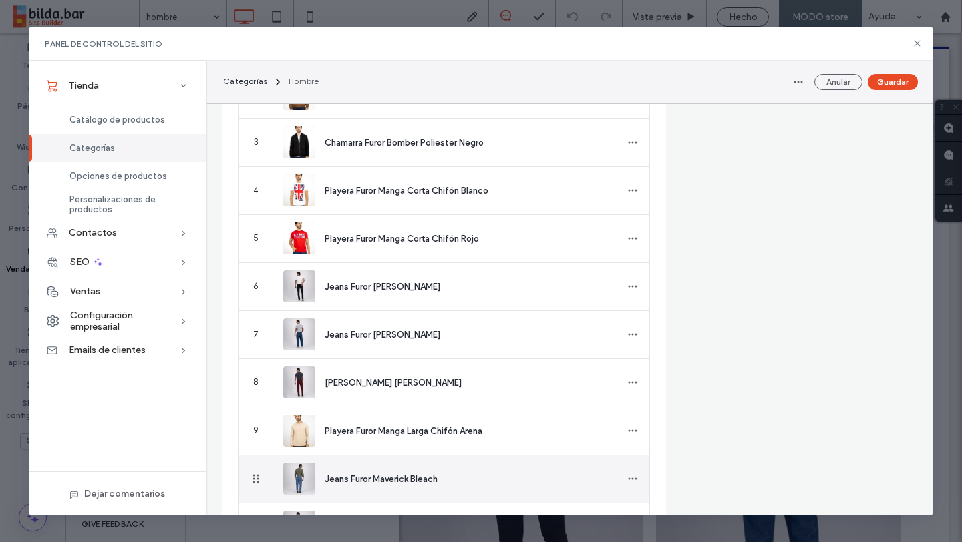
scroll to position [546, 0]
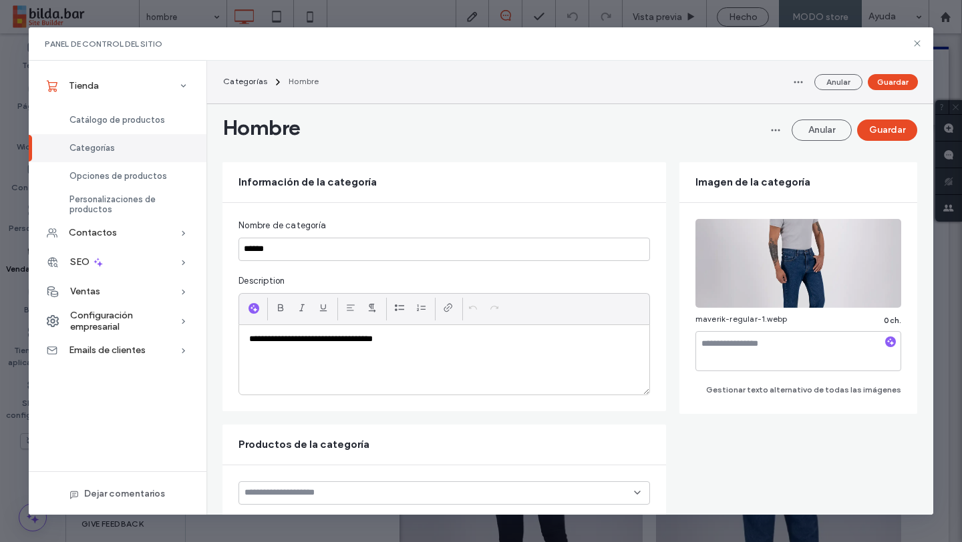
scroll to position [546, 0]
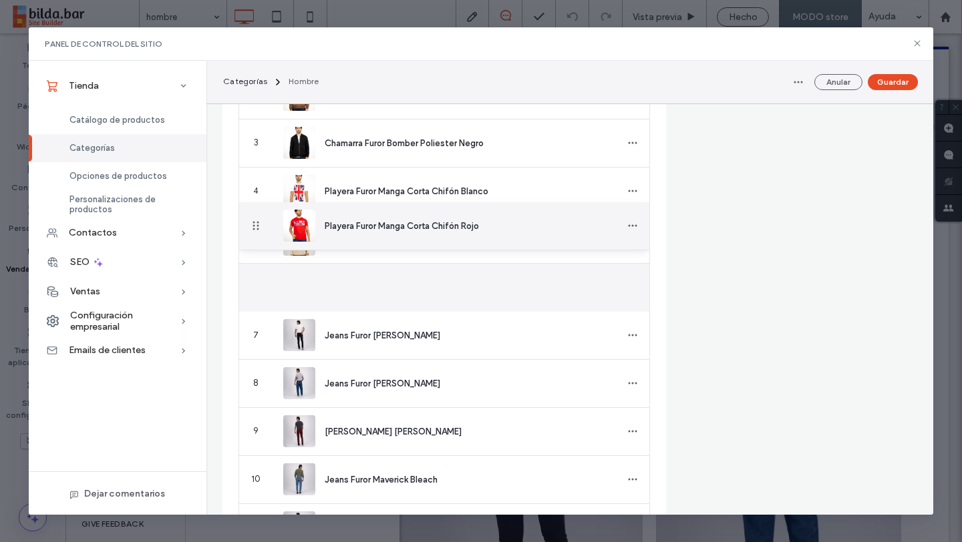
drag, startPoint x: 260, startPoint y: 286, endPoint x: 258, endPoint y: 219, distance: 66.8
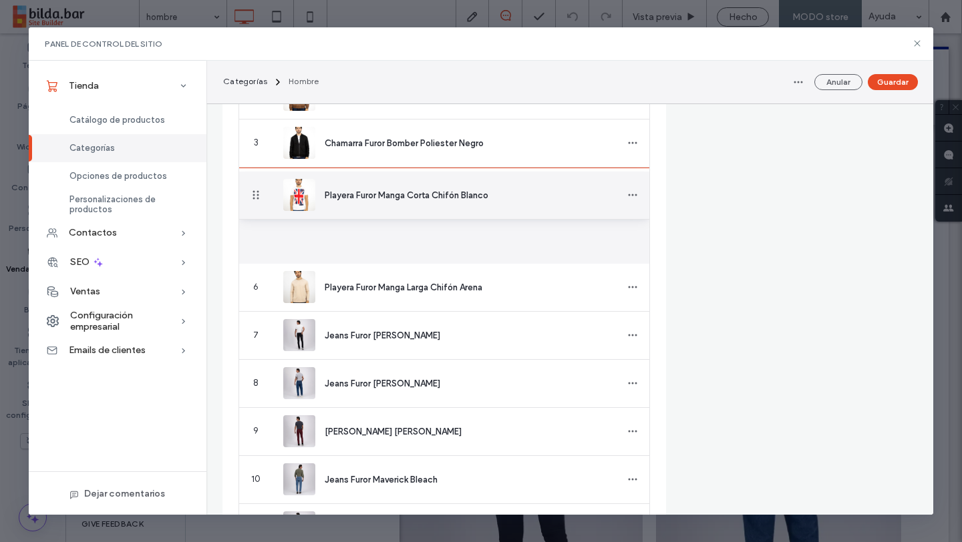
drag, startPoint x: 256, startPoint y: 243, endPoint x: 254, endPoint y: 196, distance: 47.5
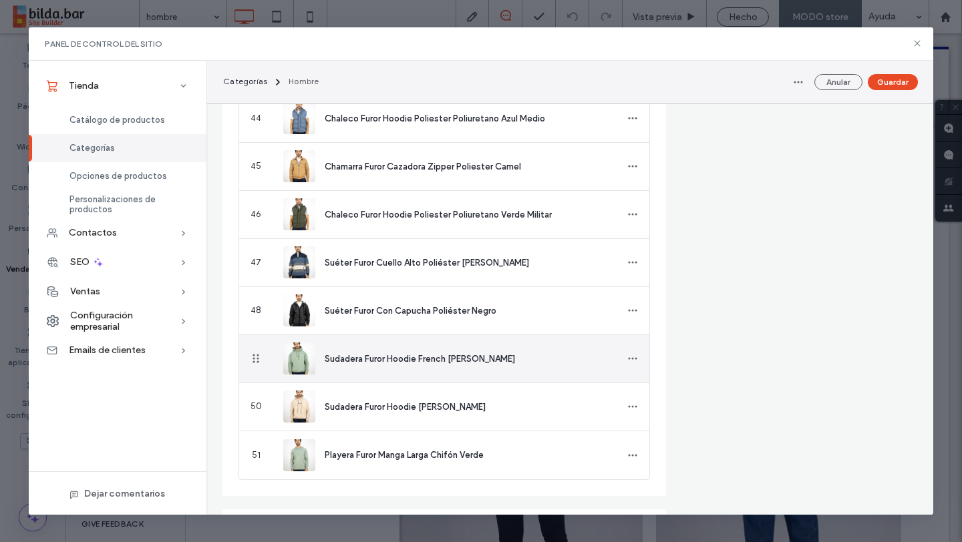
scroll to position [2518, 0]
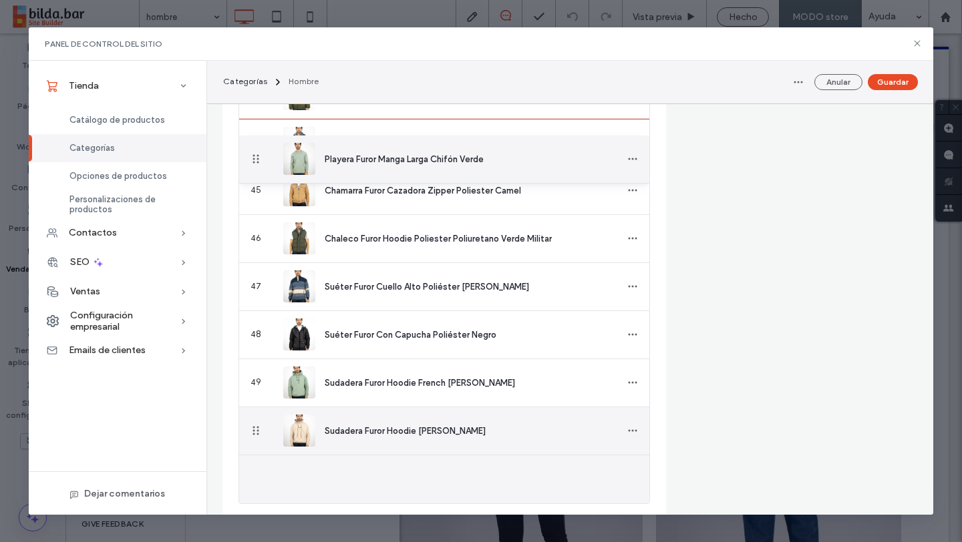
drag, startPoint x: 256, startPoint y: 479, endPoint x: 268, endPoint y: 146, distance: 333.4
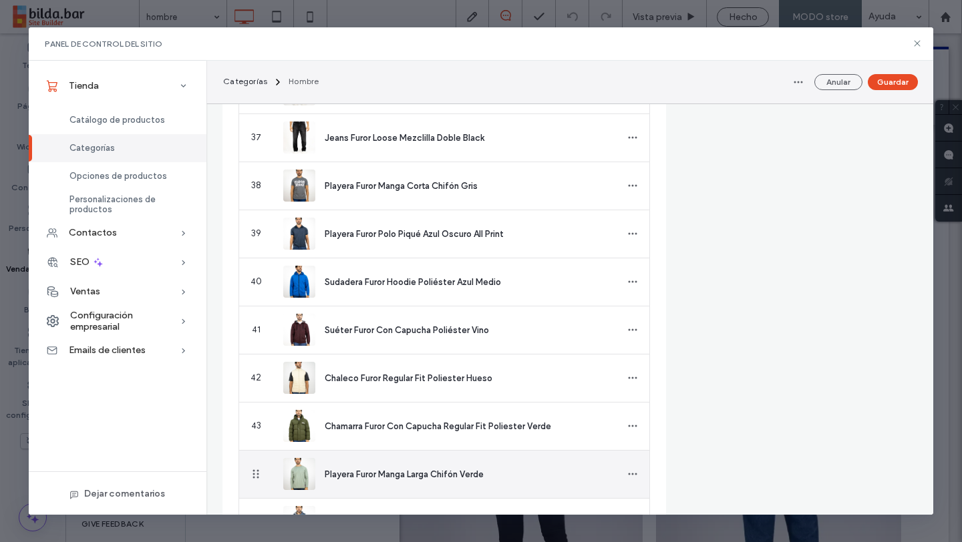
scroll to position [2185, 0]
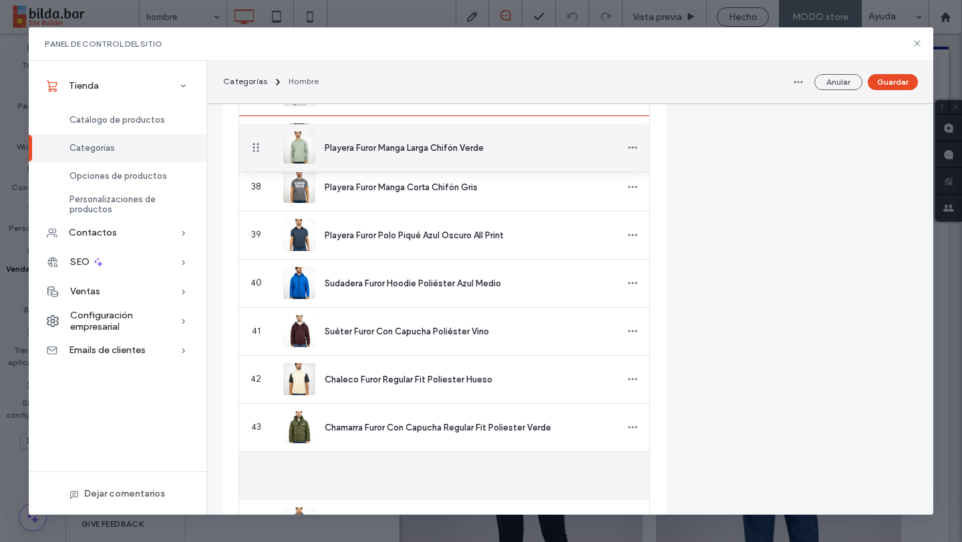
drag, startPoint x: 256, startPoint y: 475, endPoint x: 261, endPoint y: 148, distance: 327.2
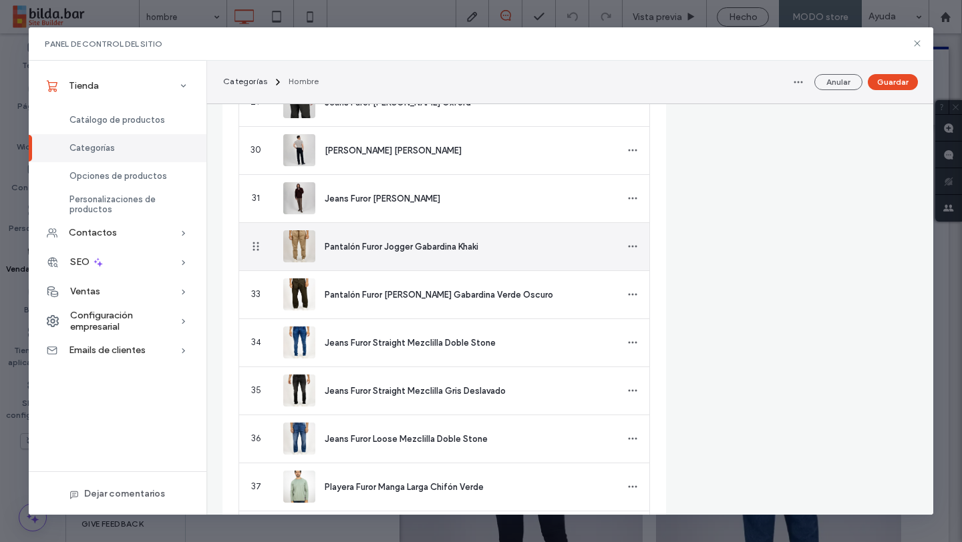
scroll to position [1838, 0]
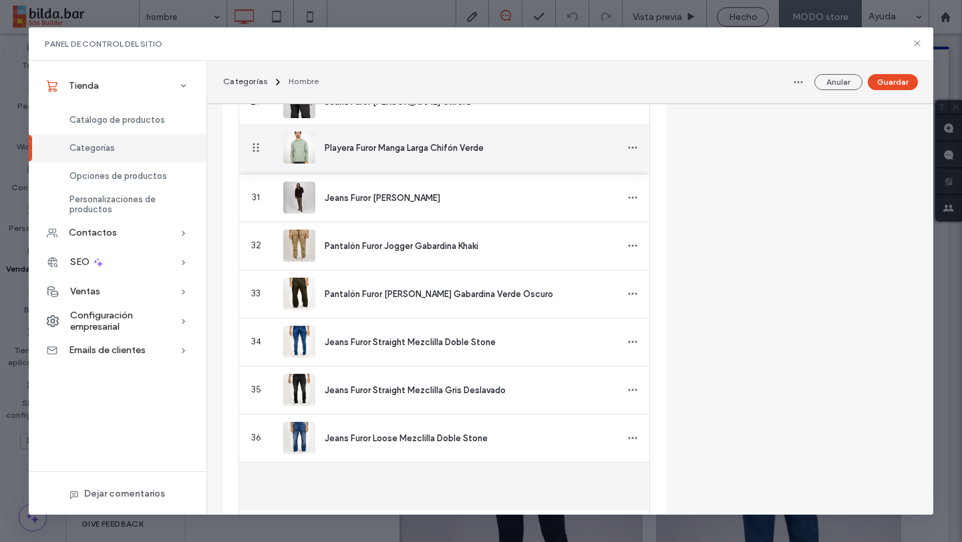
drag, startPoint x: 255, startPoint y: 487, endPoint x: 259, endPoint y: 150, distance: 337.9
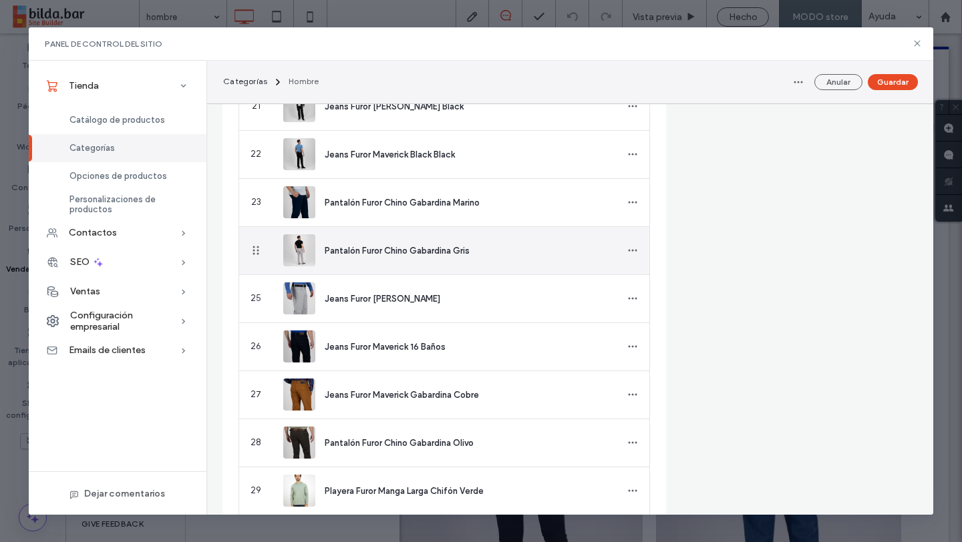
scroll to position [1436, 0]
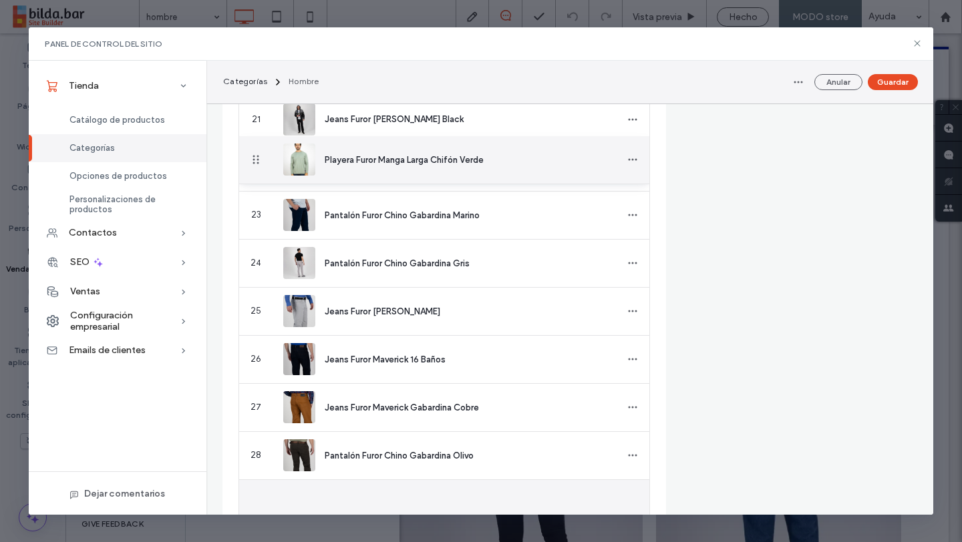
drag, startPoint x: 255, startPoint y: 502, endPoint x: 258, endPoint y: 160, distance: 341.9
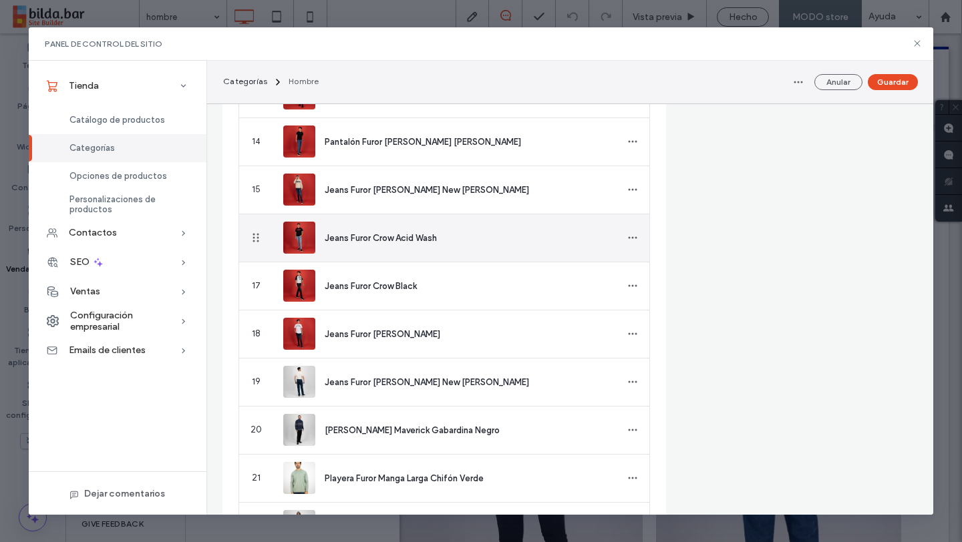
scroll to position [1058, 0]
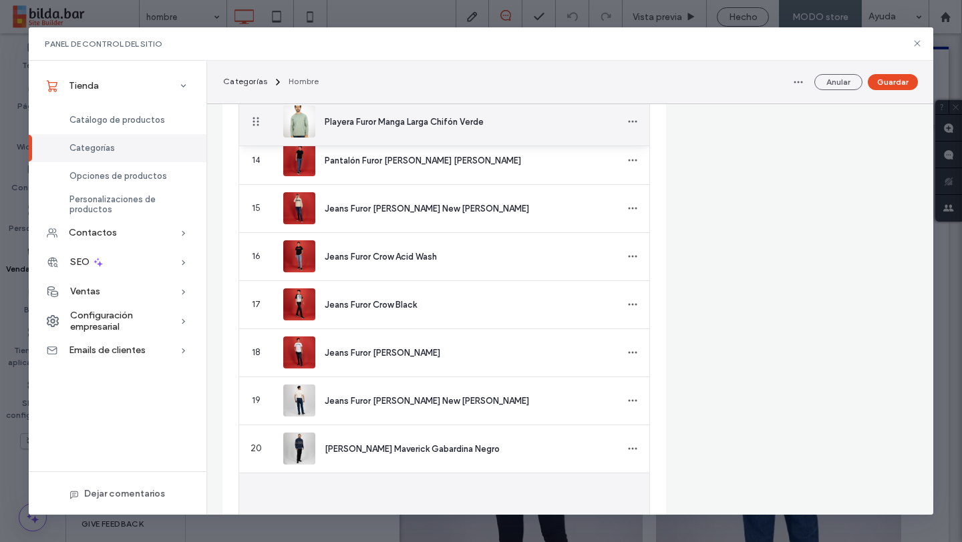
drag, startPoint x: 257, startPoint y: 494, endPoint x: 280, endPoint y: 122, distance: 372.6
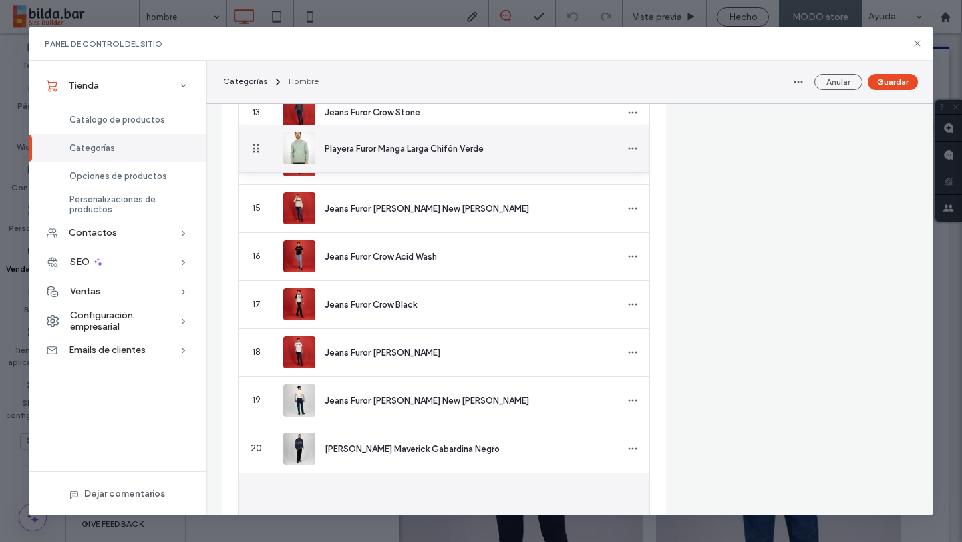
drag, startPoint x: 258, startPoint y: 490, endPoint x: 263, endPoint y: 149, distance: 341.3
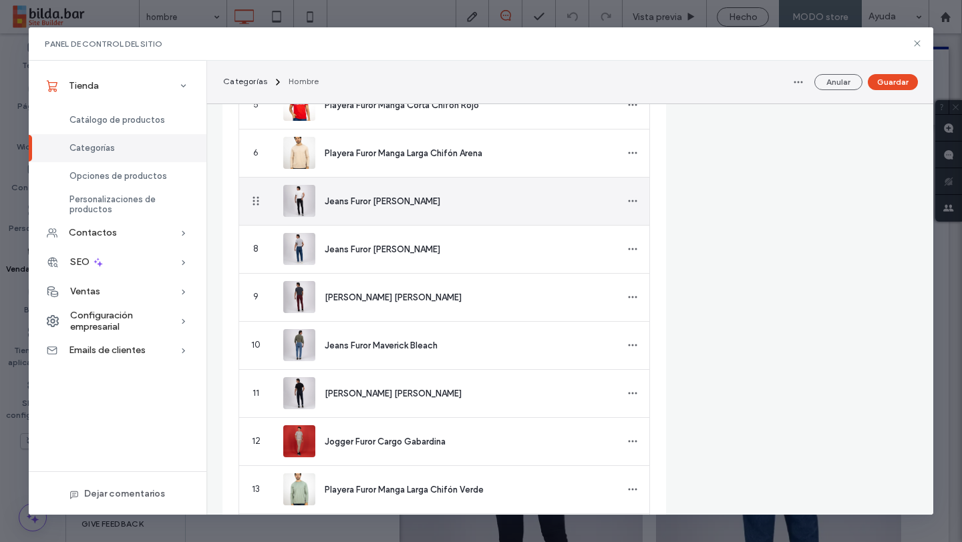
scroll to position [677, 0]
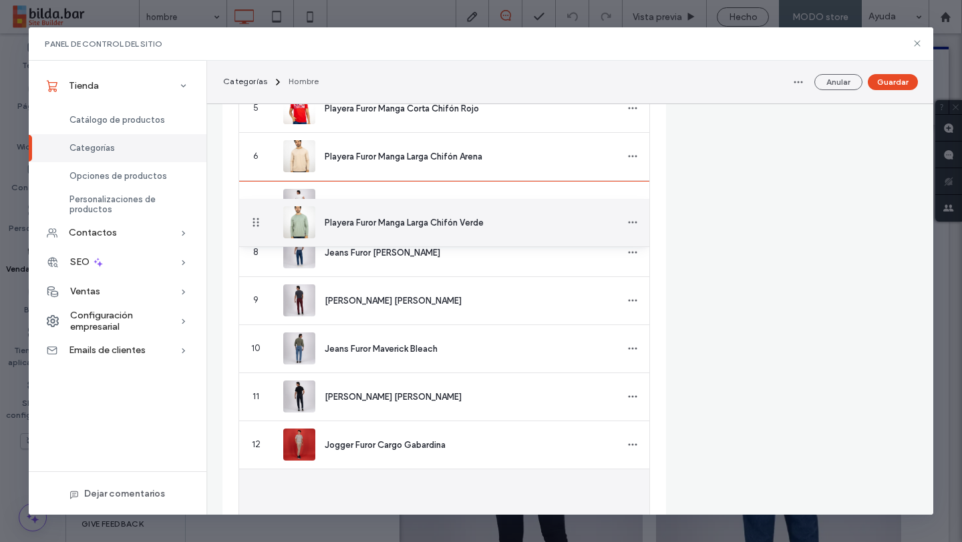
drag, startPoint x: 256, startPoint y: 489, endPoint x: 250, endPoint y: 223, distance: 266.5
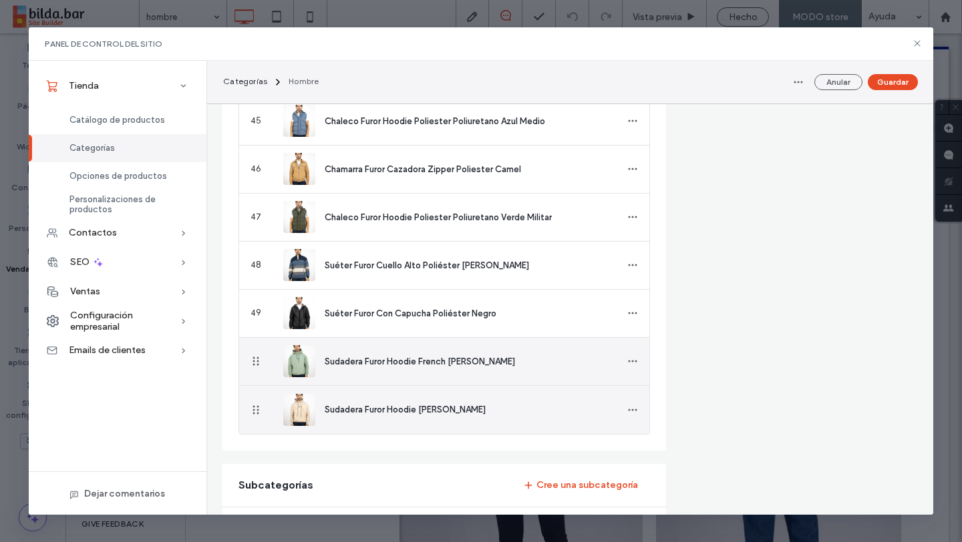
scroll to position [2640, 0]
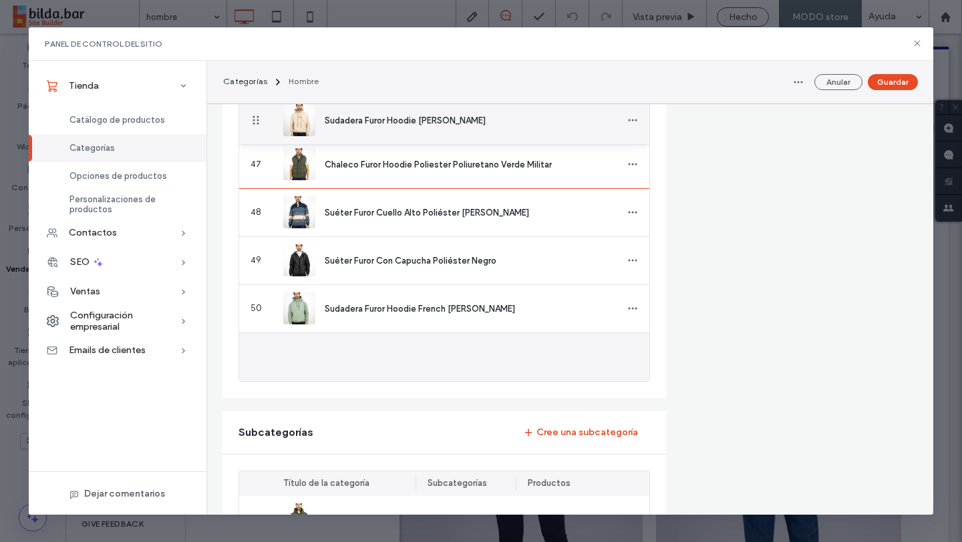
drag, startPoint x: 255, startPoint y: 353, endPoint x: 257, endPoint y: 121, distance: 232.4
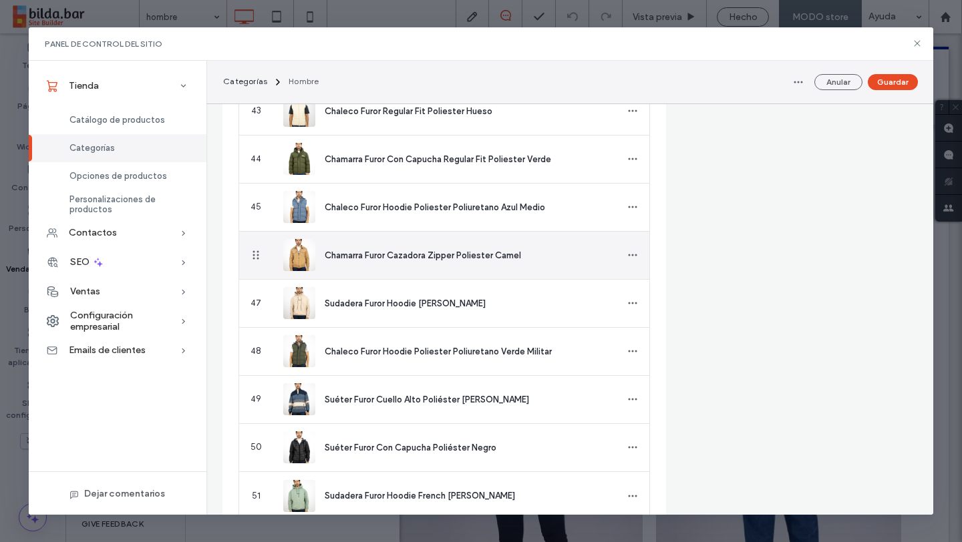
scroll to position [2487, 0]
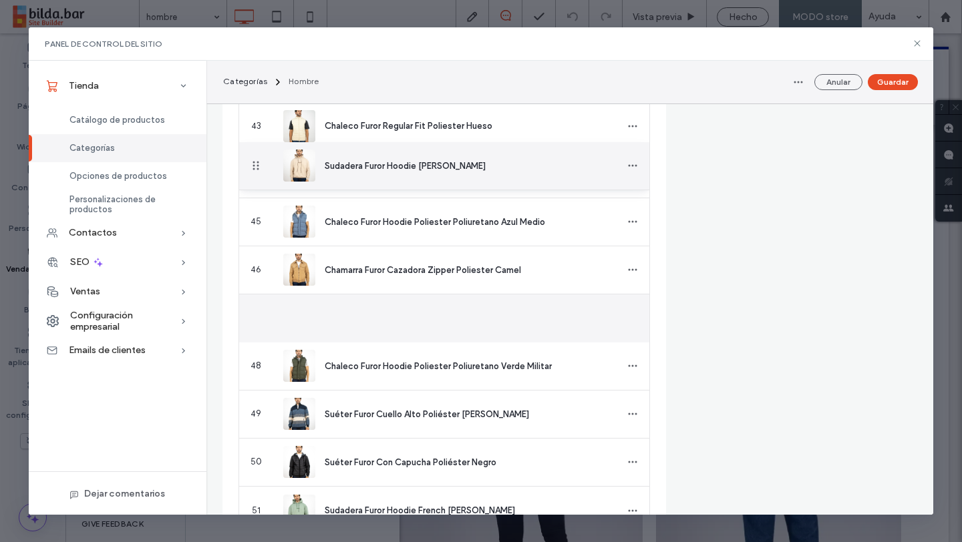
drag, startPoint x: 252, startPoint y: 315, endPoint x: 245, endPoint y: 170, distance: 144.4
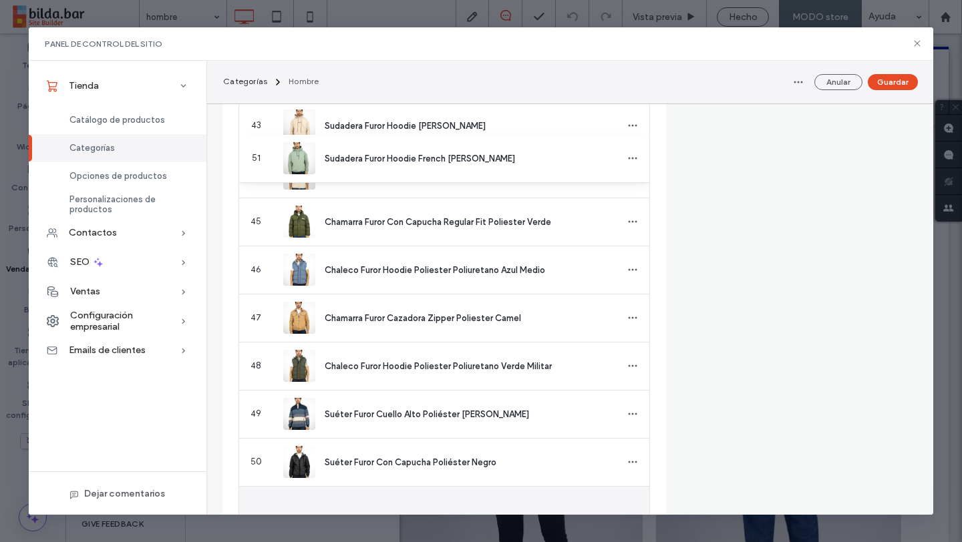
drag, startPoint x: 255, startPoint y: 506, endPoint x: 236, endPoint y: 159, distance: 347.7
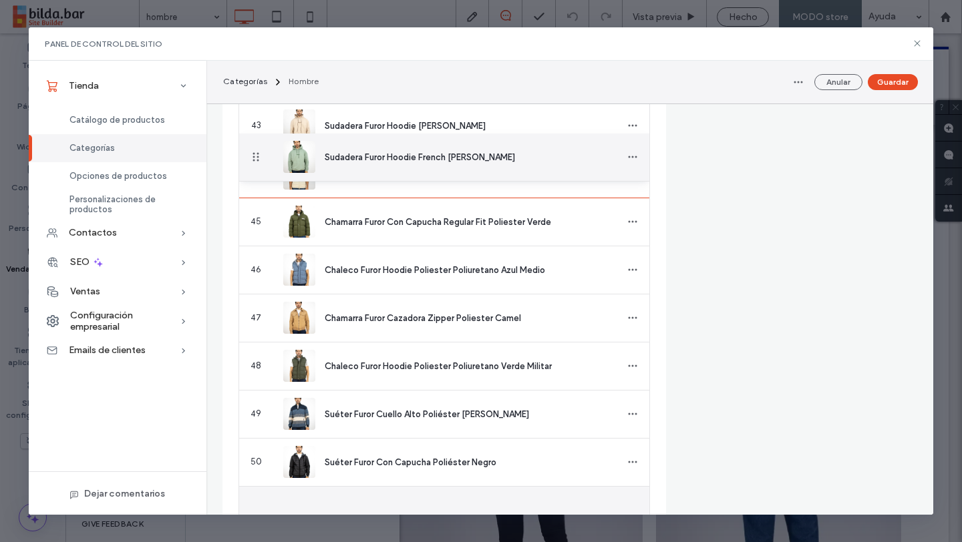
drag, startPoint x: 256, startPoint y: 509, endPoint x: 267, endPoint y: 159, distance: 350.1
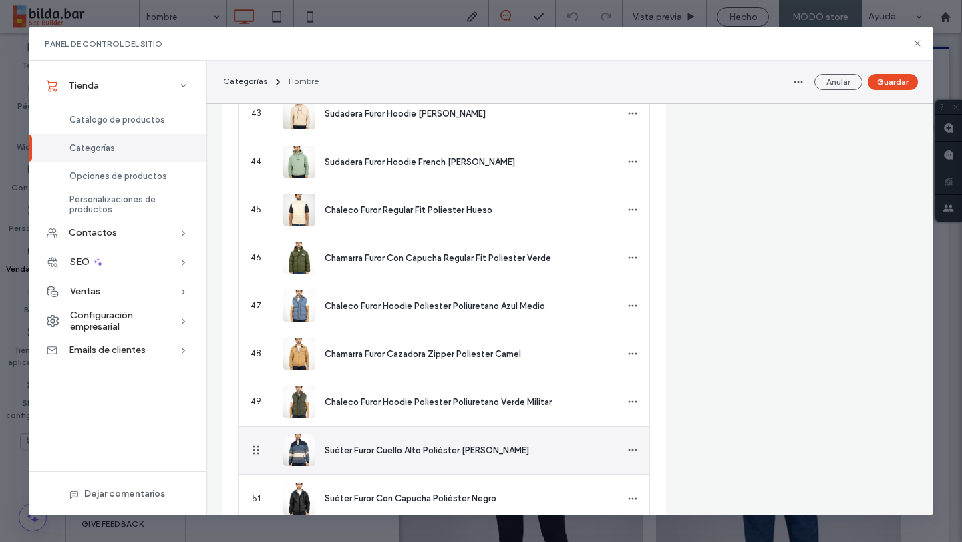
scroll to position [2502, 0]
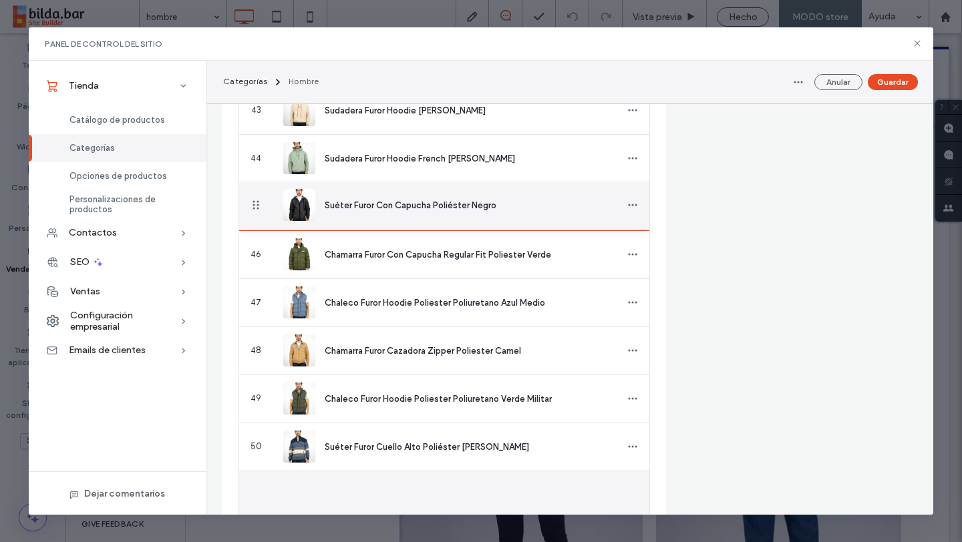
drag, startPoint x: 258, startPoint y: 492, endPoint x: 260, endPoint y: 206, distance: 286.5
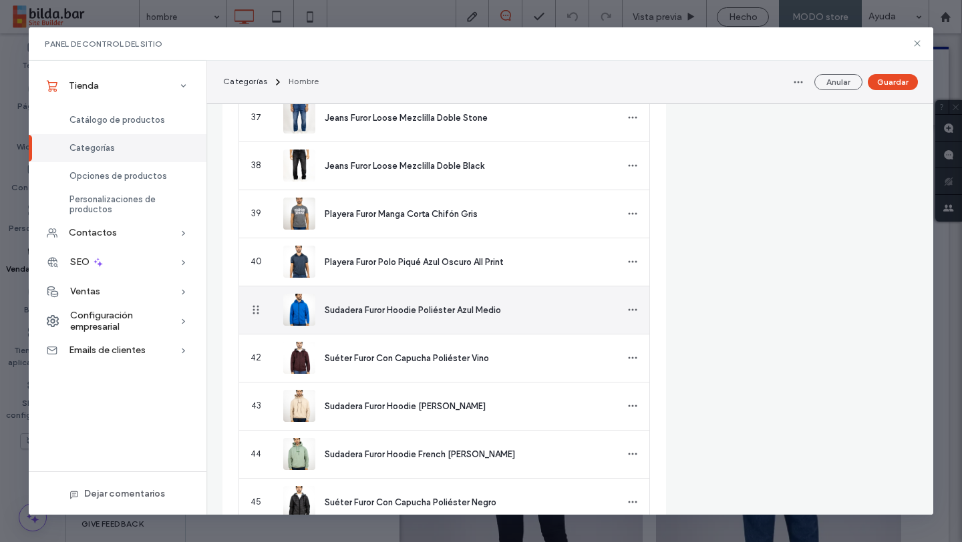
scroll to position [2201, 0]
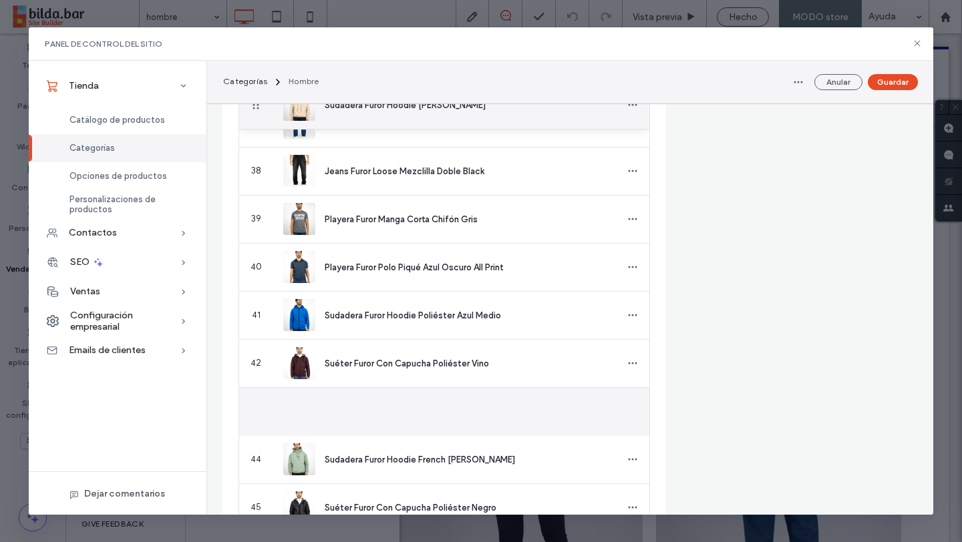
drag, startPoint x: 254, startPoint y: 416, endPoint x: 254, endPoint y: 106, distance: 310.5
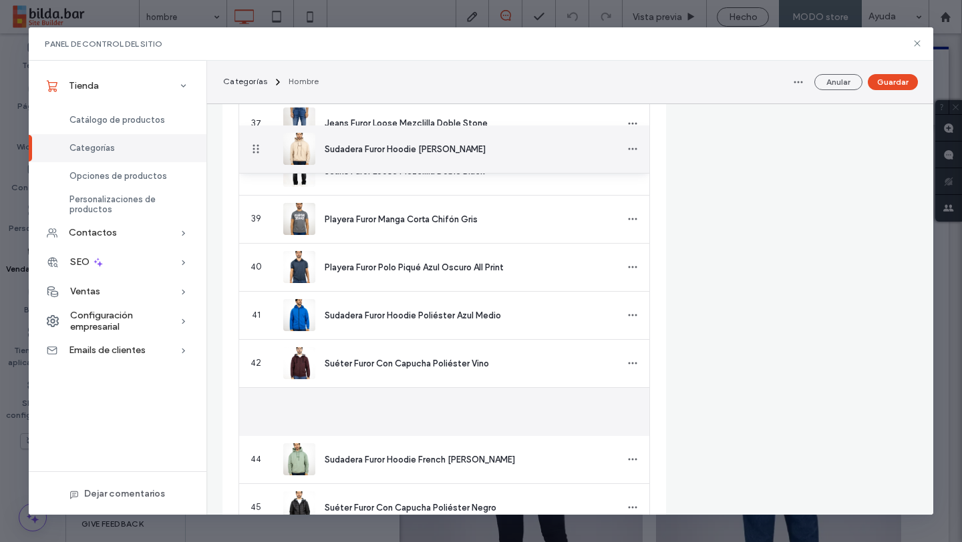
drag, startPoint x: 251, startPoint y: 415, endPoint x: 248, endPoint y: 150, distance: 265.1
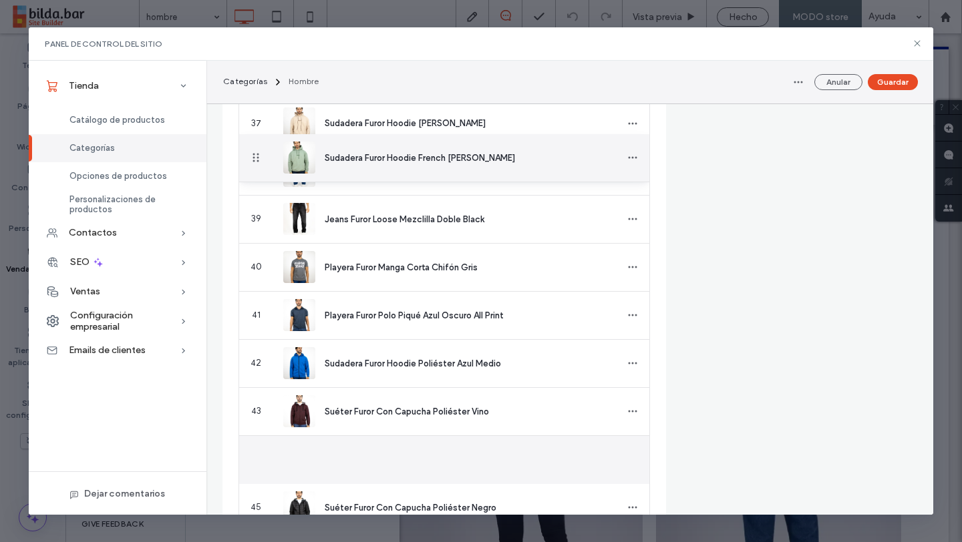
drag, startPoint x: 259, startPoint y: 455, endPoint x: 264, endPoint y: 158, distance: 296.5
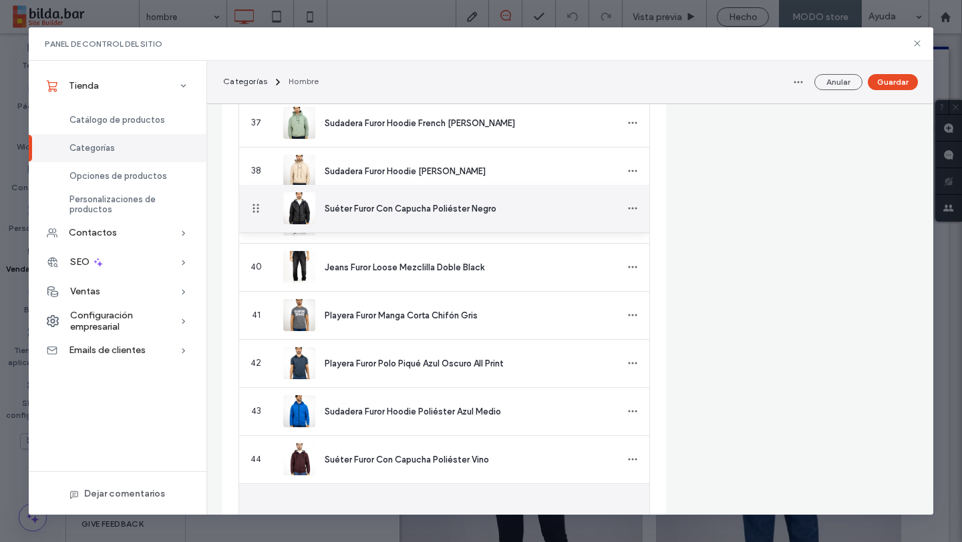
drag, startPoint x: 256, startPoint y: 502, endPoint x: 260, endPoint y: 209, distance: 293.2
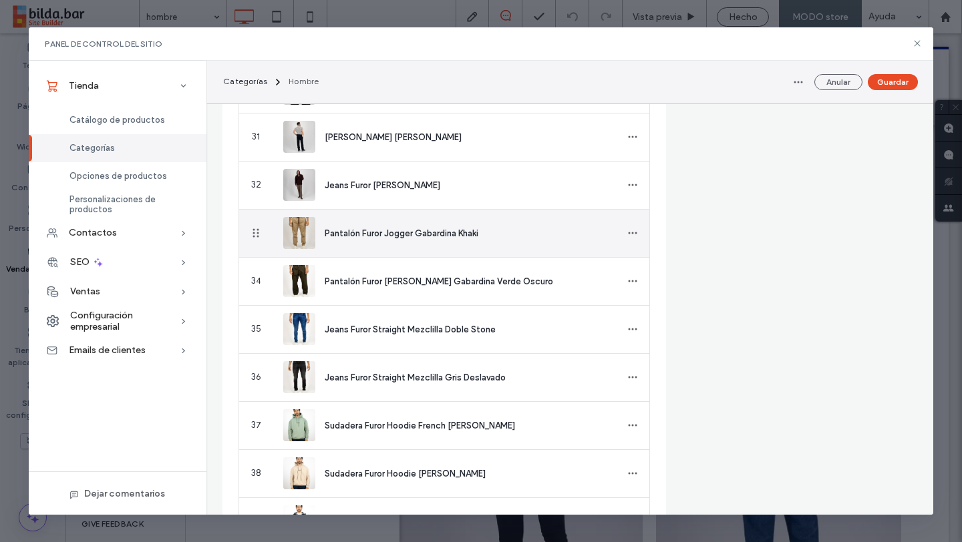
scroll to position [1898, 0]
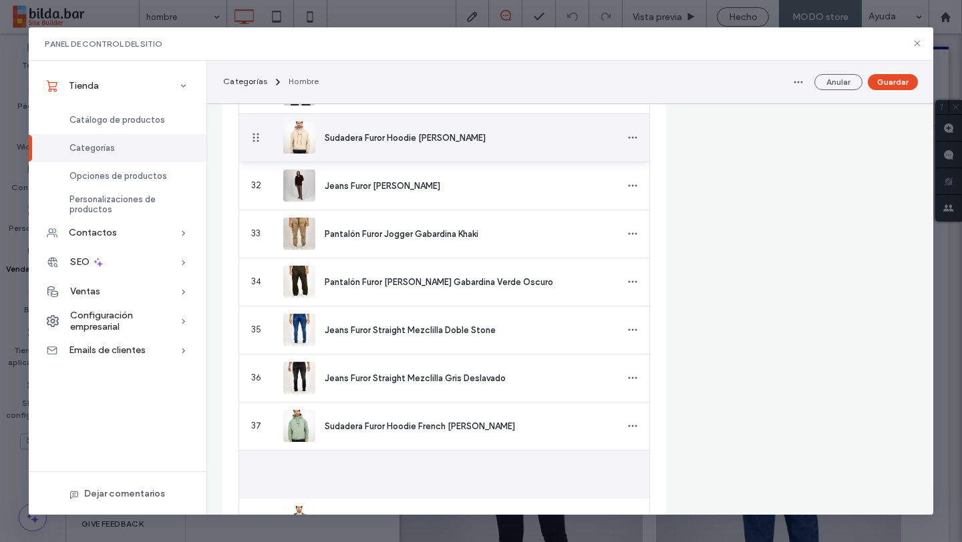
drag, startPoint x: 254, startPoint y: 473, endPoint x: 258, endPoint y: 139, distance: 334.6
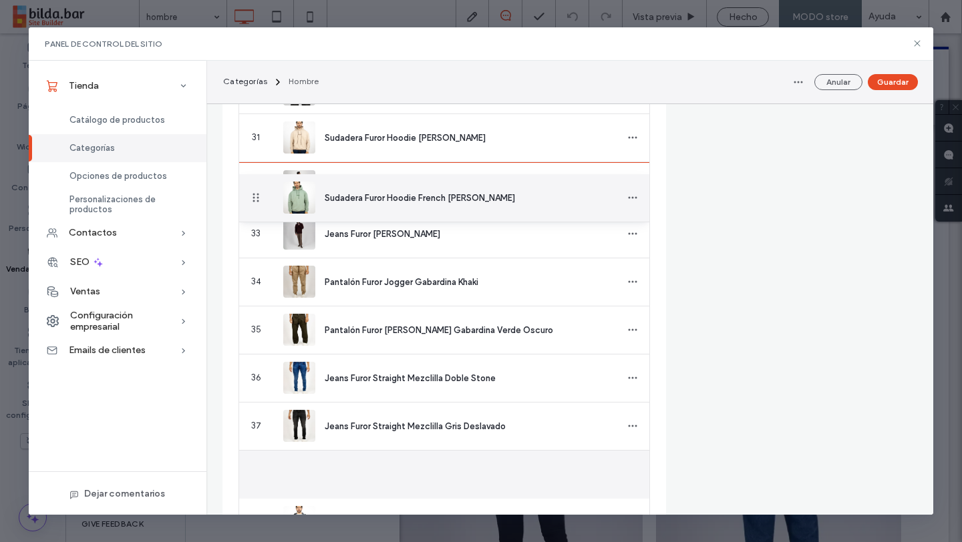
drag, startPoint x: 252, startPoint y: 476, endPoint x: 262, endPoint y: 198, distance: 277.9
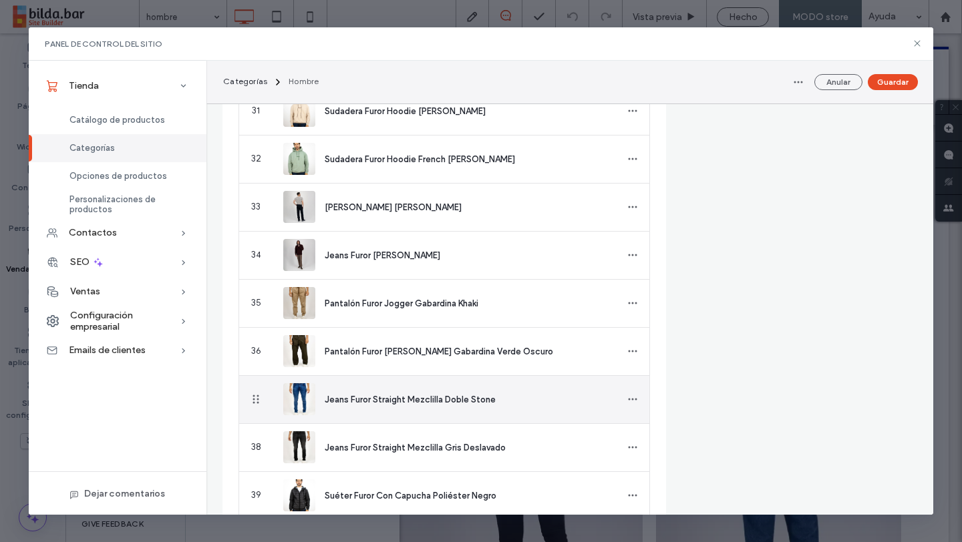
scroll to position [1925, 0]
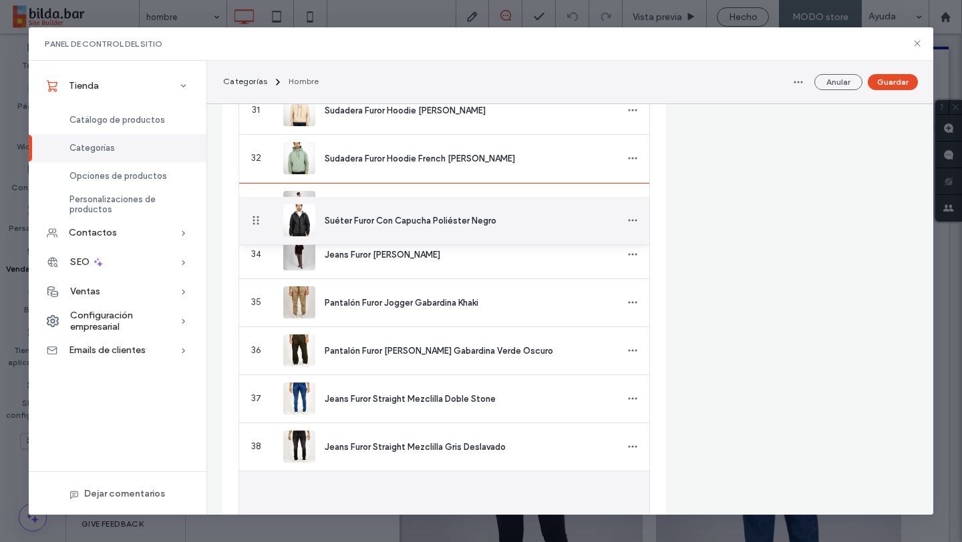
drag, startPoint x: 255, startPoint y: 494, endPoint x: 262, endPoint y: 221, distance: 273.2
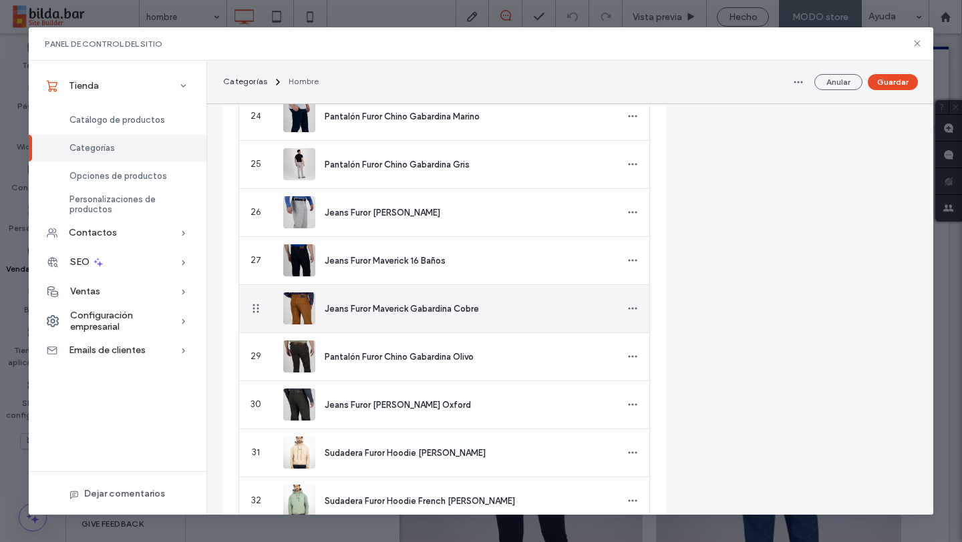
scroll to position [1584, 0]
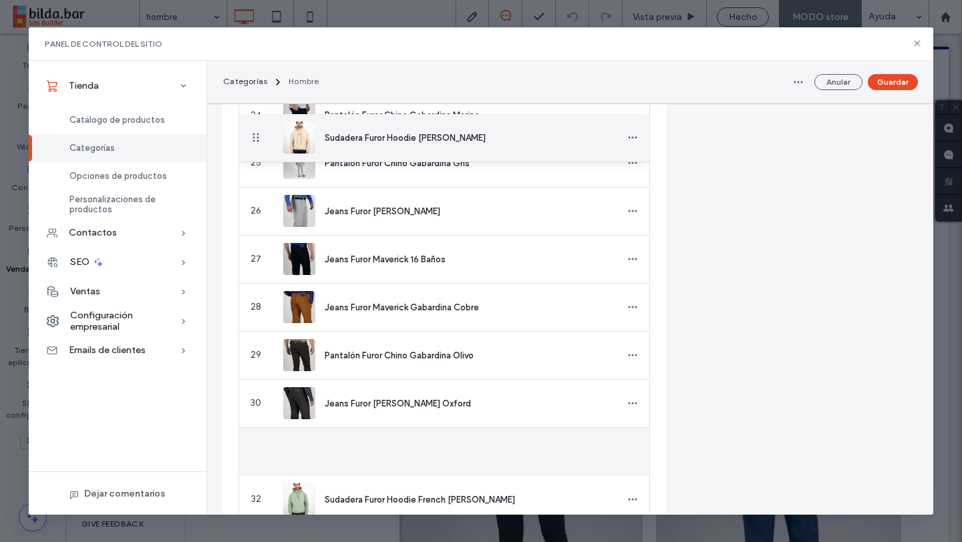
drag, startPoint x: 256, startPoint y: 446, endPoint x: 250, endPoint y: 140, distance: 306.5
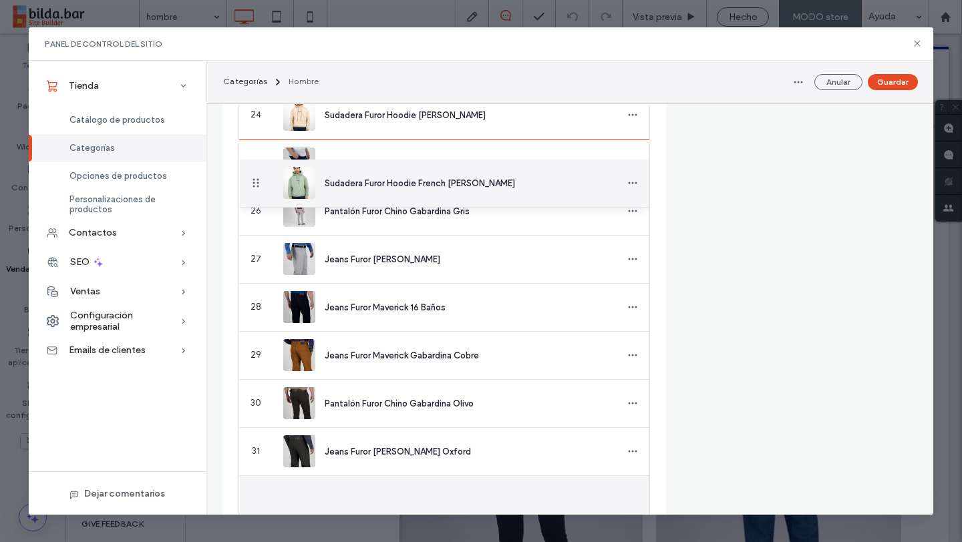
drag, startPoint x: 252, startPoint y: 497, endPoint x: 307, endPoint y: 262, distance: 242.0
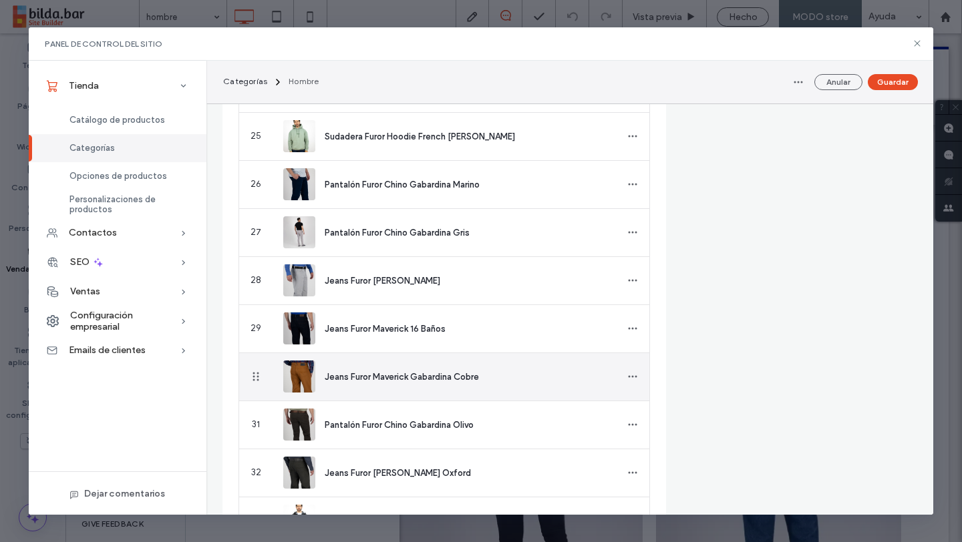
scroll to position [1617, 0]
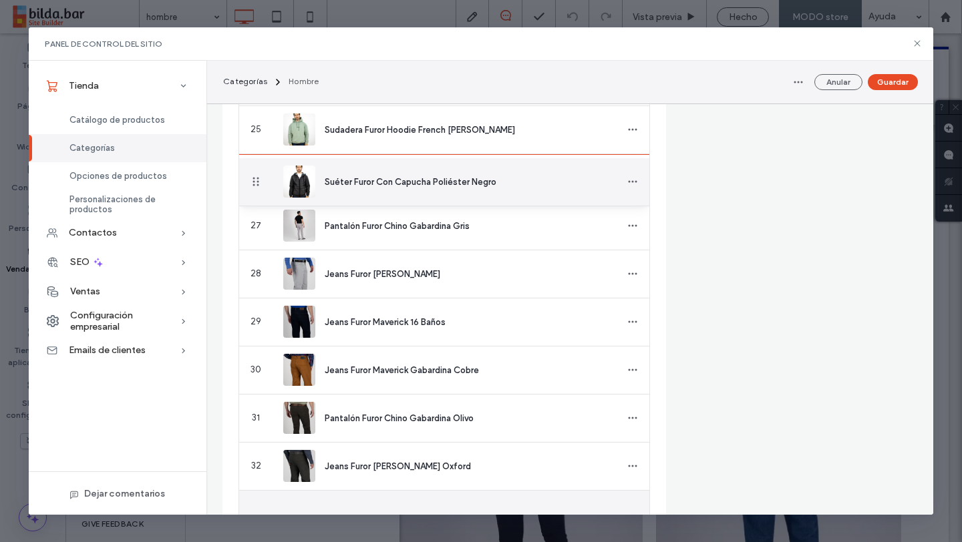
drag, startPoint x: 252, startPoint y: 508, endPoint x: 258, endPoint y: 182, distance: 325.9
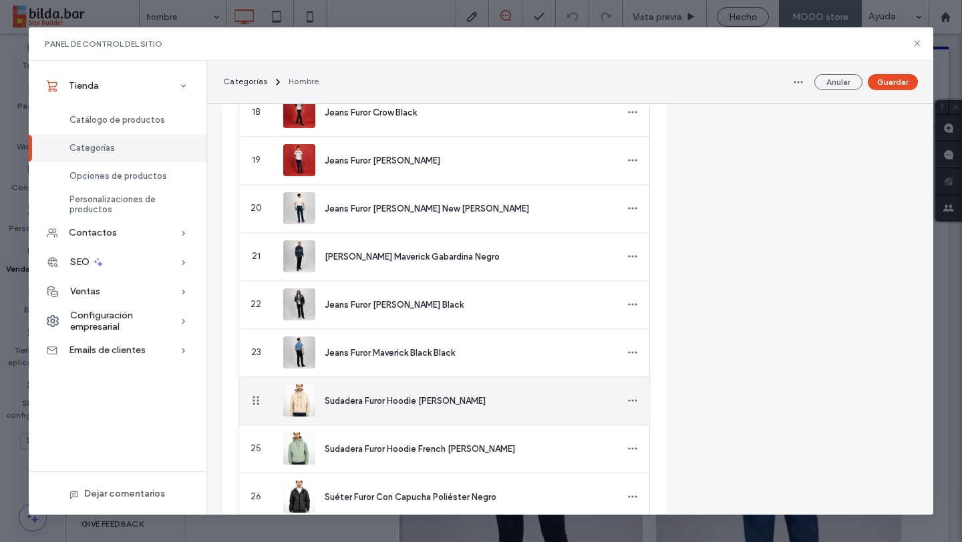
scroll to position [1297, 0]
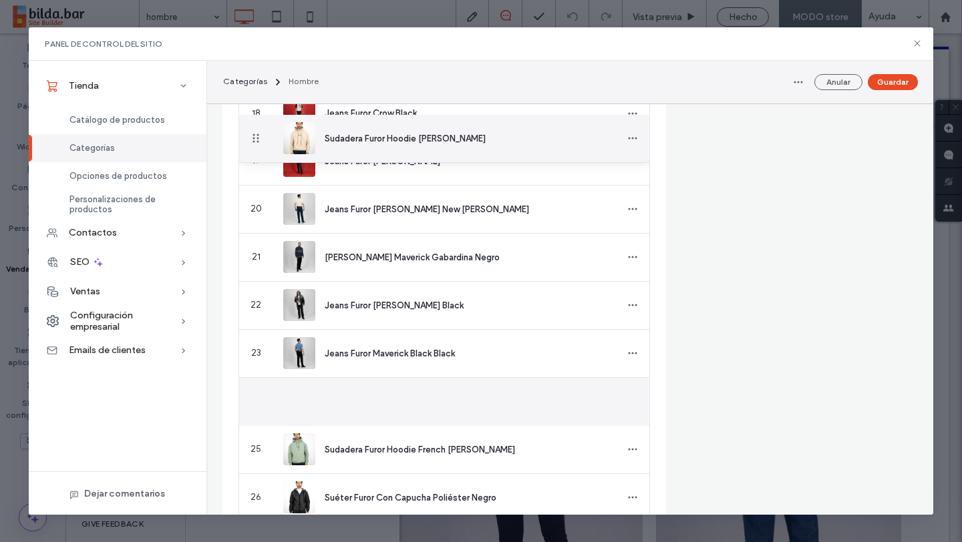
drag, startPoint x: 253, startPoint y: 407, endPoint x: 252, endPoint y: 139, distance: 268.4
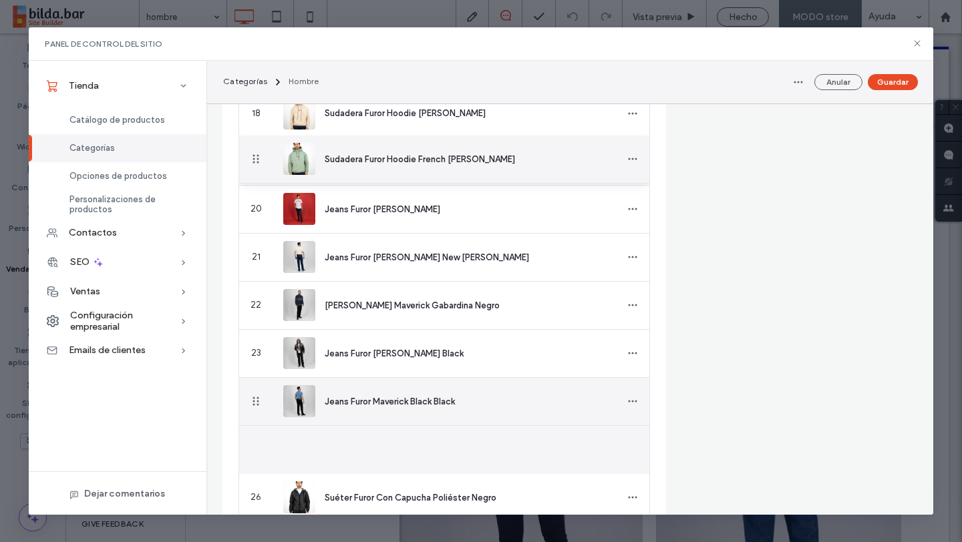
drag, startPoint x: 255, startPoint y: 453, endPoint x: 248, endPoint y: 160, distance: 293.2
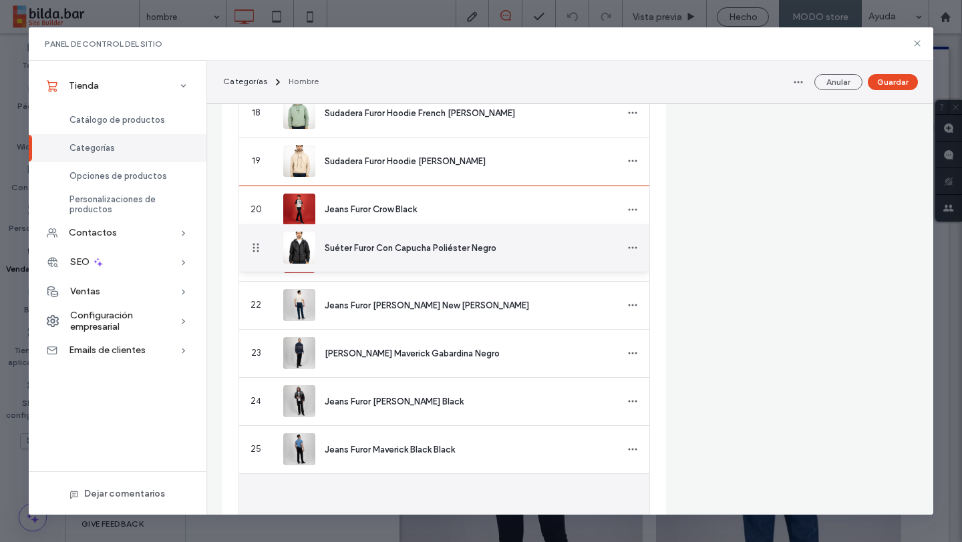
drag, startPoint x: 258, startPoint y: 496, endPoint x: 266, endPoint y: 248, distance: 247.9
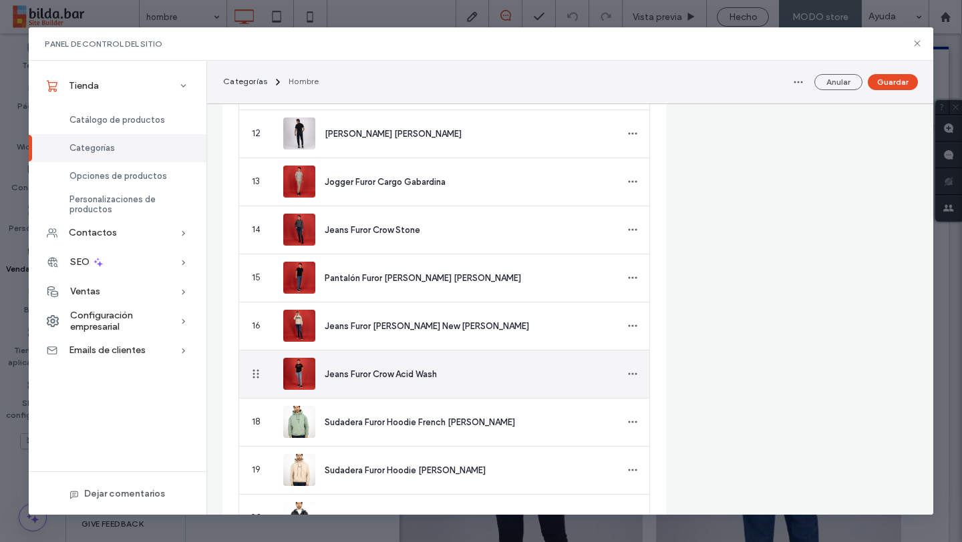
scroll to position [985, 0]
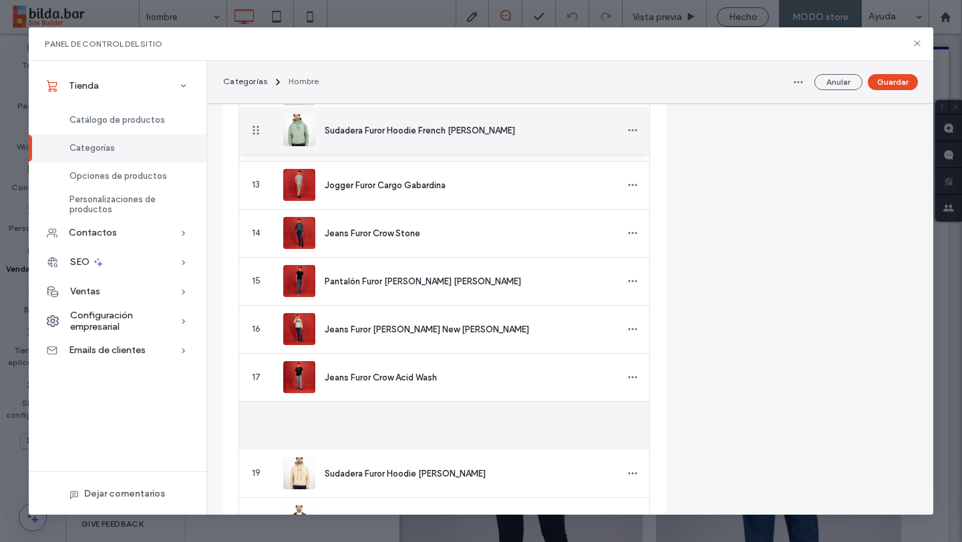
drag, startPoint x: 258, startPoint y: 425, endPoint x: 260, endPoint y: 145, distance: 279.8
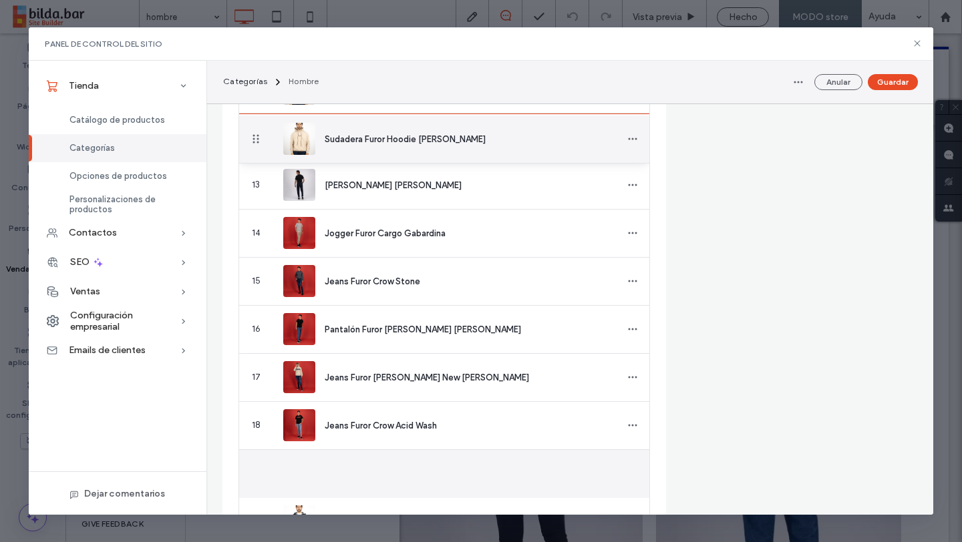
drag, startPoint x: 255, startPoint y: 466, endPoint x: 260, endPoint y: 146, distance: 320.6
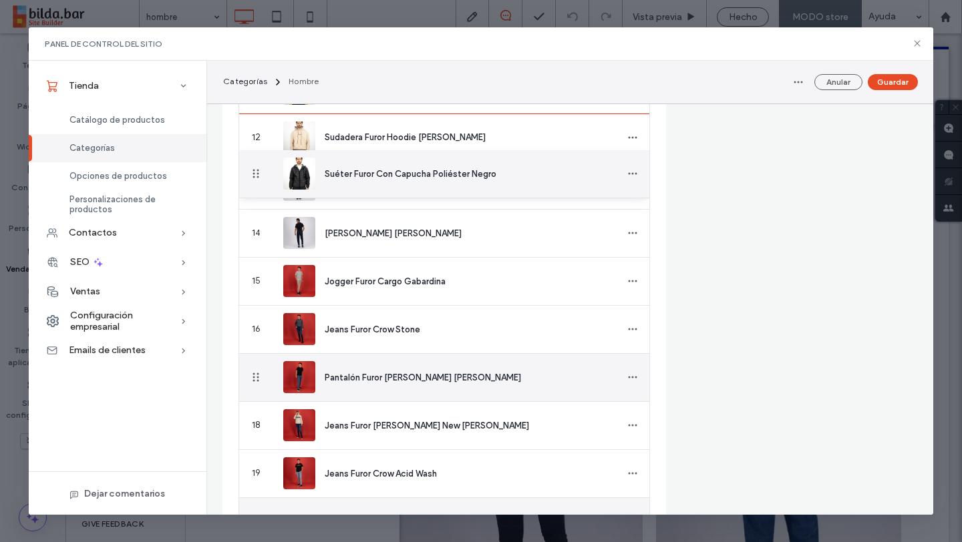
drag, startPoint x: 254, startPoint y: 506, endPoint x: 251, endPoint y: 174, distance: 331.9
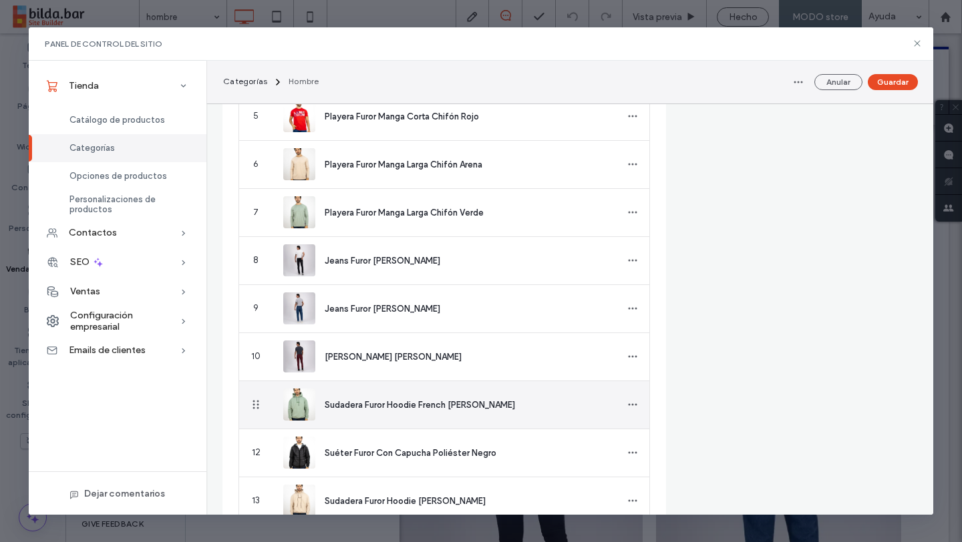
scroll to position [668, 0]
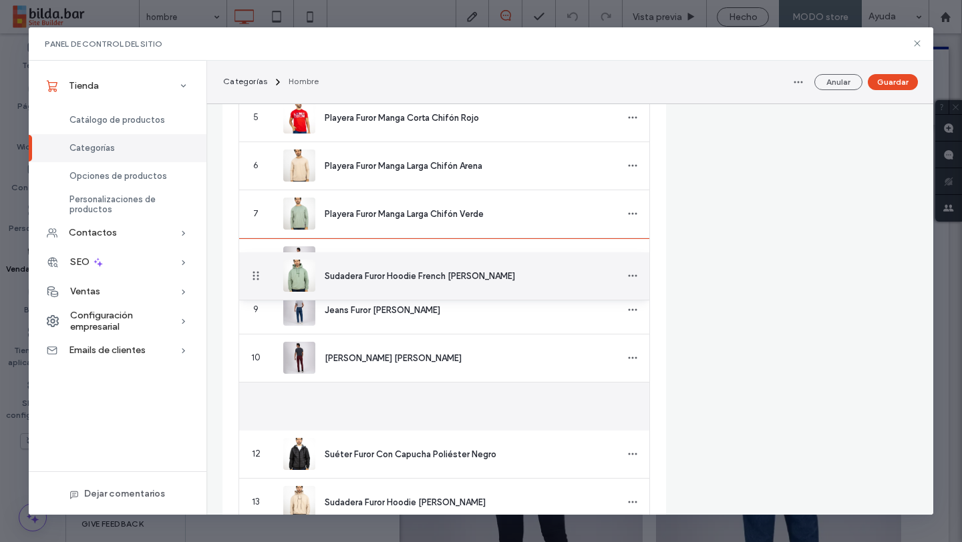
drag, startPoint x: 254, startPoint y: 409, endPoint x: 284, endPoint y: 335, distance: 80.6
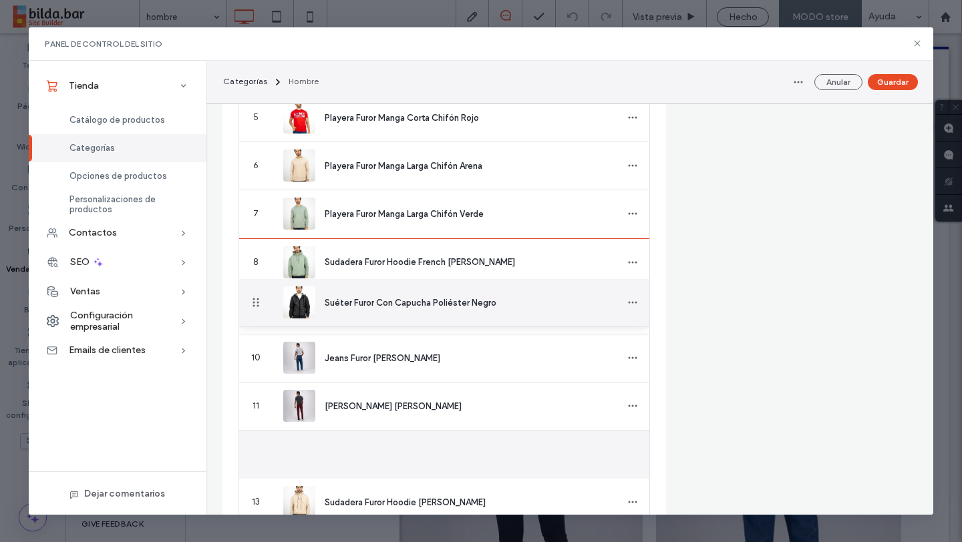
drag, startPoint x: 258, startPoint y: 454, endPoint x: 264, endPoint y: 303, distance: 151.0
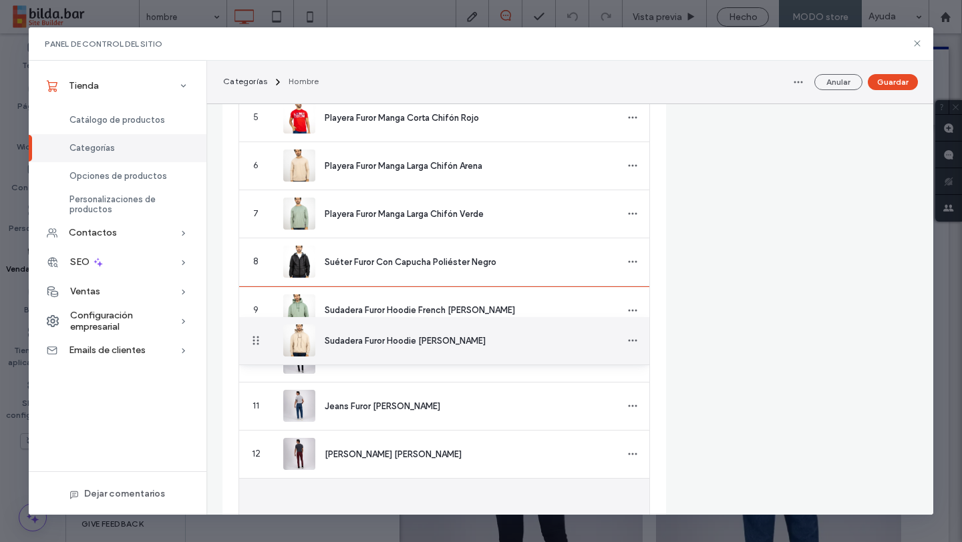
drag, startPoint x: 256, startPoint y: 500, endPoint x: 282, endPoint y: 341, distance: 160.9
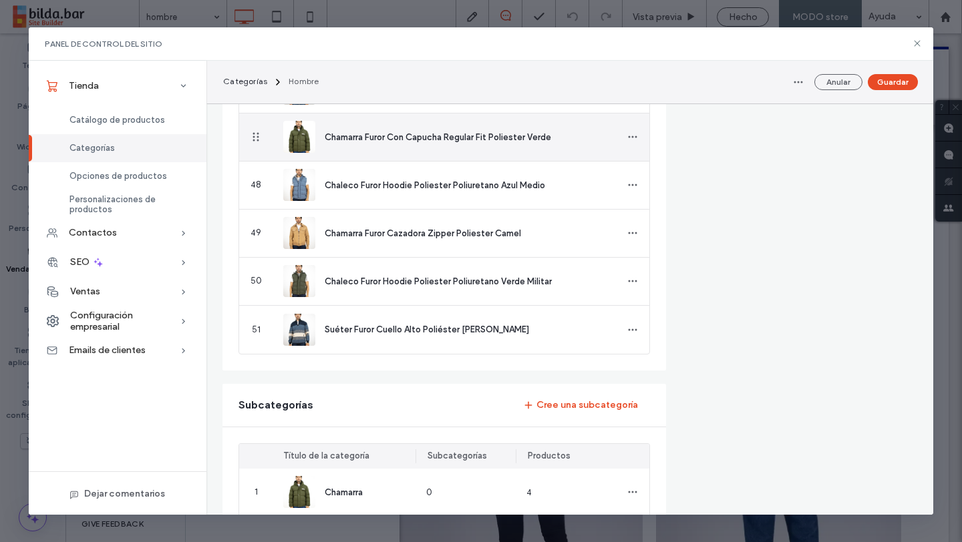
scroll to position [2668, 0]
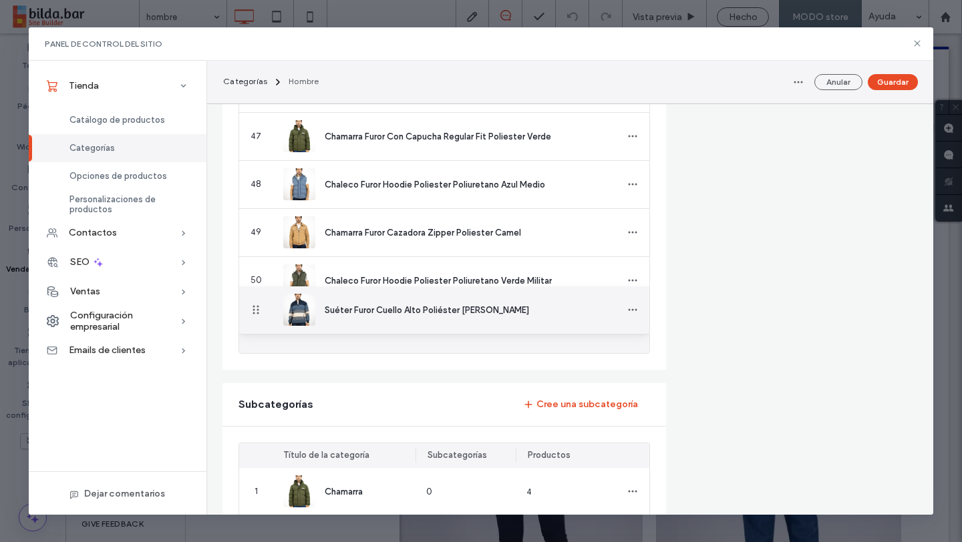
drag, startPoint x: 257, startPoint y: 327, endPoint x: 286, endPoint y: 311, distance: 32.9
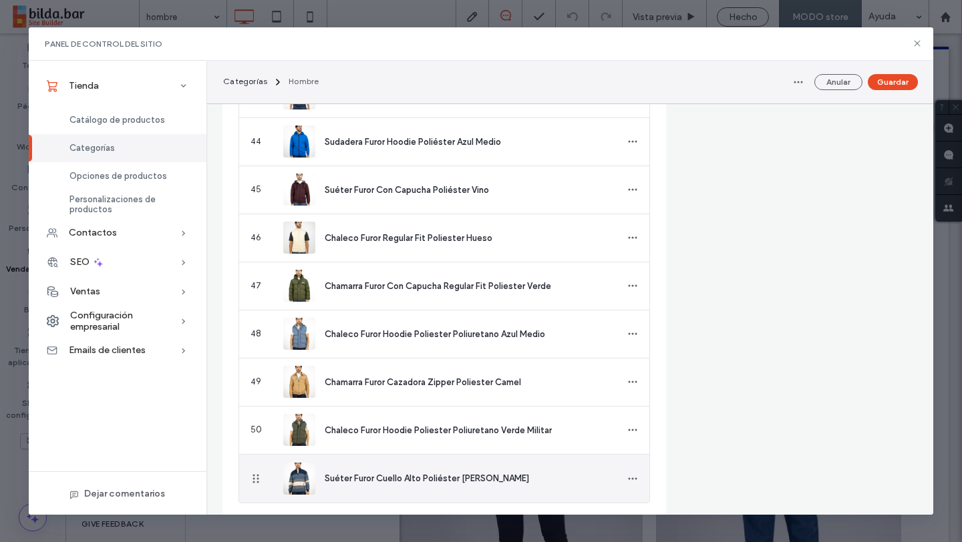
scroll to position [2521, 0]
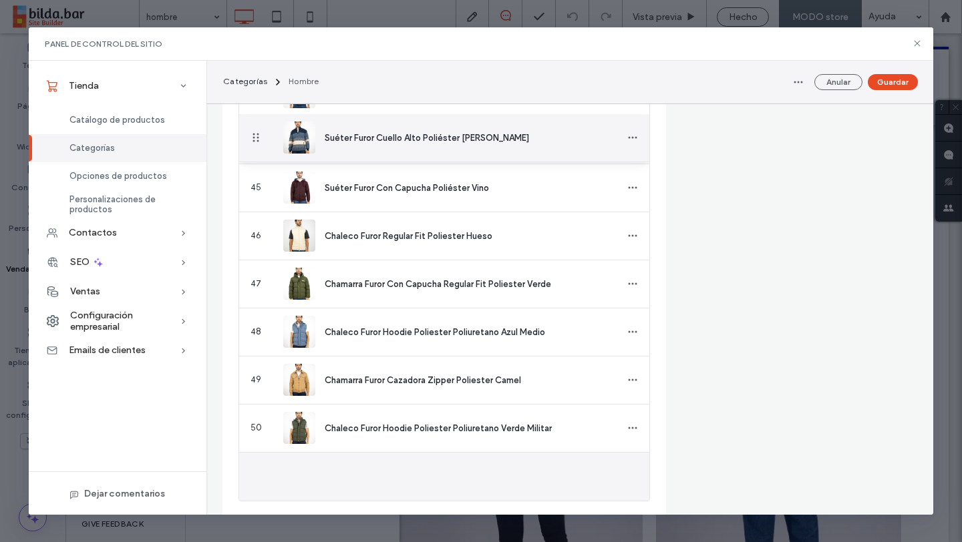
drag, startPoint x: 255, startPoint y: 469, endPoint x: 261, endPoint y: 138, distance: 331.3
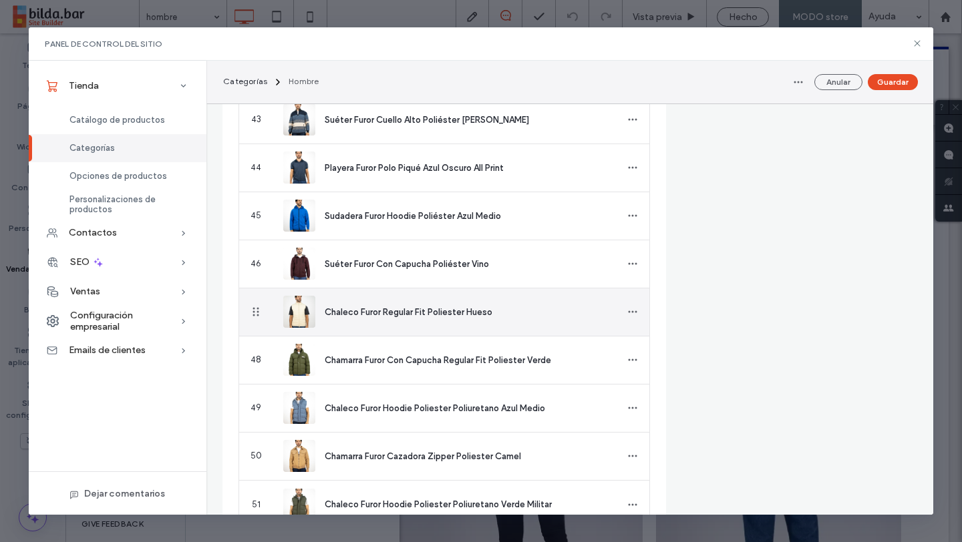
scroll to position [2494, 0]
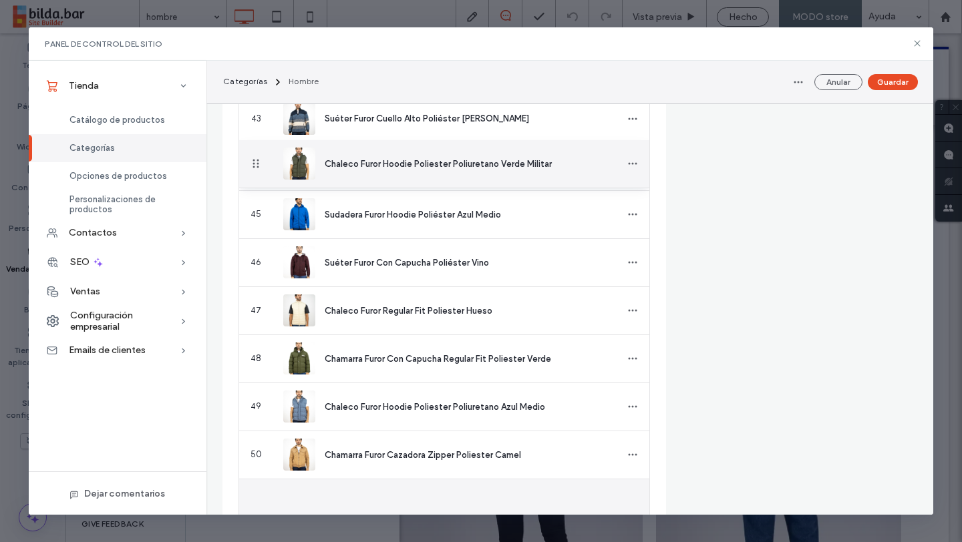
drag, startPoint x: 255, startPoint y: 496, endPoint x: 252, endPoint y: 164, distance: 331.9
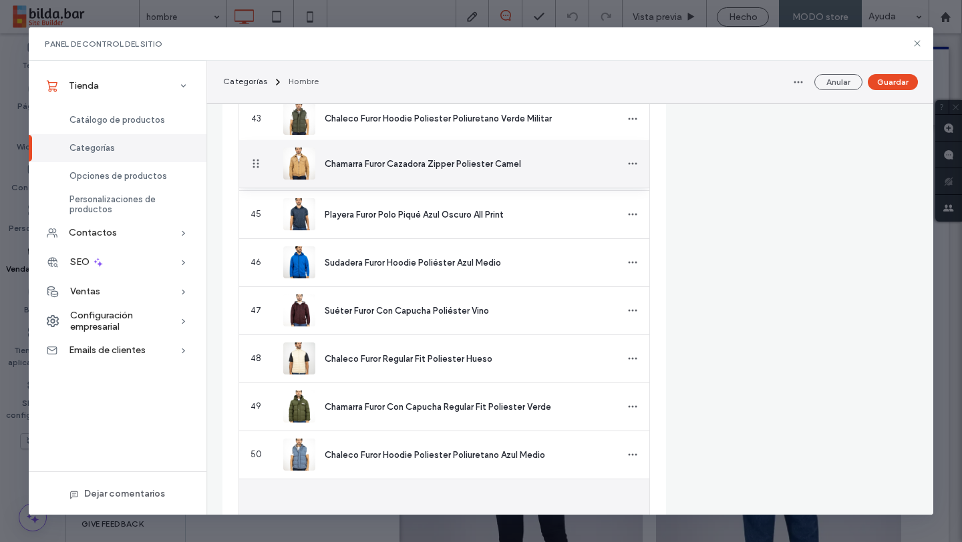
drag, startPoint x: 258, startPoint y: 503, endPoint x: 274, endPoint y: 164, distance: 339.6
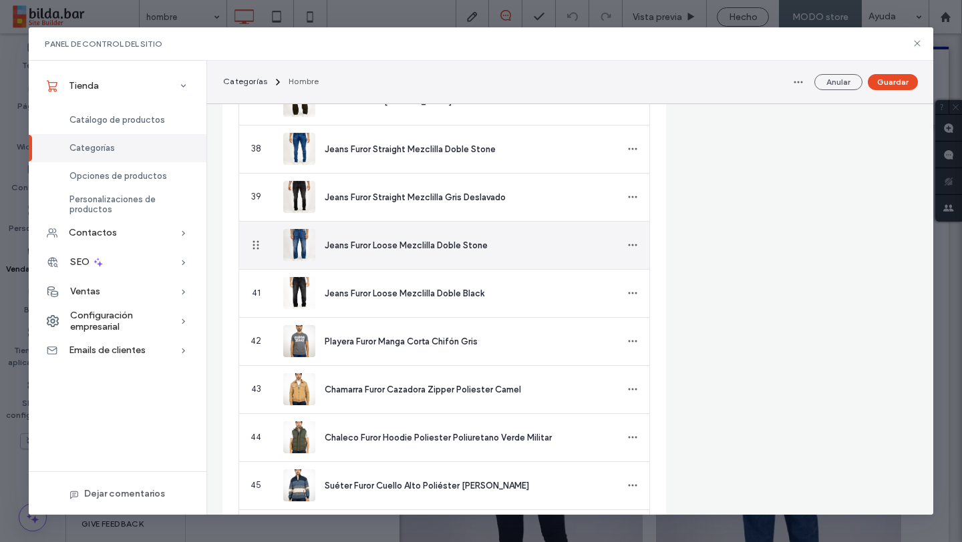
scroll to position [2210, 0]
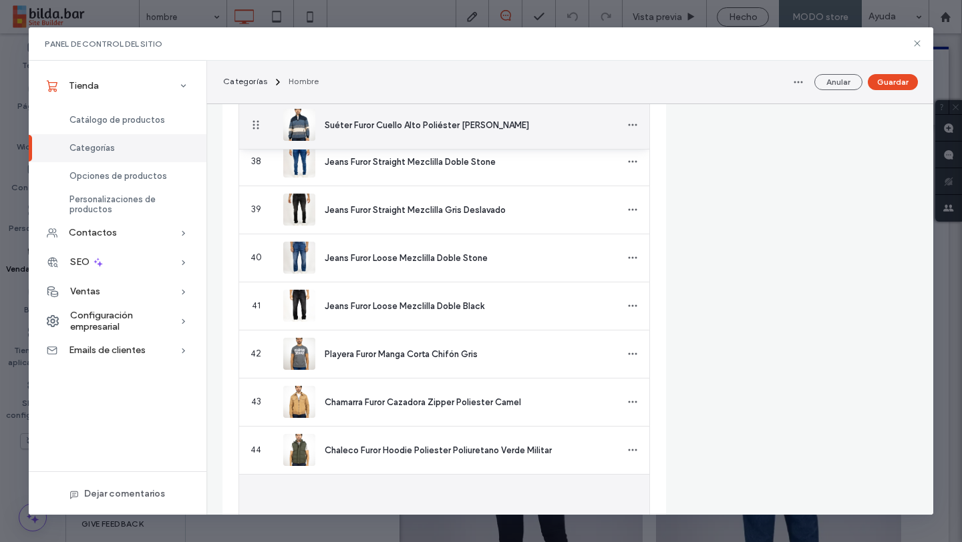
drag, startPoint x: 253, startPoint y: 495, endPoint x: 270, endPoint y: 126, distance: 369.6
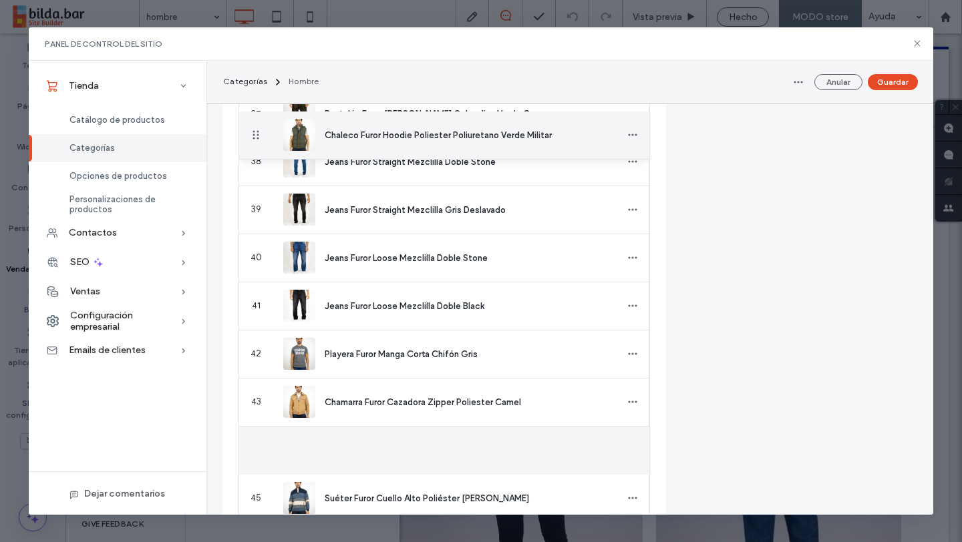
drag, startPoint x: 256, startPoint y: 453, endPoint x: 255, endPoint y: 136, distance: 317.8
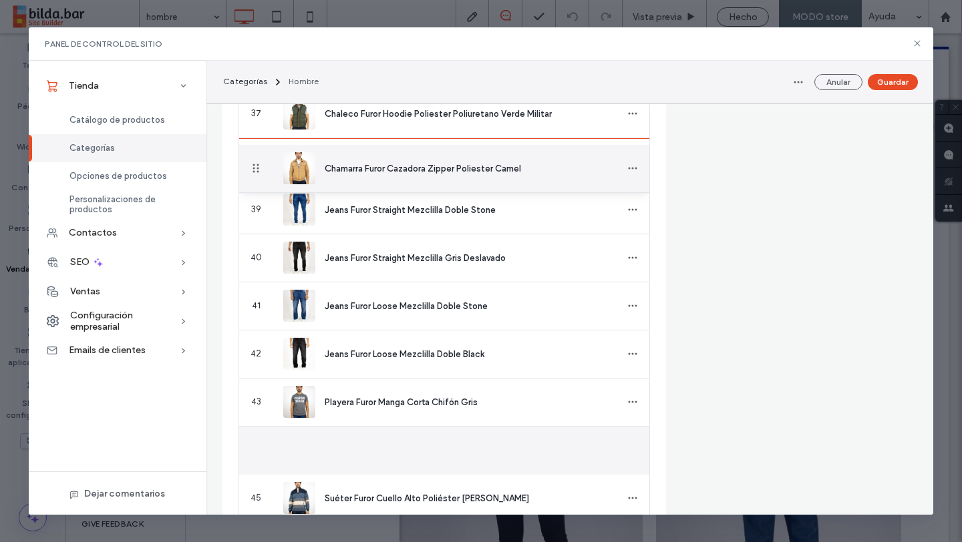
drag, startPoint x: 250, startPoint y: 449, endPoint x: 268, endPoint y: 166, distance: 283.7
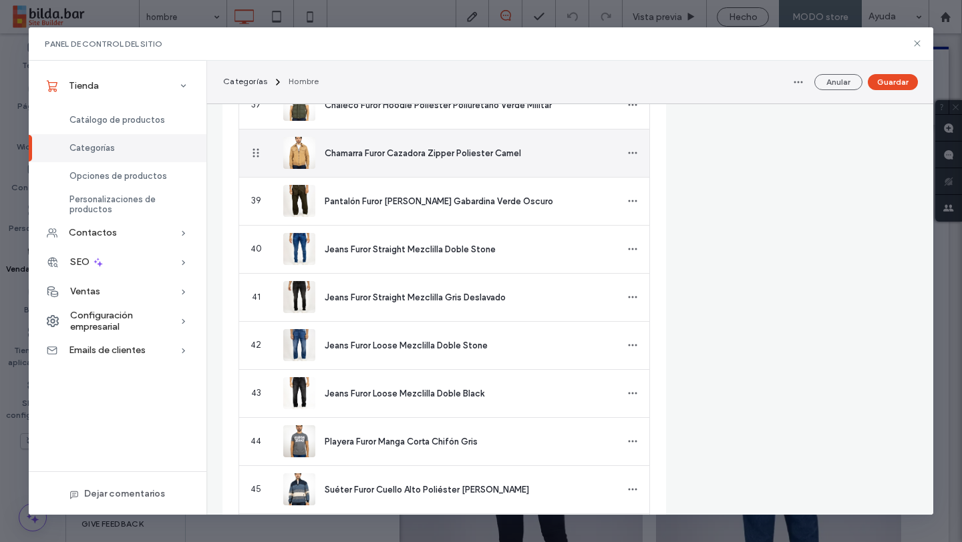
scroll to position [2223, 0]
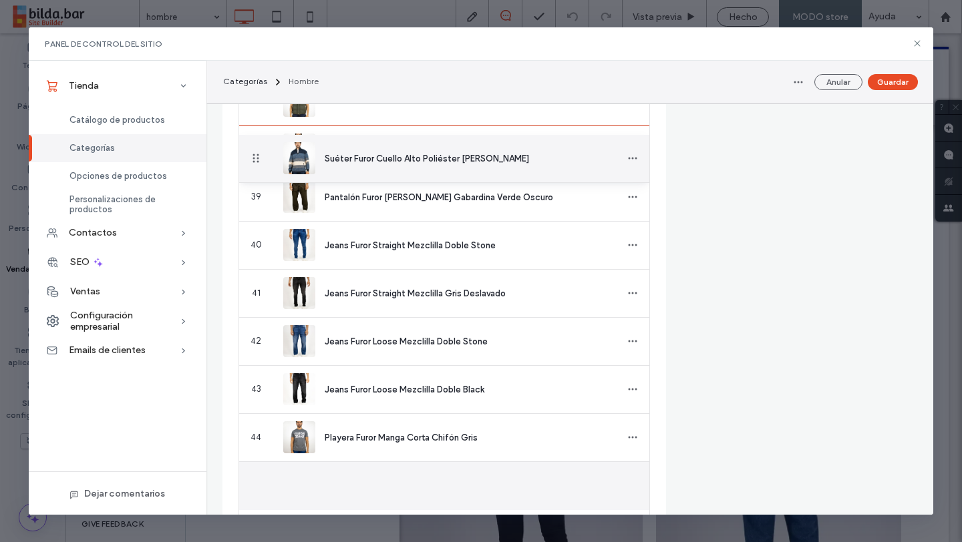
drag, startPoint x: 254, startPoint y: 484, endPoint x: 256, endPoint y: 159, distance: 325.2
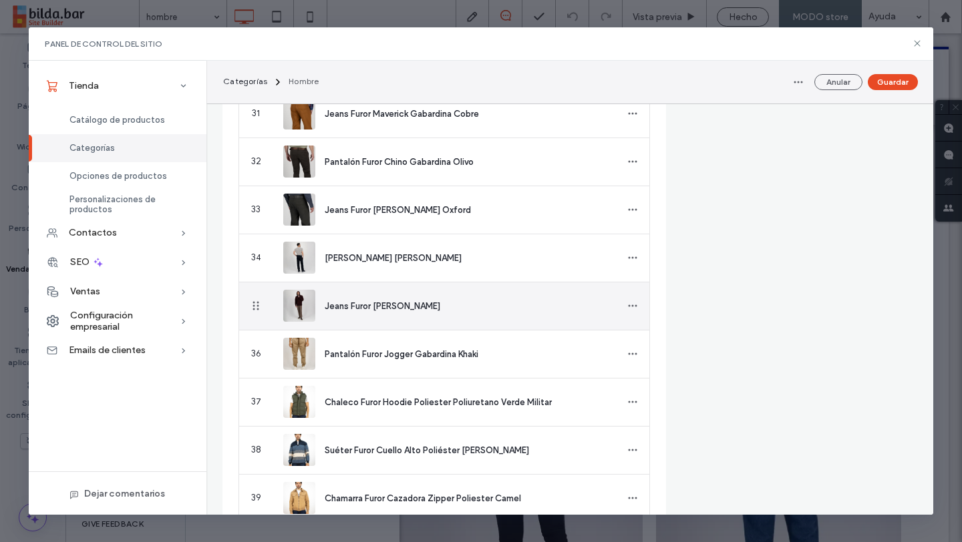
scroll to position [1920, 0]
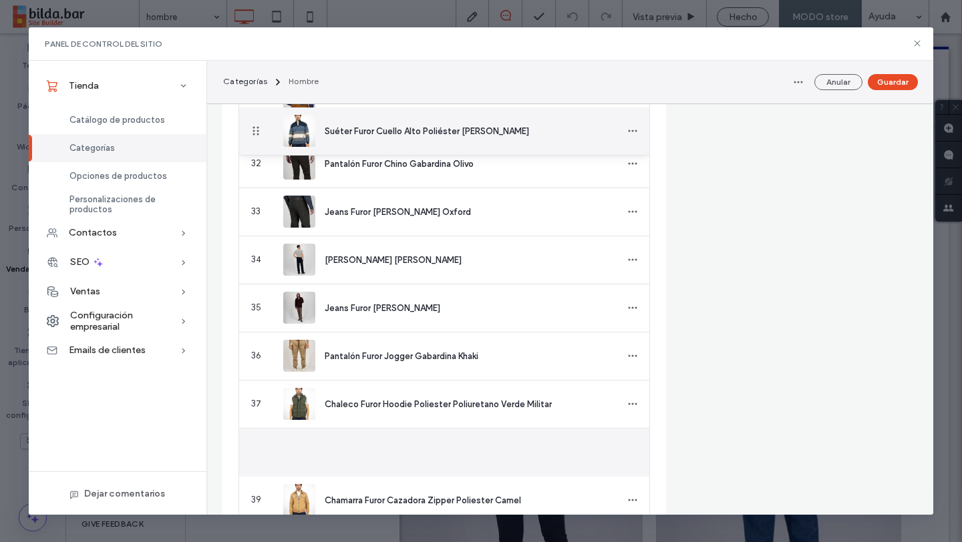
drag, startPoint x: 256, startPoint y: 453, endPoint x: 268, endPoint y: 132, distance: 322.1
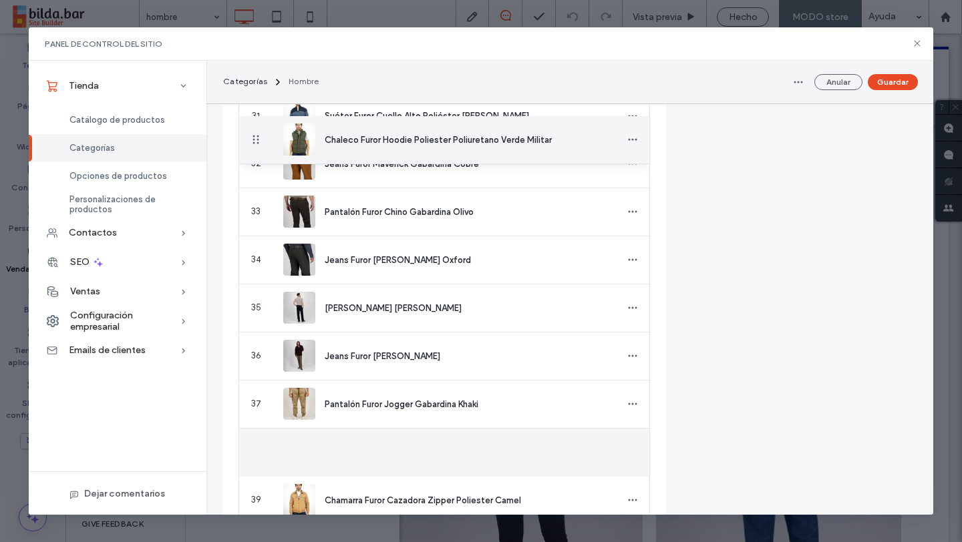
drag, startPoint x: 256, startPoint y: 455, endPoint x: 281, endPoint y: 143, distance: 312.8
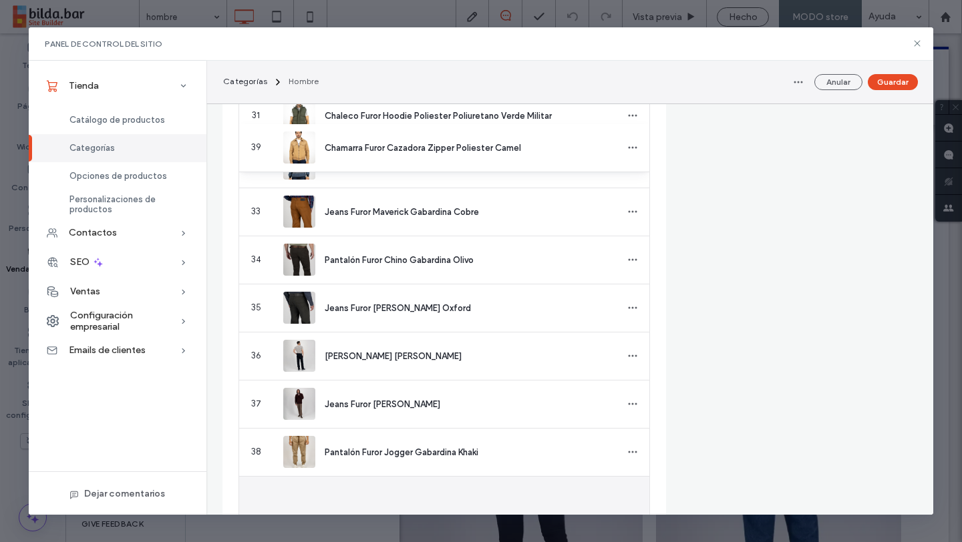
drag, startPoint x: 253, startPoint y: 501, endPoint x: 234, endPoint y: 148, distance: 353.1
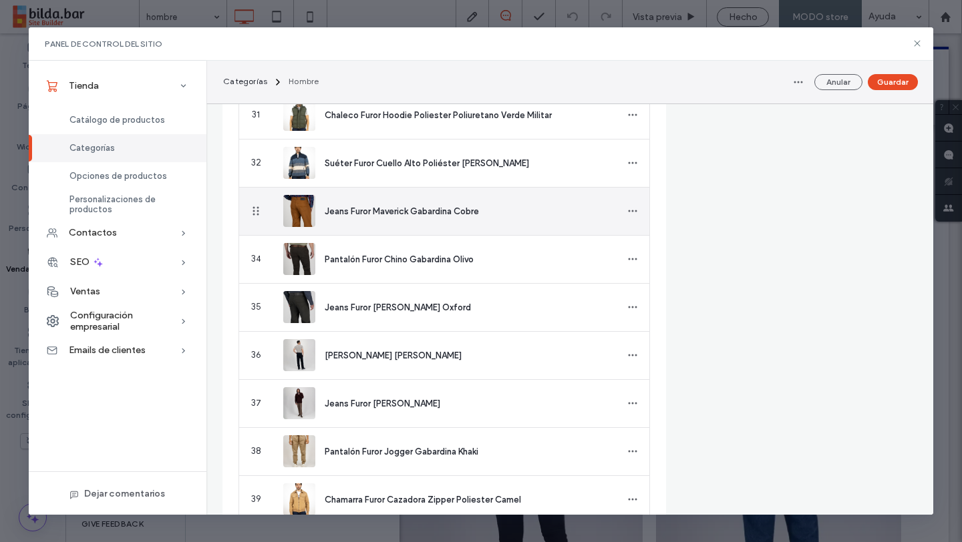
scroll to position [1922, 0]
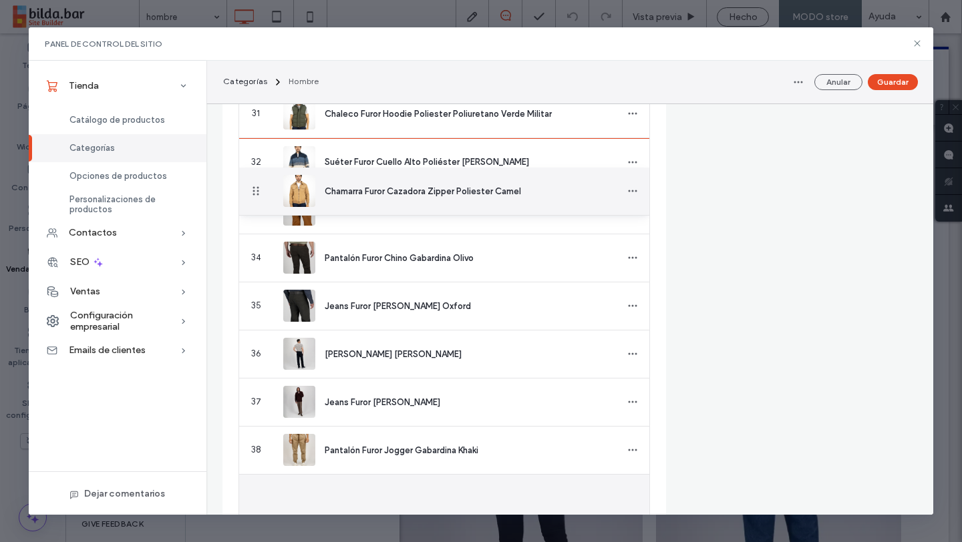
drag, startPoint x: 256, startPoint y: 498, endPoint x: 295, endPoint y: 192, distance: 308.9
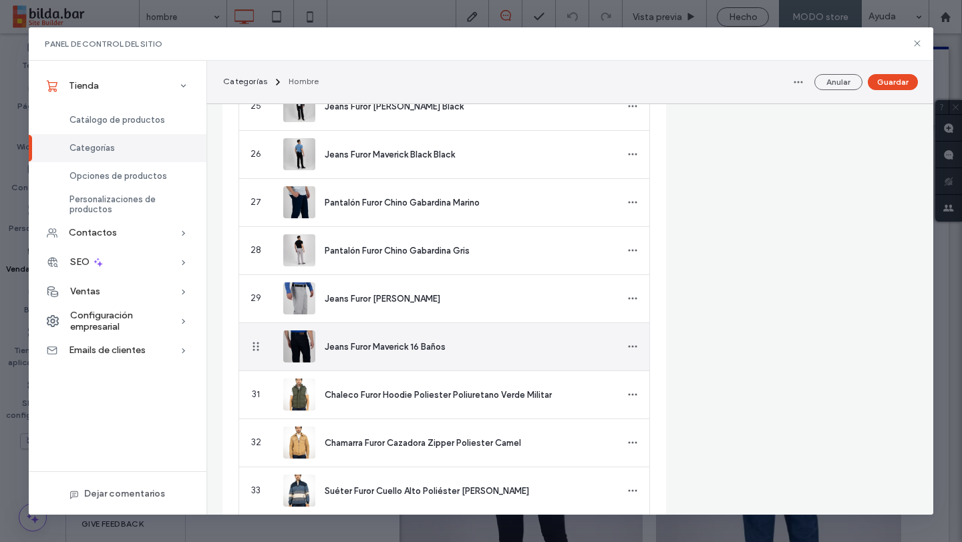
scroll to position [1637, 0]
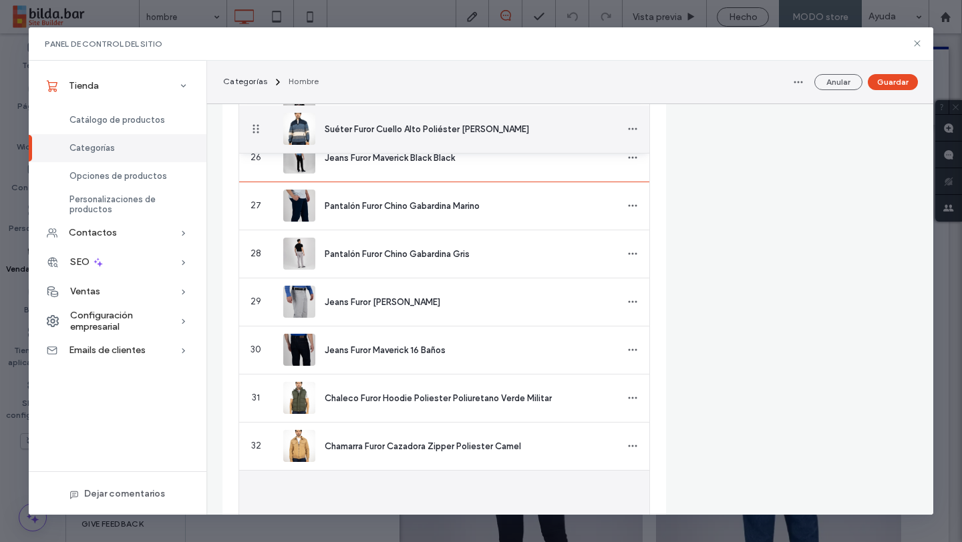
drag, startPoint x: 253, startPoint y: 489, endPoint x: 255, endPoint y: 134, distance: 354.6
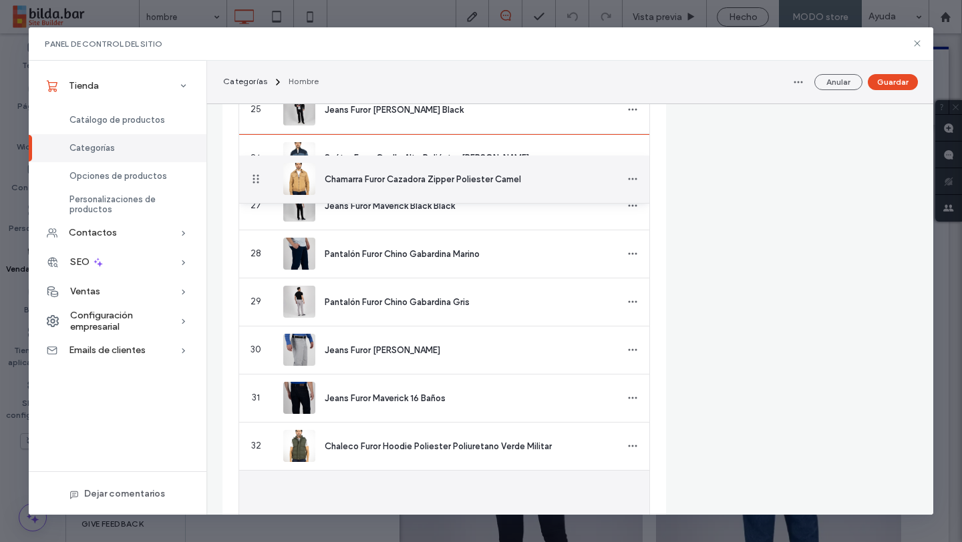
drag, startPoint x: 255, startPoint y: 491, endPoint x: 261, endPoint y: 180, distance: 311.9
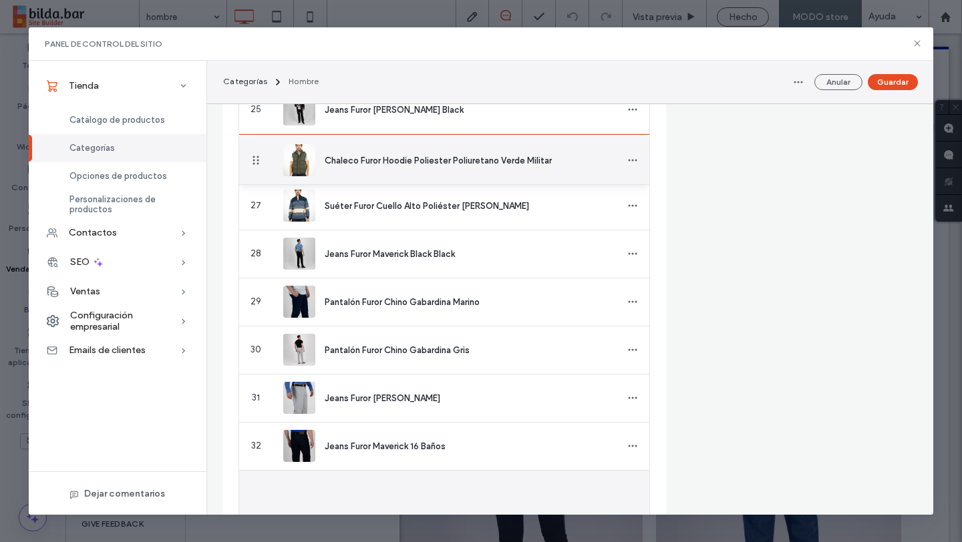
drag, startPoint x: 256, startPoint y: 495, endPoint x: 268, endPoint y: 196, distance: 299.4
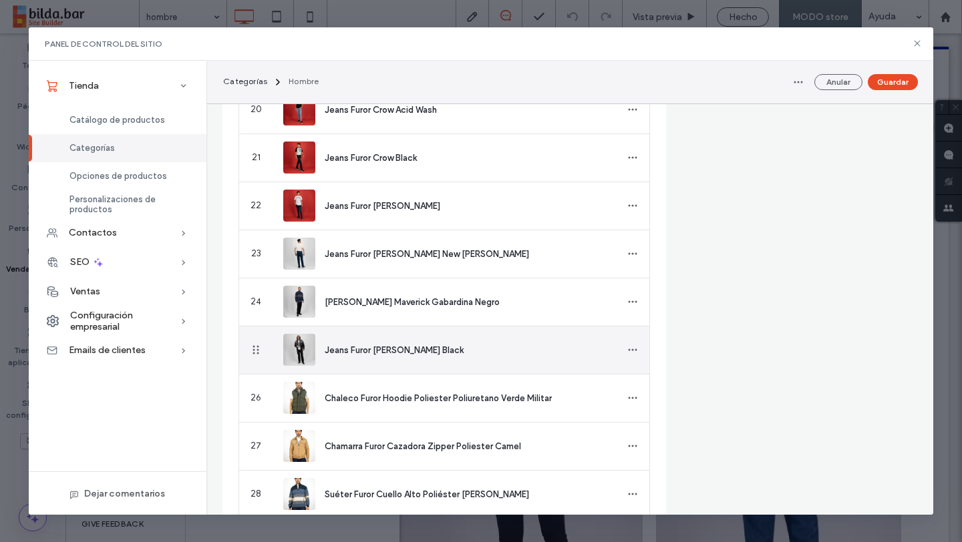
scroll to position [1396, 0]
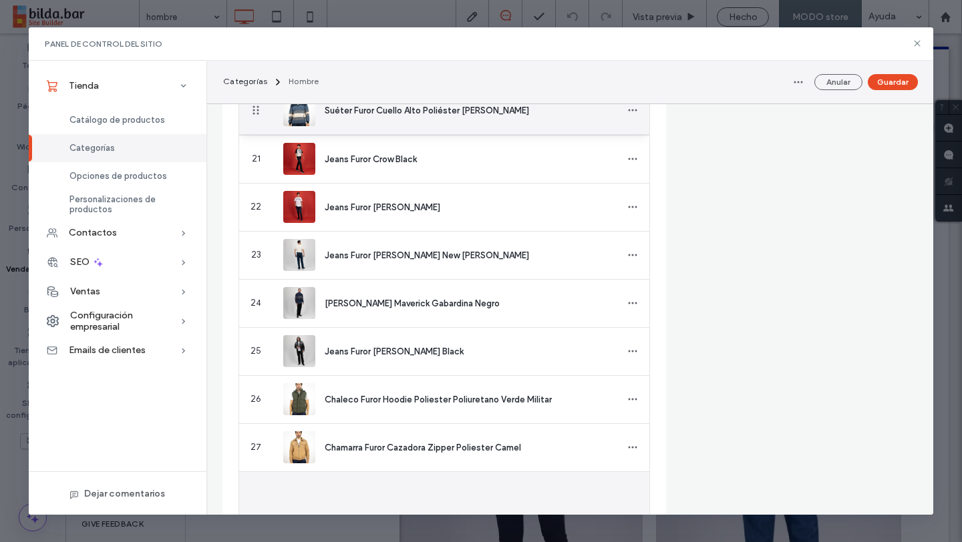
drag, startPoint x: 258, startPoint y: 497, endPoint x: 287, endPoint y: 108, distance: 389.7
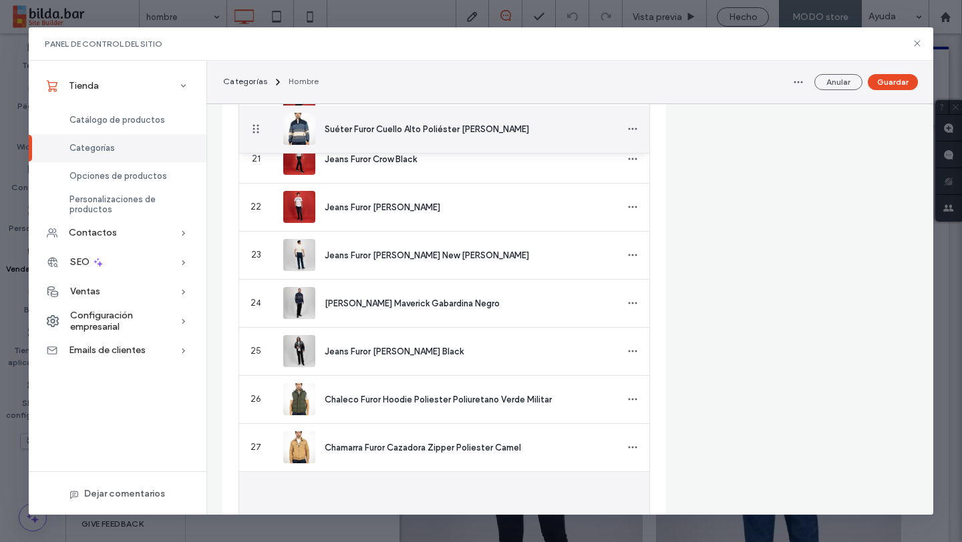
drag, startPoint x: 258, startPoint y: 499, endPoint x: 269, endPoint y: 130, distance: 370.1
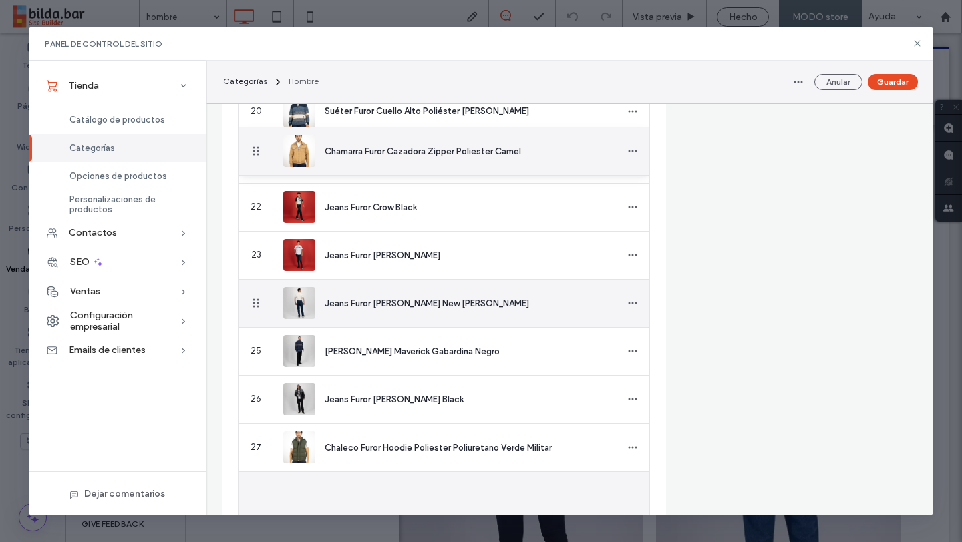
drag, startPoint x: 254, startPoint y: 493, endPoint x: 262, endPoint y: 152, distance: 342.0
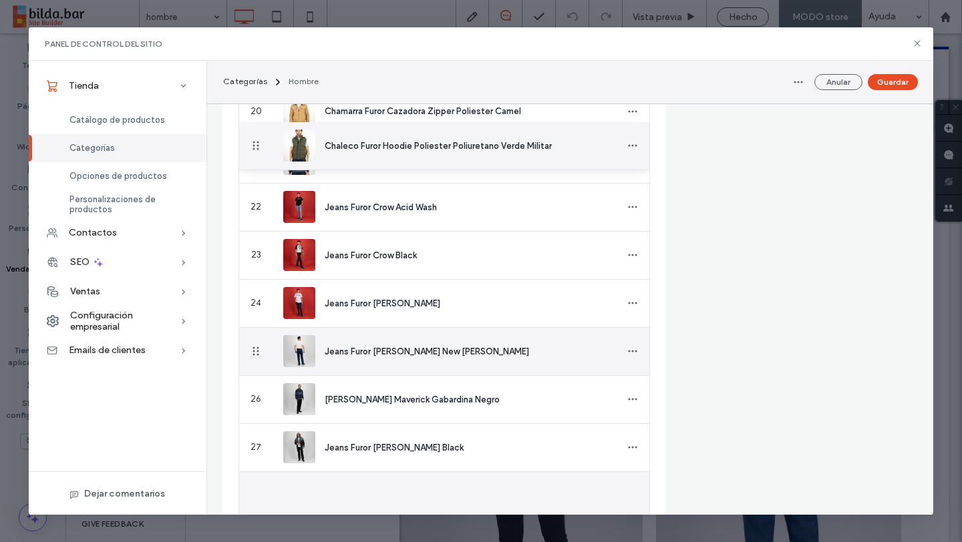
drag, startPoint x: 252, startPoint y: 497, endPoint x: 274, endPoint y: 146, distance: 351.3
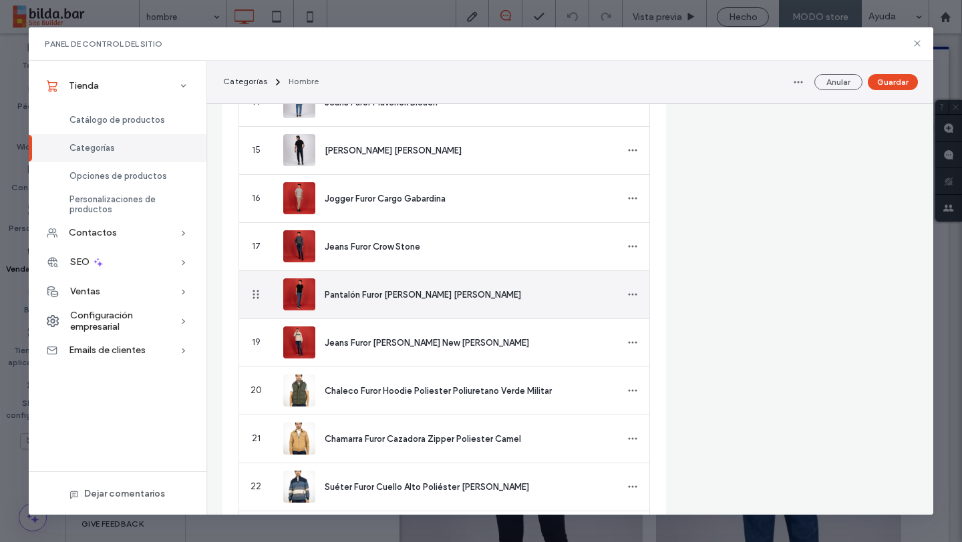
scroll to position [1111, 0]
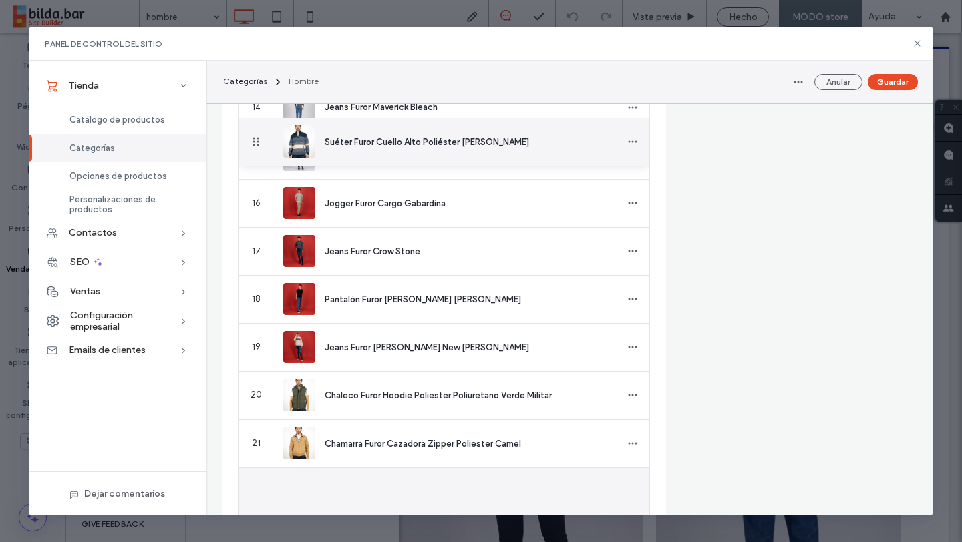
drag, startPoint x: 257, startPoint y: 488, endPoint x: 276, endPoint y: 142, distance: 346.4
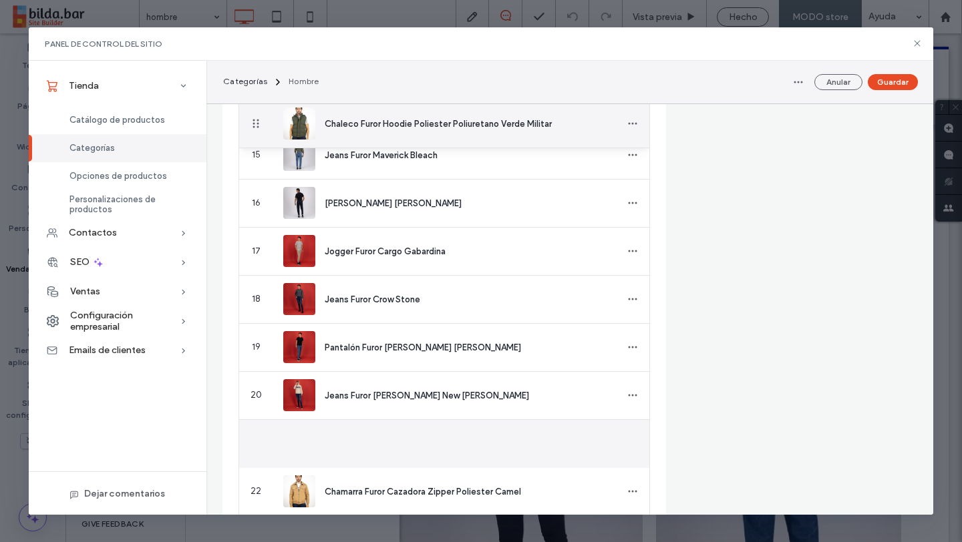
drag, startPoint x: 252, startPoint y: 443, endPoint x: 262, endPoint y: 120, distance: 324.0
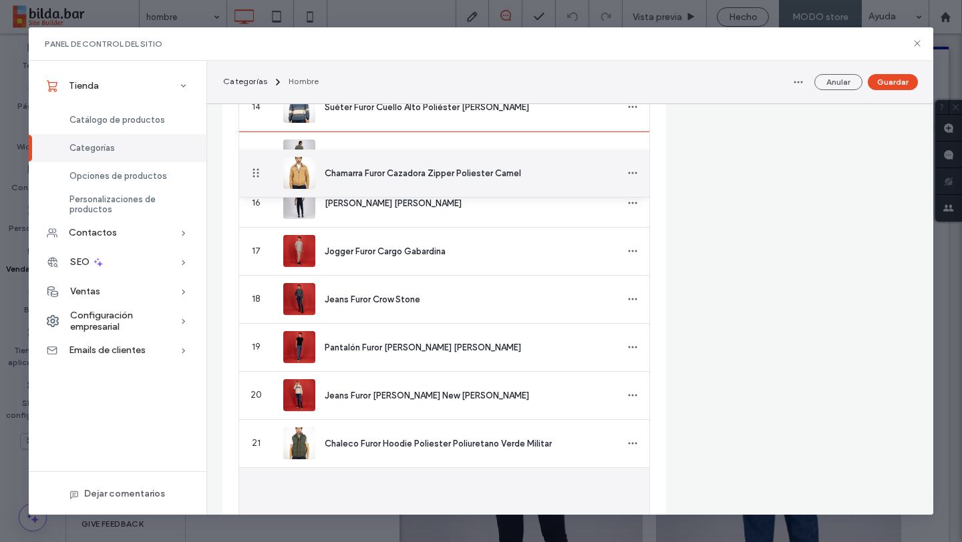
drag, startPoint x: 254, startPoint y: 488, endPoint x: 272, endPoint y: 163, distance: 325.7
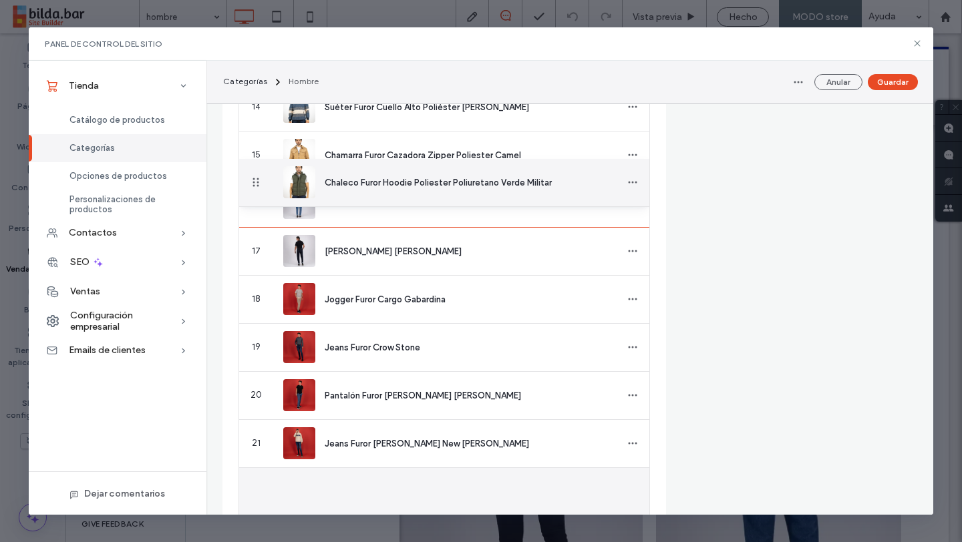
drag, startPoint x: 254, startPoint y: 488, endPoint x: 255, endPoint y: 184, distance: 303.8
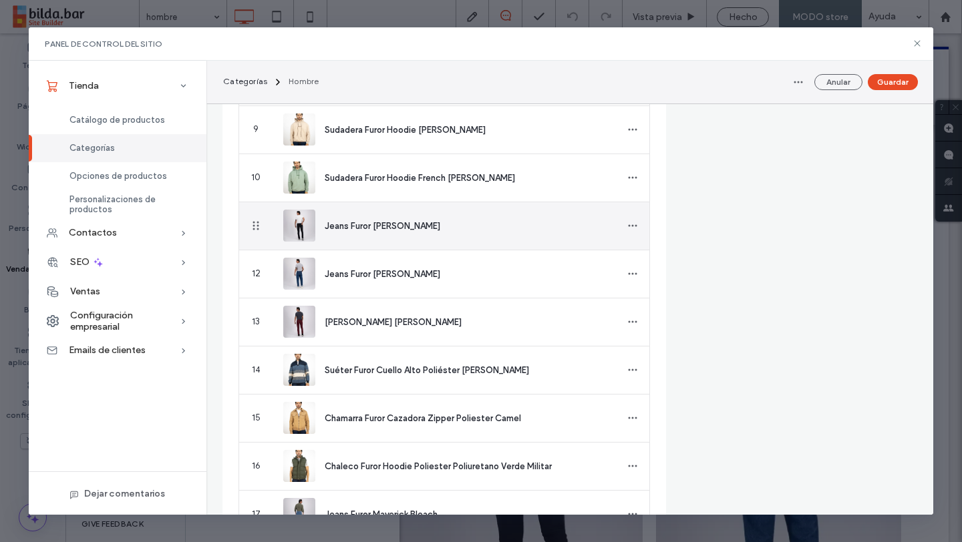
scroll to position [846, 0]
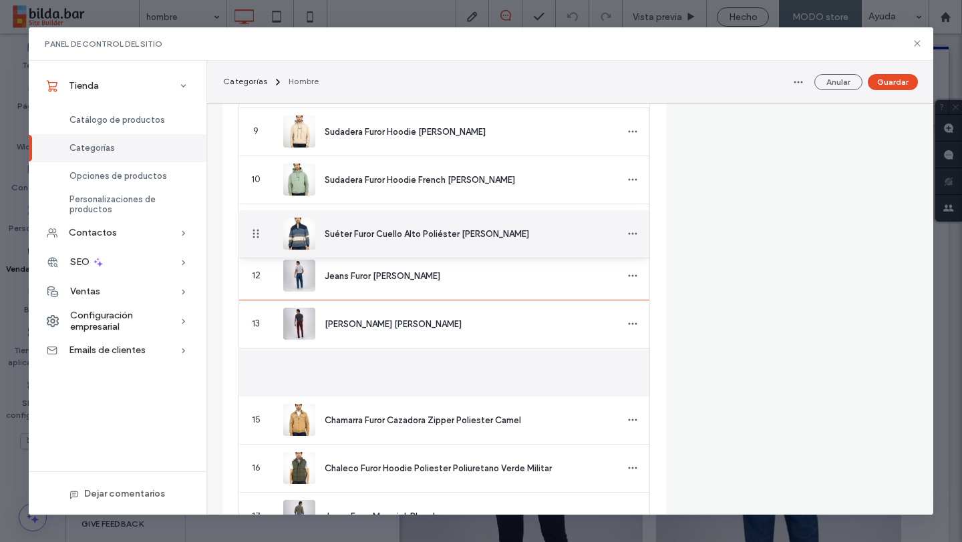
drag, startPoint x: 251, startPoint y: 379, endPoint x: 253, endPoint y: 234, distance: 144.9
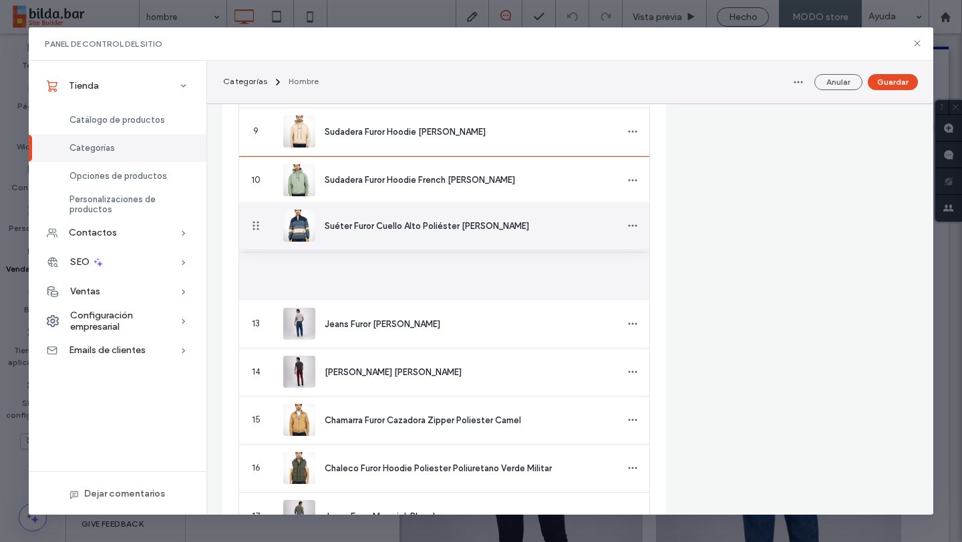
drag, startPoint x: 257, startPoint y: 273, endPoint x: 266, endPoint y: 226, distance: 47.5
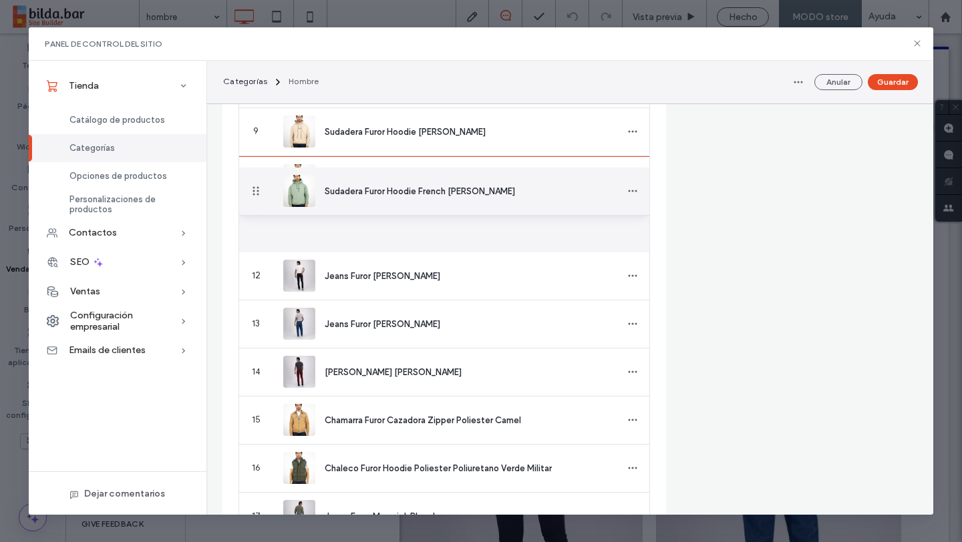
drag, startPoint x: 257, startPoint y: 232, endPoint x: 255, endPoint y: 192, distance: 39.4
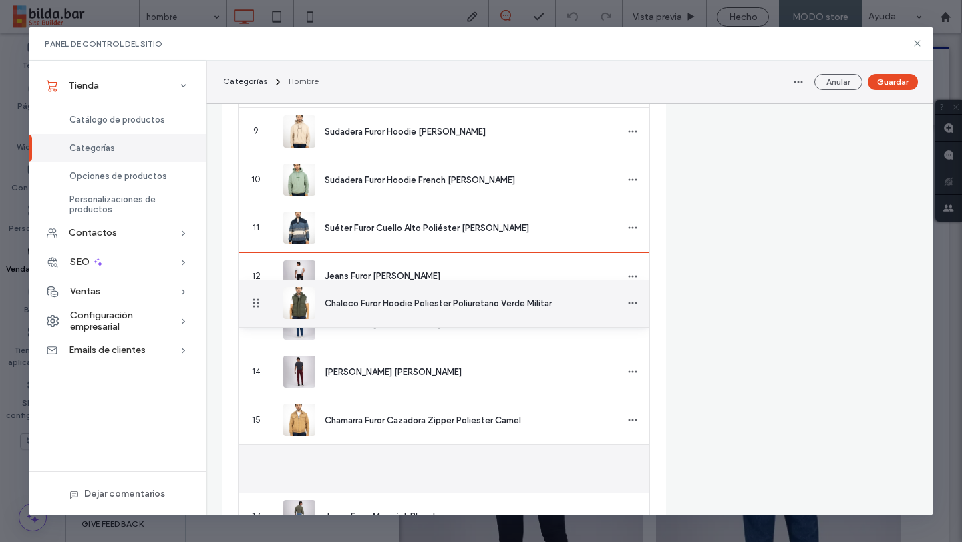
drag, startPoint x: 251, startPoint y: 469, endPoint x: 261, endPoint y: 304, distance: 165.9
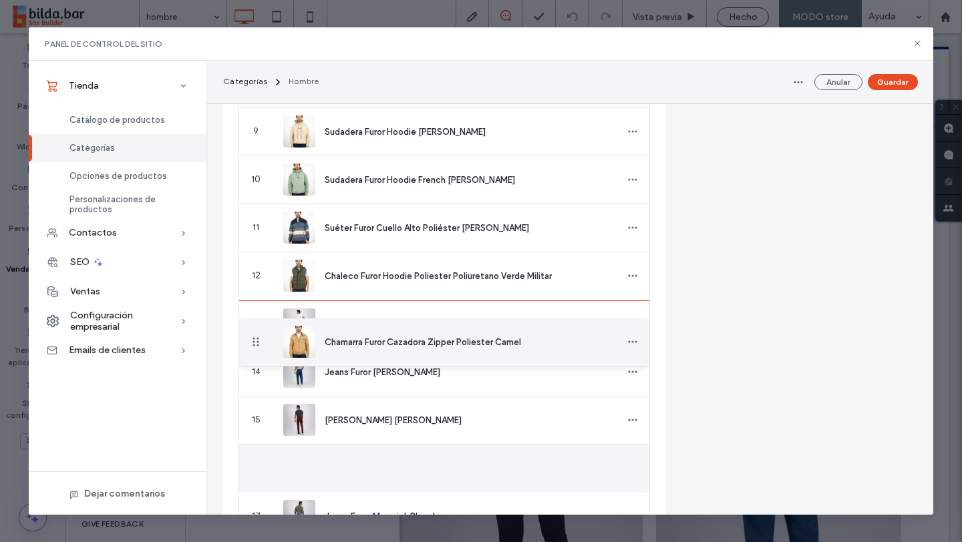
drag, startPoint x: 254, startPoint y: 471, endPoint x: 255, endPoint y: 343, distance: 128.9
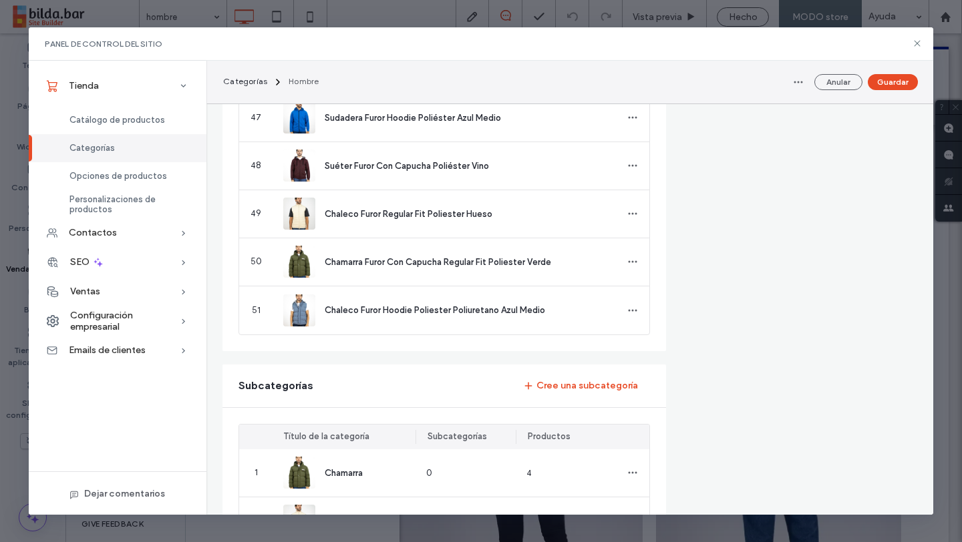
scroll to position [2651, 0]
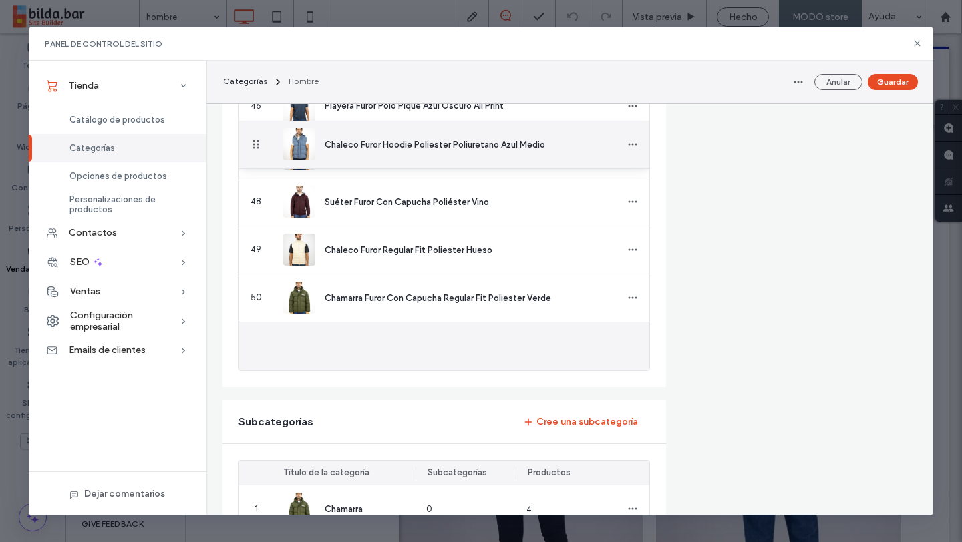
drag, startPoint x: 255, startPoint y: 345, endPoint x: 266, endPoint y: 150, distance: 194.6
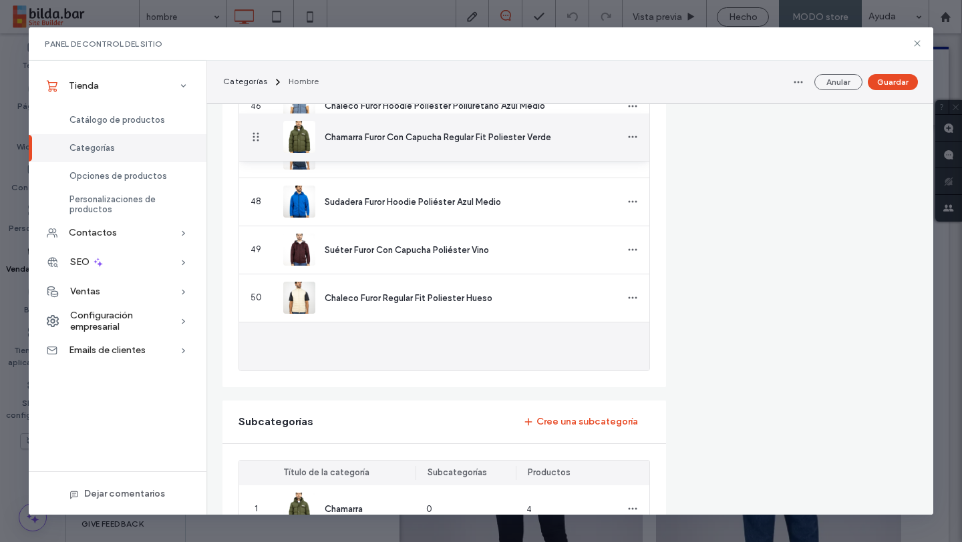
drag, startPoint x: 251, startPoint y: 342, endPoint x: 261, endPoint y: 148, distance: 193.9
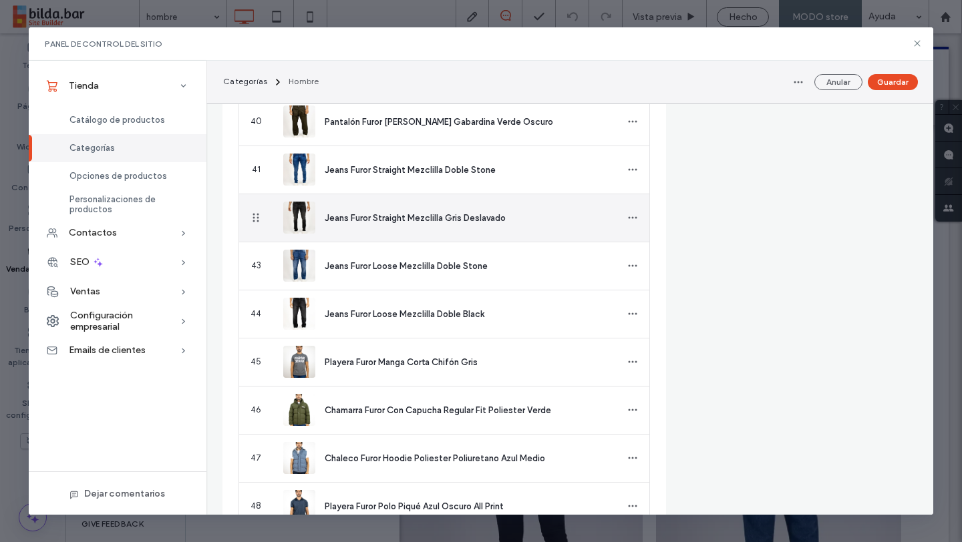
scroll to position [2345, 0]
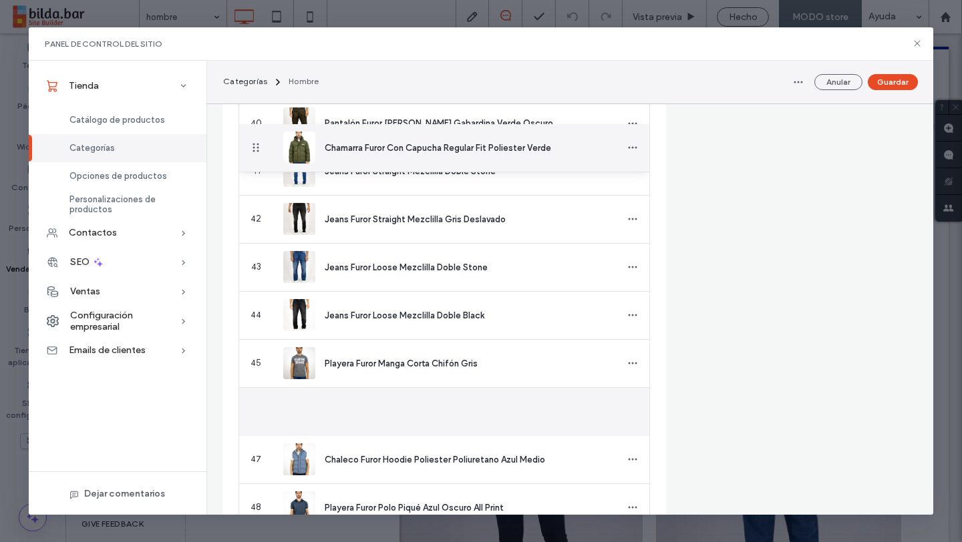
drag, startPoint x: 255, startPoint y: 412, endPoint x: 266, endPoint y: 157, distance: 255.3
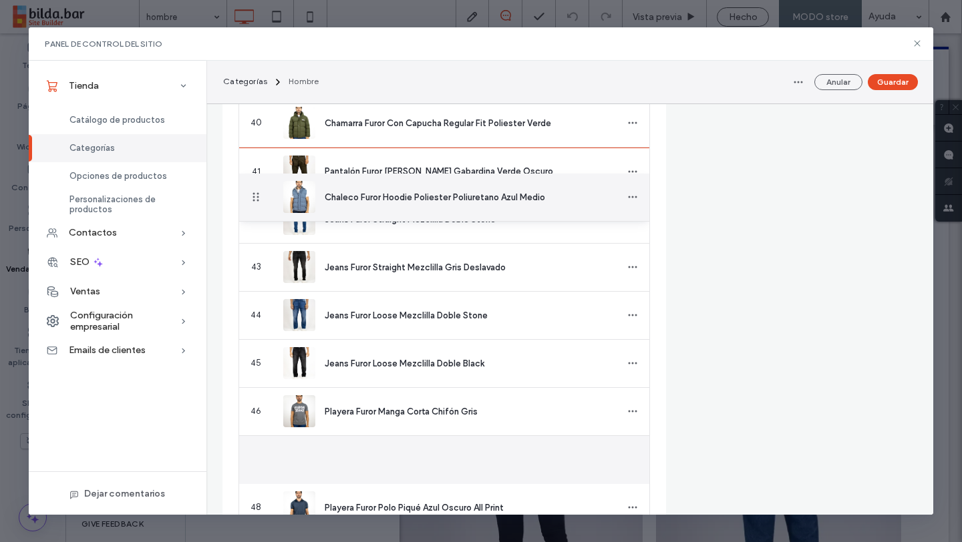
drag, startPoint x: 254, startPoint y: 459, endPoint x: 264, endPoint y: 198, distance: 261.9
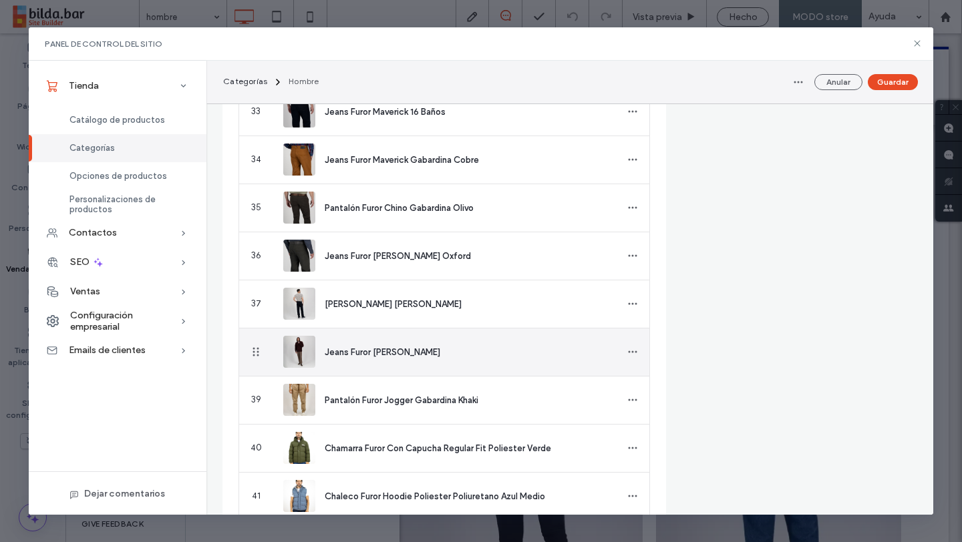
scroll to position [2017, 0]
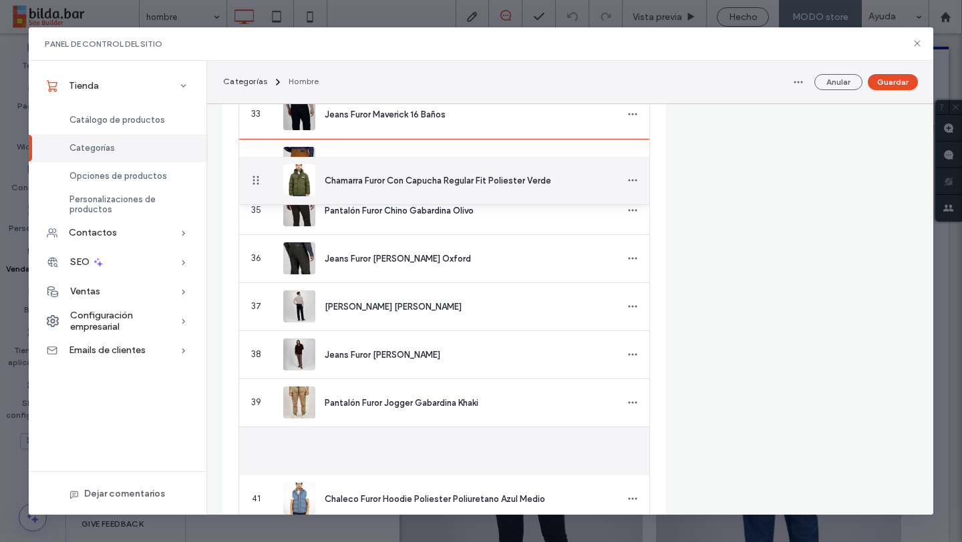
drag, startPoint x: 252, startPoint y: 448, endPoint x: 272, endPoint y: 182, distance: 267.1
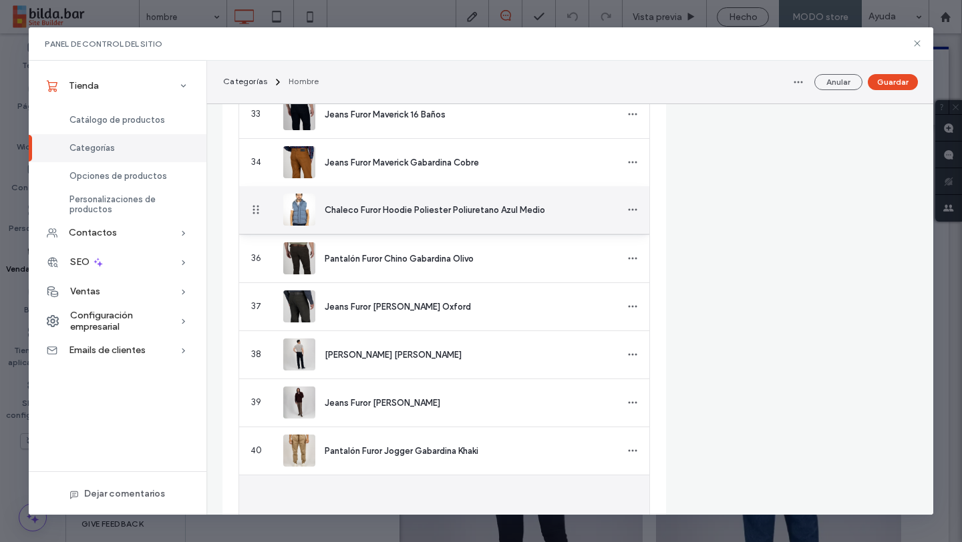
drag, startPoint x: 257, startPoint y: 493, endPoint x: 262, endPoint y: 222, distance: 271.1
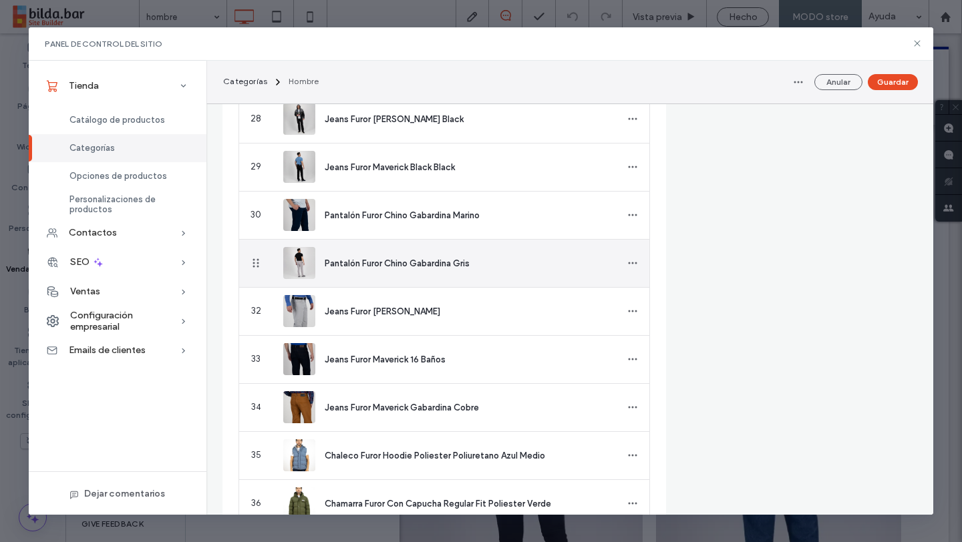
scroll to position [1771, 0]
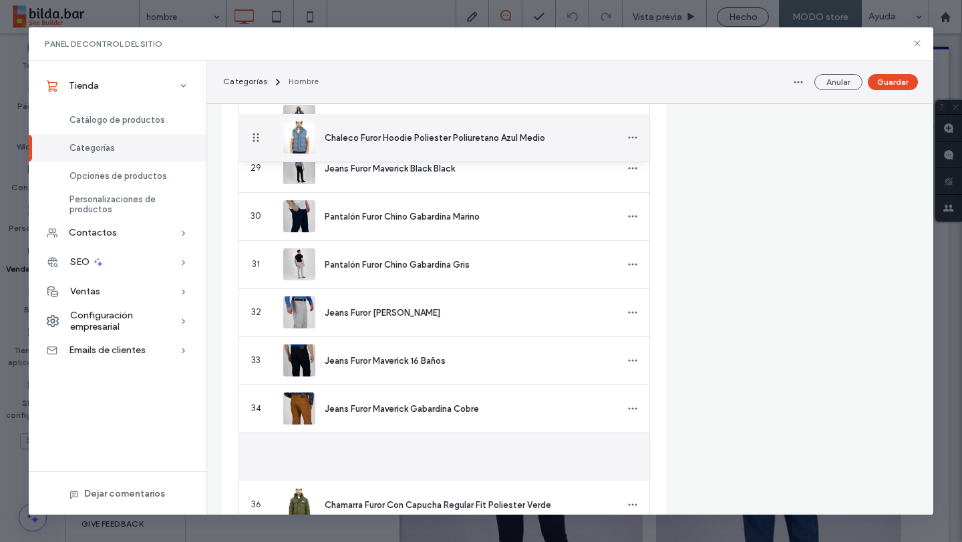
drag, startPoint x: 254, startPoint y: 455, endPoint x: 270, endPoint y: 138, distance: 317.6
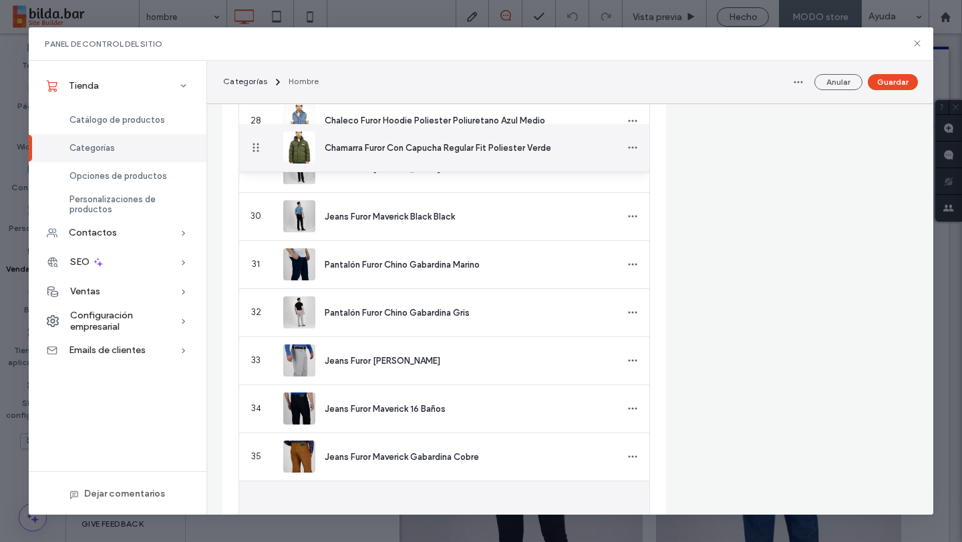
drag, startPoint x: 258, startPoint y: 500, endPoint x: 278, endPoint y: 148, distance: 352.5
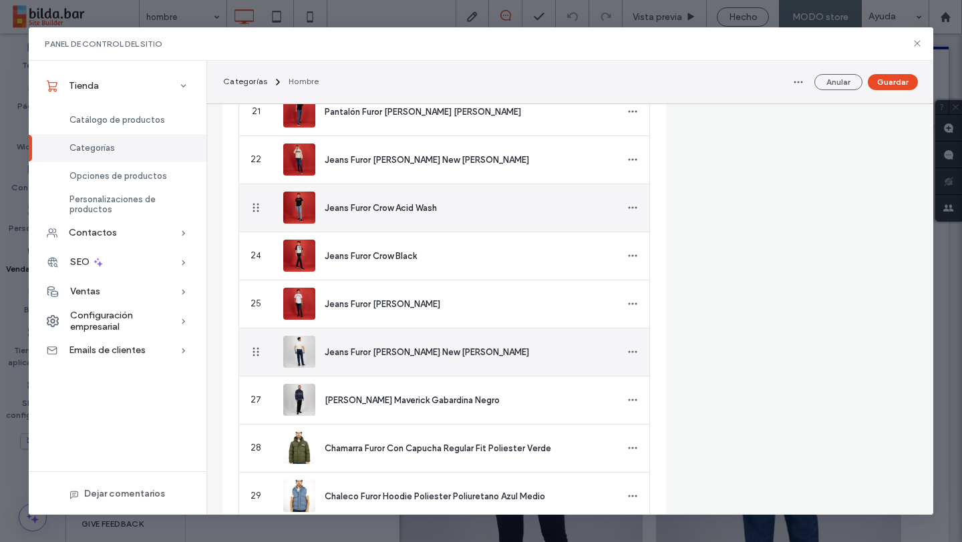
scroll to position [1442, 0]
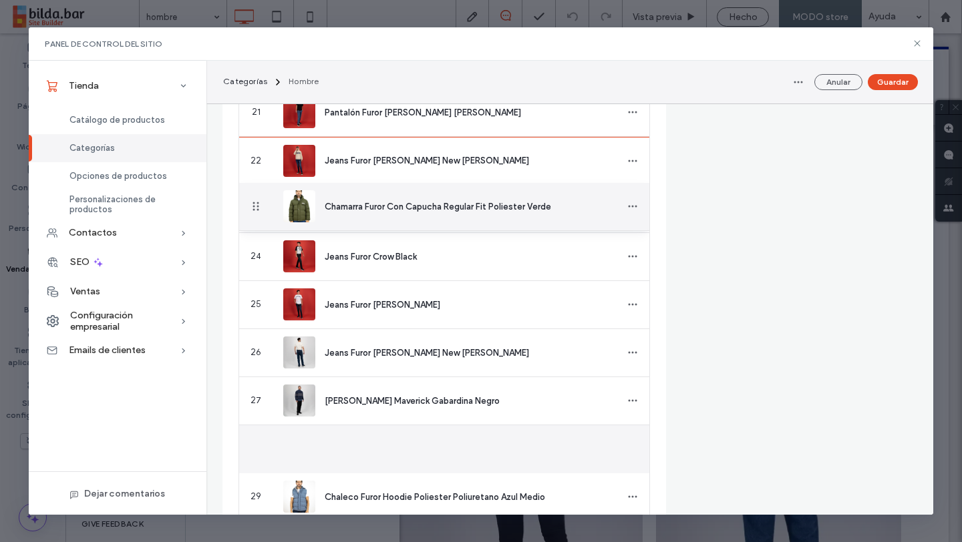
drag, startPoint x: 252, startPoint y: 445, endPoint x: 260, endPoint y: 121, distance: 323.9
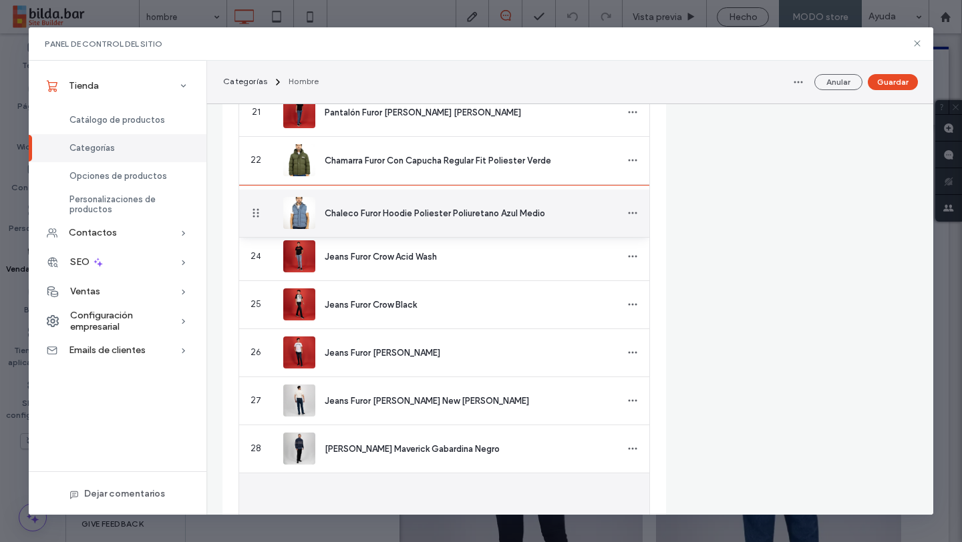
drag, startPoint x: 253, startPoint y: 496, endPoint x: 264, endPoint y: 214, distance: 282.7
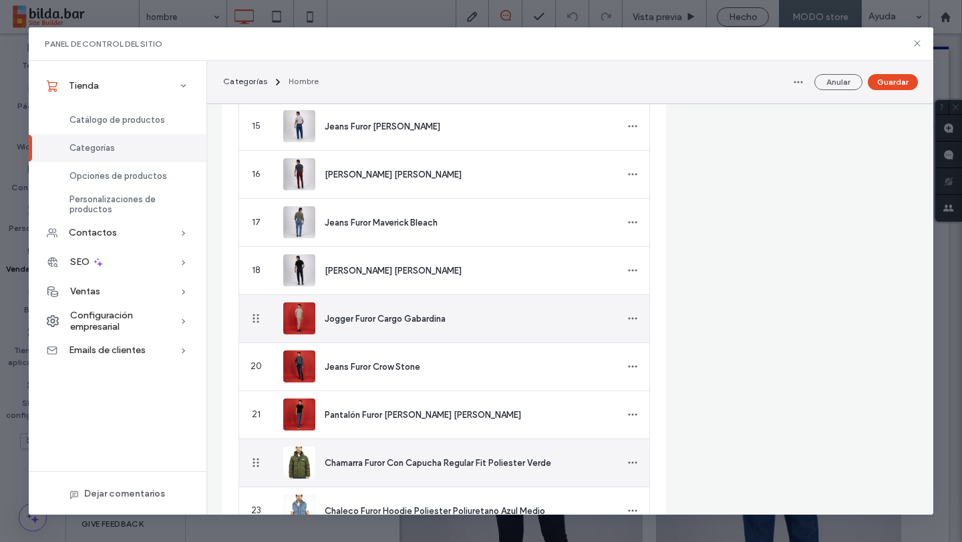
scroll to position [1137, 0]
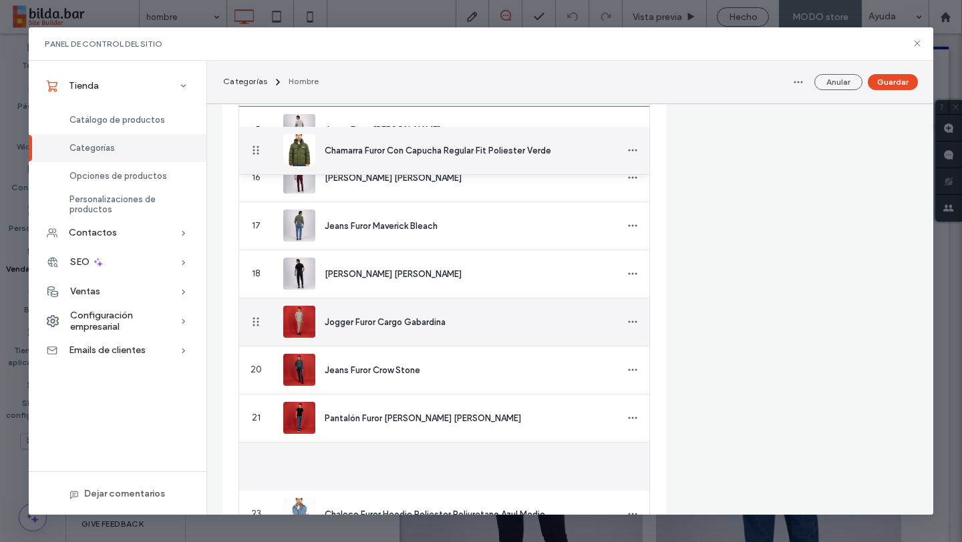
drag, startPoint x: 253, startPoint y: 465, endPoint x: 254, endPoint y: 407, distance: 58.1
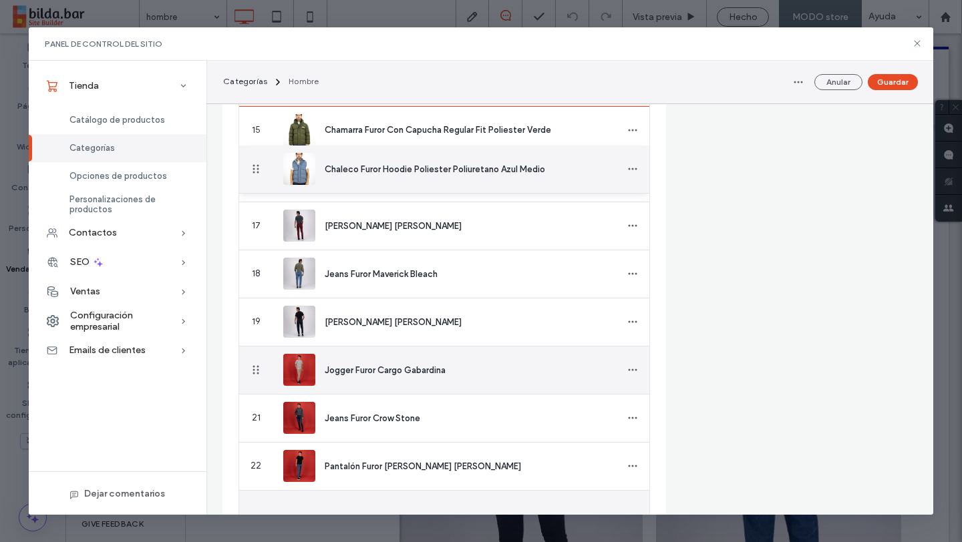
drag, startPoint x: 259, startPoint y: 509, endPoint x: 262, endPoint y: 170, distance: 339.2
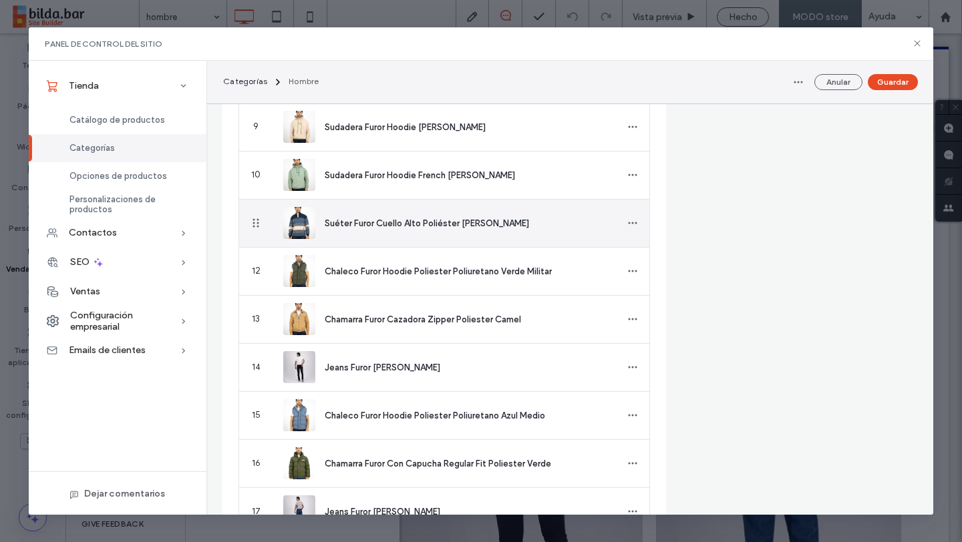
scroll to position [849, 0]
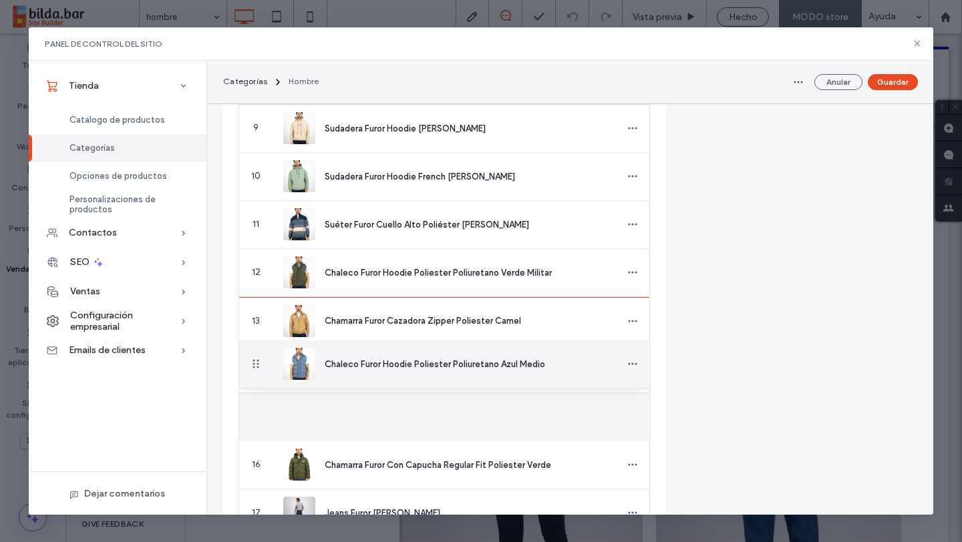
drag, startPoint x: 256, startPoint y: 419, endPoint x: 252, endPoint y: 435, distance: 17.0
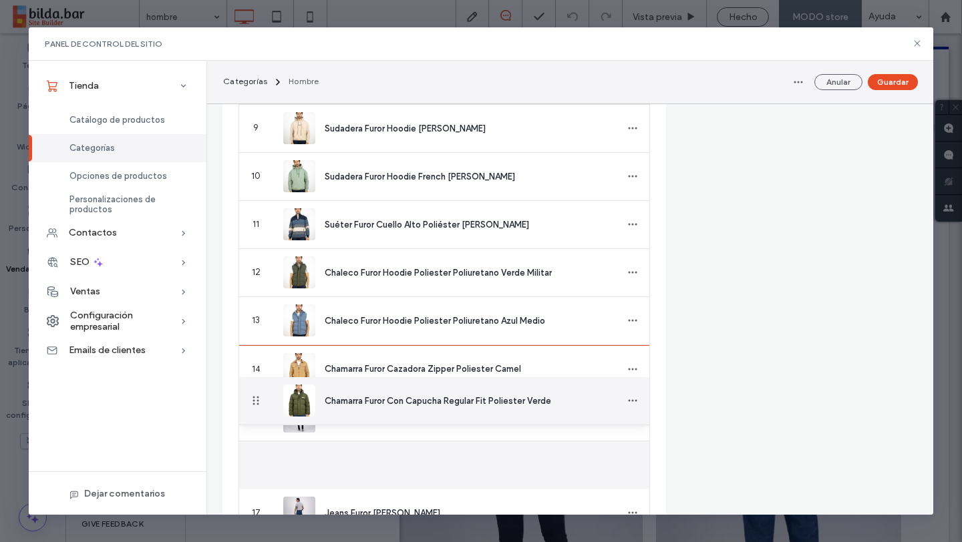
drag, startPoint x: 256, startPoint y: 465, endPoint x: 255, endPoint y: 395, distance: 69.4
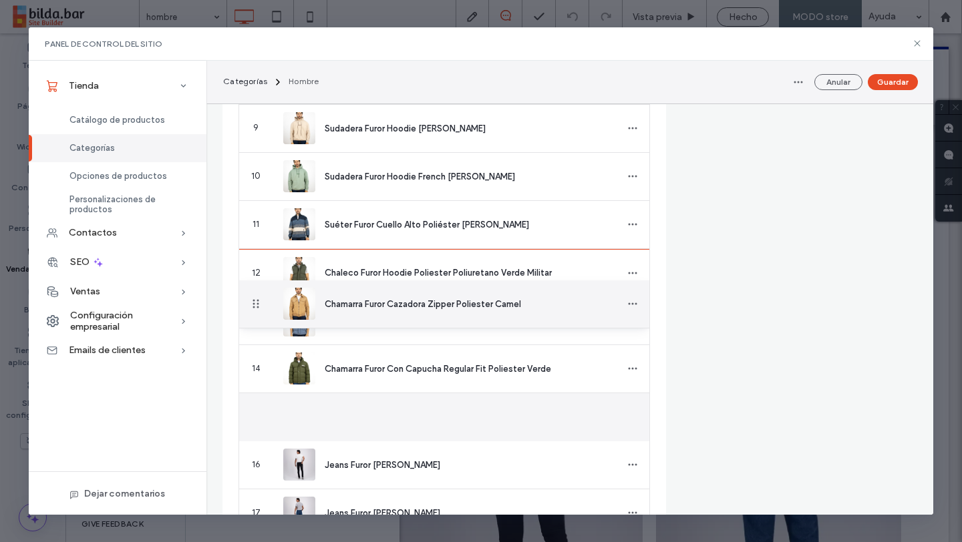
drag, startPoint x: 254, startPoint y: 414, endPoint x: 254, endPoint y: 306, distance: 108.2
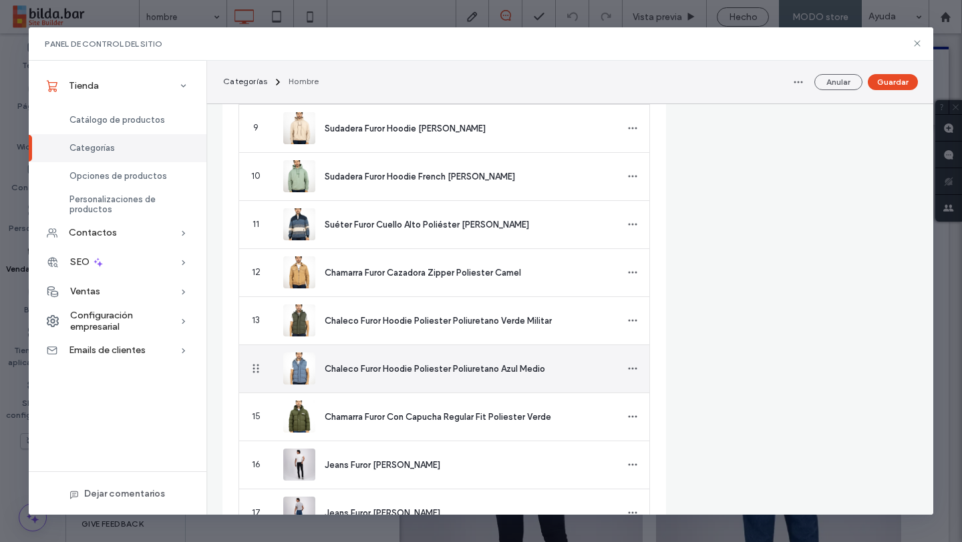
scroll to position [913, 0]
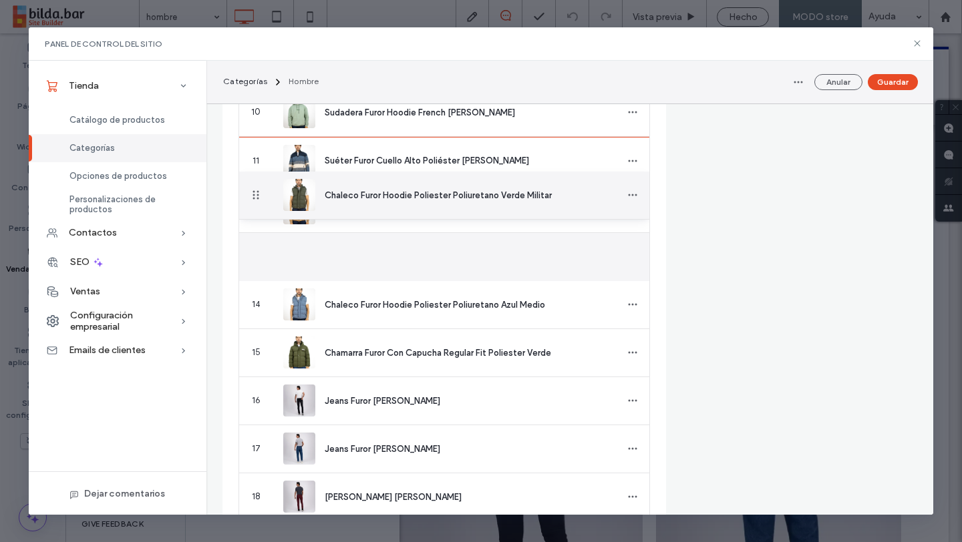
drag, startPoint x: 258, startPoint y: 255, endPoint x: 259, endPoint y: 196, distance: 59.4
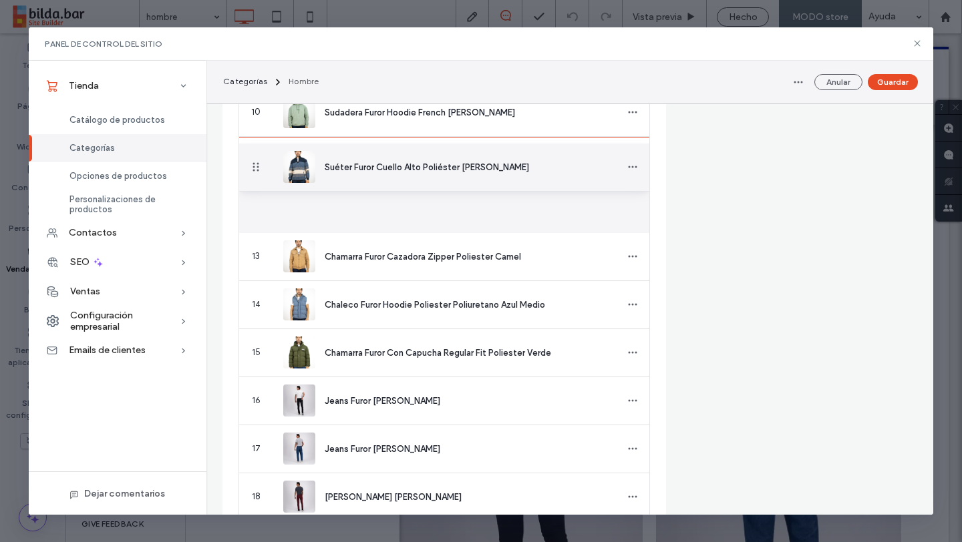
drag, startPoint x: 252, startPoint y: 218, endPoint x: 254, endPoint y: 168, distance: 50.1
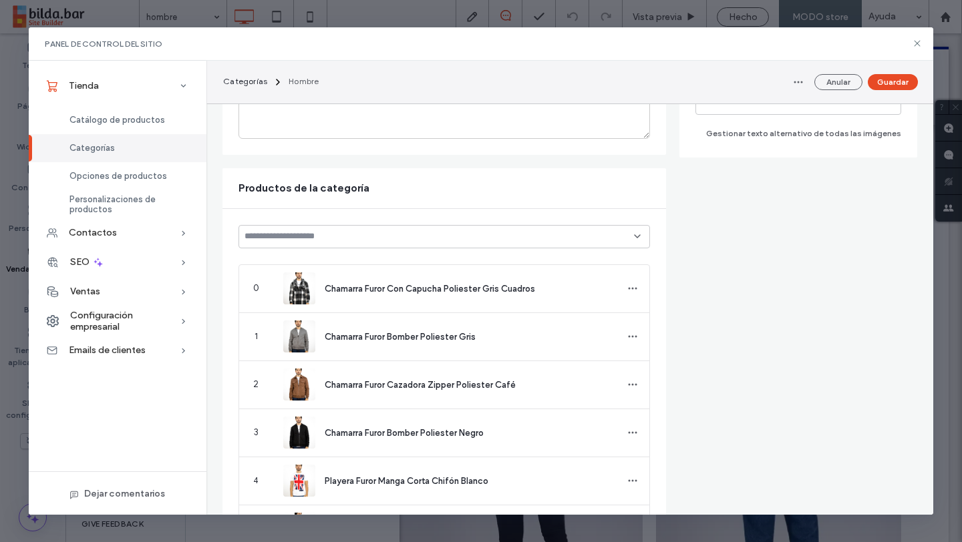
scroll to position [1, 0]
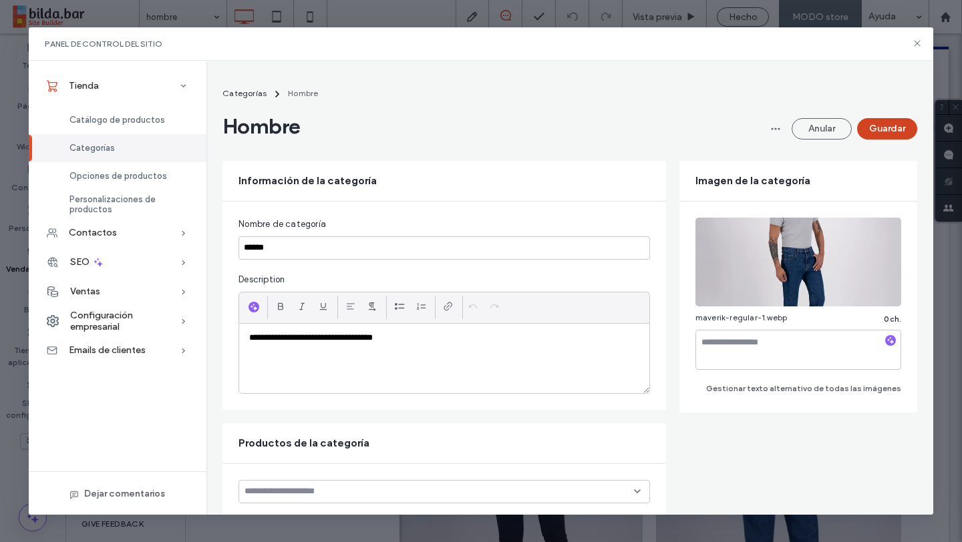
click at [890, 132] on button "Guardar" at bounding box center [887, 128] width 60 height 21
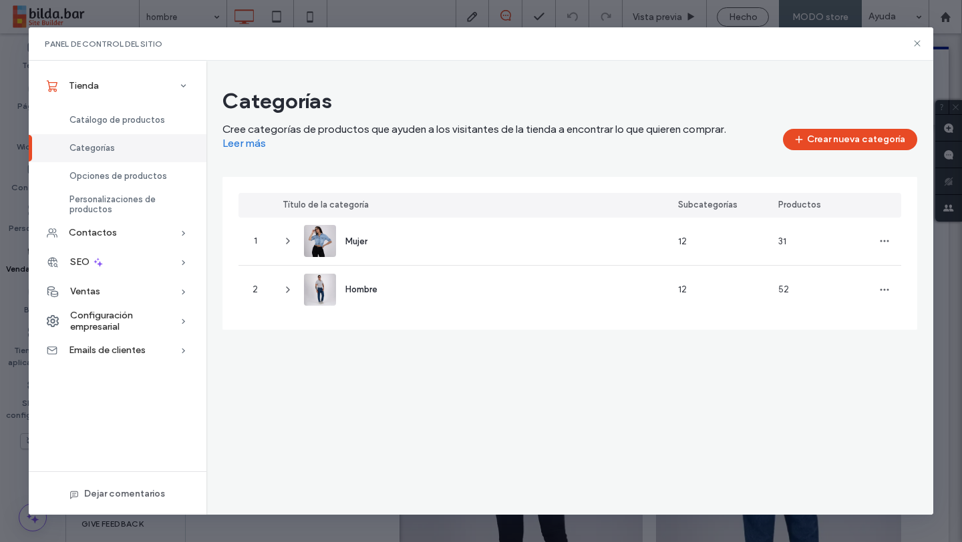
scroll to position [0, 0]
click at [917, 43] on use at bounding box center [916, 44] width 6 height 6
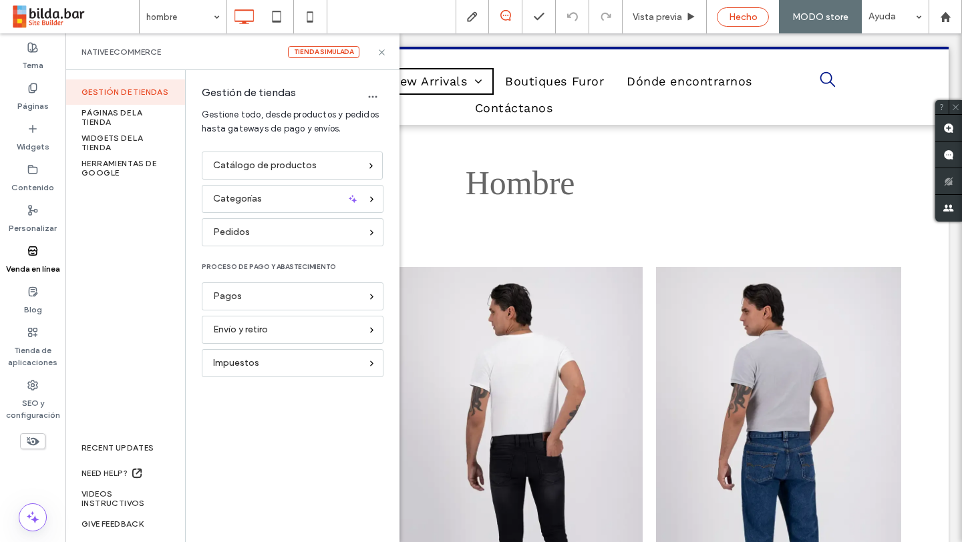
click at [755, 15] on span "Hecho" at bounding box center [743, 16] width 29 height 11
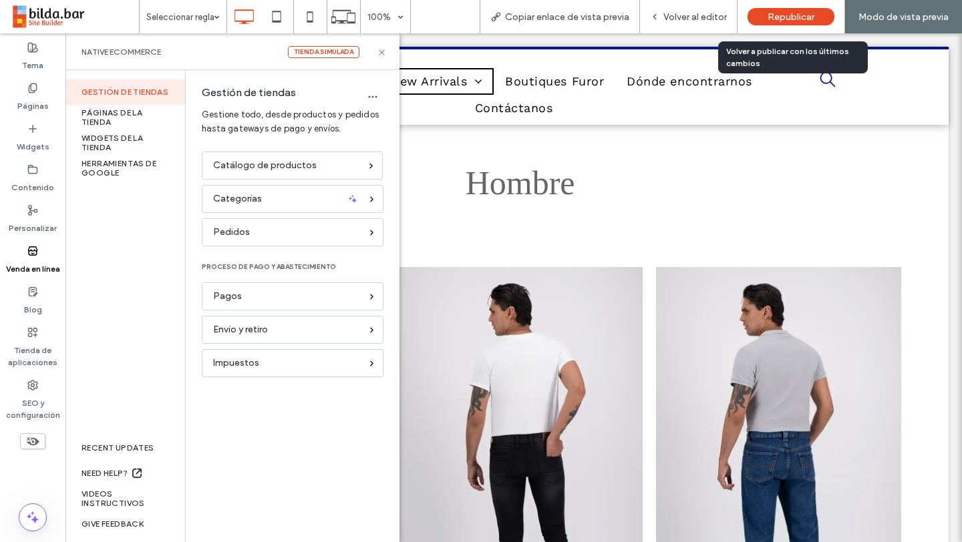
click at [787, 21] on span "Republicar" at bounding box center [790, 16] width 47 height 11
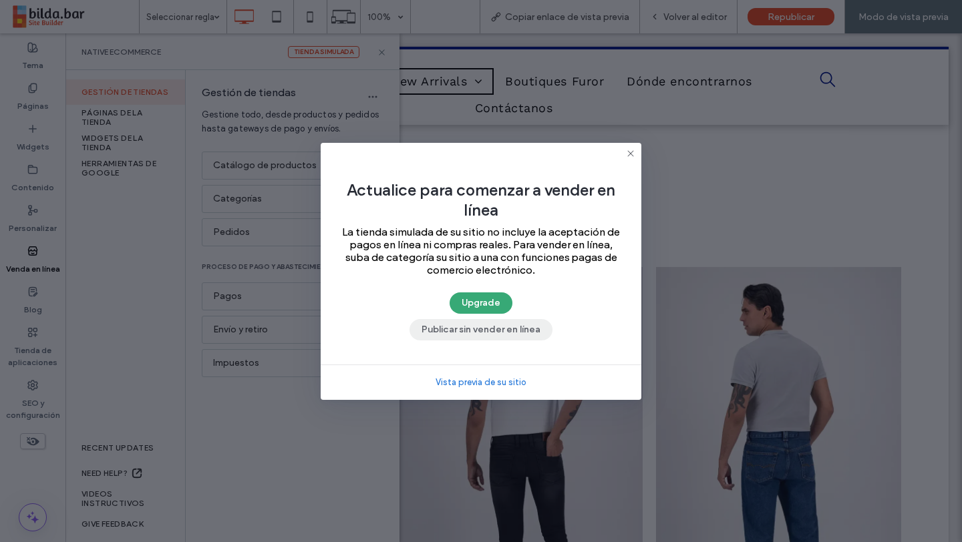
click at [481, 328] on button "Publicar sin vender en línea" at bounding box center [480, 329] width 143 height 21
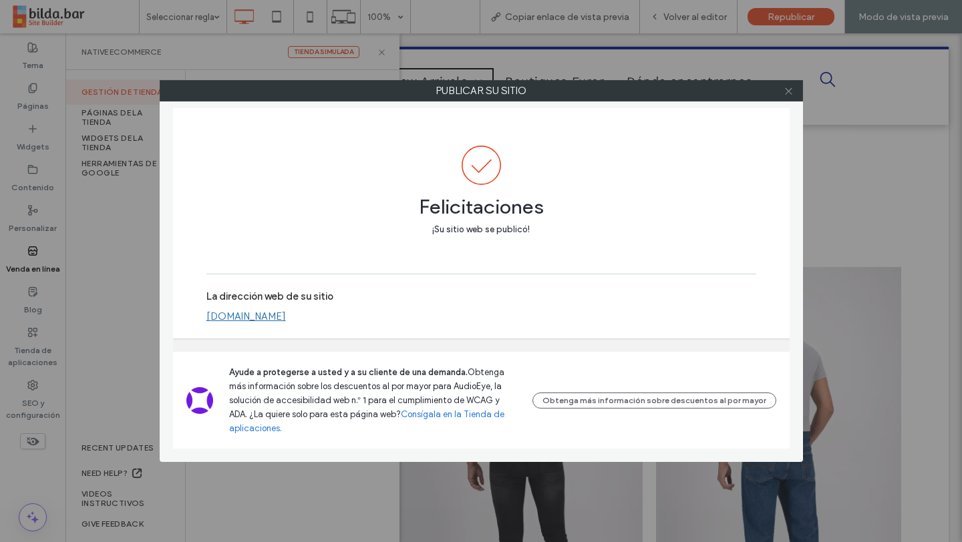
click at [789, 93] on icon at bounding box center [788, 91] width 10 height 10
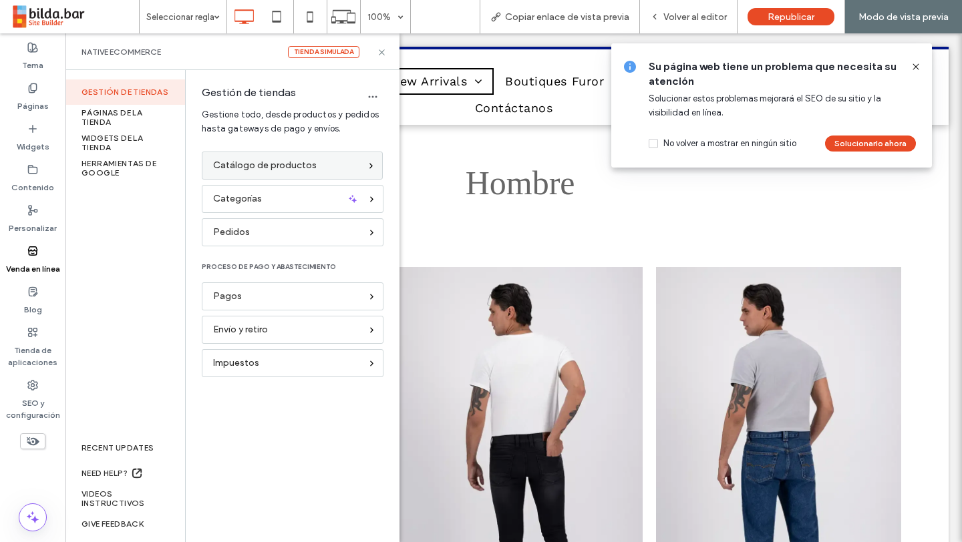
click at [288, 168] on span "Catálogo de productos" at bounding box center [265, 165] width 104 height 15
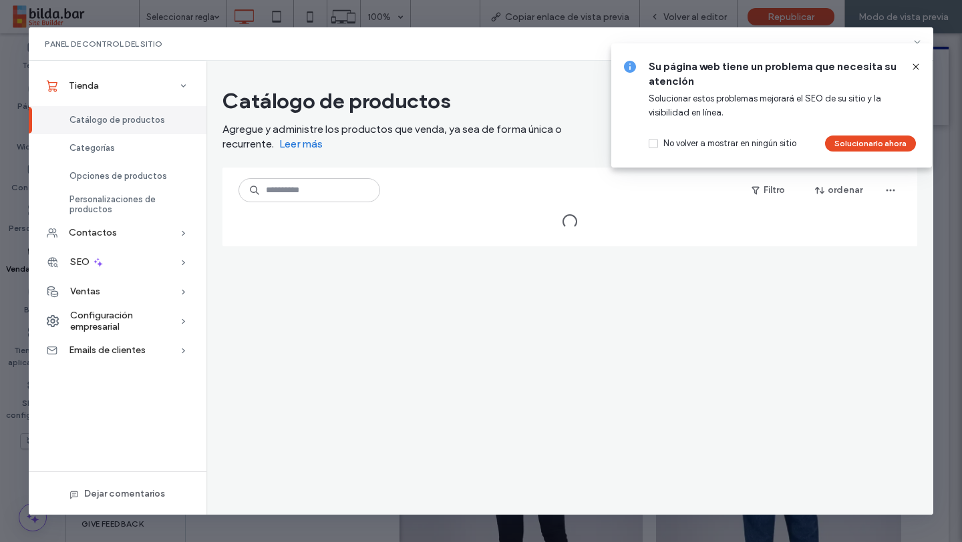
click at [915, 65] on icon at bounding box center [915, 66] width 11 height 11
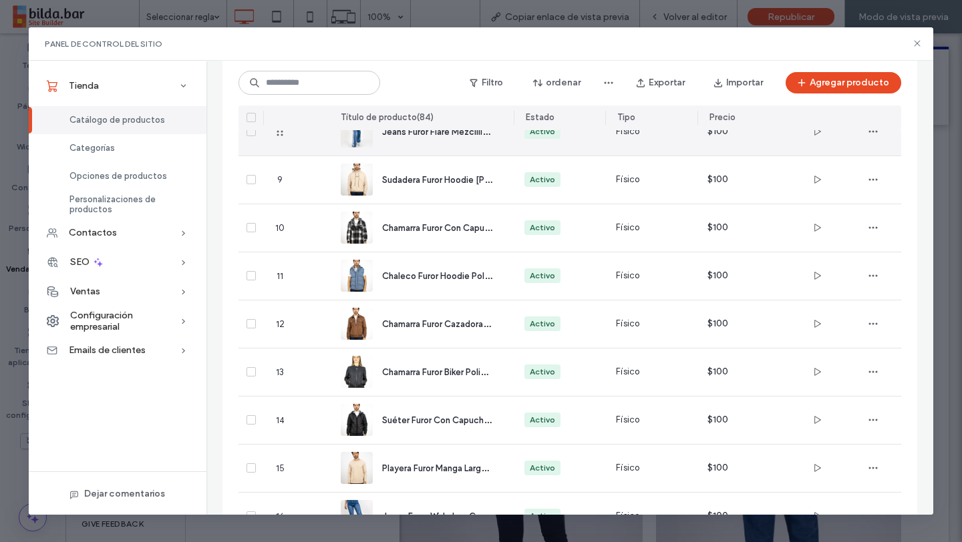
scroll to position [452, 0]
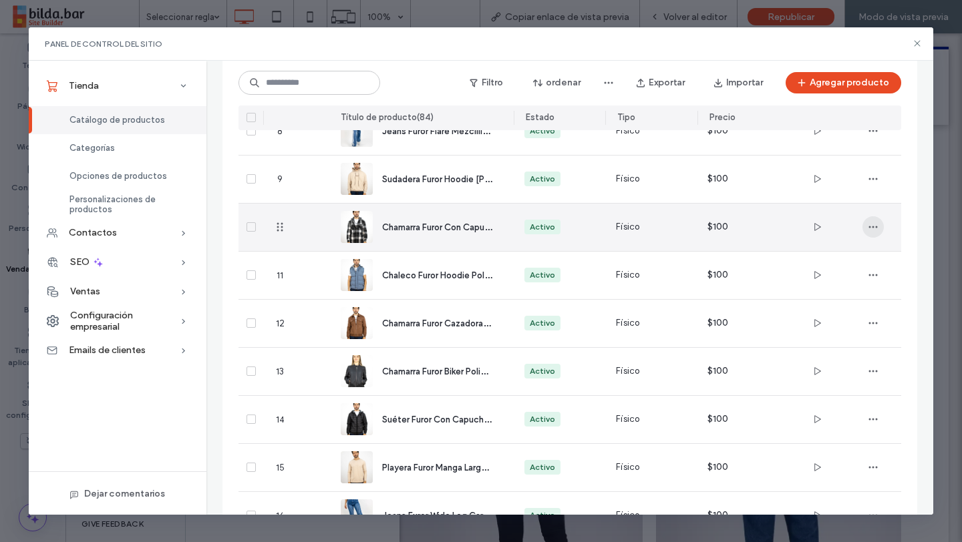
click at [876, 230] on icon "button" at bounding box center [872, 227] width 11 height 11
click at [849, 262] on span "Diseñar en el editor" at bounding box center [829, 261] width 77 height 13
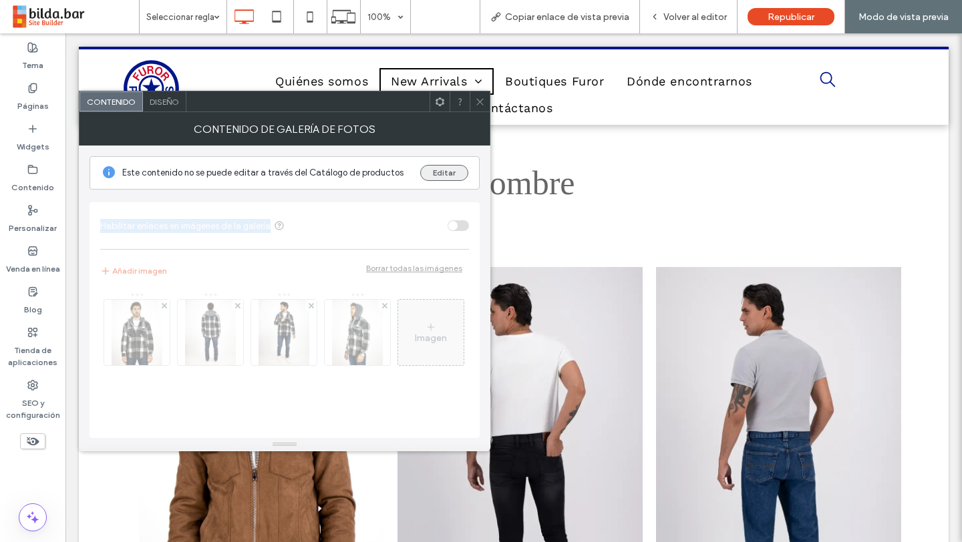
click at [437, 173] on button "Editar" at bounding box center [444, 173] width 48 height 16
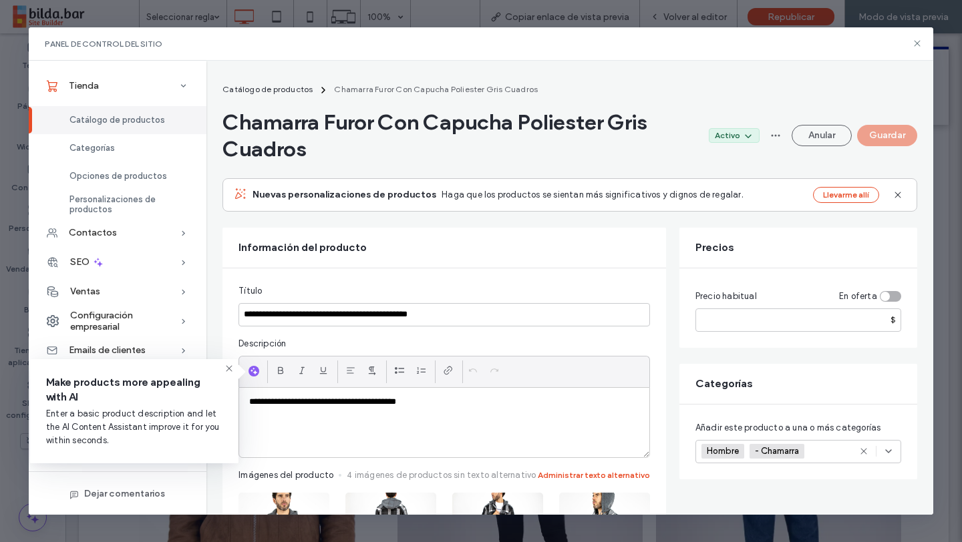
click at [144, 120] on span "Catálogo de productos" at bounding box center [116, 120] width 95 height 10
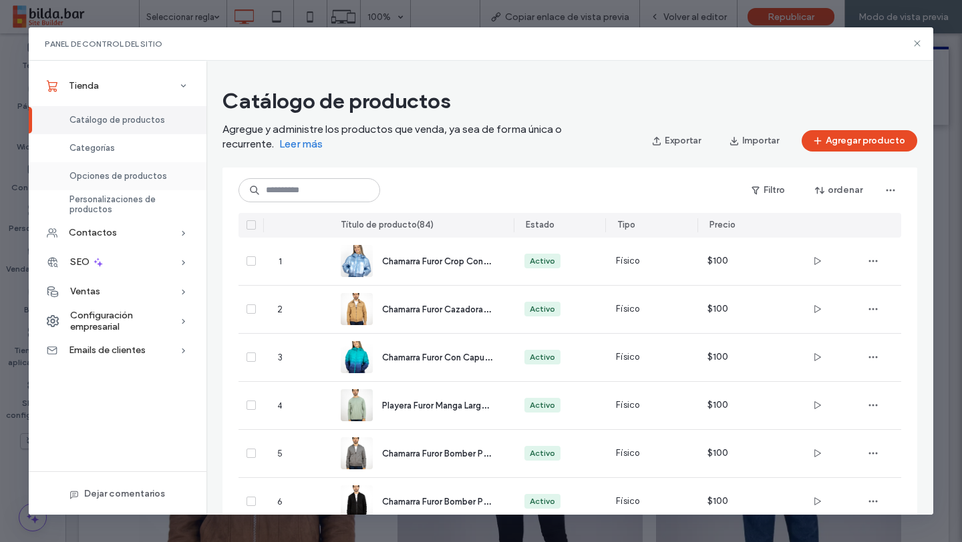
click at [144, 177] on span "Opciones de productos" at bounding box center [117, 176] width 97 height 10
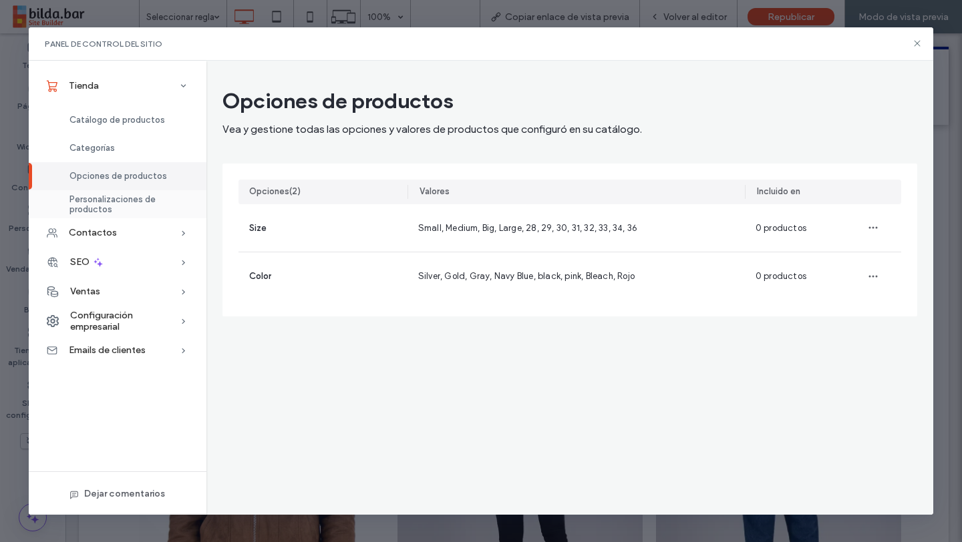
click at [146, 200] on span "Personalizaciones de productos" at bounding box center [129, 204] width 121 height 20
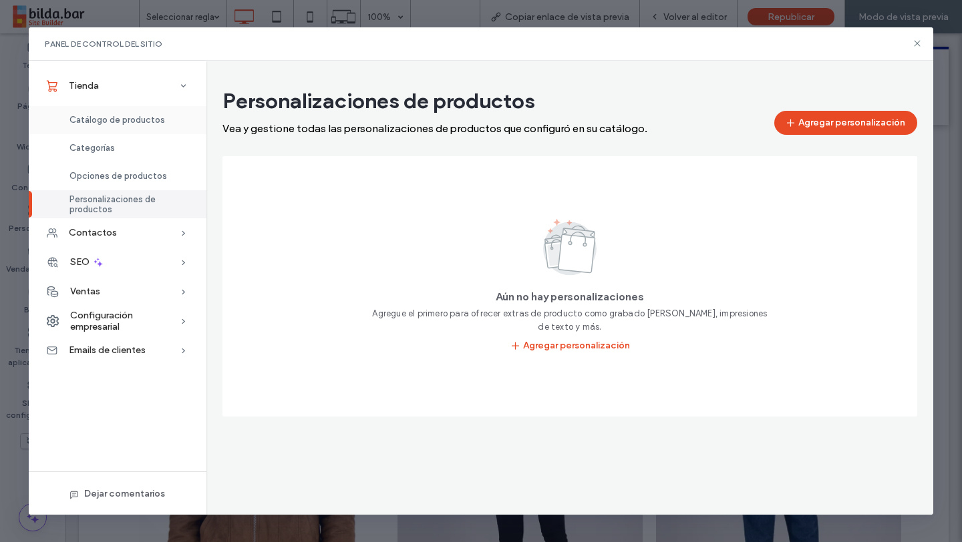
click at [136, 124] on span "Catálogo de productos" at bounding box center [116, 120] width 95 height 10
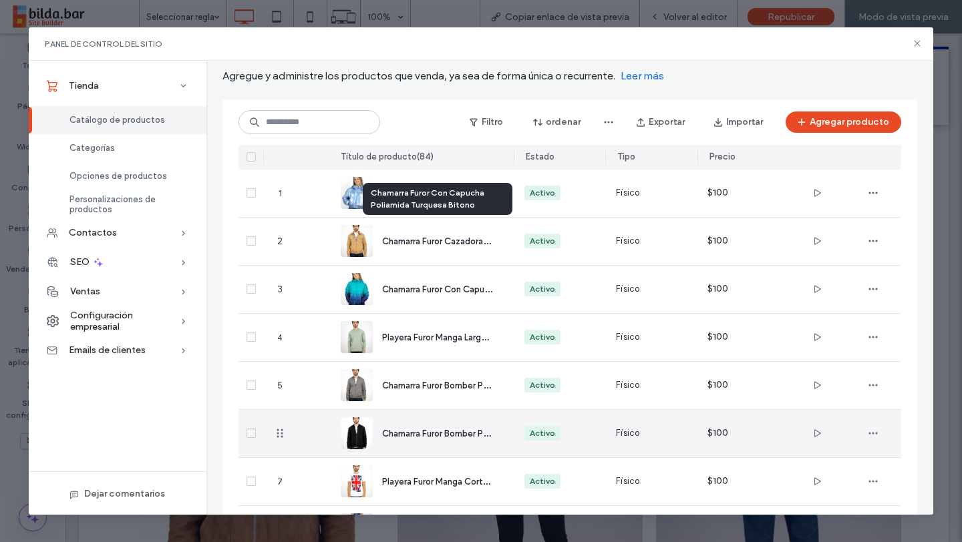
scroll to position [116, 0]
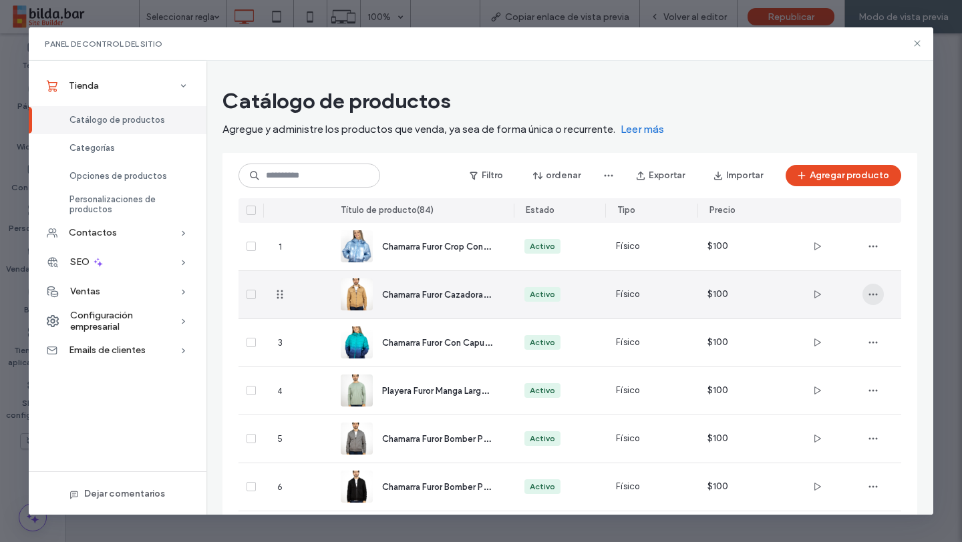
click at [879, 284] on span "button" at bounding box center [872, 294] width 21 height 21
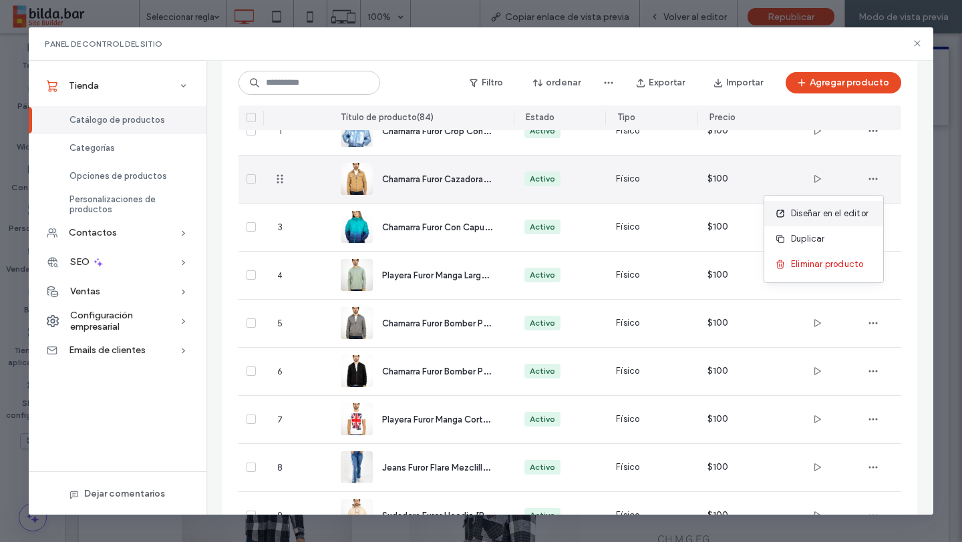
click at [838, 217] on span "Diseñar en el editor" at bounding box center [829, 213] width 77 height 13
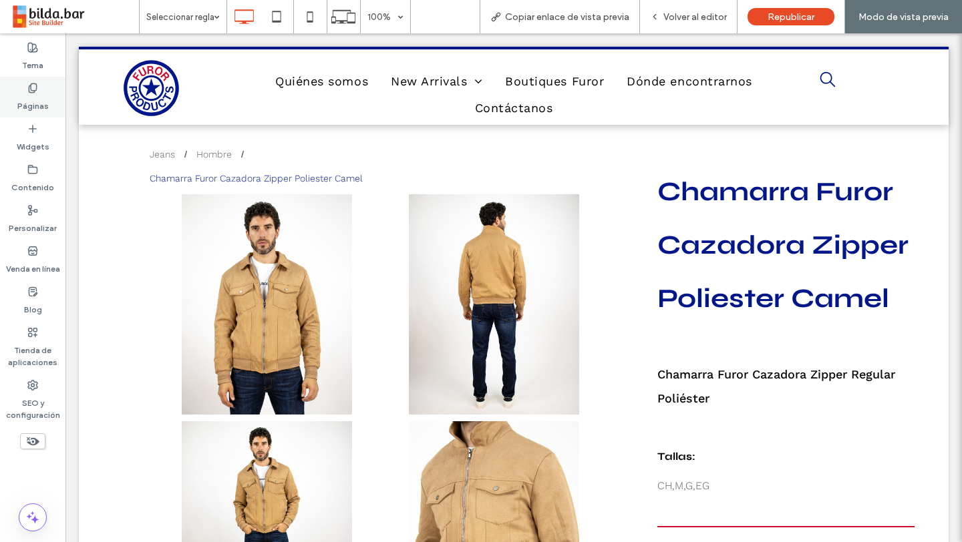
drag, startPoint x: 33, startPoint y: 95, endPoint x: 319, endPoint y: 126, distance: 288.2
click at [33, 95] on label "Páginas" at bounding box center [32, 102] width 31 height 19
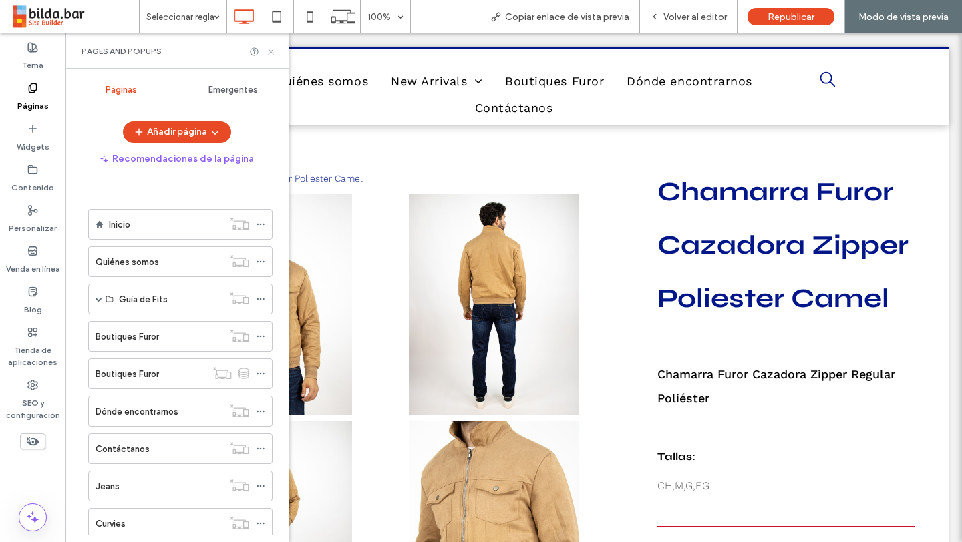
click at [270, 51] on use at bounding box center [270, 51] width 5 height 5
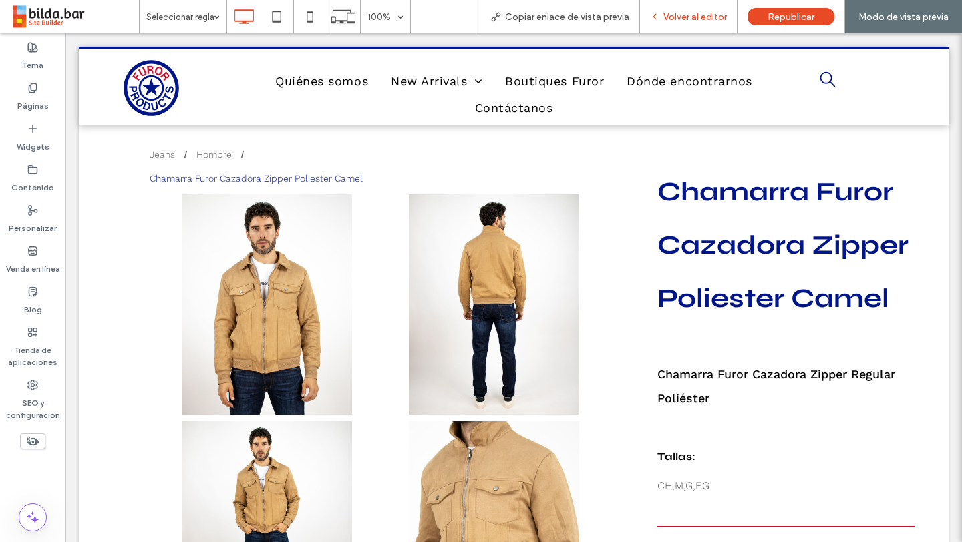
click at [682, 18] on span "Volver al editor" at bounding box center [694, 16] width 63 height 11
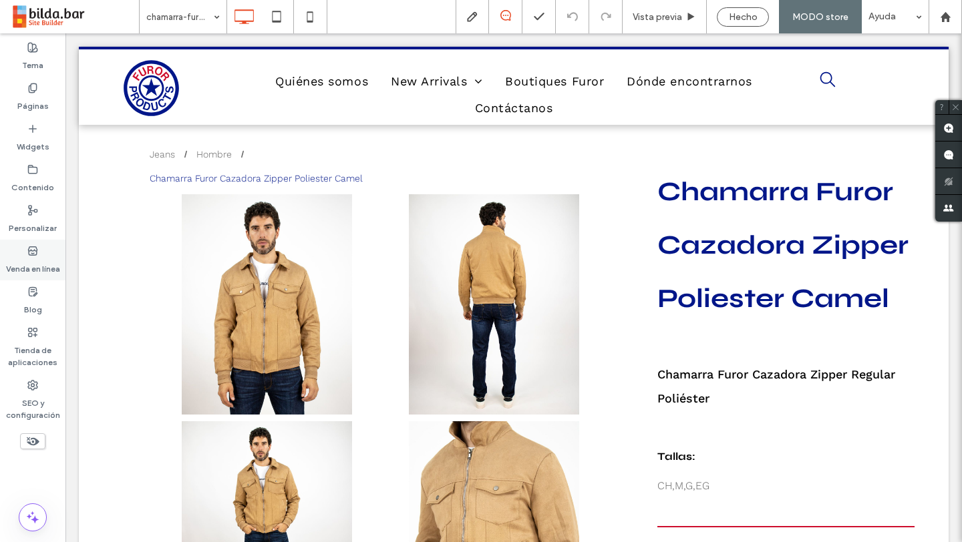
click at [31, 258] on label "Venda en línea" at bounding box center [33, 265] width 54 height 19
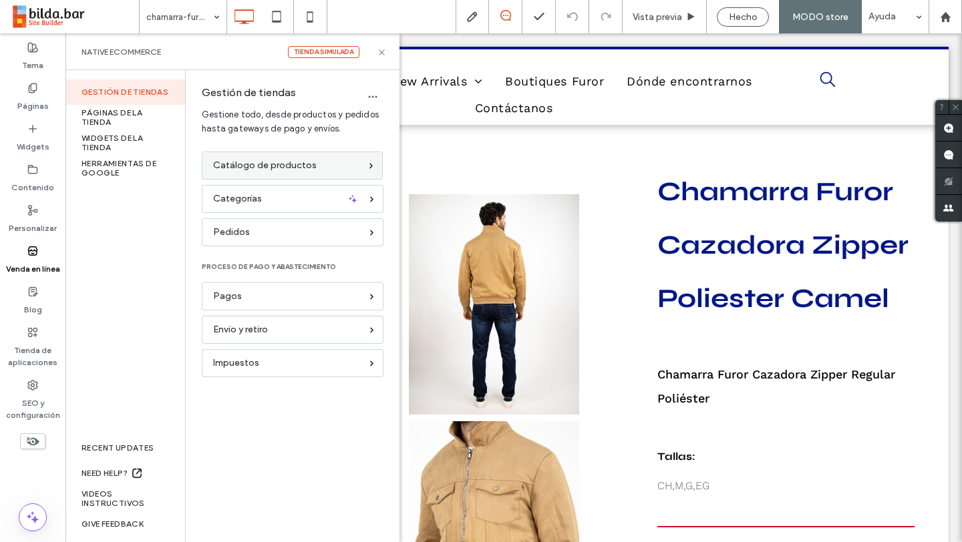
click at [287, 166] on span "Catálogo de productos" at bounding box center [265, 165] width 104 height 15
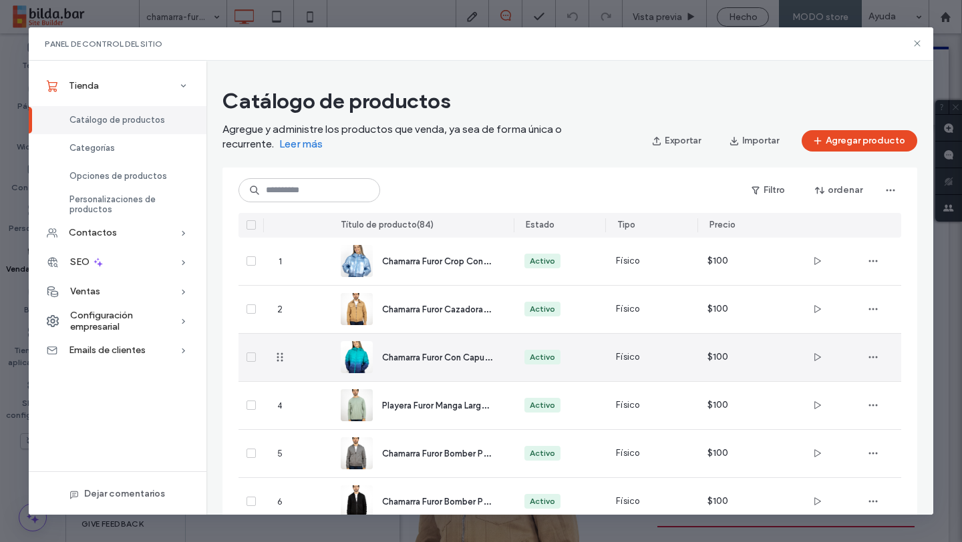
scroll to position [23, 0]
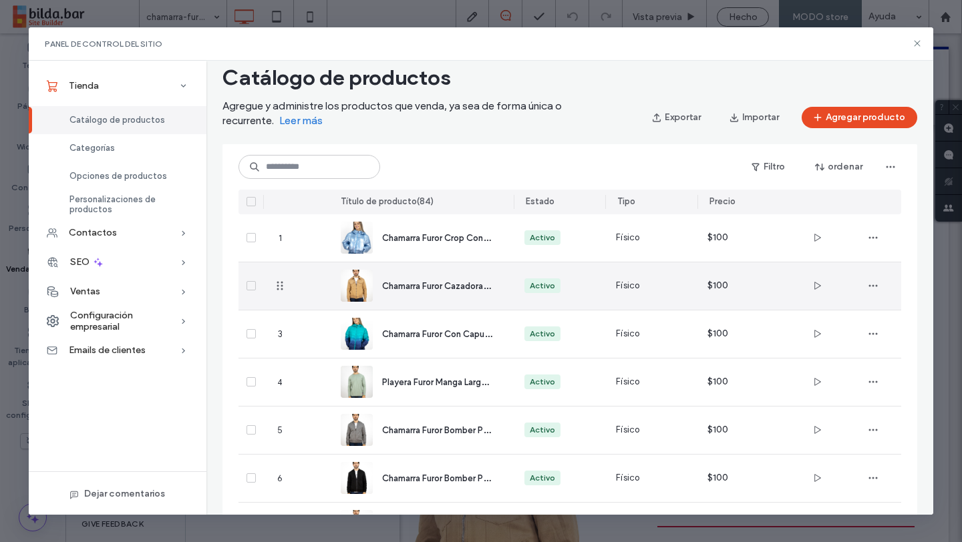
click at [441, 292] on div "Chamarra Furor Cazadora Zipper Poliester Camel" at bounding box center [437, 286] width 110 height 14
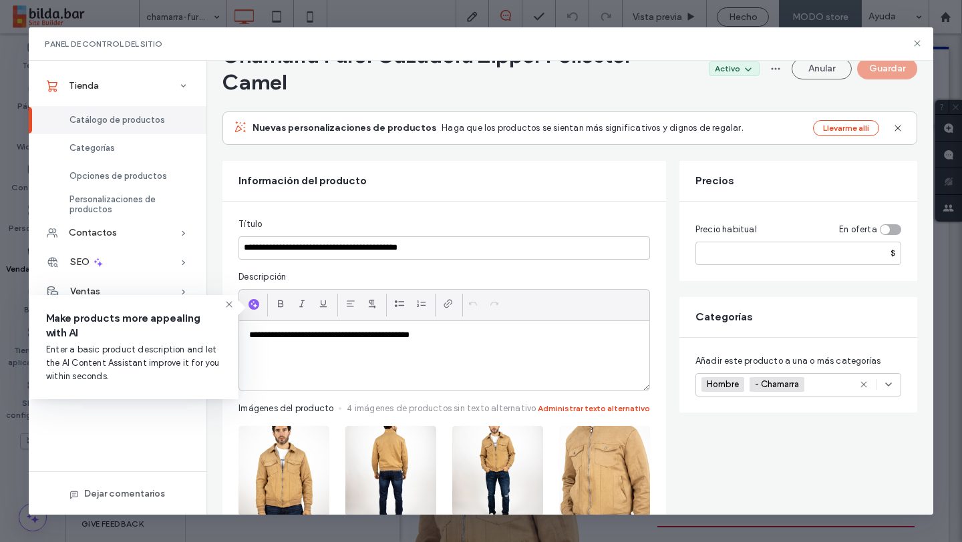
scroll to position [62, 0]
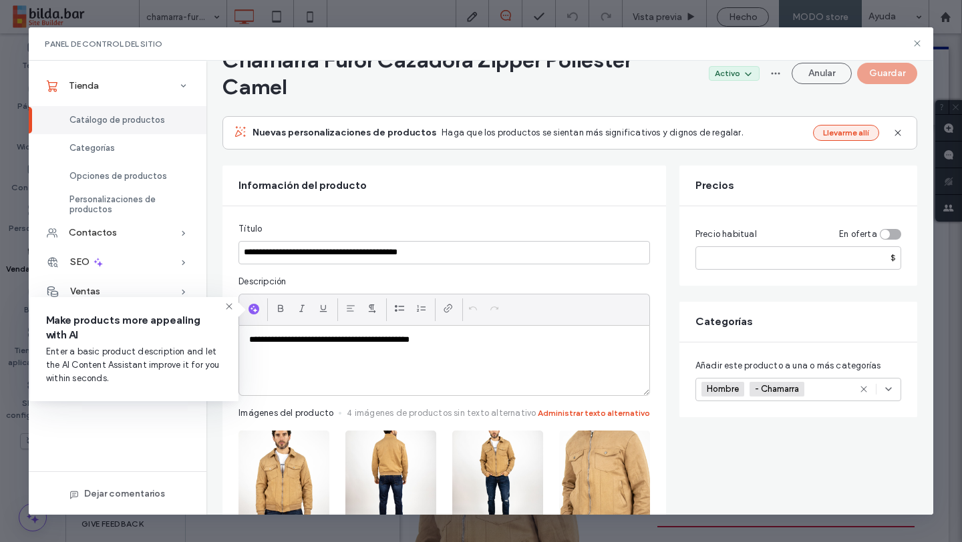
click at [827, 133] on button "Llevarme allí" at bounding box center [846, 133] width 66 height 16
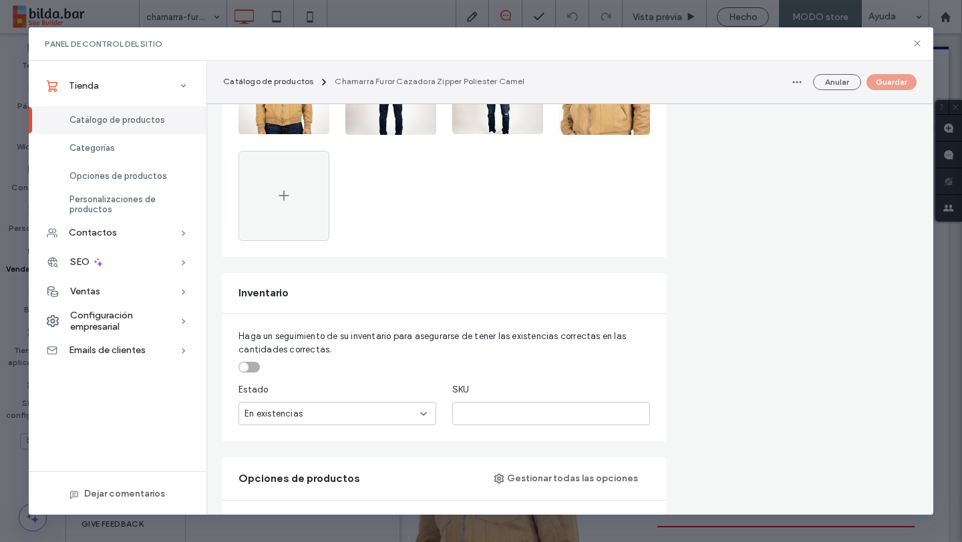
scroll to position [0, 0]
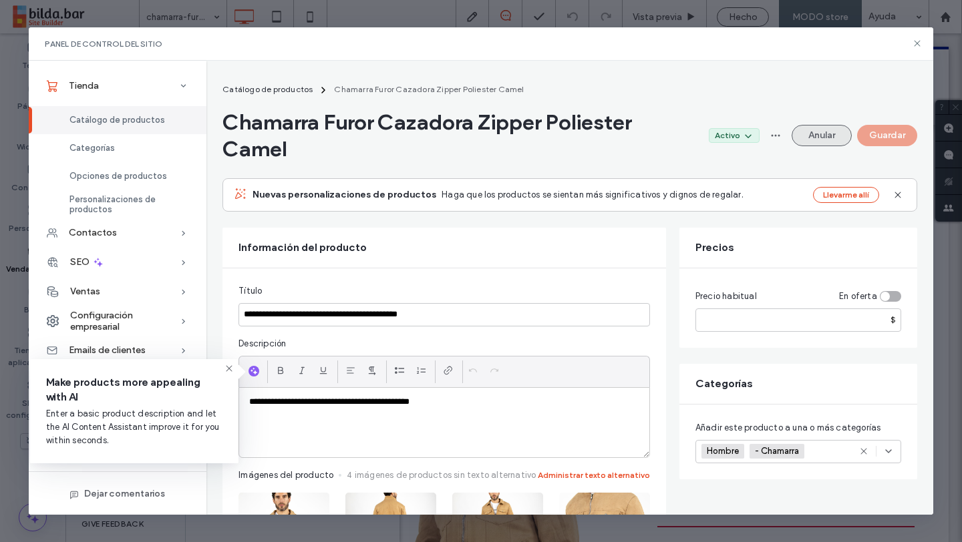
click at [818, 131] on button "Anular" at bounding box center [821, 135] width 60 height 21
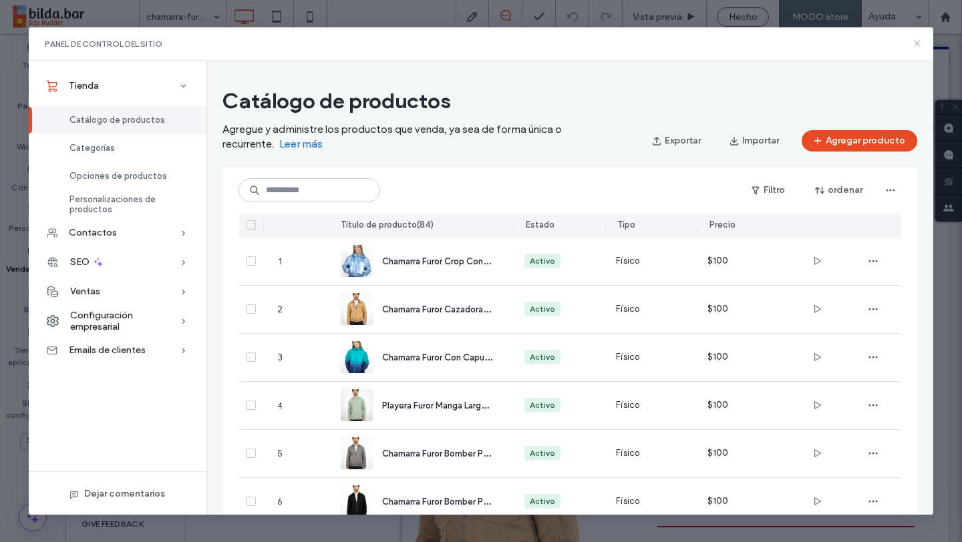
click at [915, 47] on icon at bounding box center [916, 43] width 11 height 11
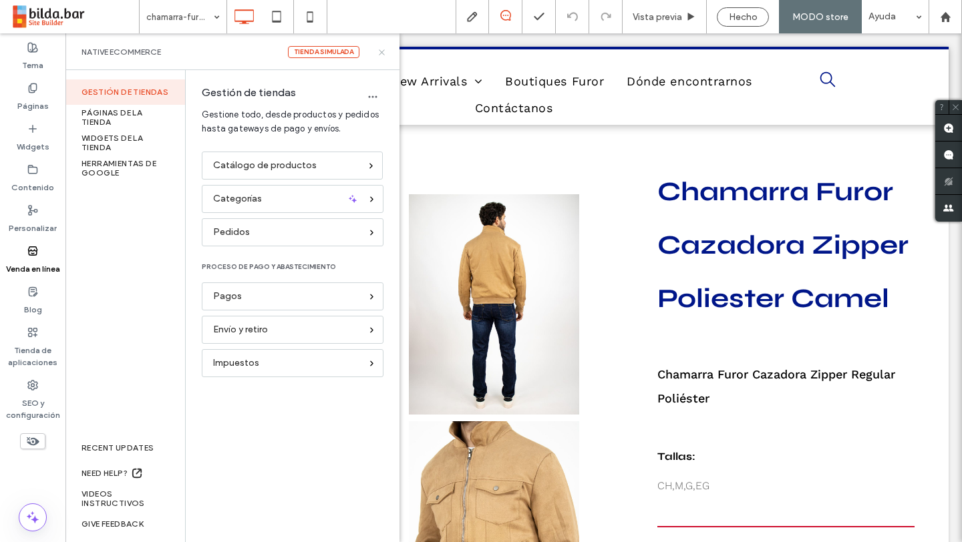
click at [382, 55] on icon at bounding box center [382, 52] width 10 height 10
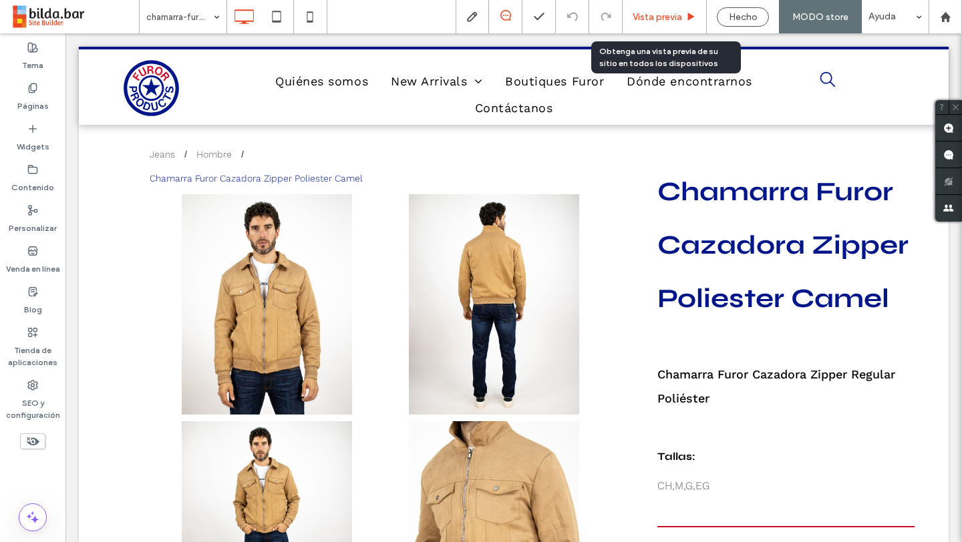
click at [662, 21] on span "Vista previa" at bounding box center [656, 16] width 49 height 11
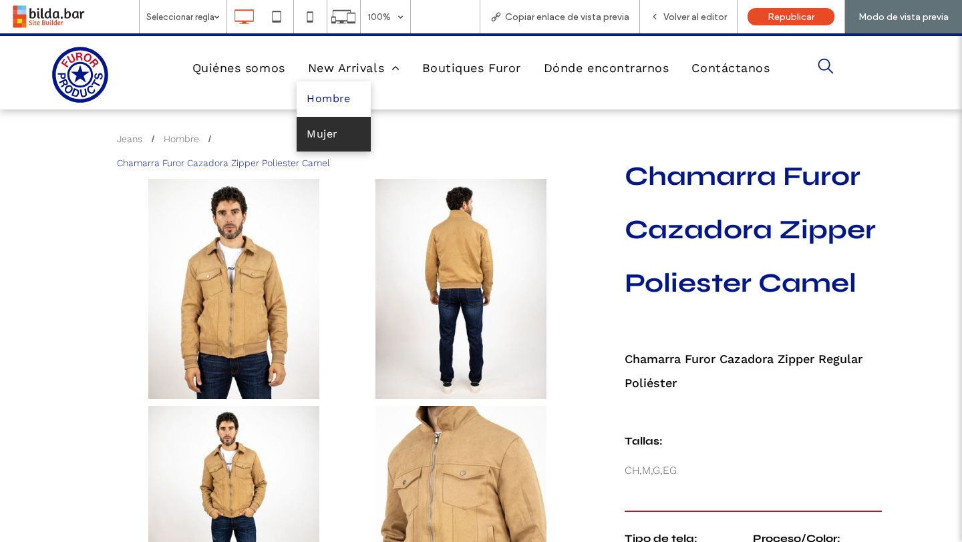
click at [332, 127] on span "Mujer" at bounding box center [321, 134] width 31 height 21
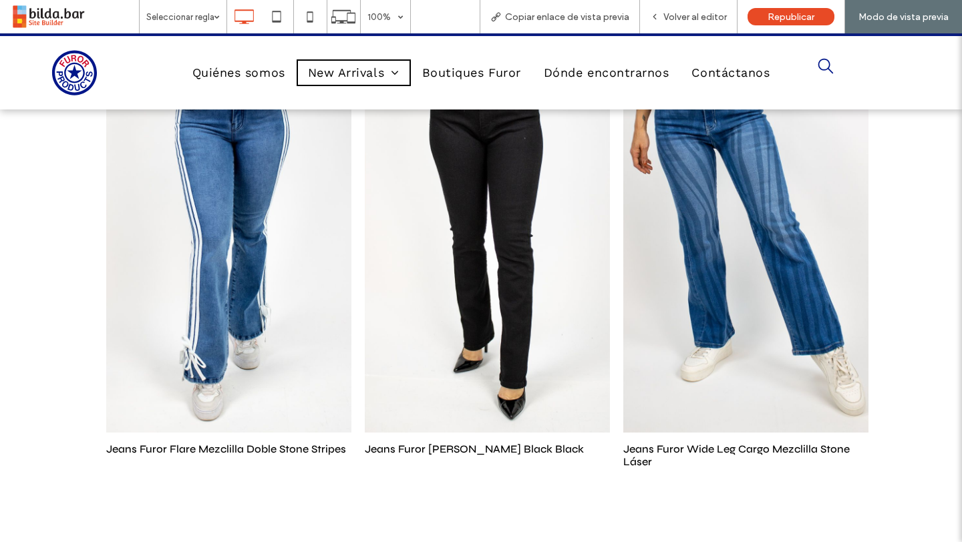
scroll to position [4378, 0]
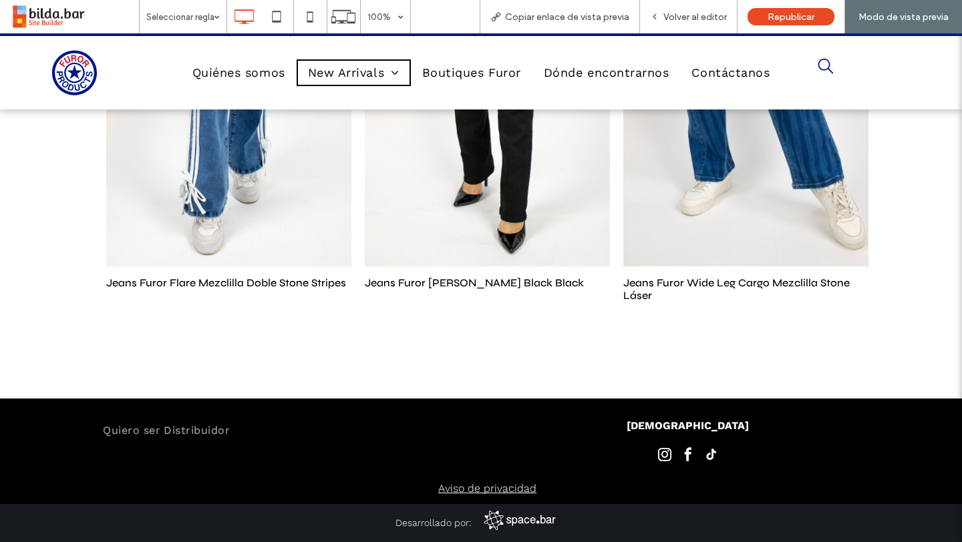
click at [694, 21] on span "Volver al editor" at bounding box center [694, 16] width 63 height 11
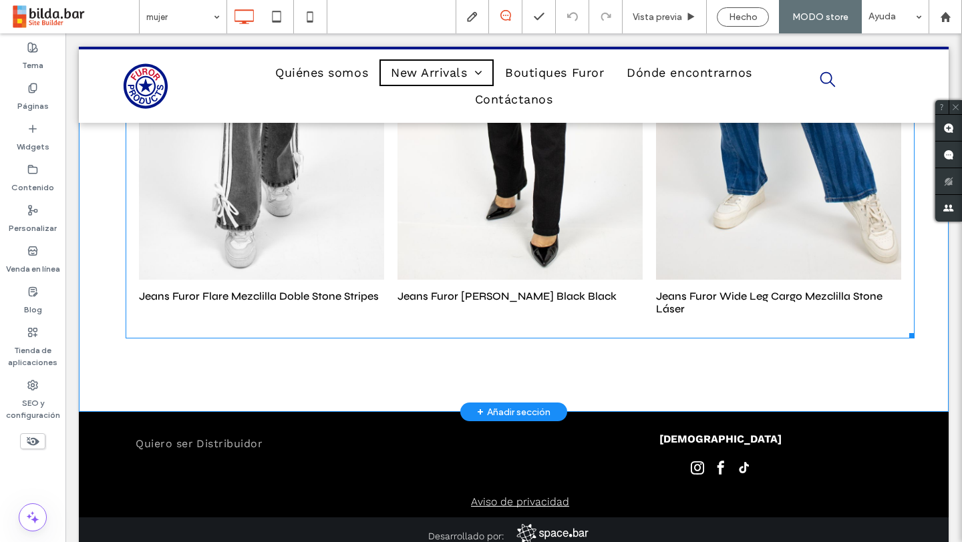
click at [243, 321] on link "Jeans Furor Flare Mezclilla Doble Stone Stripes $100.00" at bounding box center [261, 302] width 245 height 45
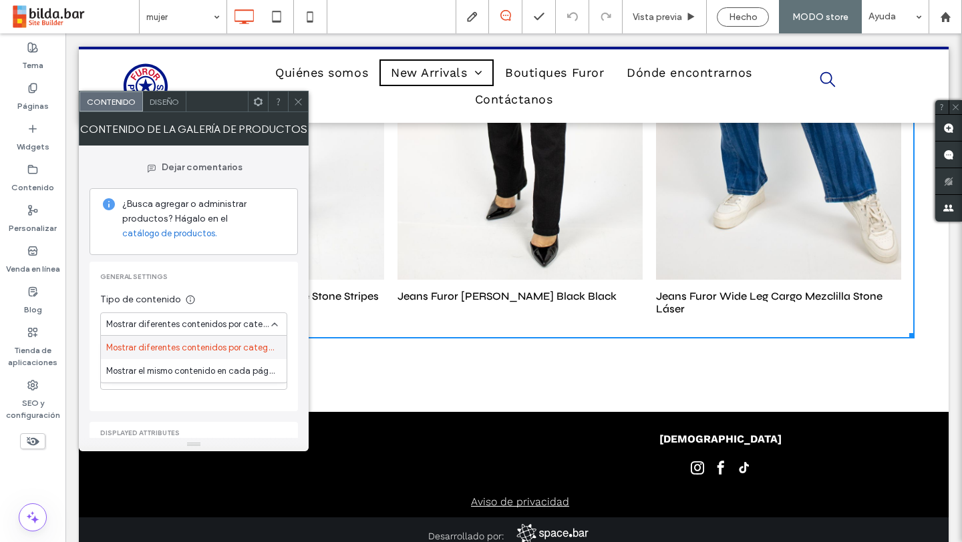
click at [166, 106] on div "Diseño" at bounding box center [164, 101] width 43 height 20
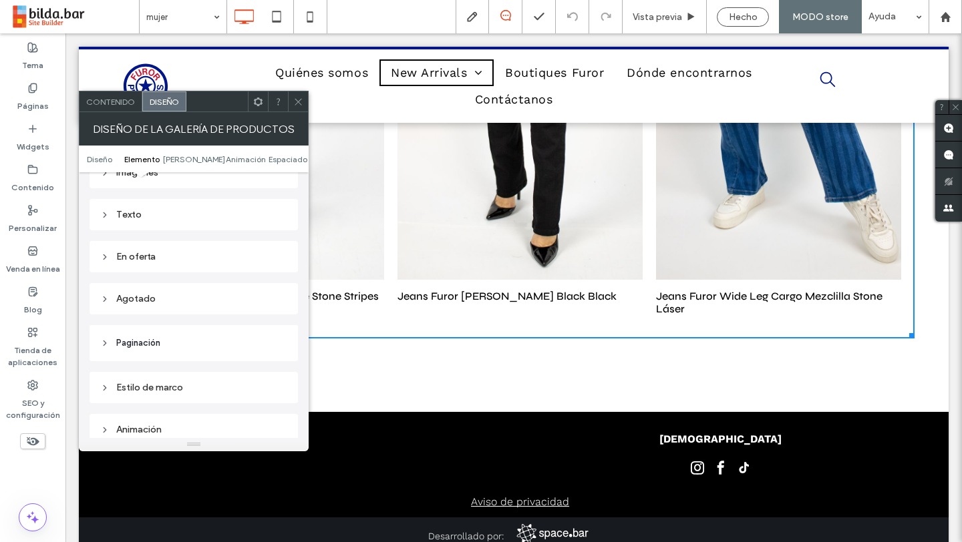
scroll to position [624, 0]
click at [180, 325] on header "Paginación" at bounding box center [193, 339] width 208 height 36
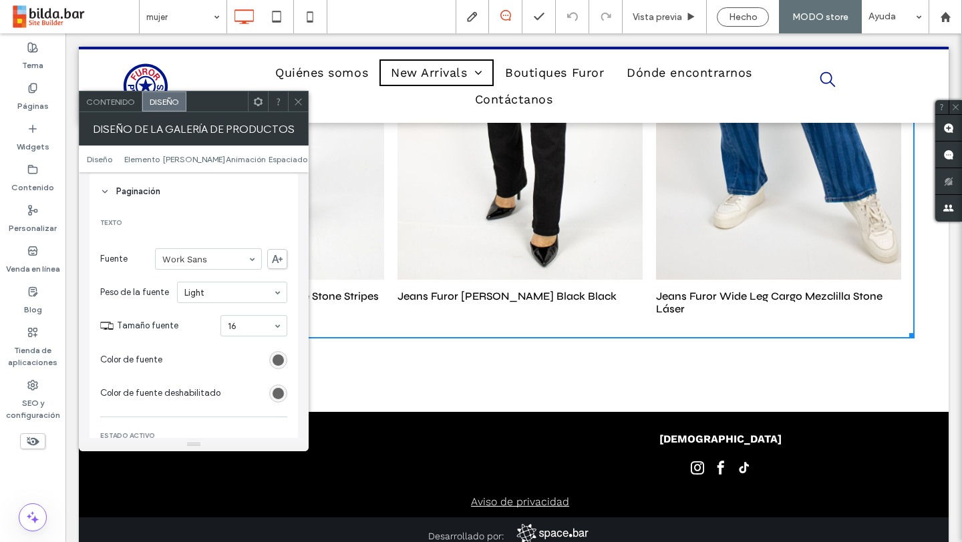
scroll to position [774, 0]
click at [280, 352] on div "rgb(102, 102, 102)" at bounding box center [277, 357] width 11 height 11
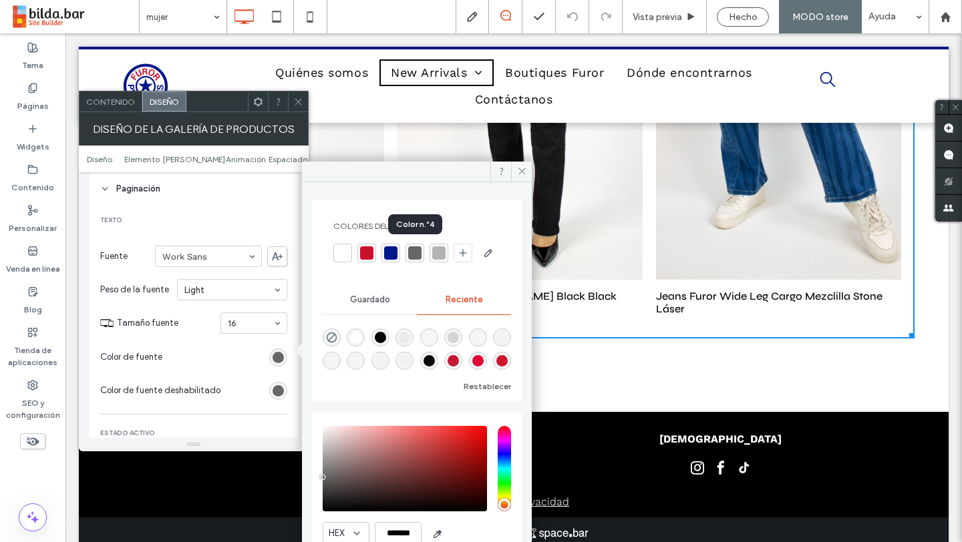
click at [419, 254] on div at bounding box center [414, 252] width 13 height 13
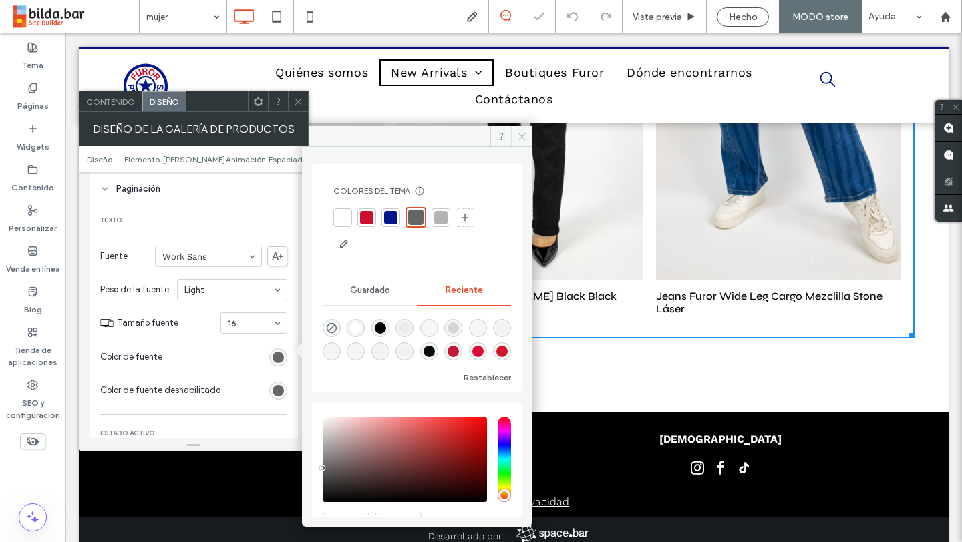
click at [519, 140] on icon at bounding box center [522, 137] width 10 height 10
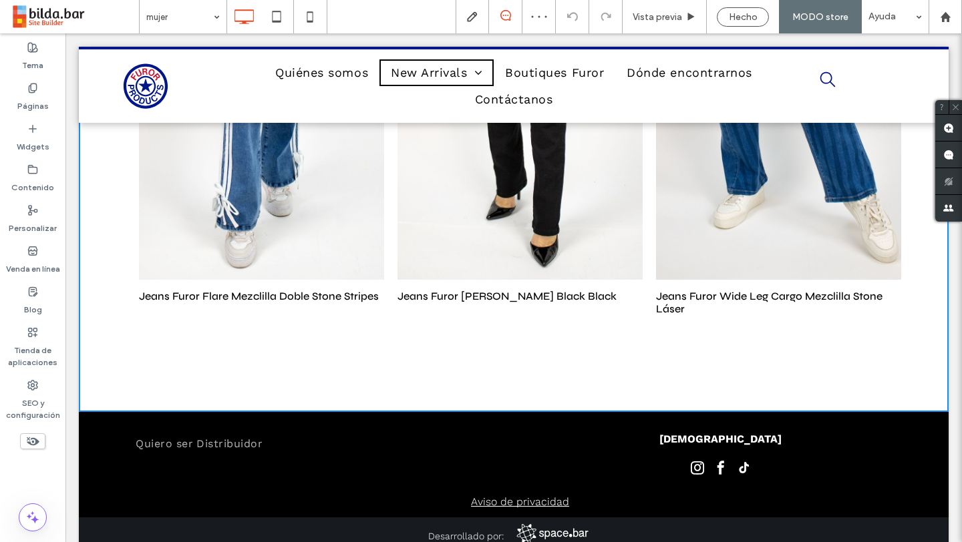
click at [298, 106] on div at bounding box center [513, 85] width 869 height 73
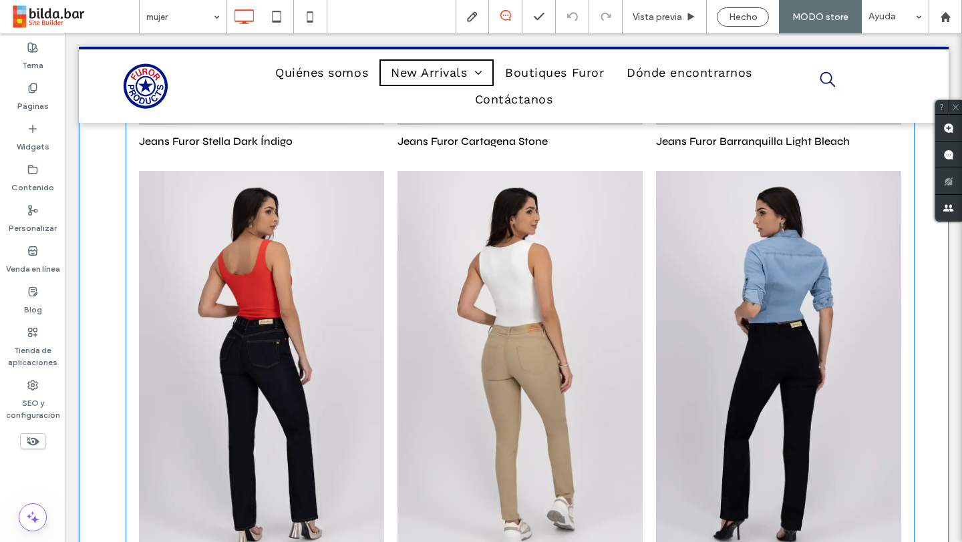
scroll to position [535, 0]
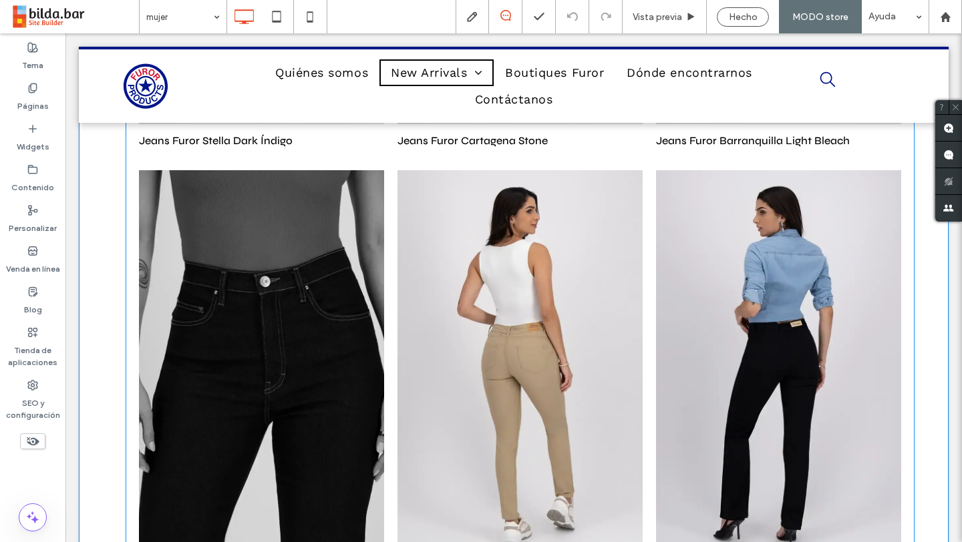
click at [201, 249] on link at bounding box center [261, 367] width 245 height 394
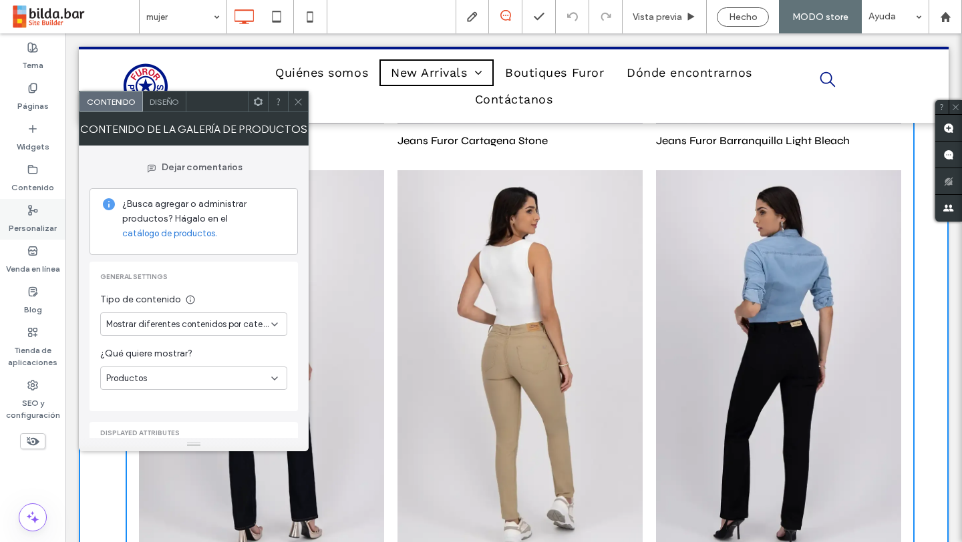
click at [32, 211] on icon at bounding box center [32, 210] width 11 height 11
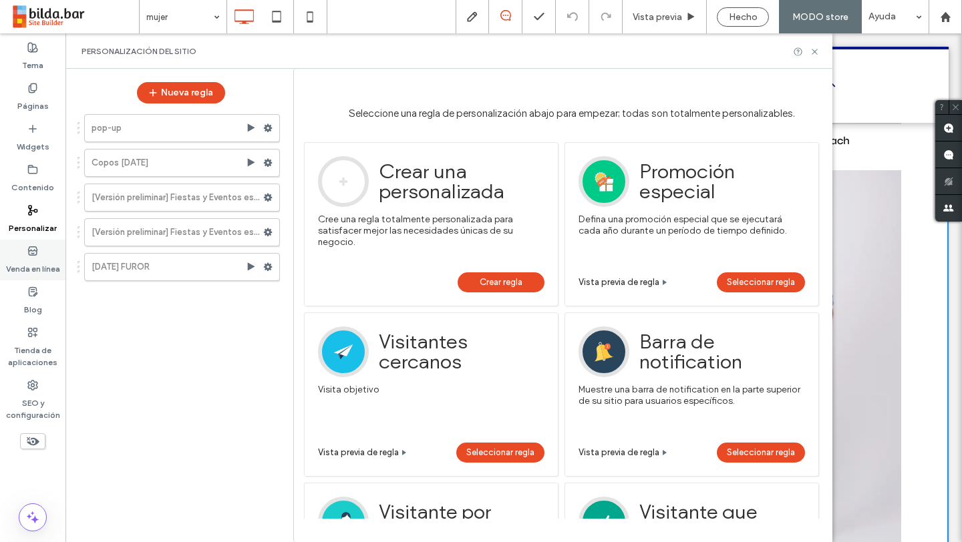
click at [31, 254] on use at bounding box center [32, 250] width 9 height 8
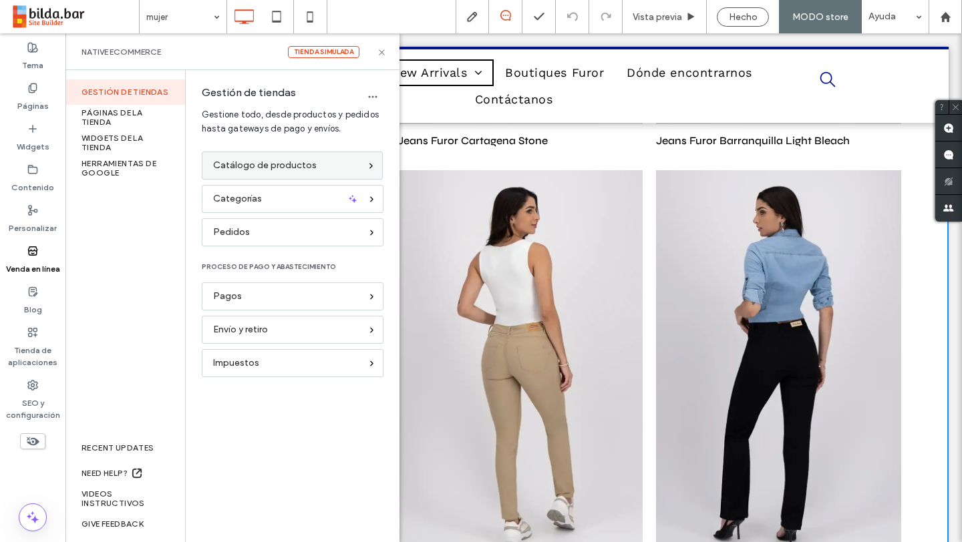
click at [312, 158] on span "Catálogo de productos" at bounding box center [265, 165] width 104 height 15
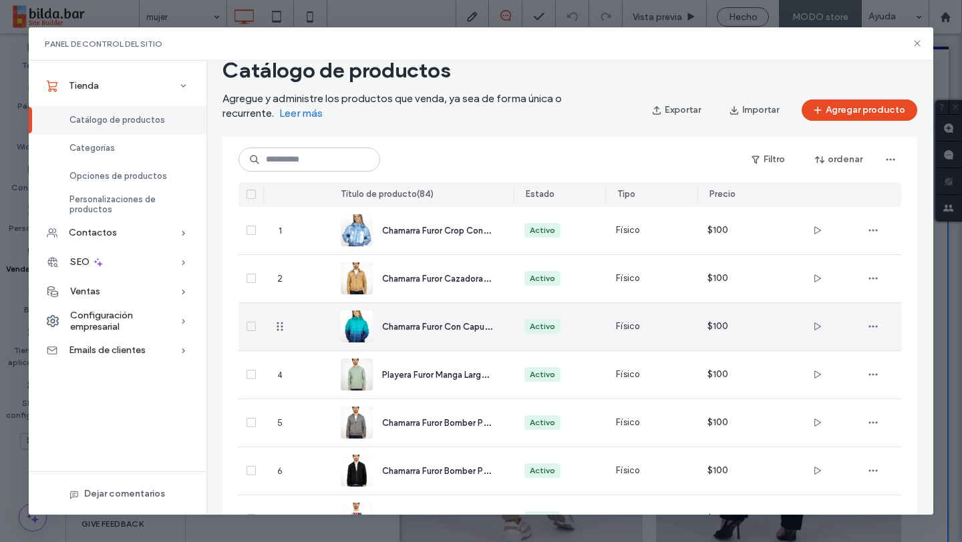
scroll to position [41, 0]
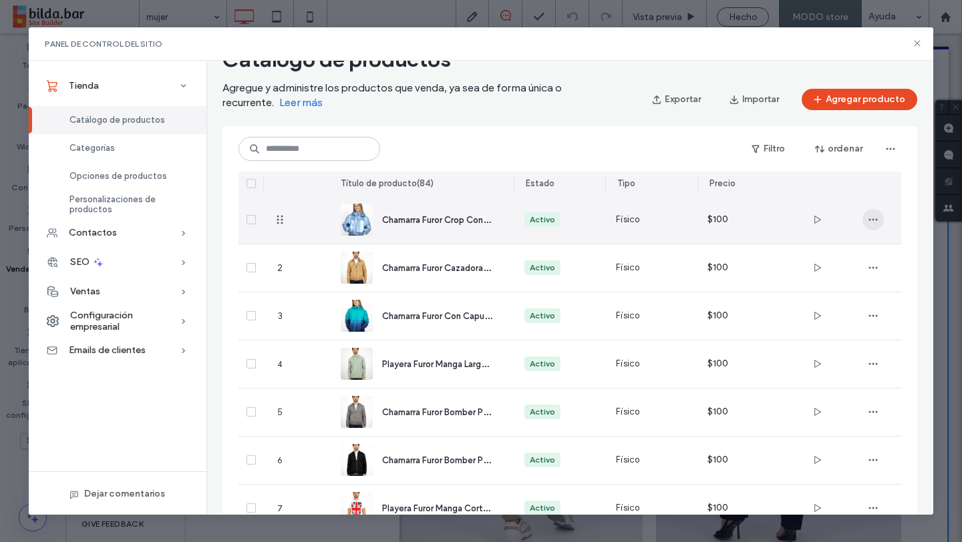
click at [876, 221] on icon "button" at bounding box center [872, 219] width 11 height 11
click at [855, 250] on span "Diseñar en el editor" at bounding box center [829, 254] width 77 height 13
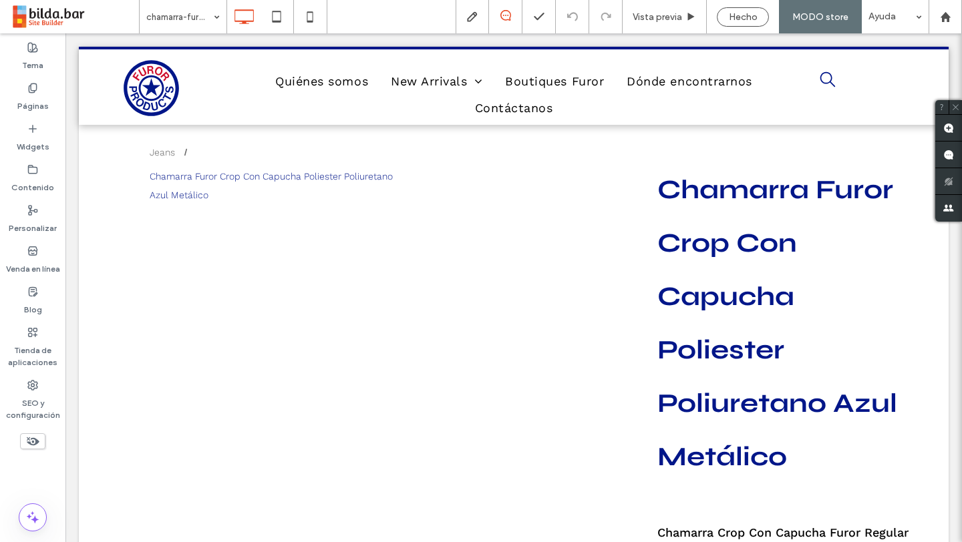
scroll to position [0, 0]
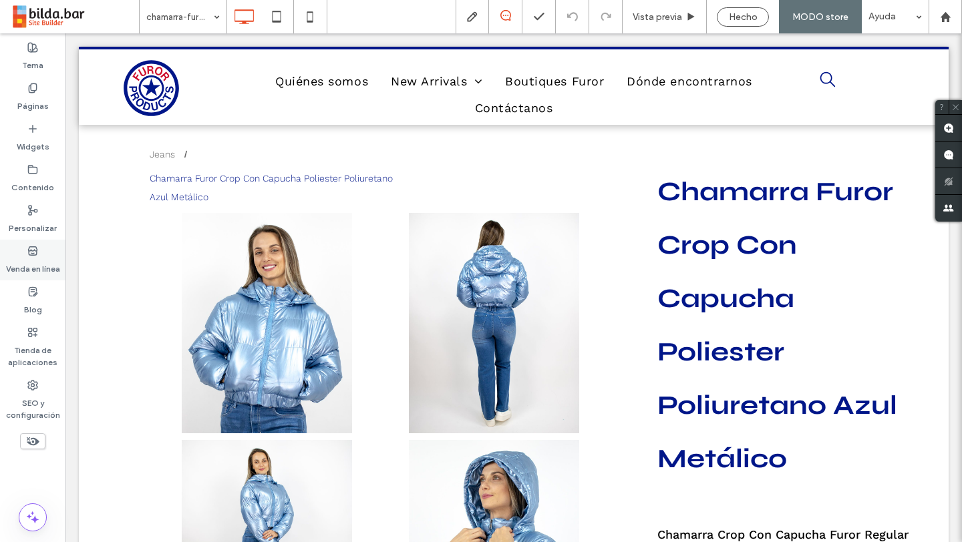
click at [37, 256] on label "Venda en línea" at bounding box center [33, 265] width 54 height 19
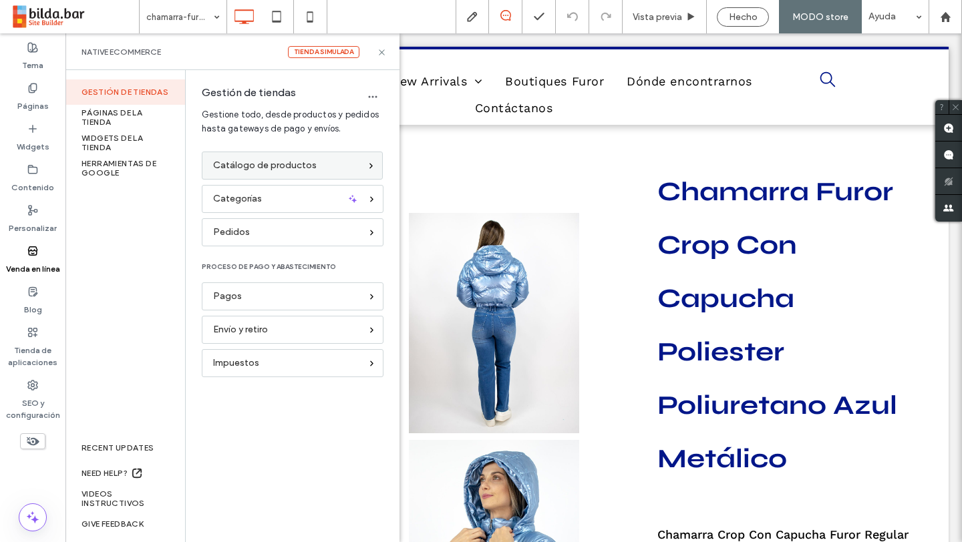
click at [268, 166] on span "Catálogo de productos" at bounding box center [265, 165] width 104 height 15
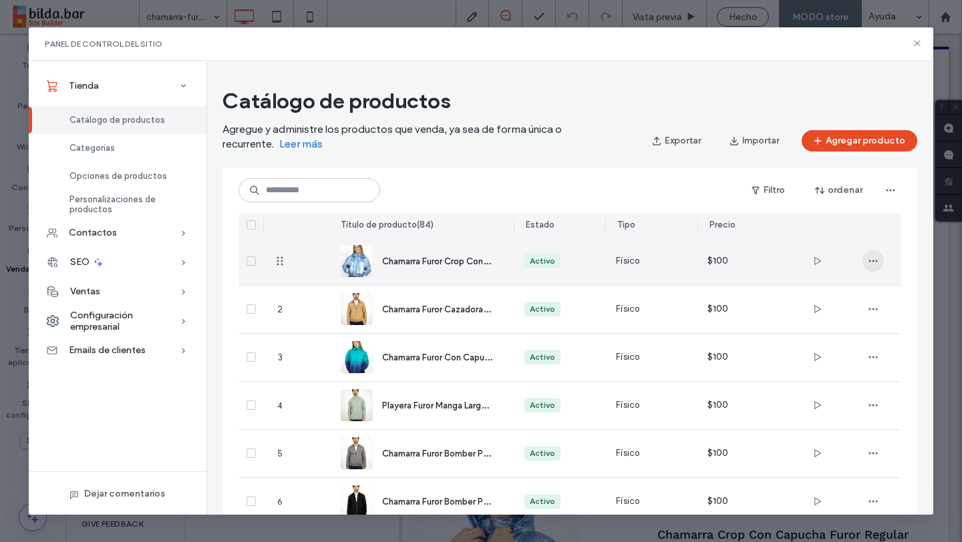
click at [871, 259] on icon "button" at bounding box center [872, 261] width 11 height 11
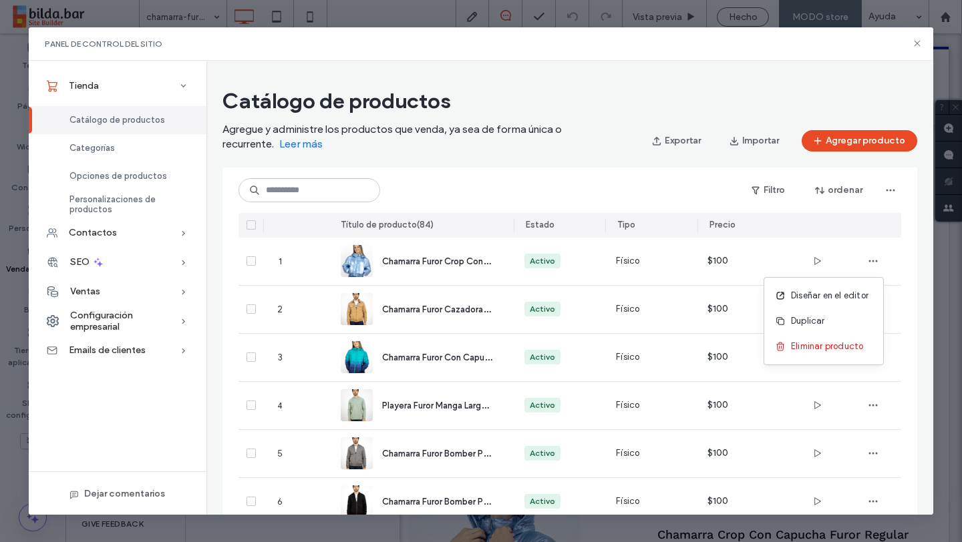
click at [668, 186] on div "Filtro ordenar" at bounding box center [569, 190] width 662 height 24
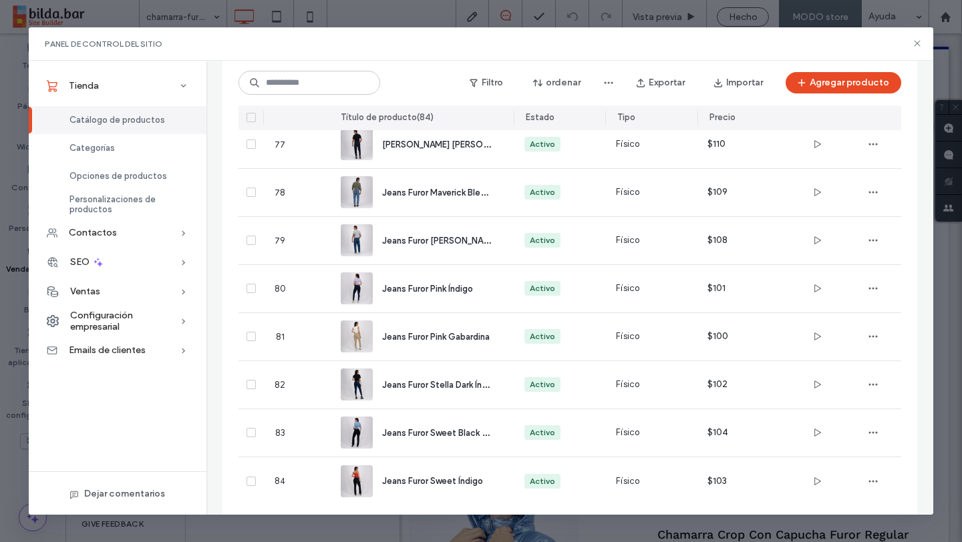
scroll to position [3778, 0]
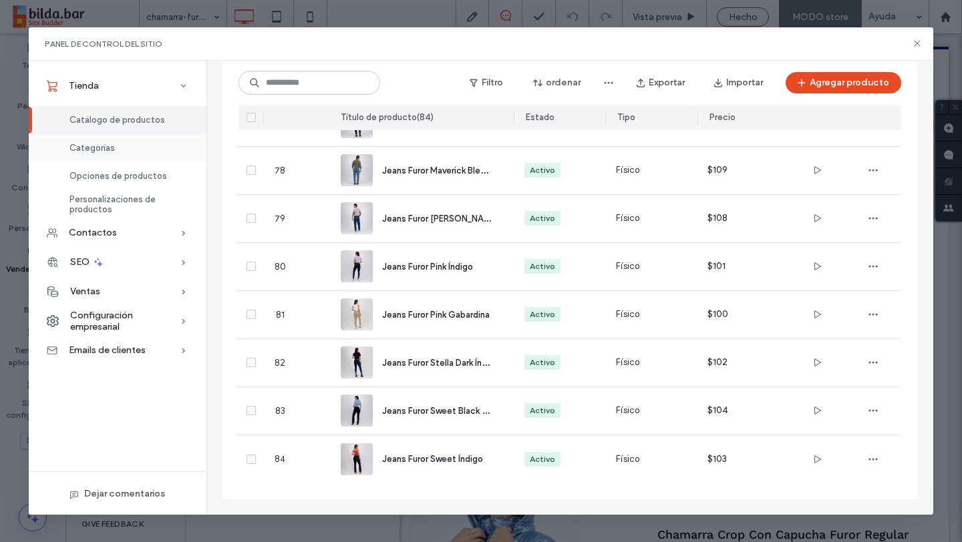
click at [116, 147] on div "Categorías" at bounding box center [118, 148] width 178 height 28
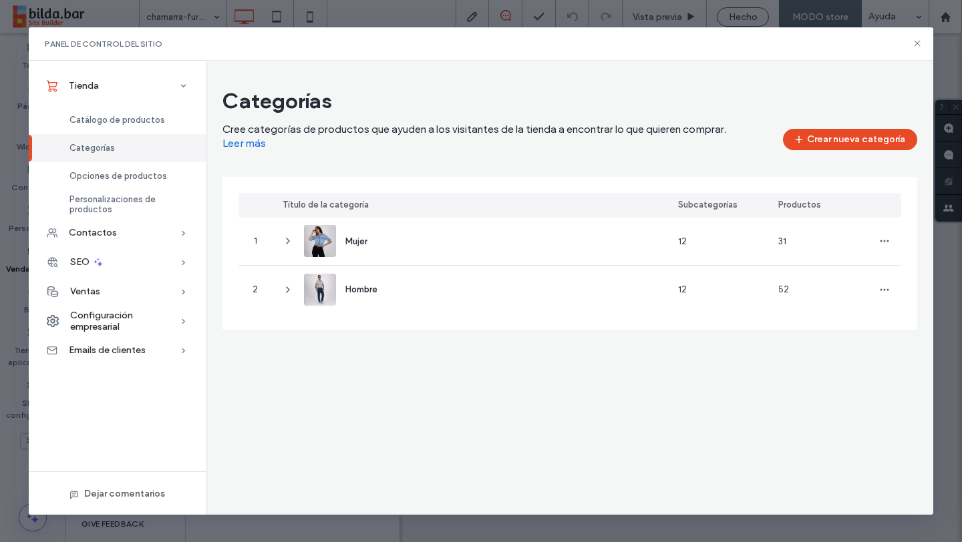
click at [426, 243] on div "Mujer" at bounding box center [469, 241] width 395 height 47
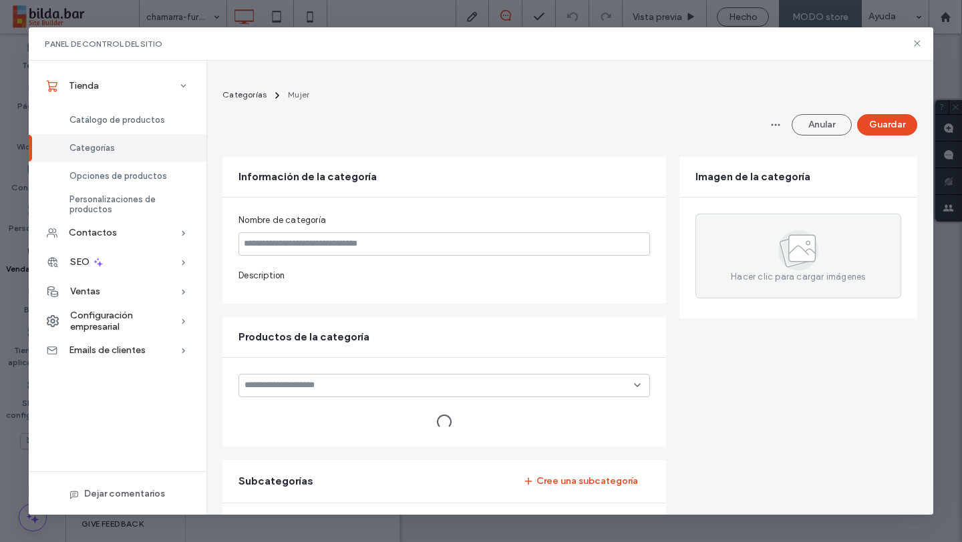
type input "*****"
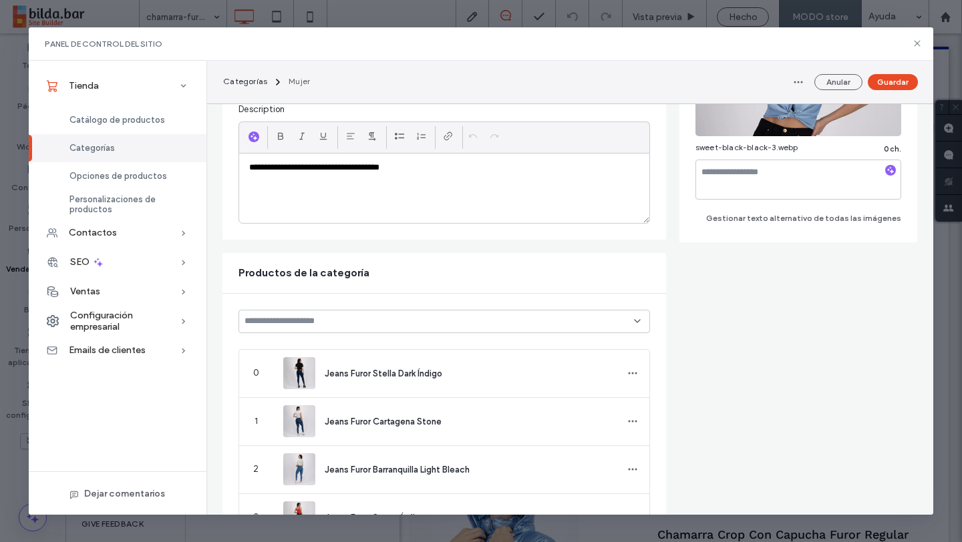
scroll to position [190, 0]
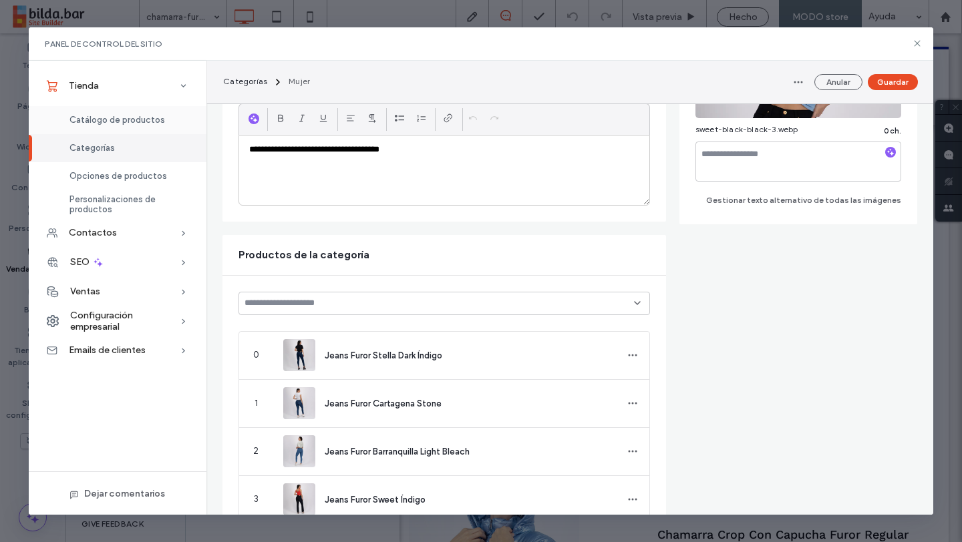
click at [113, 119] on span "Catálogo de productos" at bounding box center [116, 120] width 95 height 10
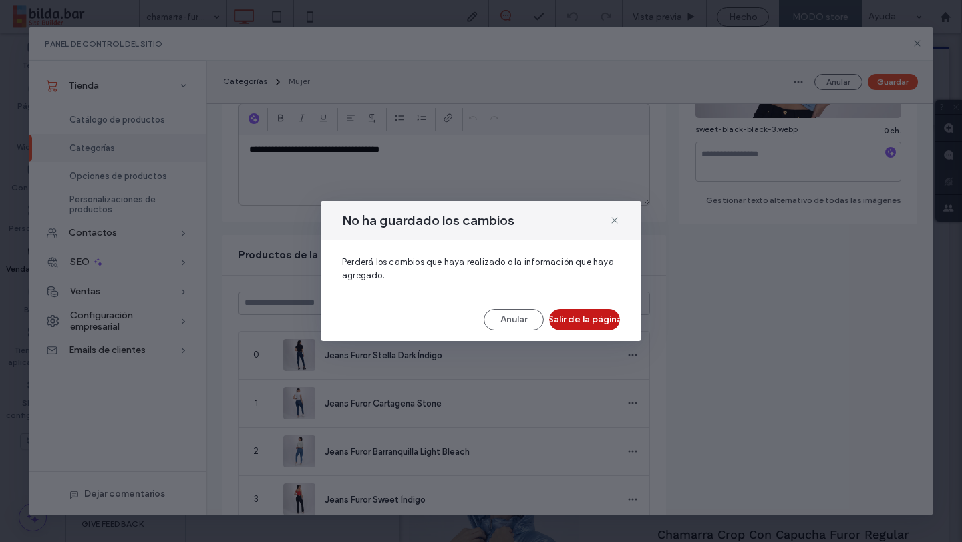
click at [574, 320] on button "Salir de la página" at bounding box center [584, 319] width 71 height 21
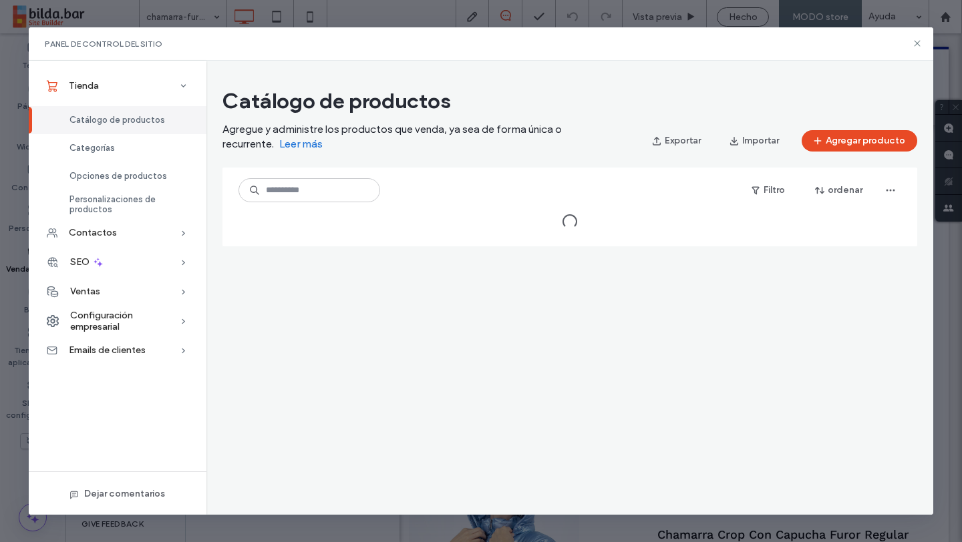
scroll to position [0, 0]
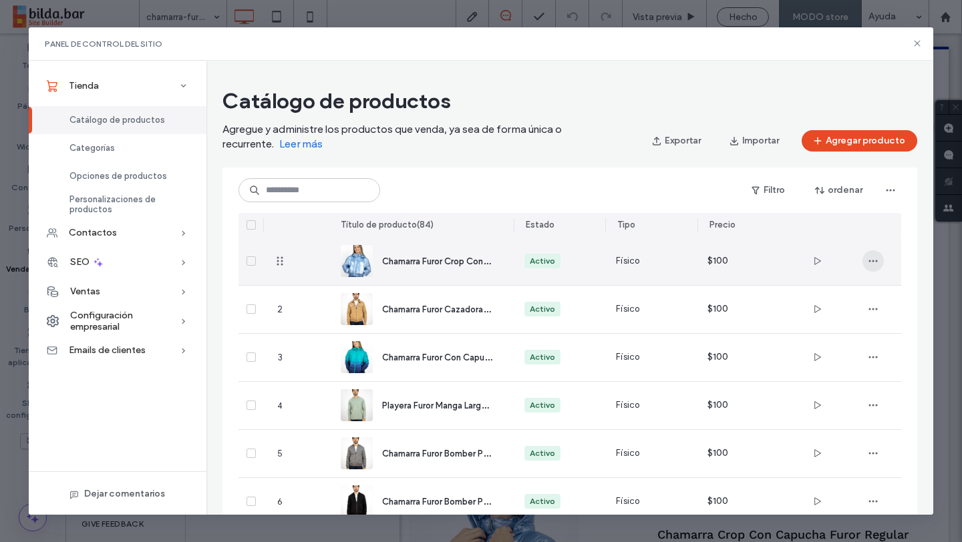
click at [875, 265] on icon "button" at bounding box center [872, 261] width 11 height 11
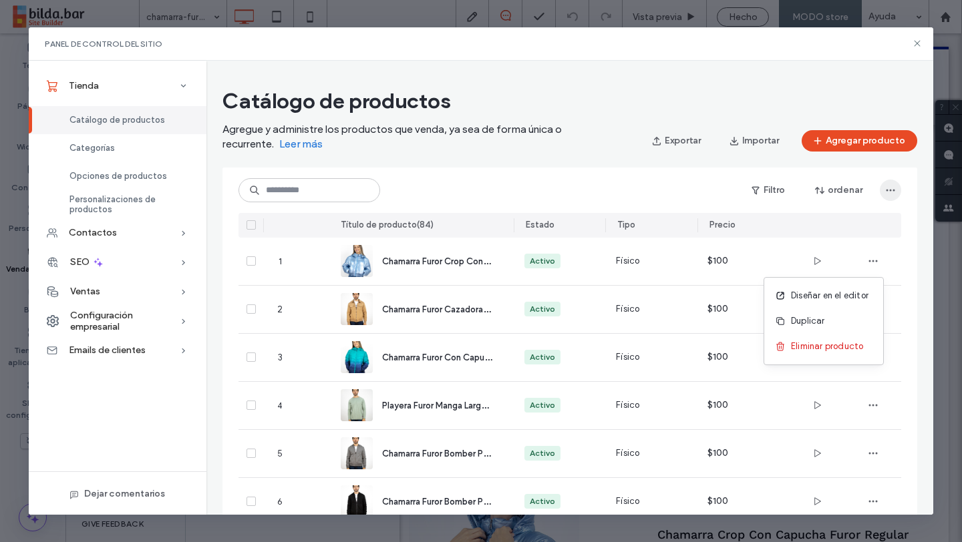
click at [894, 188] on icon "button" at bounding box center [890, 190] width 11 height 11
click at [602, 199] on div "Filtro ordenar" at bounding box center [569, 190] width 662 height 24
click at [886, 192] on icon "button" at bounding box center [890, 190] width 11 height 11
click at [630, 192] on div "Filtro ordenar" at bounding box center [569, 190] width 662 height 24
click at [152, 174] on span "Opciones de productos" at bounding box center [117, 176] width 97 height 10
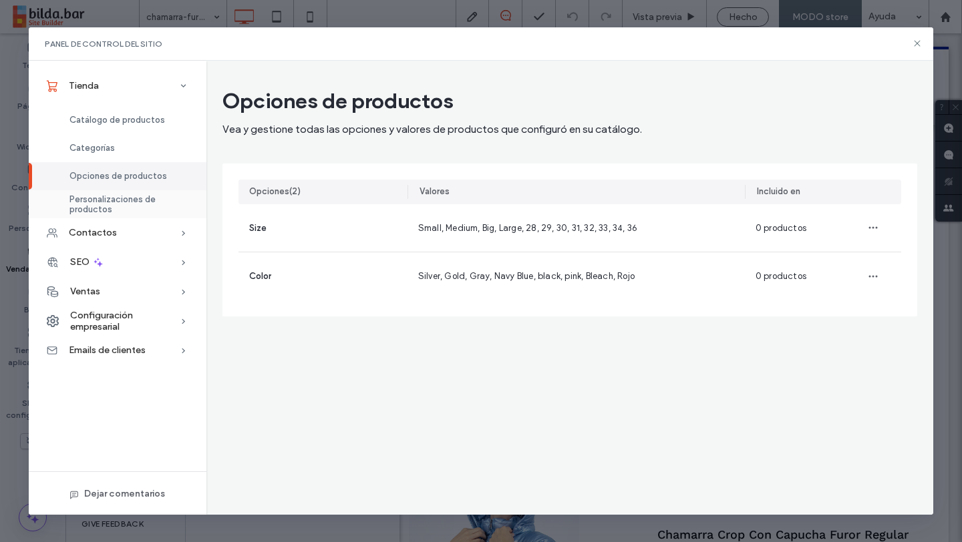
click at [141, 206] on span "Personalizaciones de productos" at bounding box center [129, 204] width 121 height 20
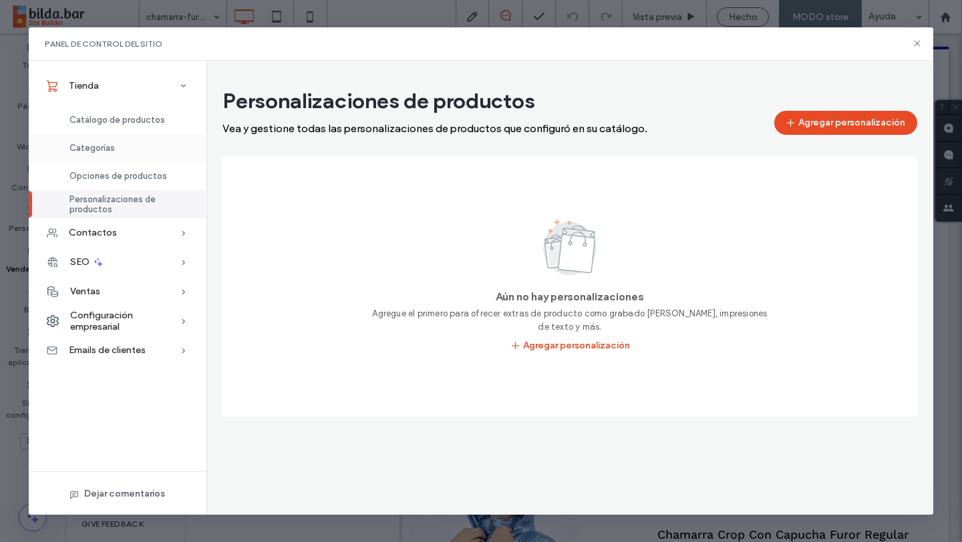
click at [116, 149] on div "Categorías" at bounding box center [118, 148] width 178 height 28
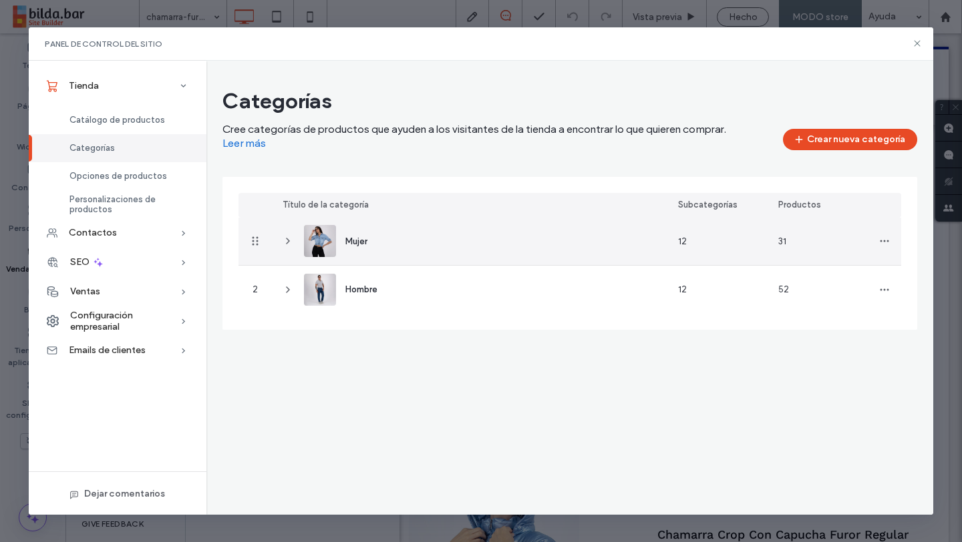
click at [397, 236] on div "Mujer" at bounding box center [469, 241] width 395 height 47
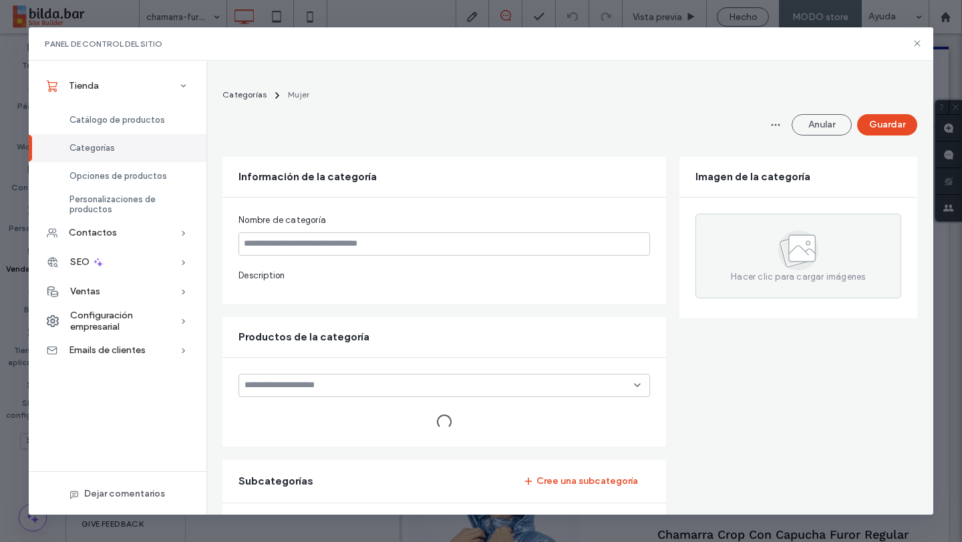
type input "*****"
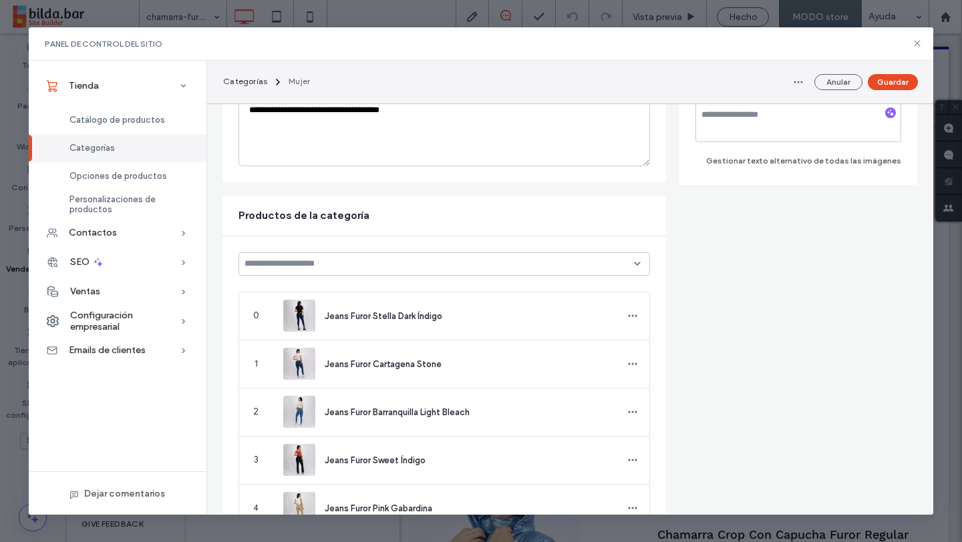
scroll to position [235, 0]
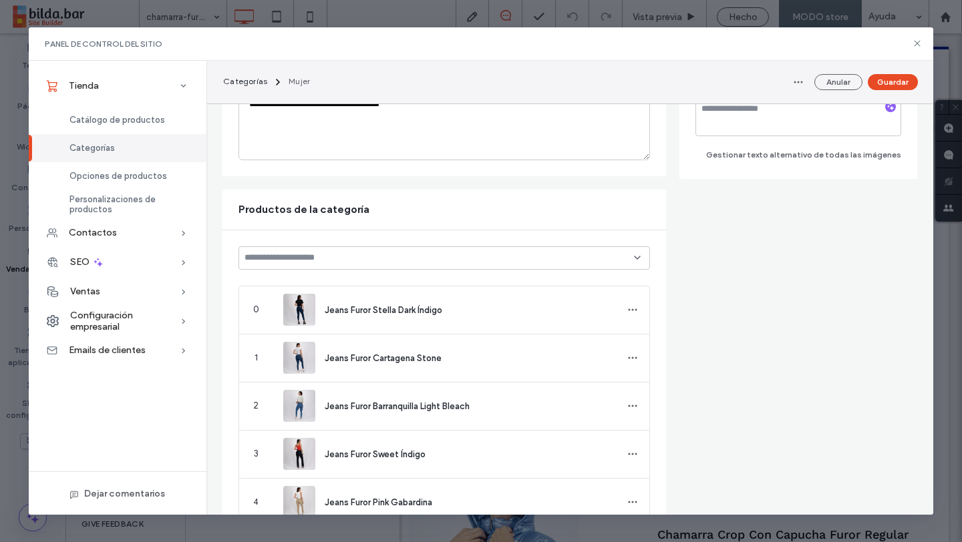
click at [634, 256] on icon at bounding box center [637, 257] width 11 height 11
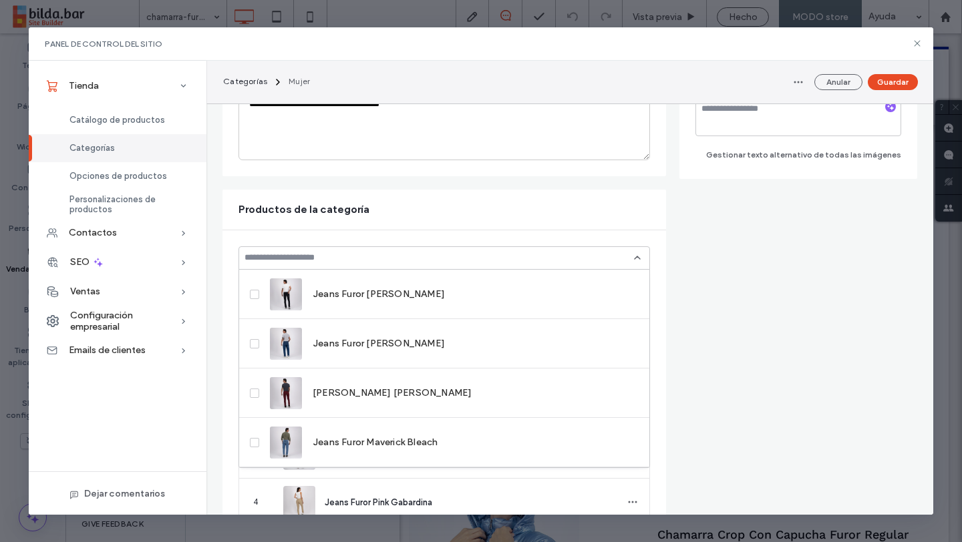
click at [384, 256] on input at bounding box center [438, 257] width 389 height 11
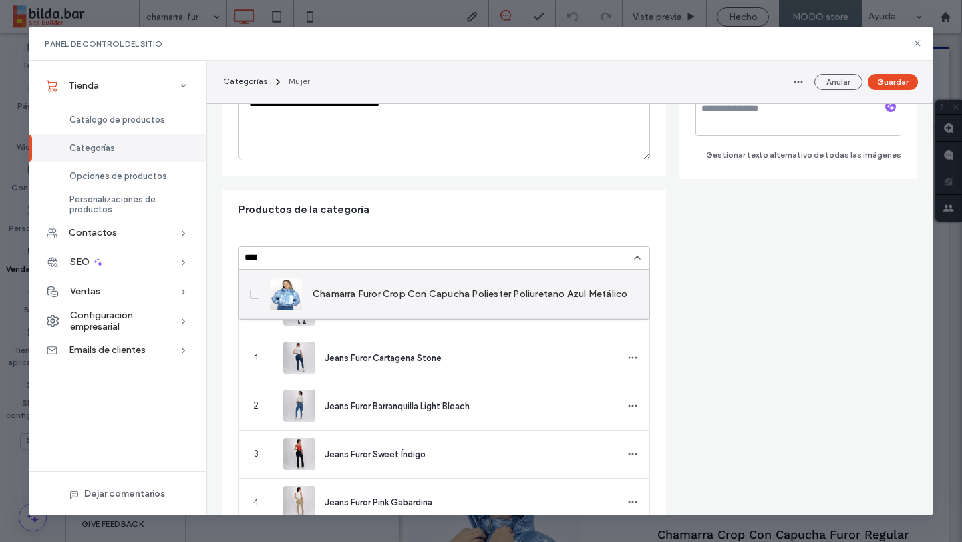
type input "****"
click at [258, 293] on span at bounding box center [254, 294] width 9 height 9
click at [449, 293] on span "Chamarra Furor Crop Con Capucha Poliester Poliuretano Azul Metálico" at bounding box center [470, 294] width 315 height 13
click at [398, 291] on span "Chamarra Furor Crop Con Capucha Poliester Poliuretano Azul Metálico" at bounding box center [470, 294] width 315 height 13
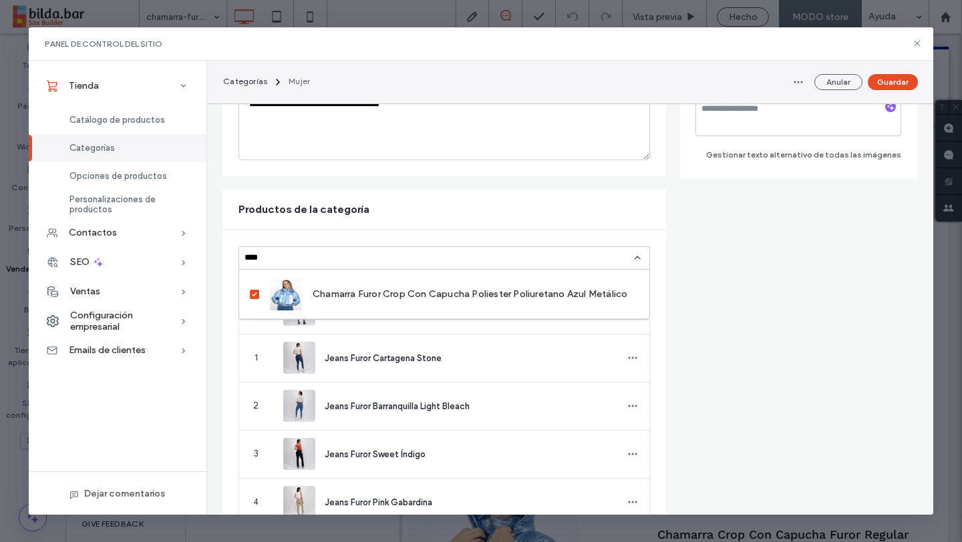
click at [441, 206] on div "Productos de la categoría" at bounding box center [443, 210] width 443 height 40
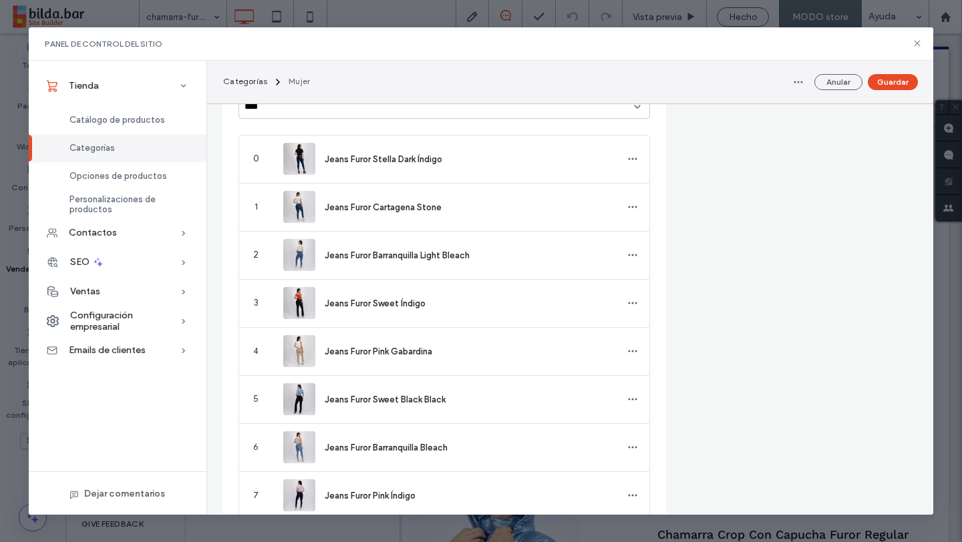
scroll to position [0, 0]
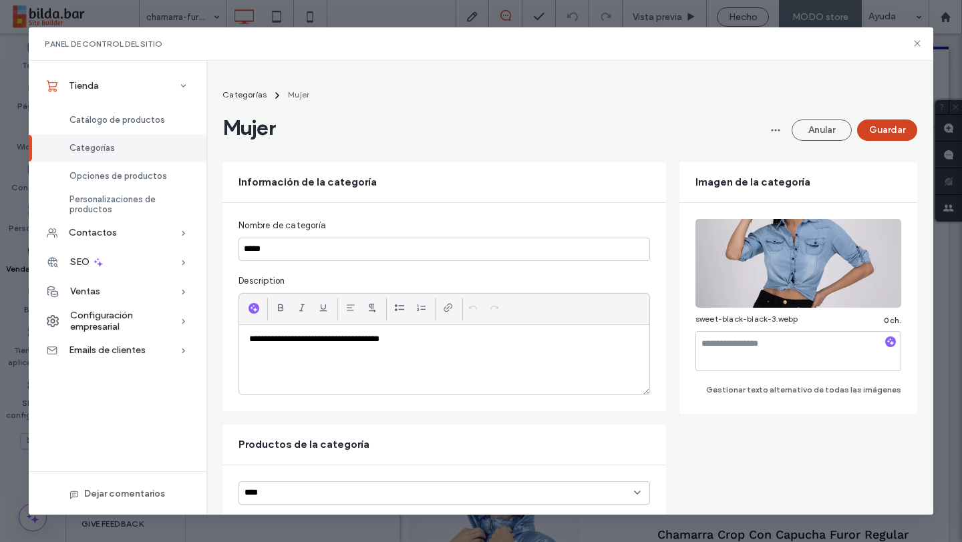
click at [892, 129] on button "Guardar" at bounding box center [887, 130] width 60 height 21
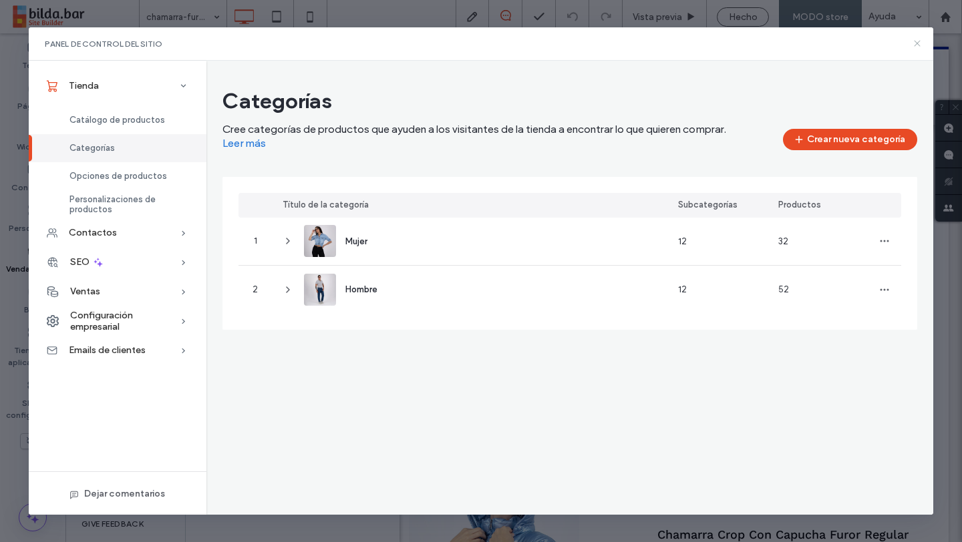
click at [913, 43] on icon at bounding box center [916, 43] width 11 height 11
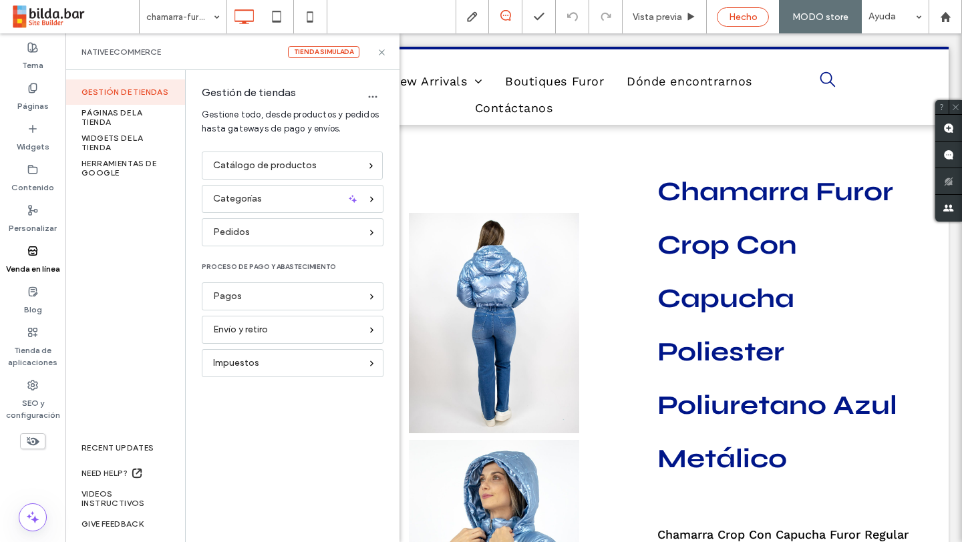
click at [750, 23] on div "Hecho" at bounding box center [742, 16] width 52 height 19
click at [383, 55] on icon at bounding box center [382, 52] width 10 height 10
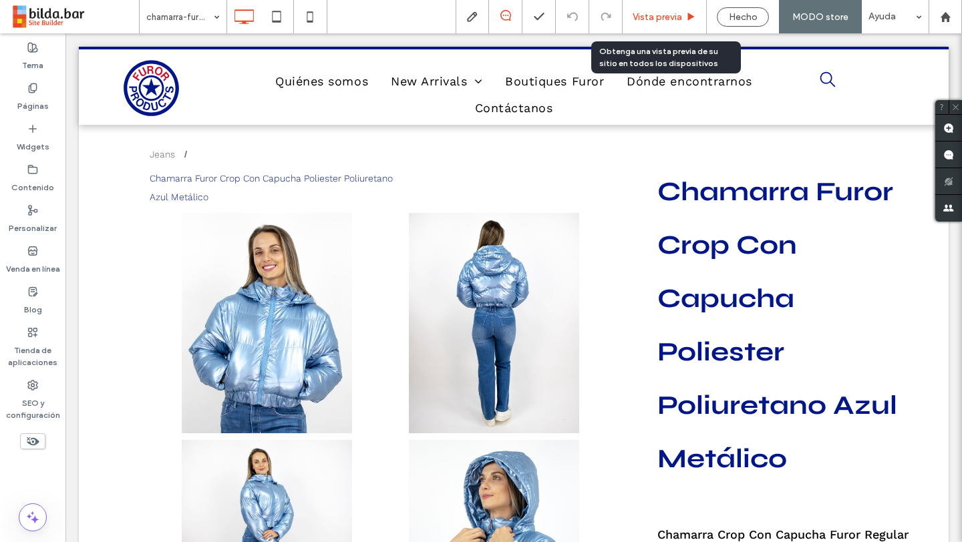
click at [669, 17] on span "Vista previa" at bounding box center [656, 16] width 49 height 11
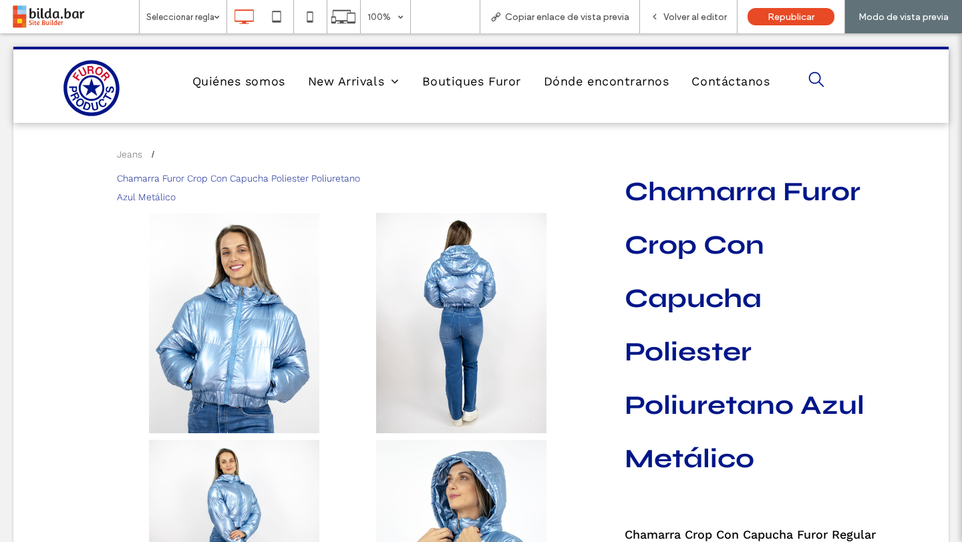
click at [54, 17] on span at bounding box center [74, 16] width 129 height 27
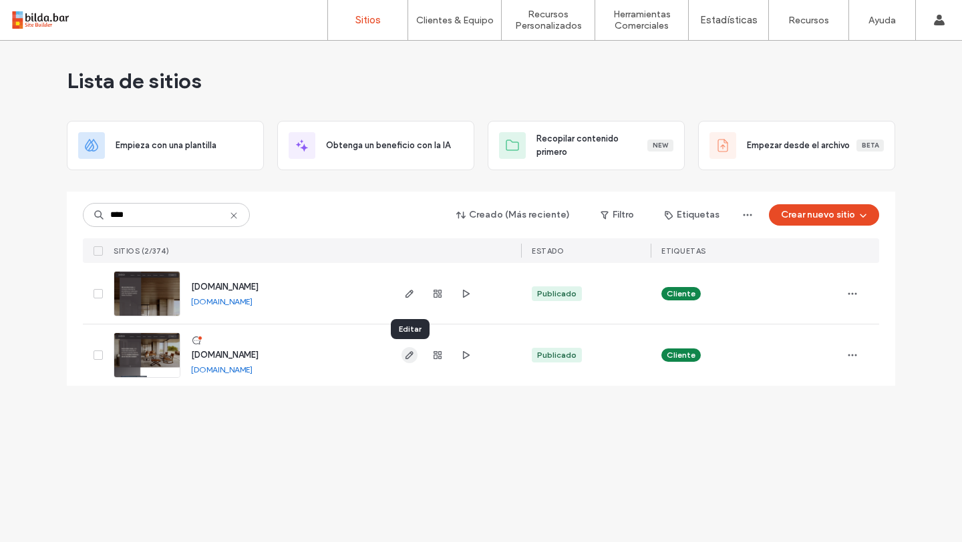
type input "****"
click at [409, 358] on icon "button" at bounding box center [409, 355] width 11 height 11
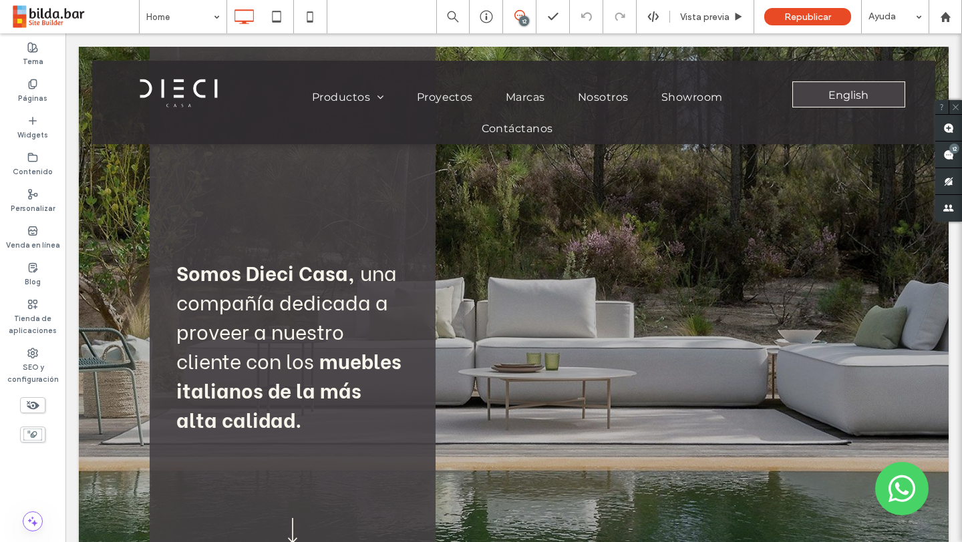
click at [62, 14] on span at bounding box center [74, 16] width 129 height 27
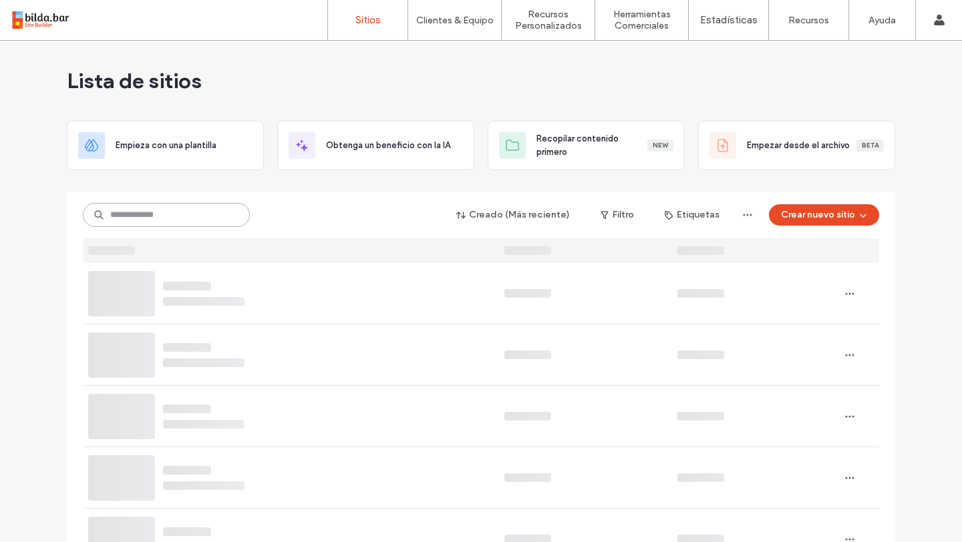
click at [198, 215] on input at bounding box center [166, 215] width 167 height 24
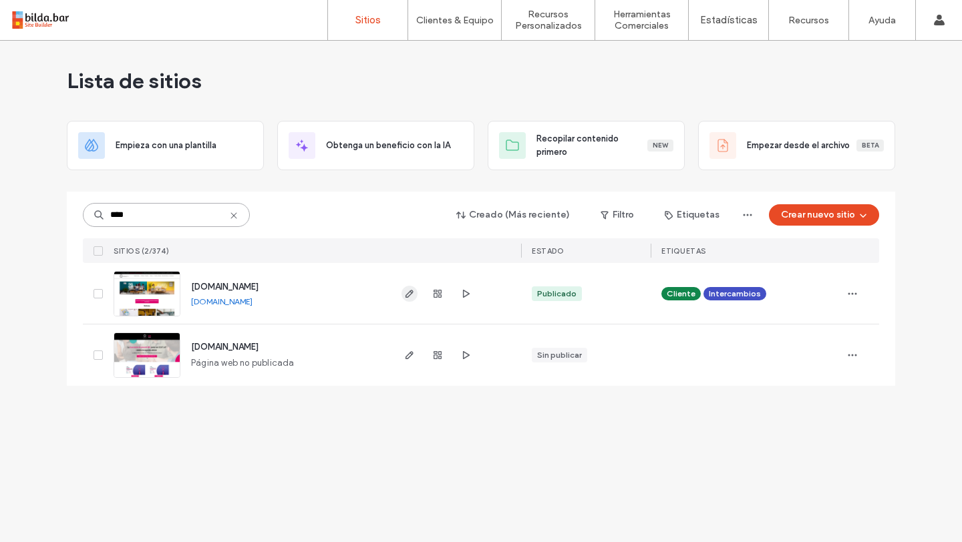
type input "****"
click at [409, 294] on use "button" at bounding box center [409, 294] width 8 height 8
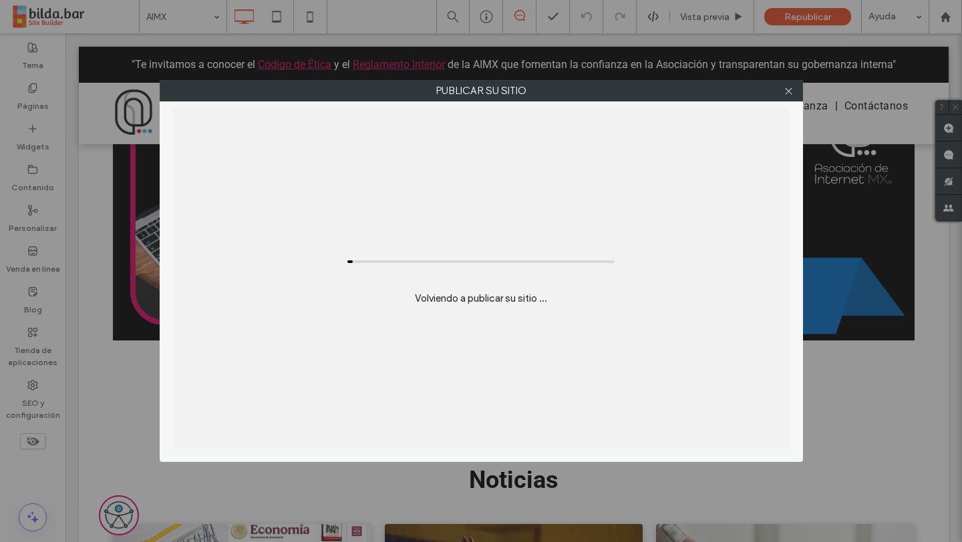
scroll to position [69, 0]
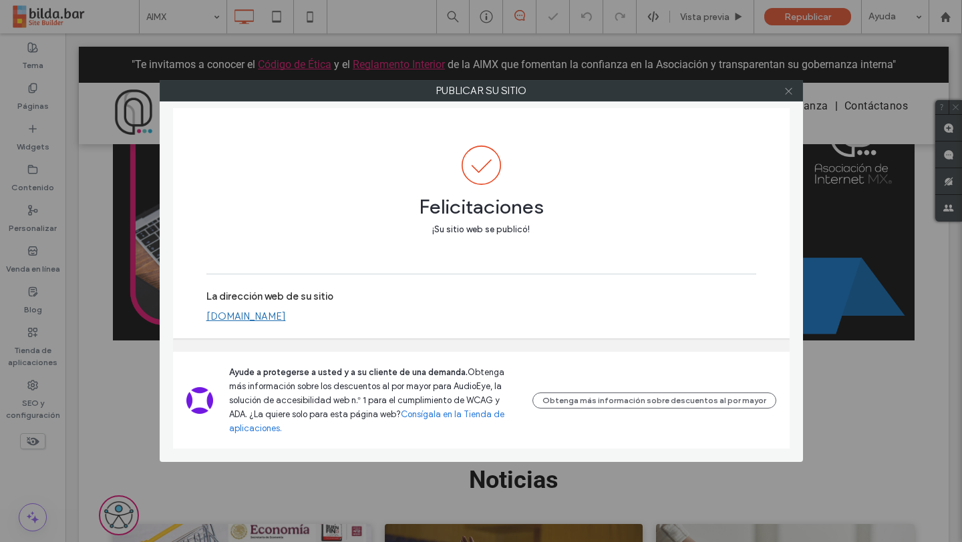
click at [787, 87] on icon at bounding box center [788, 91] width 10 height 10
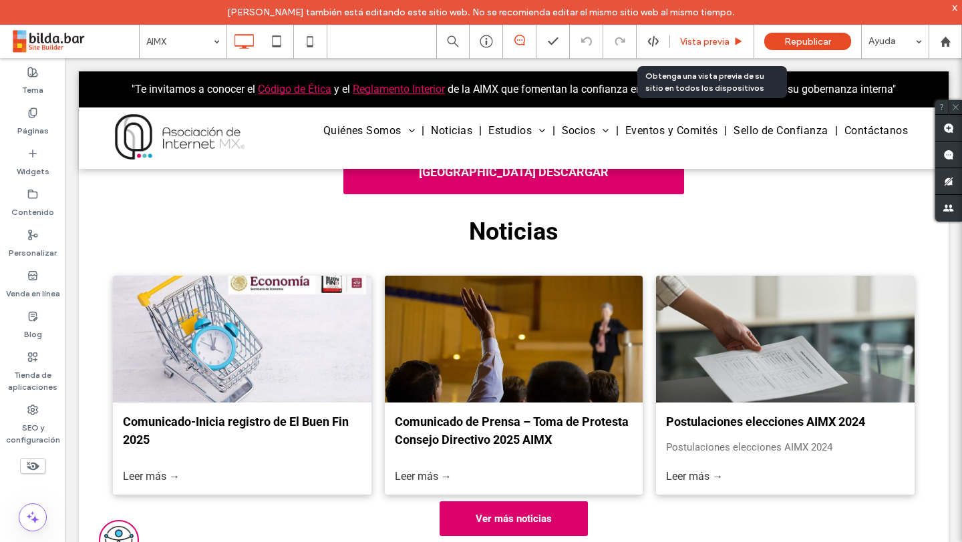
click at [698, 47] on div "Vista previa" at bounding box center [712, 41] width 84 height 33
click at [704, 40] on span "Vista previa" at bounding box center [704, 41] width 49 height 11
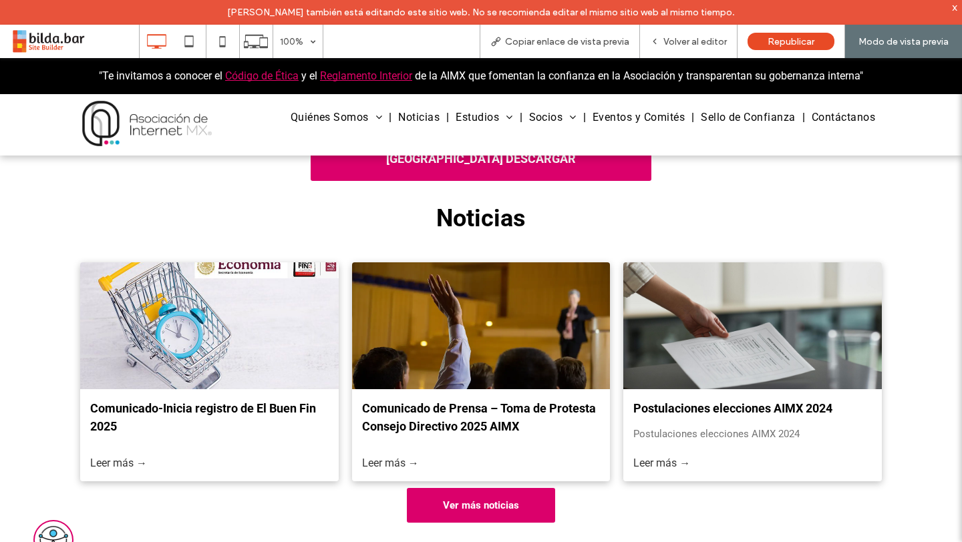
click at [153, 380] on div at bounding box center [209, 325] width 274 height 134
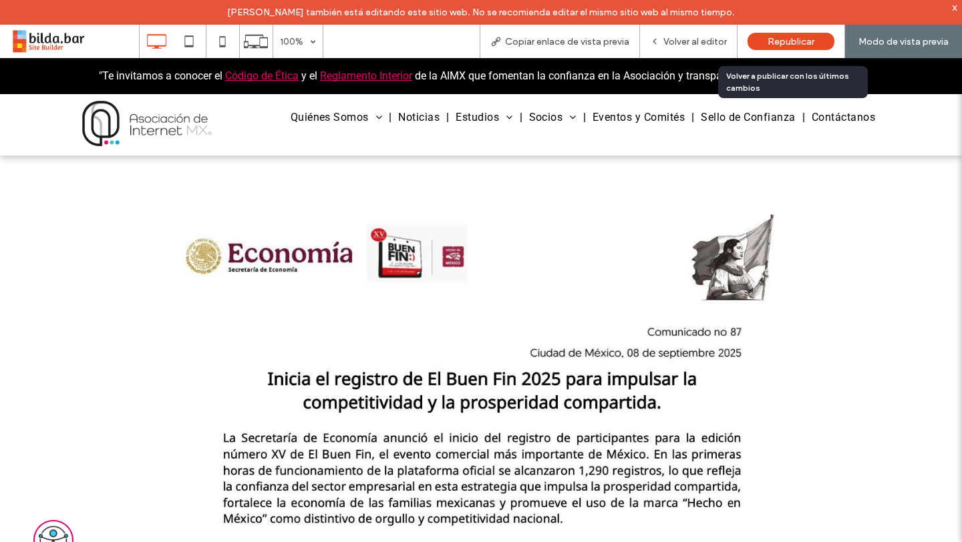
click at [776, 39] on span "Republicar" at bounding box center [790, 41] width 47 height 11
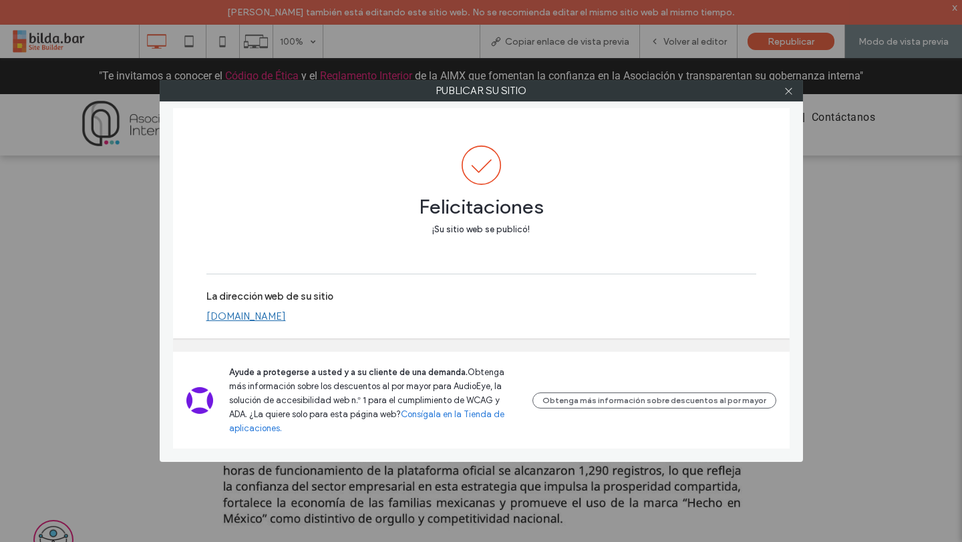
click at [270, 323] on link "[DOMAIN_NAME]" at bounding box center [245, 317] width 79 height 12
click at [787, 92] on icon at bounding box center [788, 91] width 10 height 10
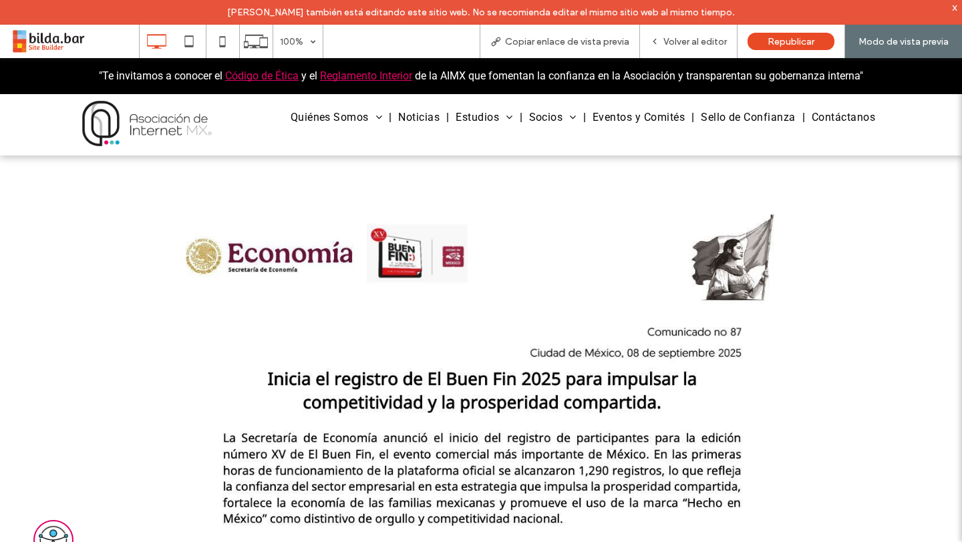
click at [39, 49] on span at bounding box center [74, 41] width 129 height 27
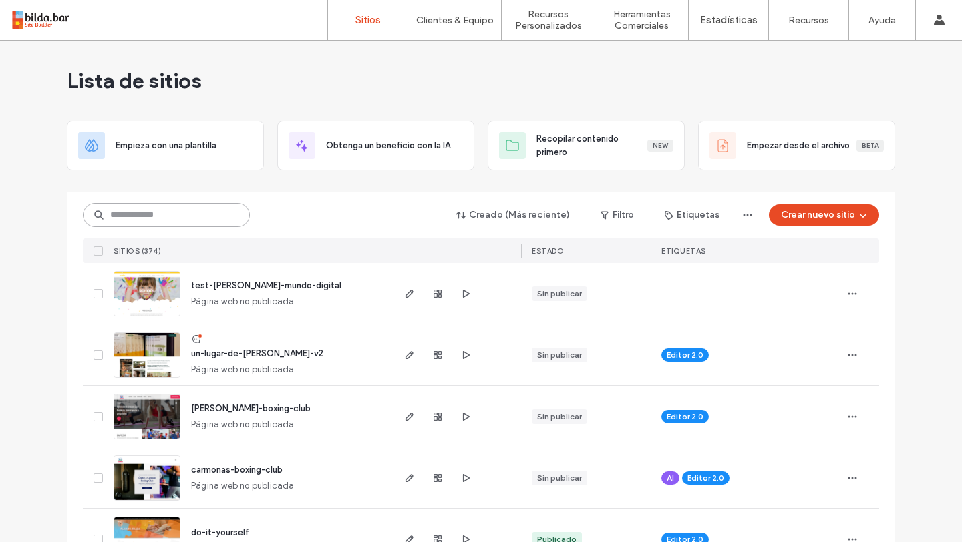
click at [144, 215] on input at bounding box center [166, 215] width 167 height 24
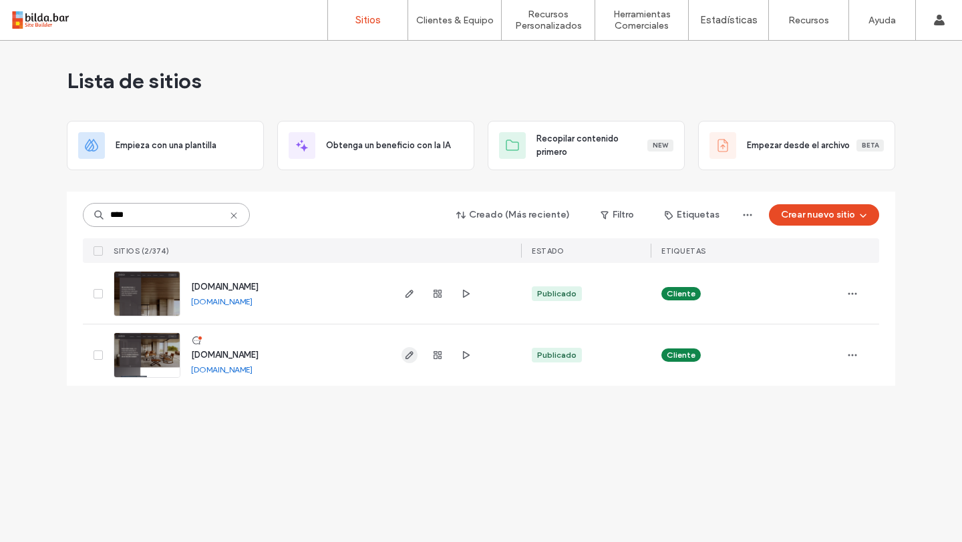
type input "****"
click at [406, 357] on use "button" at bounding box center [409, 355] width 8 height 8
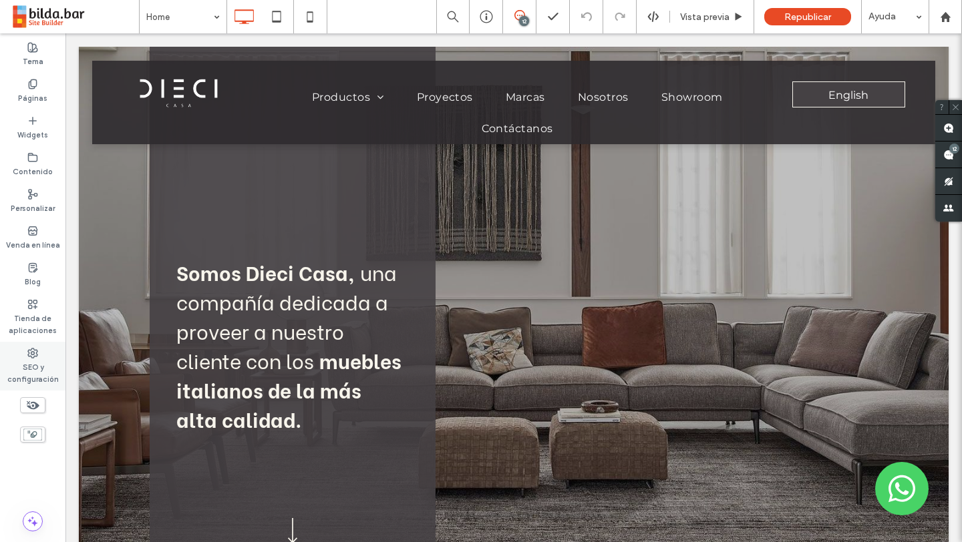
click at [34, 360] on label "SEO y configuración" at bounding box center [32, 372] width 65 height 27
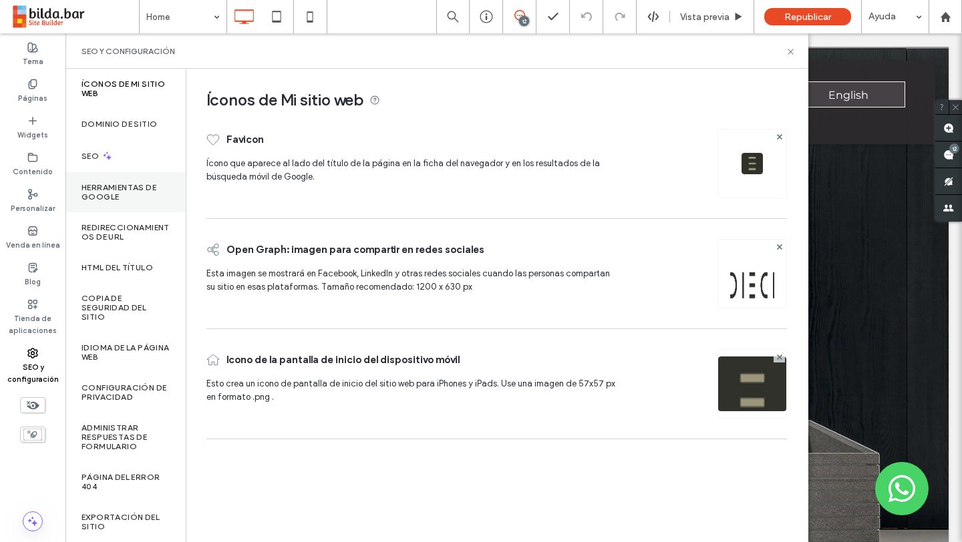
click at [150, 191] on label "Herramientas de Google" at bounding box center [125, 192] width 88 height 19
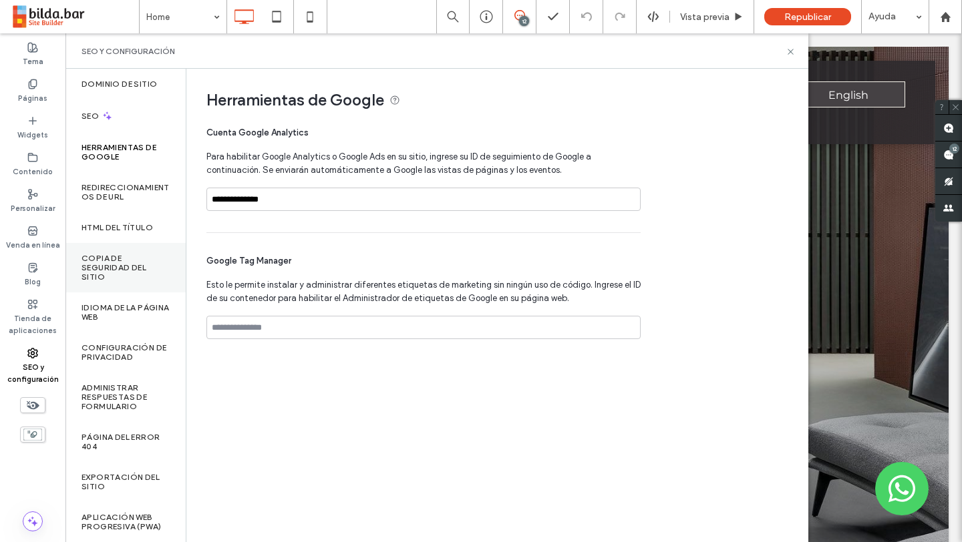
scroll to position [49, 0]
click at [138, 385] on label "Administrar respuestas de formulario" at bounding box center [125, 397] width 88 height 28
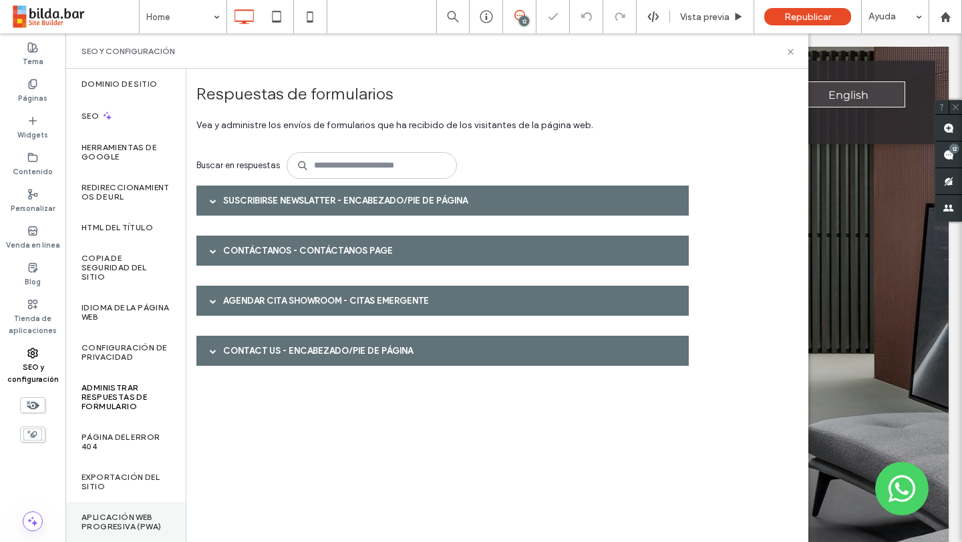
click at [120, 531] on label "Aplicación web progresiva (PWA)" at bounding box center [125, 522] width 88 height 19
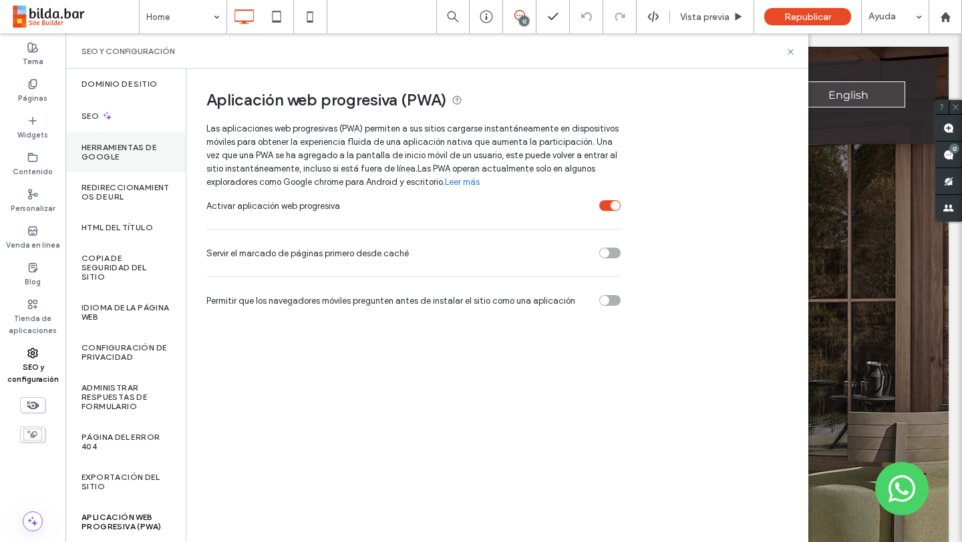
click at [137, 143] on label "Herramientas de Google" at bounding box center [125, 152] width 88 height 19
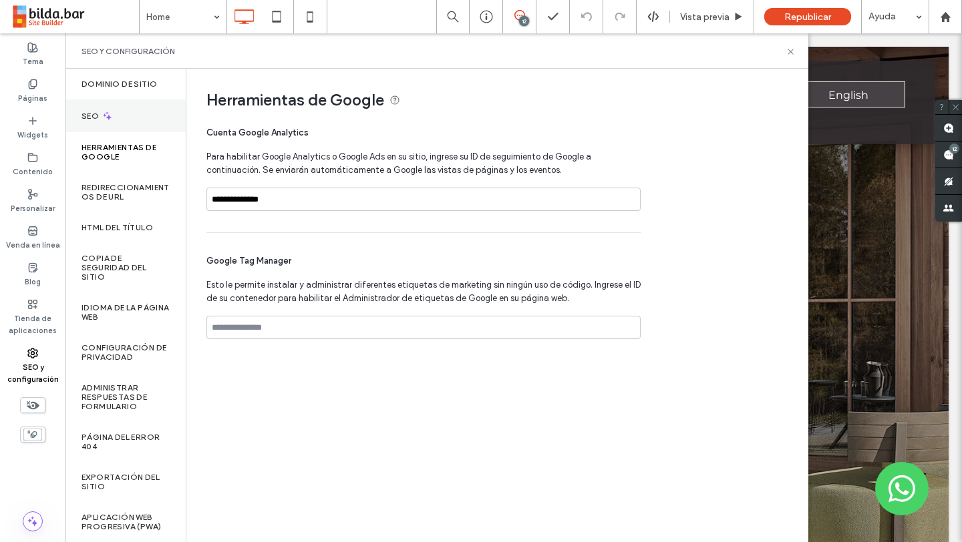
click at [105, 99] on div "SEO" at bounding box center [125, 115] width 120 height 33
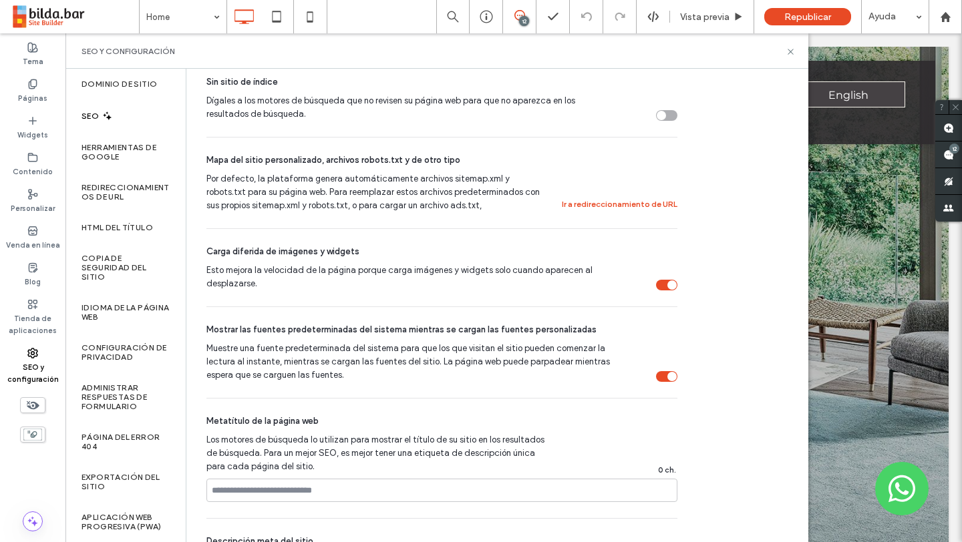
scroll to position [0, 0]
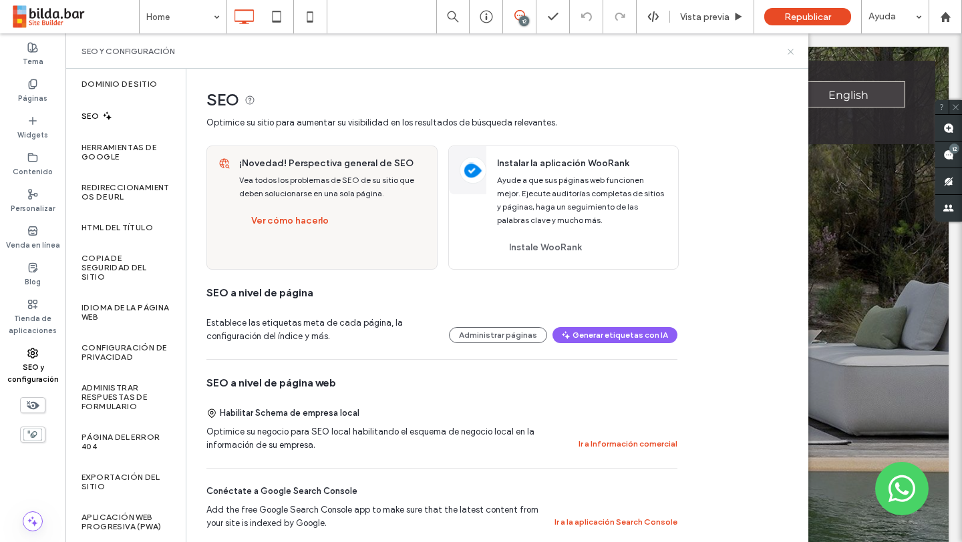
click at [791, 51] on icon at bounding box center [790, 52] width 10 height 10
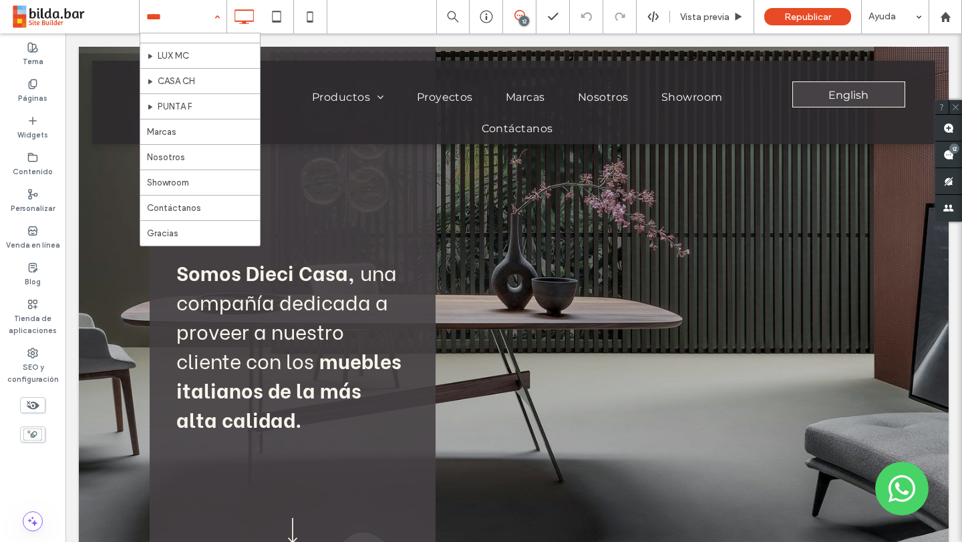
scroll to position [572, 0]
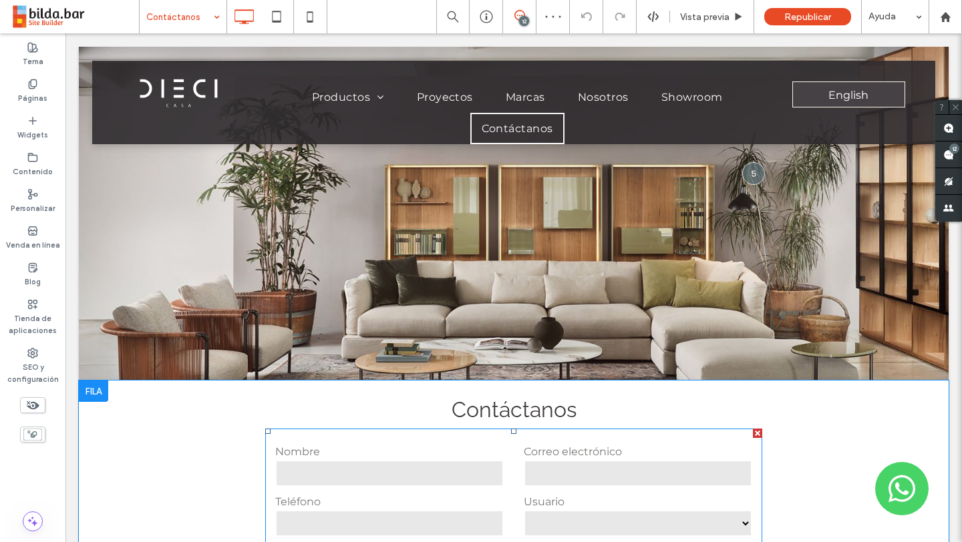
scroll to position [215, 0]
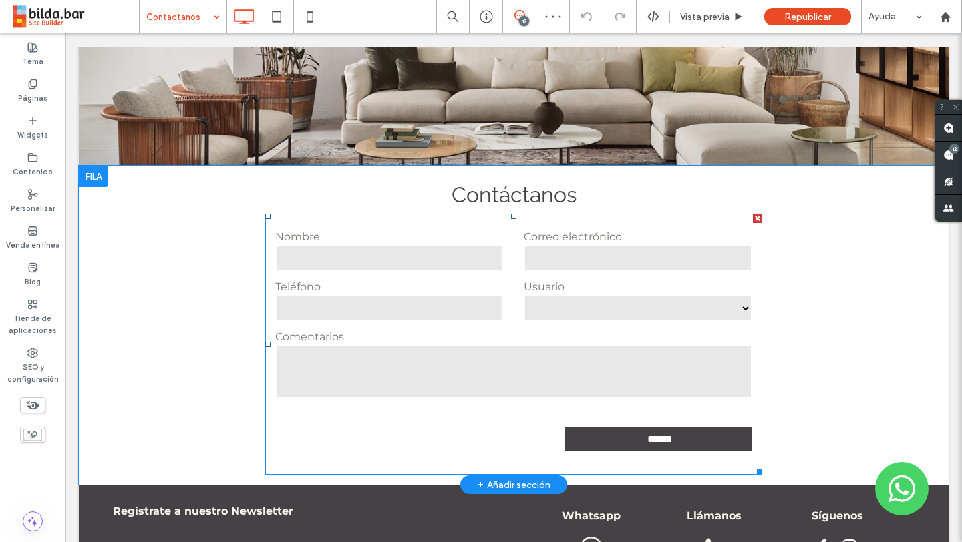
click at [373, 222] on form "**********" at bounding box center [513, 344] width 497 height 261
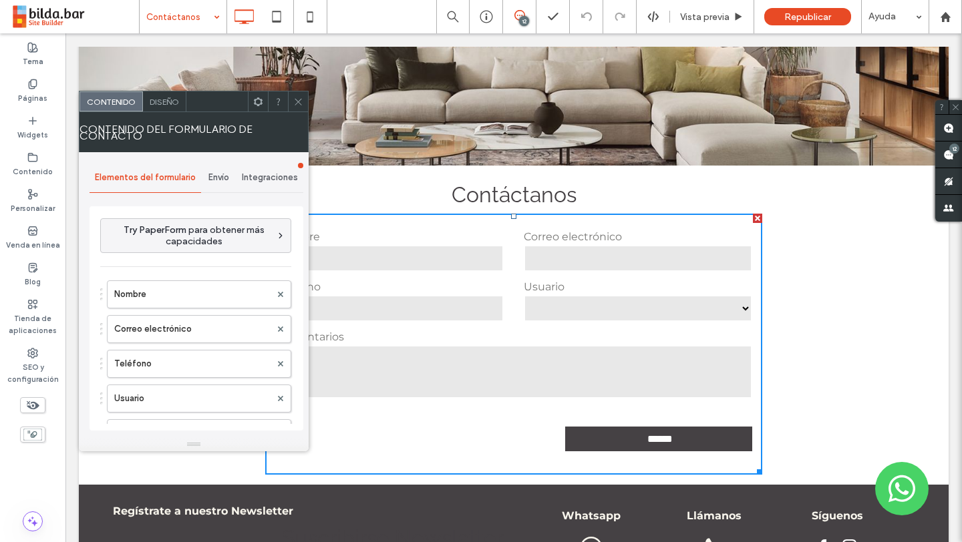
click at [266, 175] on span "Integraciones" at bounding box center [270, 177] width 56 height 11
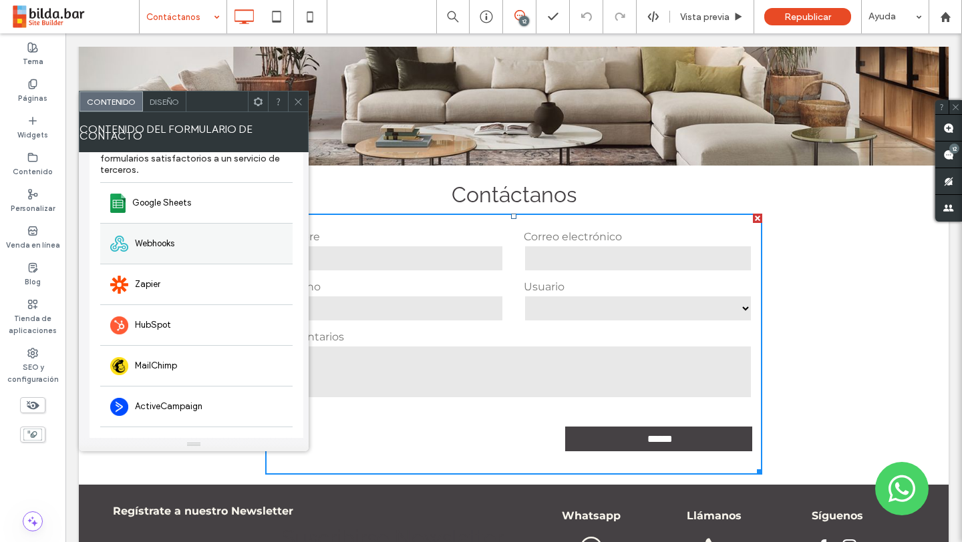
scroll to position [79, 0]
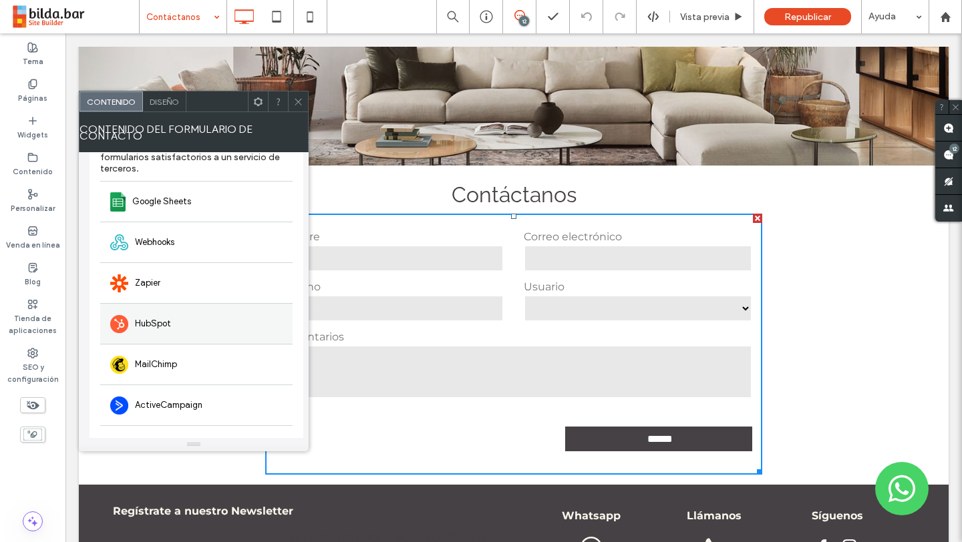
click at [169, 325] on span "HubSpot" at bounding box center [153, 323] width 36 height 13
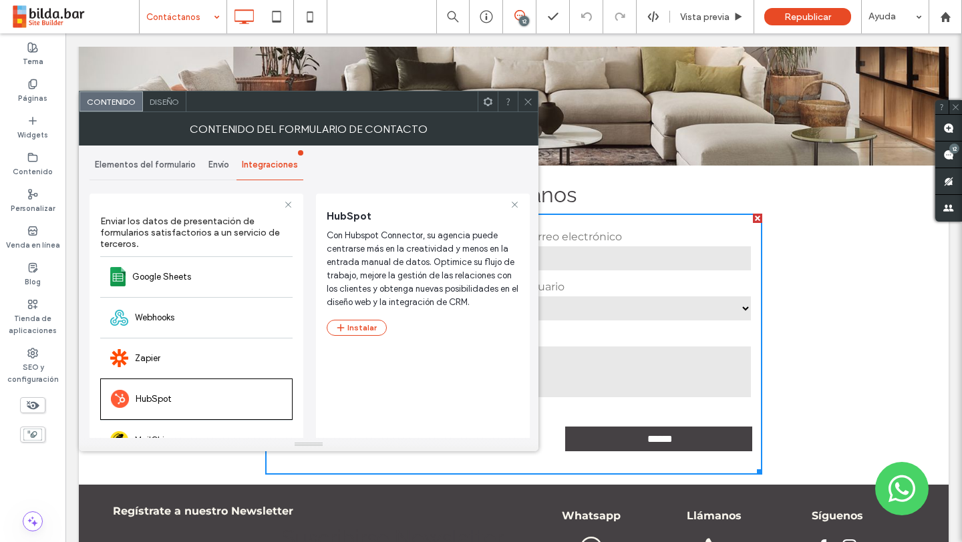
scroll to position [0, 0]
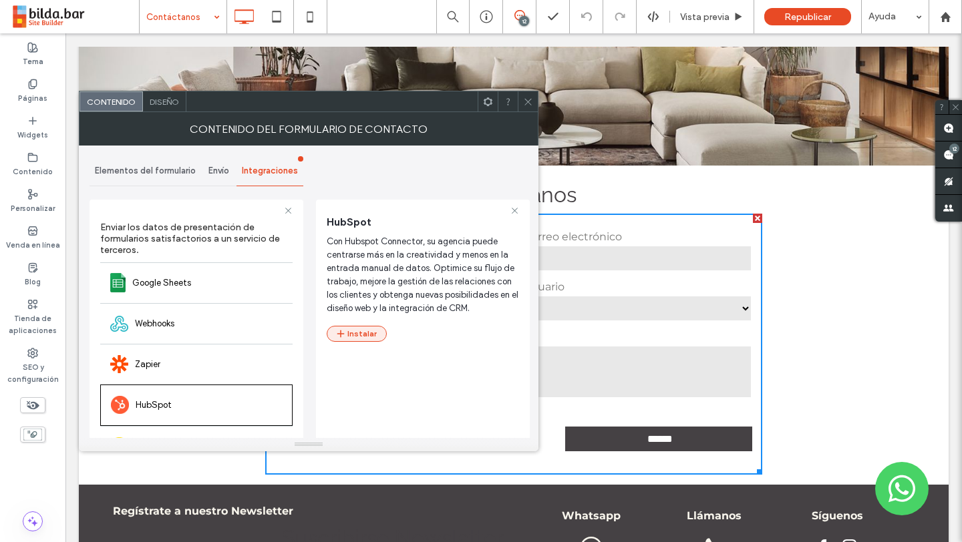
click at [369, 334] on button "Instalar" at bounding box center [357, 334] width 60 height 16
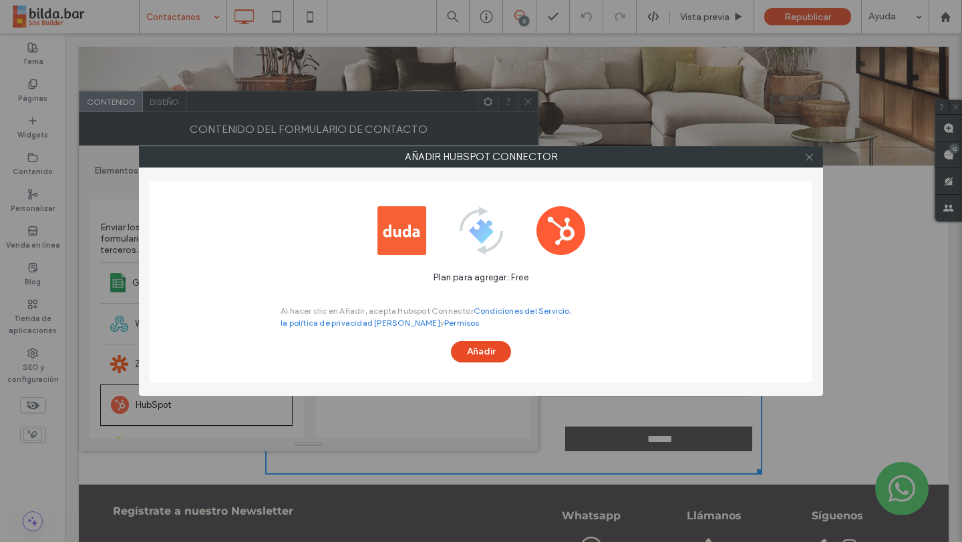
click at [811, 160] on use at bounding box center [808, 157] width 7 height 7
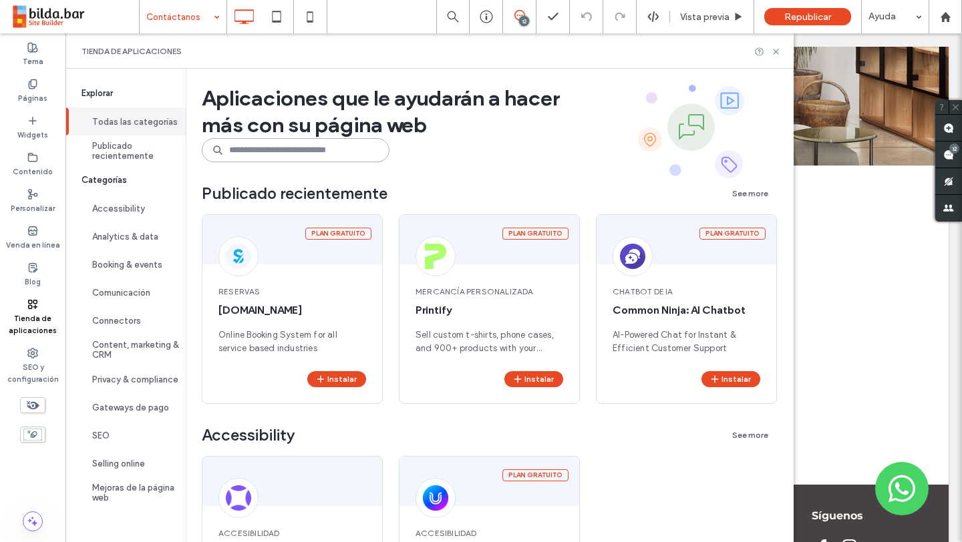
click at [309, 154] on input at bounding box center [296, 150] width 188 height 24
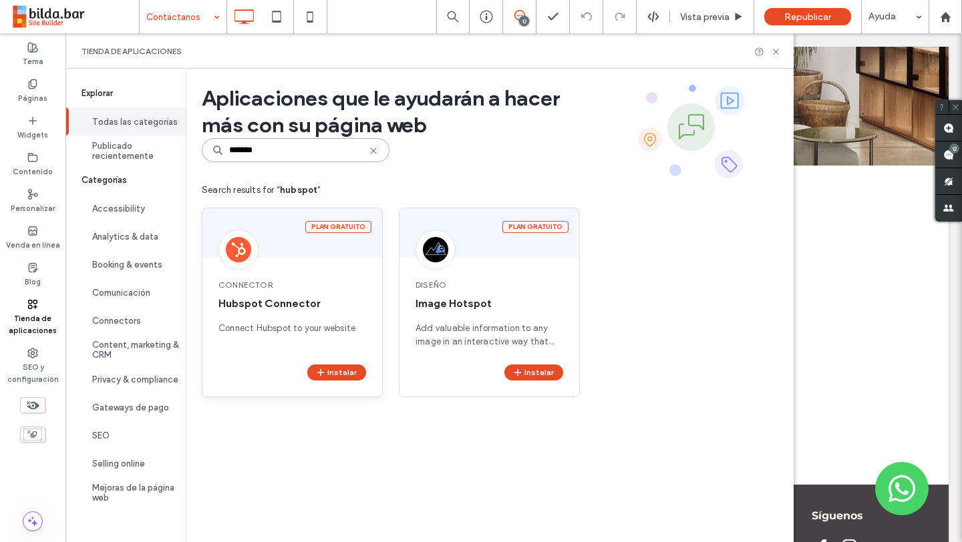
type input "*******"
click at [319, 270] on div "Connector Hubspot Connector Connect Hubspot to your website" at bounding box center [292, 313] width 180 height 101
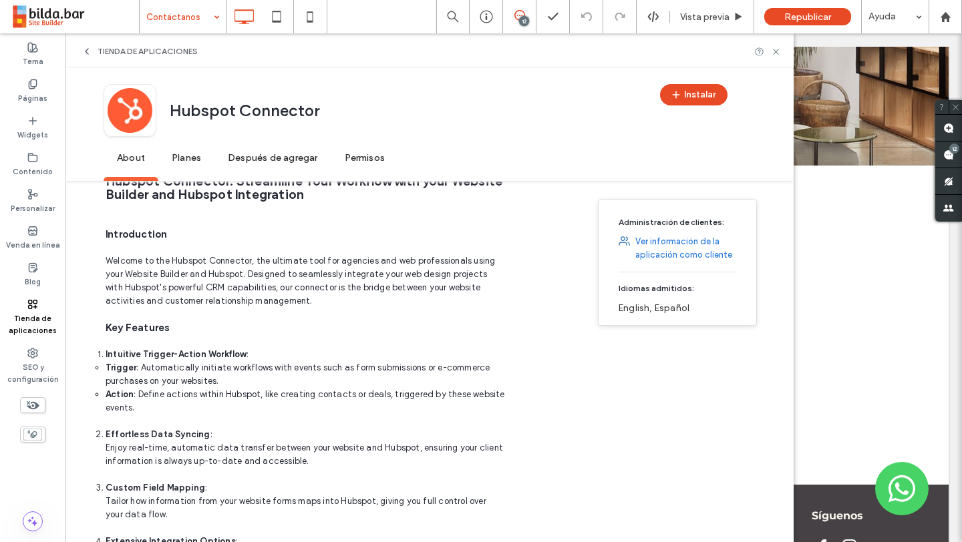
scroll to position [261, 0]
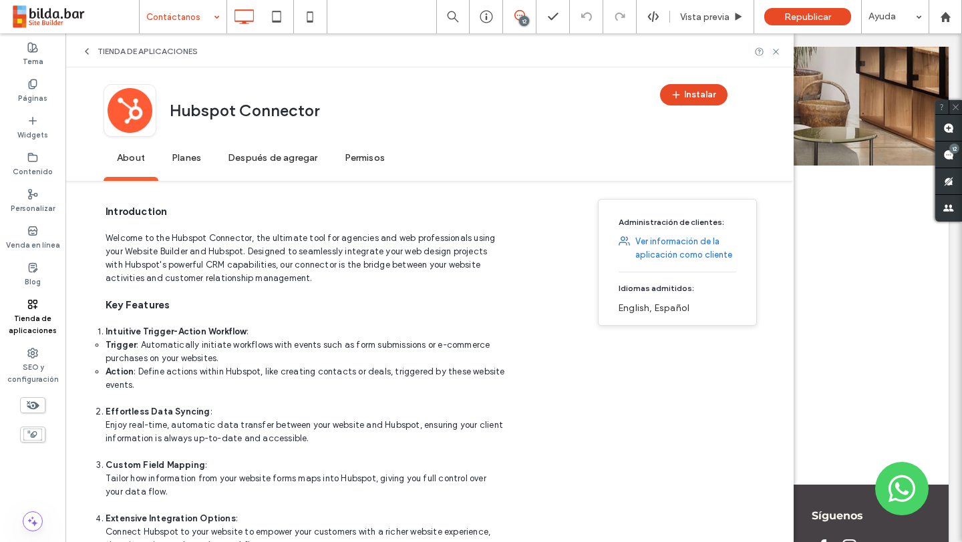
click at [188, 161] on span "Planes" at bounding box center [186, 158] width 56 height 37
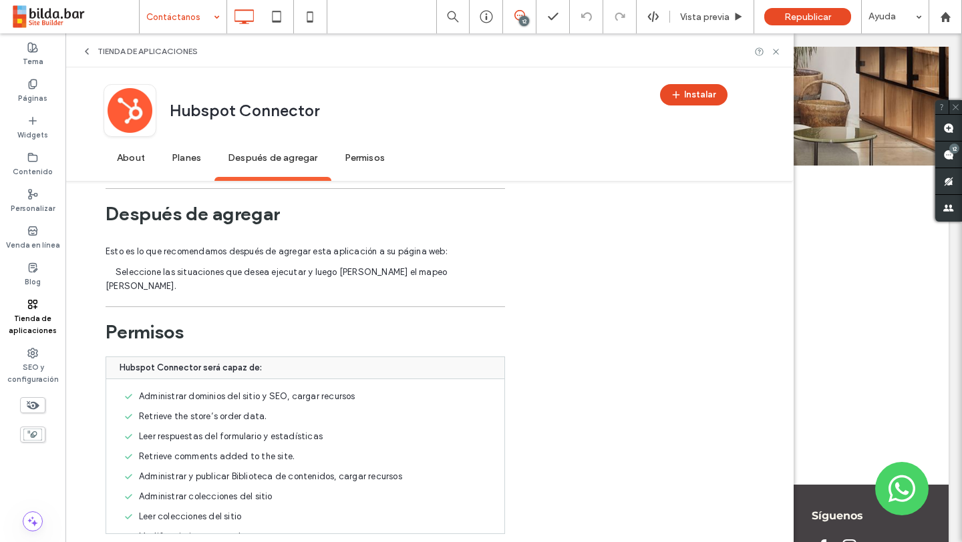
scroll to position [1808, 0]
click at [775, 49] on icon at bounding box center [776, 52] width 10 height 10
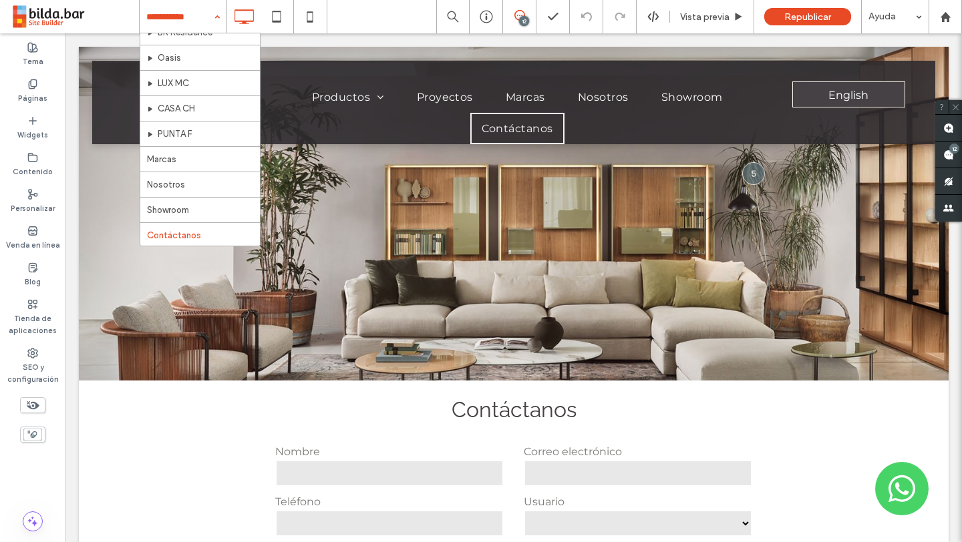
scroll to position [546, 0]
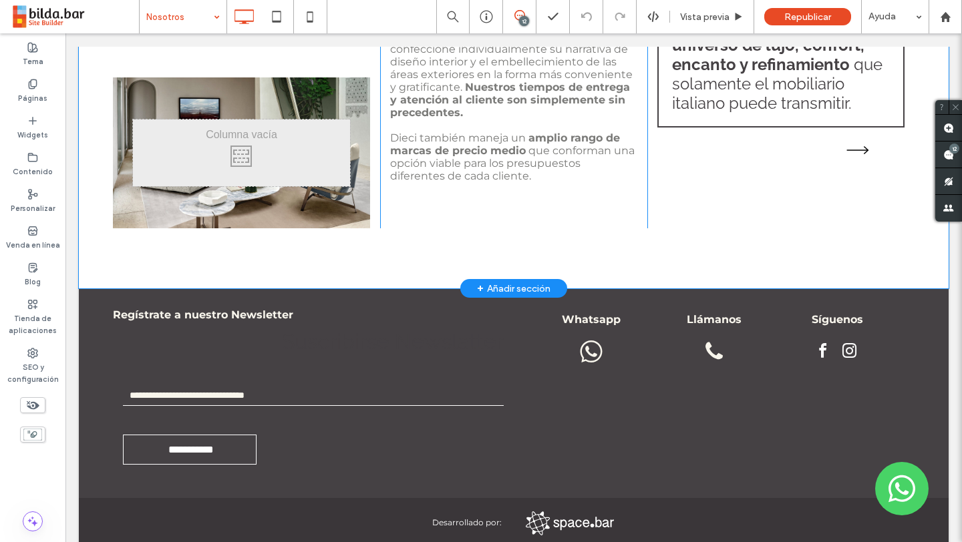
scroll to position [521, 0]
